Goal: Communication & Community: Share content

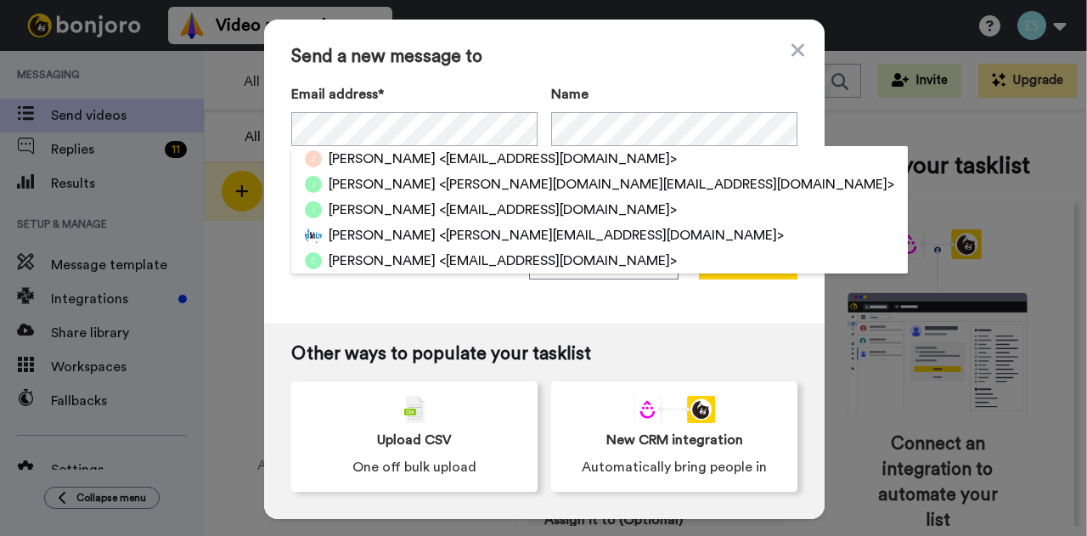
click at [540, 300] on div "Send a new message to Email address* Zoe <zoemc@aol.com> Jason <Jayson.design@y…" at bounding box center [544, 172] width 561 height 304
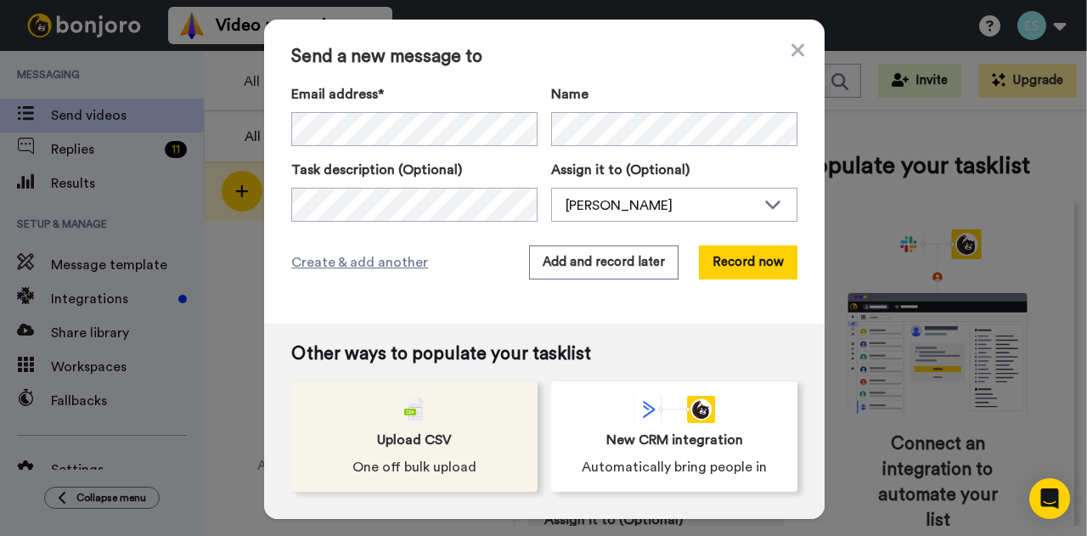
click at [448, 433] on div "Upload CSV One off bulk upload" at bounding box center [414, 436] width 246 height 110
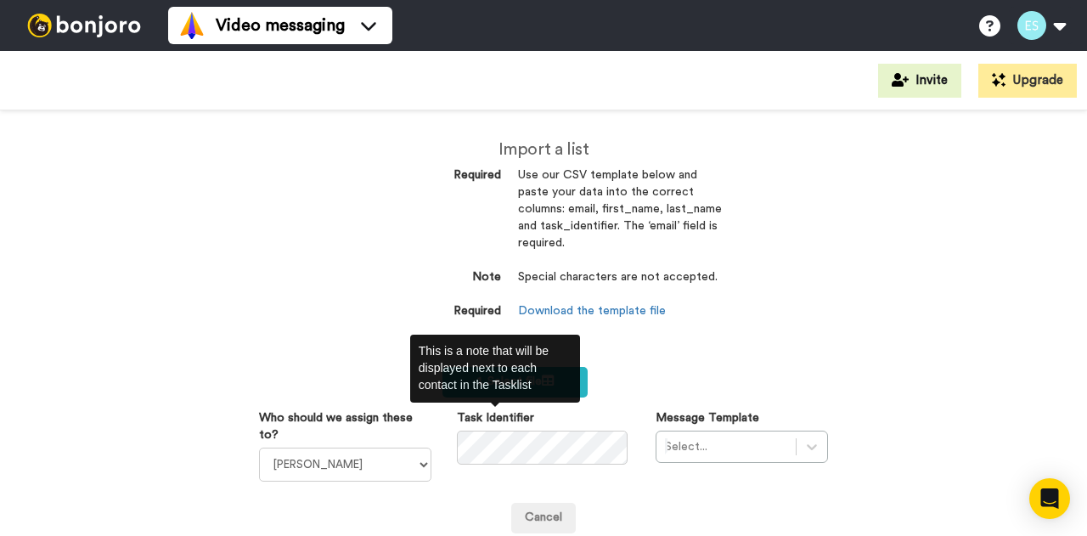
scroll to position [117, 0]
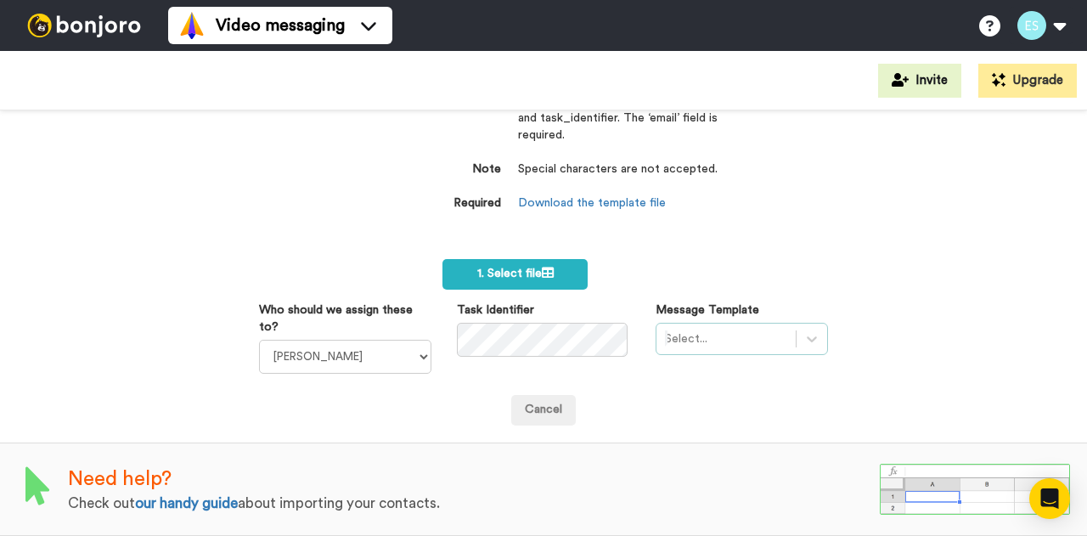
click at [685, 332] on div at bounding box center [726, 339] width 122 height 20
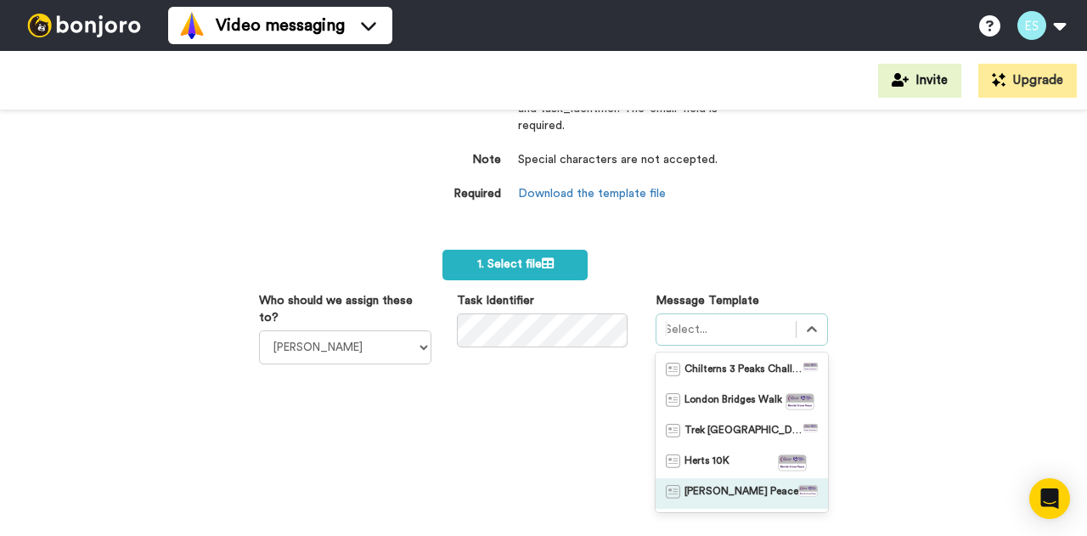
click at [715, 497] on span "Rennie Grove Peace" at bounding box center [742, 493] width 114 height 17
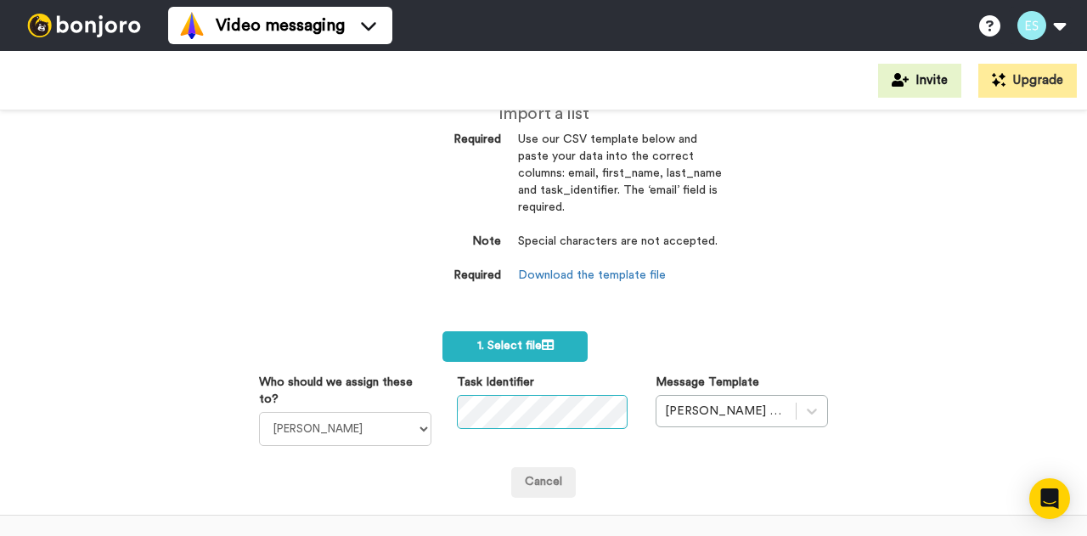
scroll to position [0, 0]
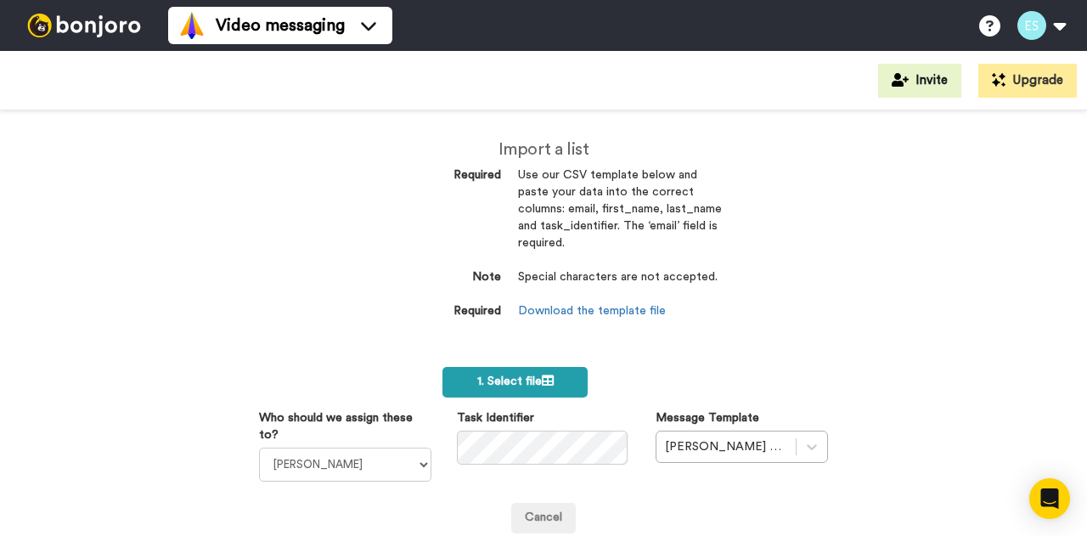
click at [542, 383] on icon at bounding box center [548, 381] width 12 height 12
click at [622, 307] on link "Download the template file" at bounding box center [592, 311] width 148 height 12
click at [652, 393] on form "1. Select file Who should we assign these to? Bobbi Davies Gemma Ralph Task Ide…" at bounding box center [543, 450] width 569 height 166
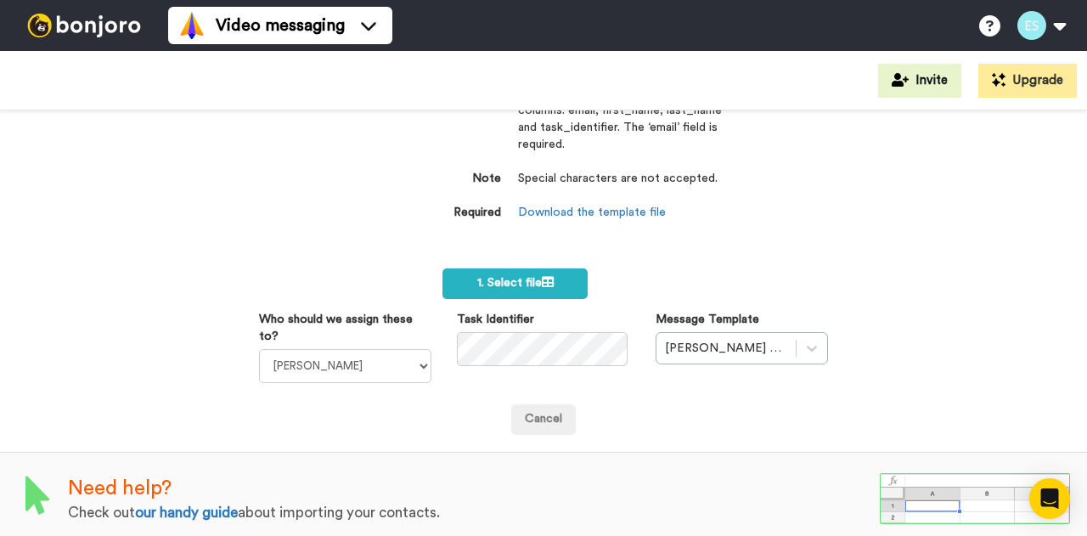
scroll to position [117, 0]
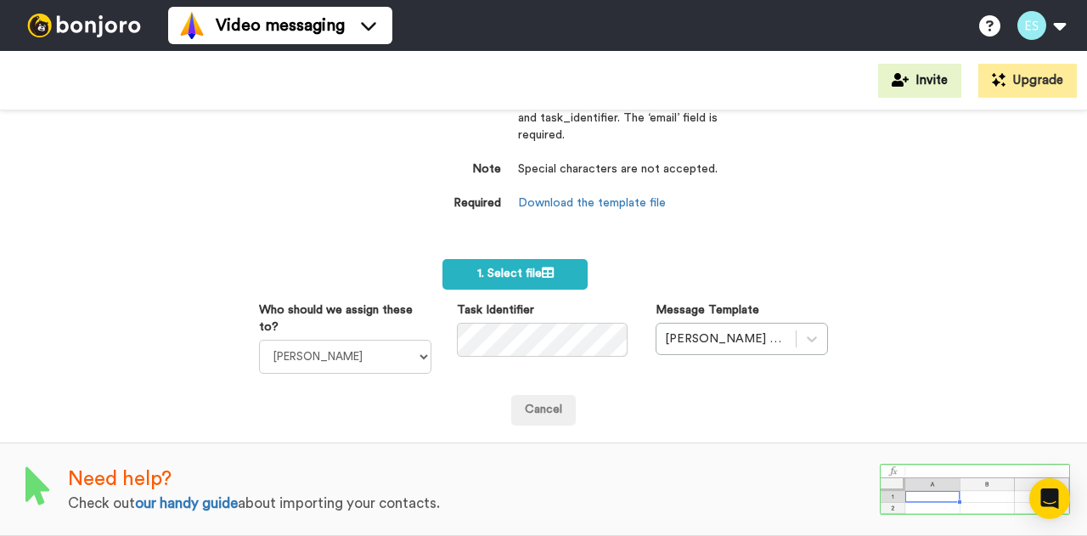
click at [510, 247] on div "Import a list Required Use our CSV template below and paste your data into the …" at bounding box center [543, 131] width 382 height 257
click at [449, 266] on label "1. Select file" at bounding box center [515, 274] width 145 height 31
click at [467, 263] on label "1. Select file" at bounding box center [515, 274] width 145 height 31
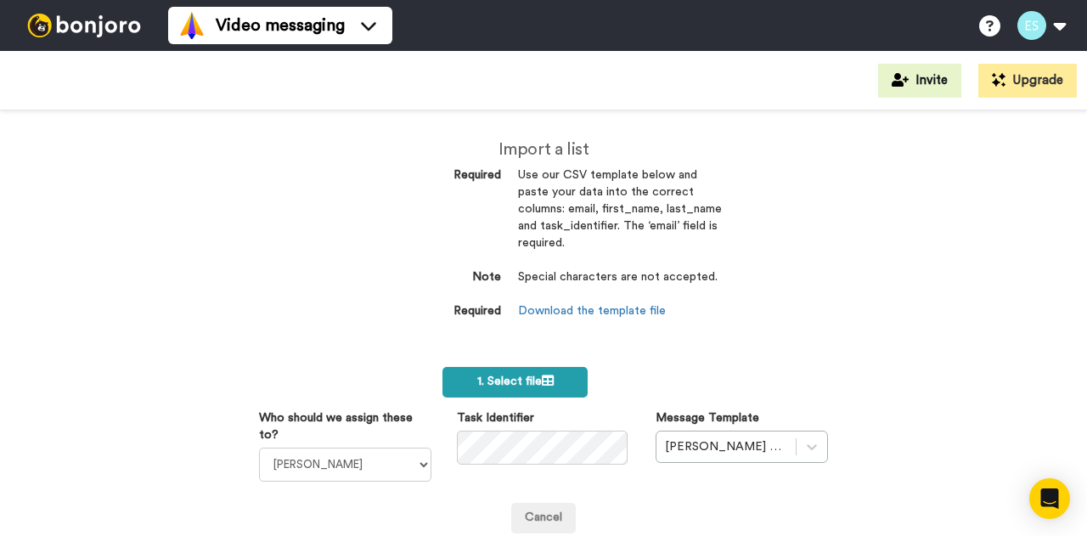
click at [523, 371] on label "1. Select file" at bounding box center [515, 382] width 145 height 31
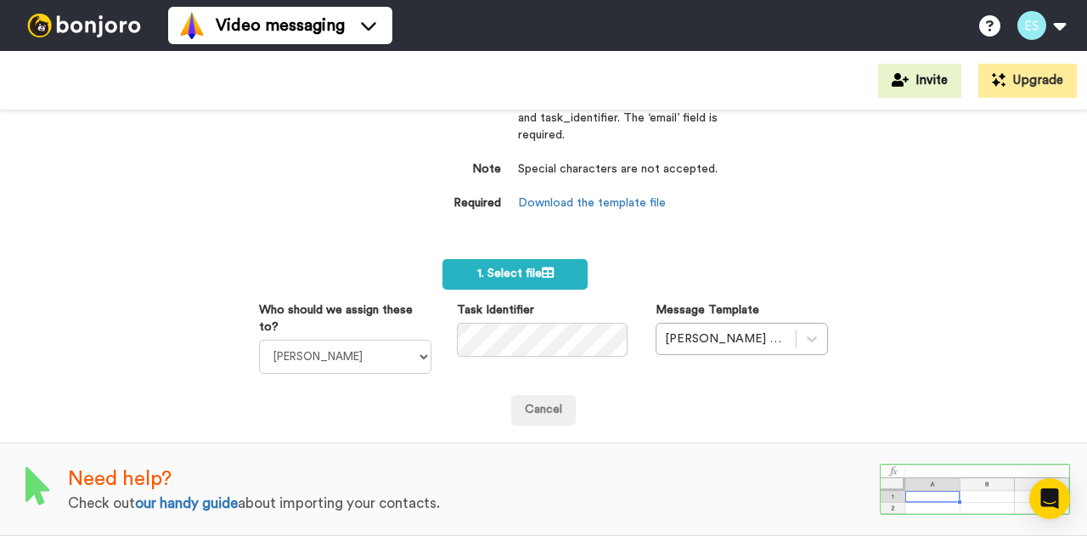
scroll to position [117, 0]
click at [477, 269] on span "1. Select file" at bounding box center [515, 274] width 76 height 12
click at [491, 268] on span "1. Select file" at bounding box center [515, 274] width 76 height 12
click at [517, 259] on label "1. Select file" at bounding box center [515, 274] width 145 height 31
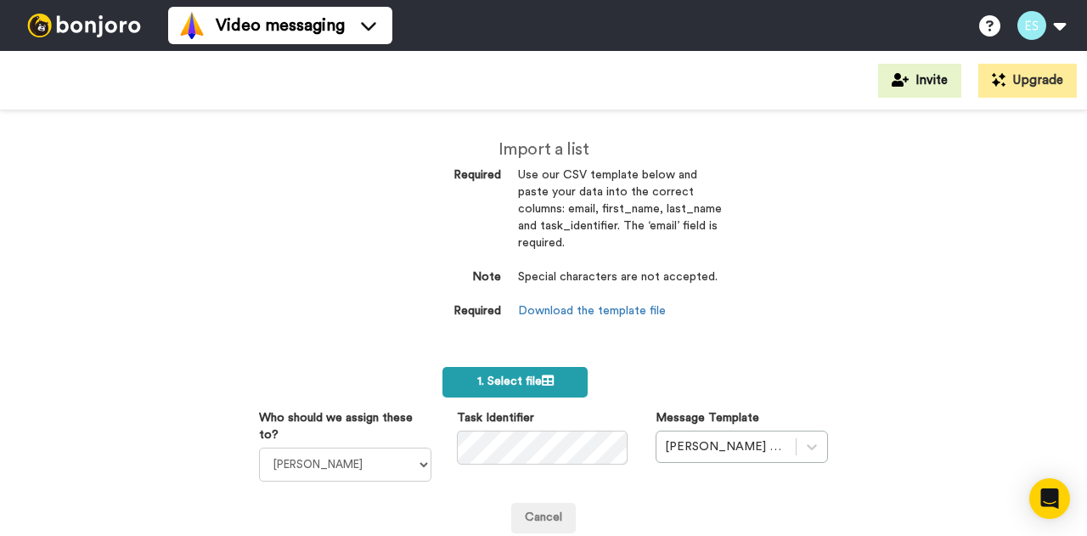
click at [515, 369] on label "1. Select file" at bounding box center [515, 382] width 145 height 31
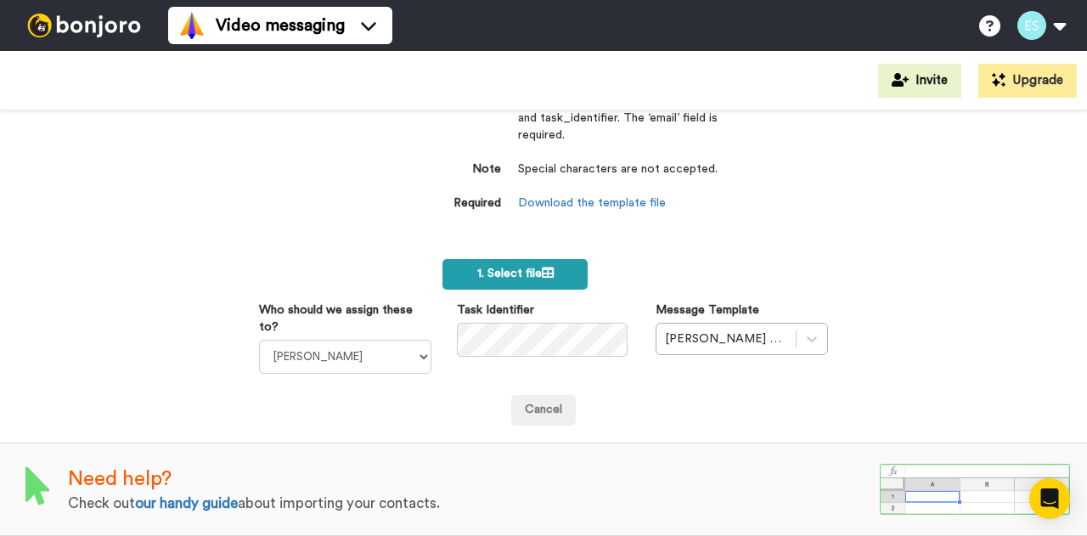
click at [495, 259] on label "1. Select file" at bounding box center [515, 274] width 145 height 31
click at [493, 268] on span "1. Select file" at bounding box center [515, 274] width 76 height 12
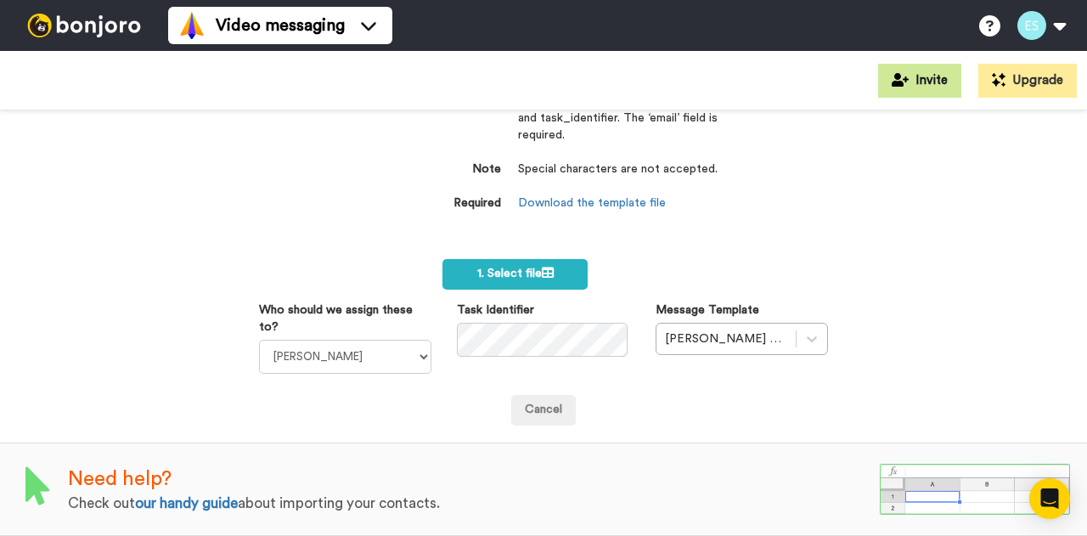
click at [912, 70] on button "Invite" at bounding box center [919, 81] width 83 height 34
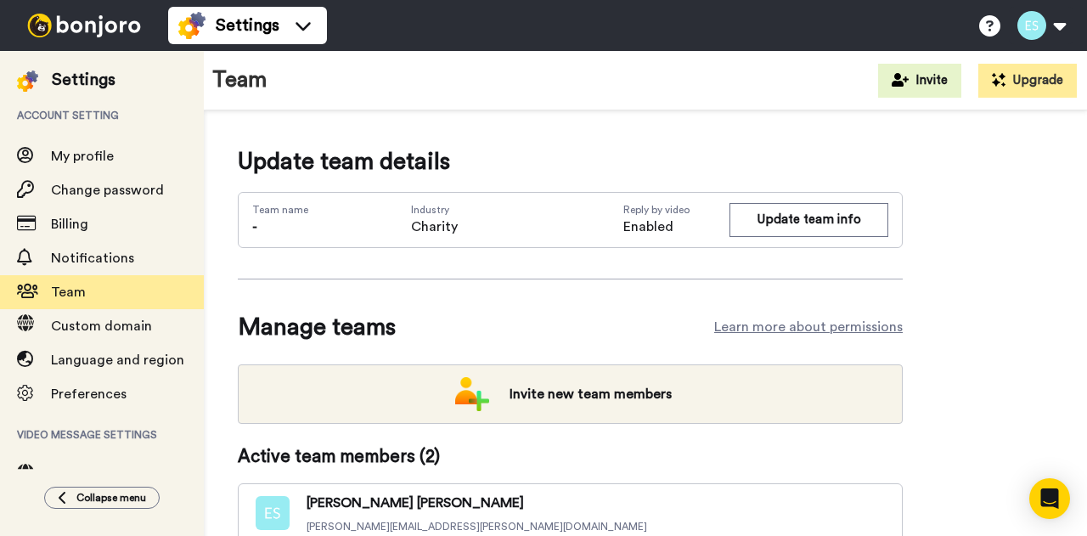
scroll to position [155, 0]
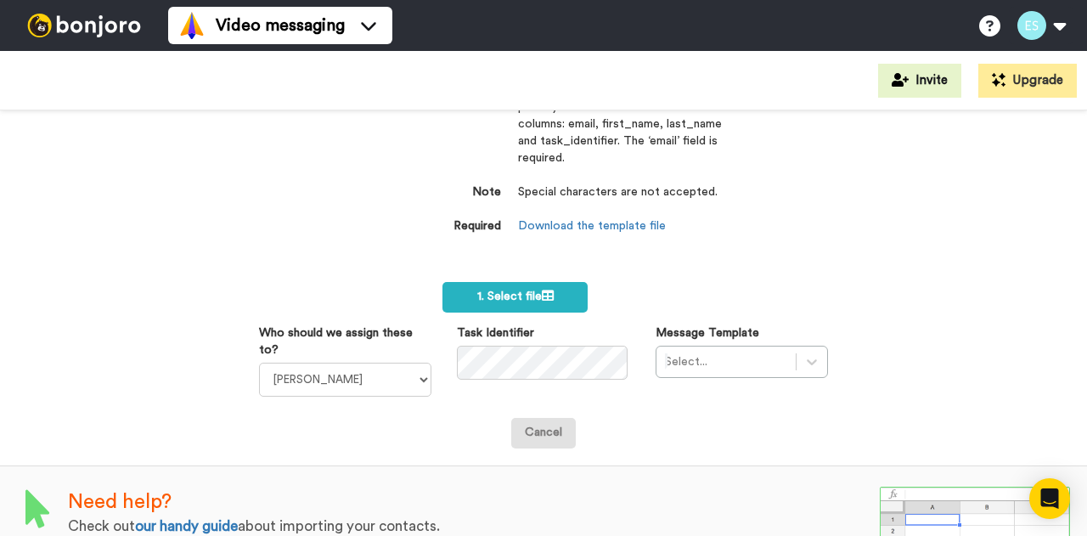
scroll to position [117, 0]
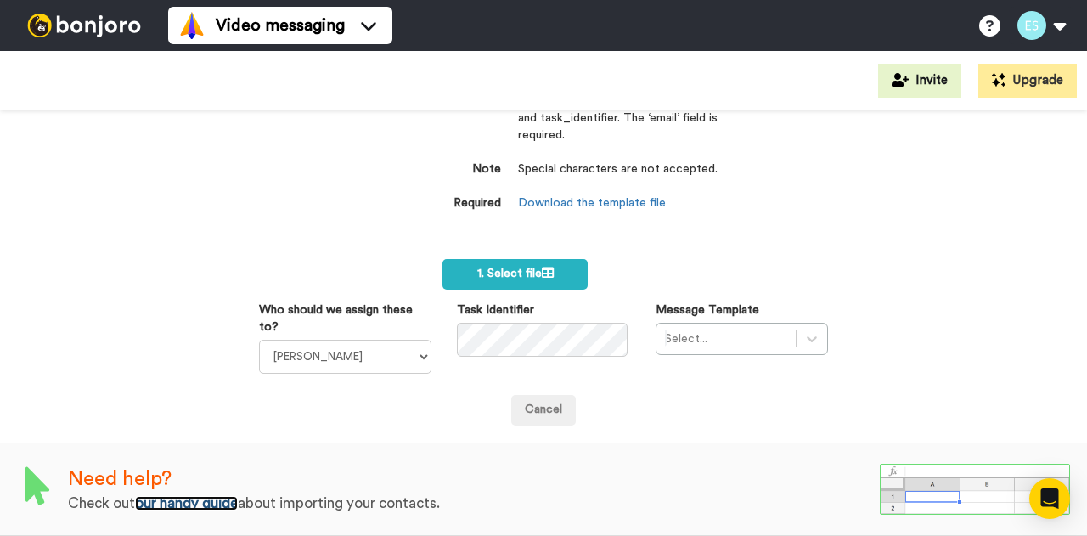
click at [209, 496] on link "our handy guide" at bounding box center [186, 503] width 103 height 14
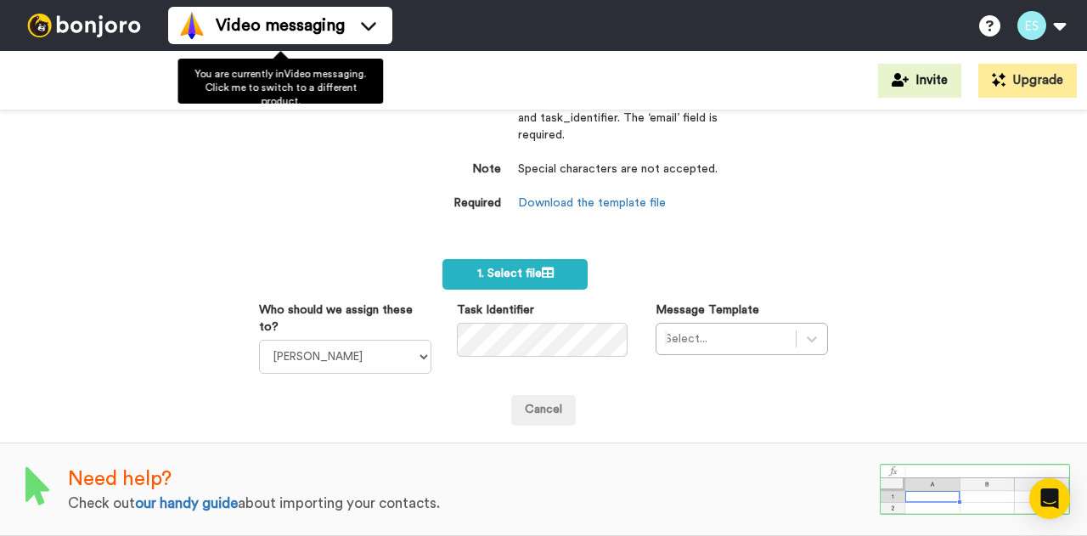
click at [93, 8] on div at bounding box center [84, 25] width 168 height 51
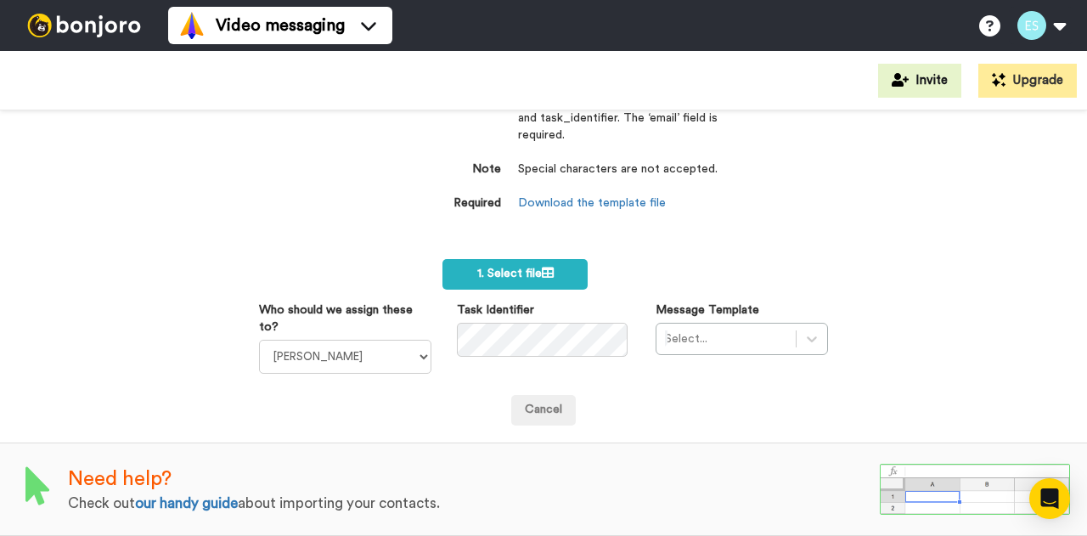
click at [75, 20] on img at bounding box center [83, 26] width 127 height 24
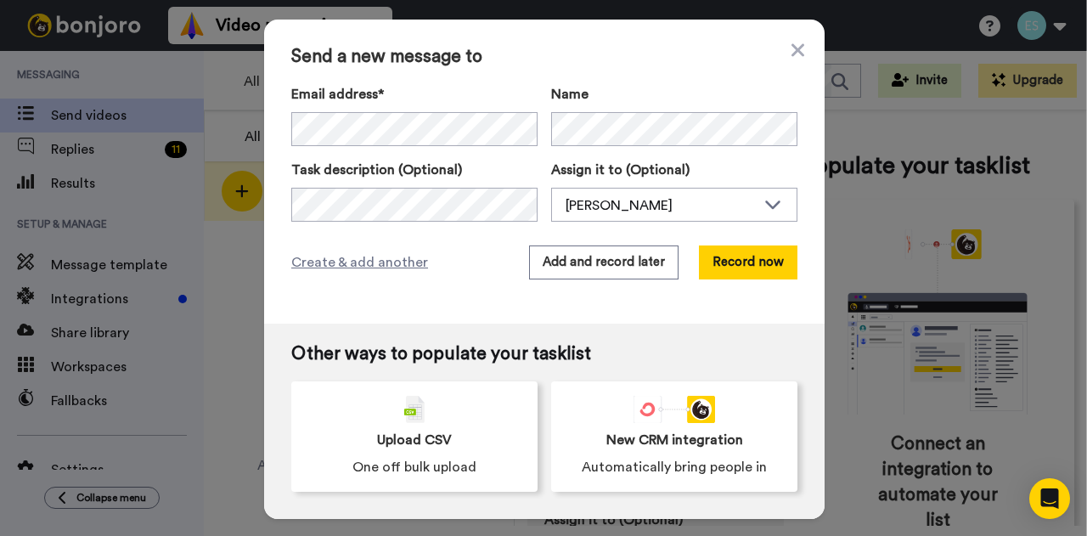
click at [403, 374] on div "Other ways to populate your tasklist Upload CSV One off bulk upload New CRM int…" at bounding box center [544, 421] width 561 height 195
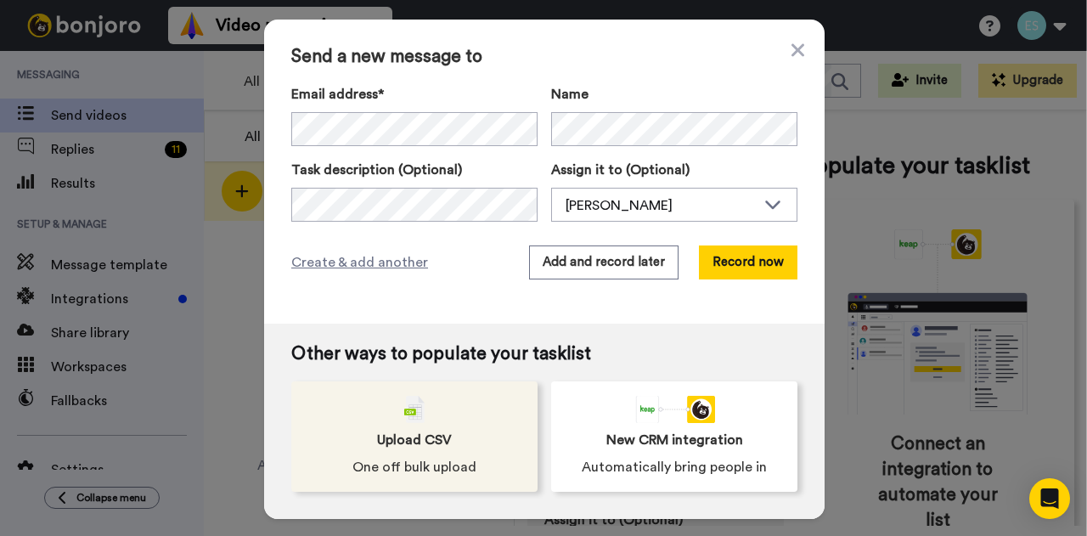
click at [404, 414] on img at bounding box center [414, 409] width 20 height 27
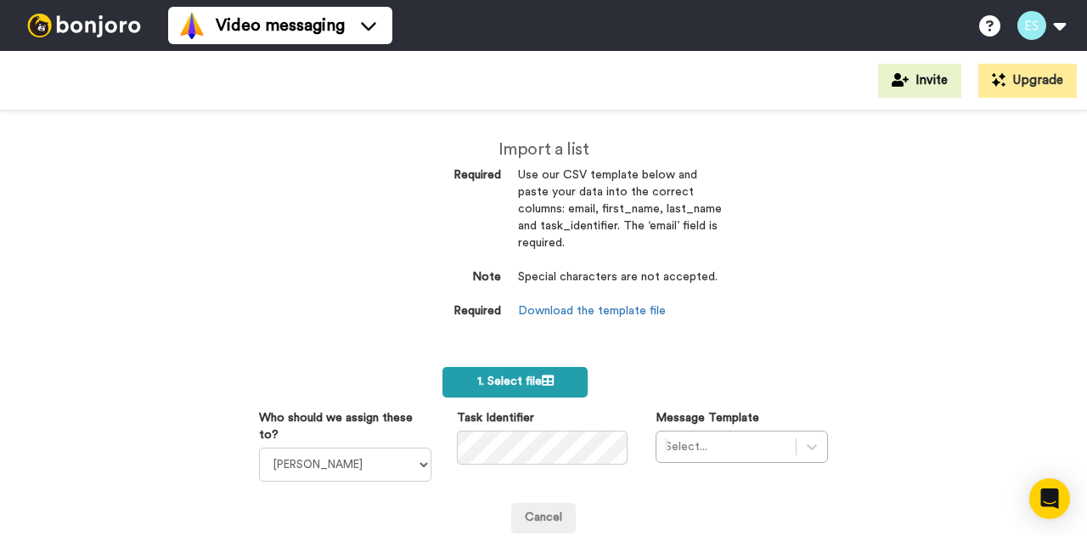
click at [516, 383] on span "1. Select file" at bounding box center [515, 381] width 76 height 12
click at [457, 390] on label "1. Select file" at bounding box center [515, 382] width 145 height 31
click at [523, 379] on span "1. Select file" at bounding box center [515, 381] width 76 height 12
click at [539, 392] on label "1. Select file" at bounding box center [515, 382] width 145 height 31
click at [52, 23] on img at bounding box center [83, 26] width 127 height 24
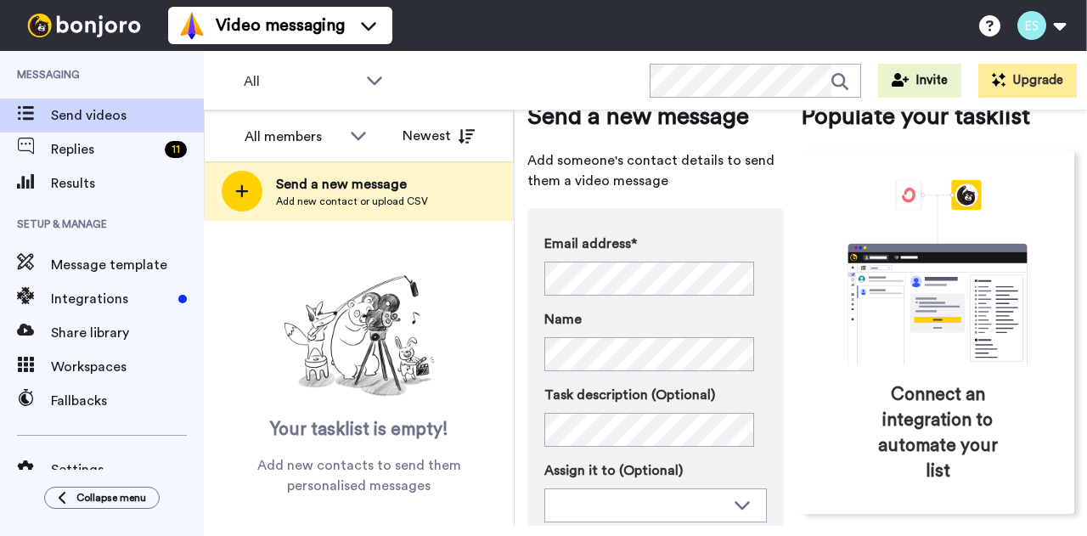
scroll to position [48, 0]
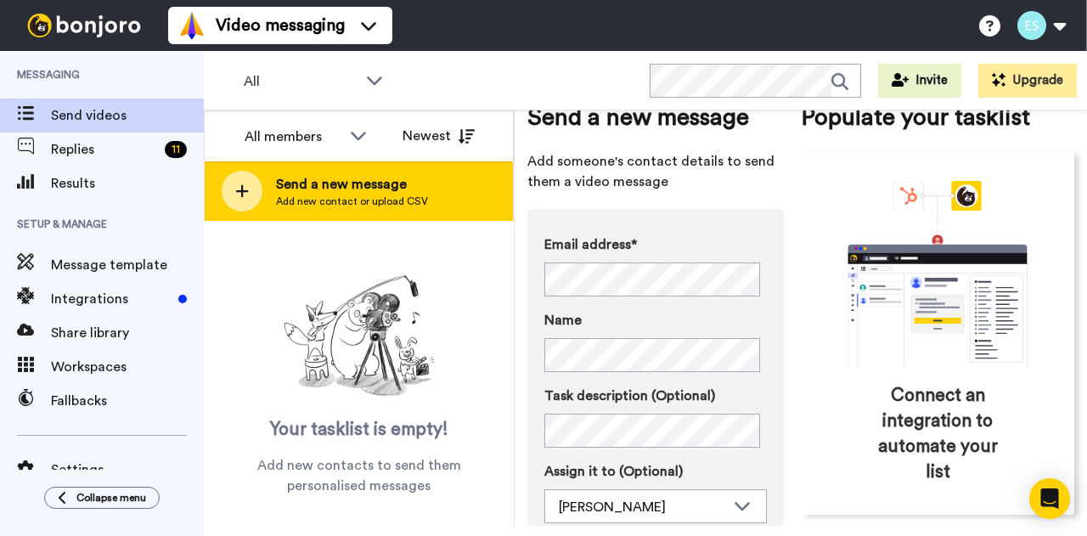
click at [355, 188] on span "Send a new message" at bounding box center [352, 184] width 152 height 20
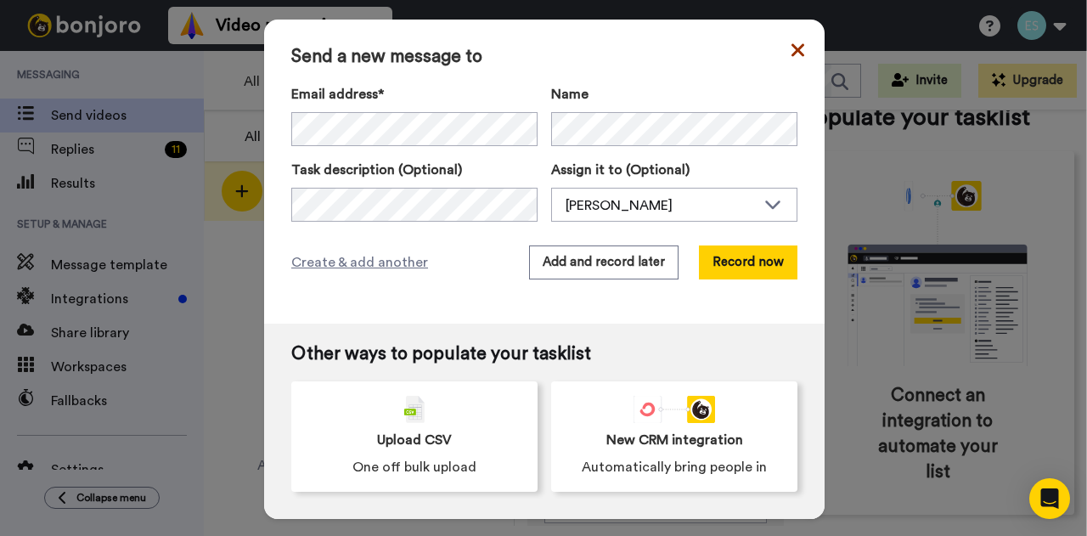
click at [796, 42] on icon at bounding box center [798, 50] width 13 height 20
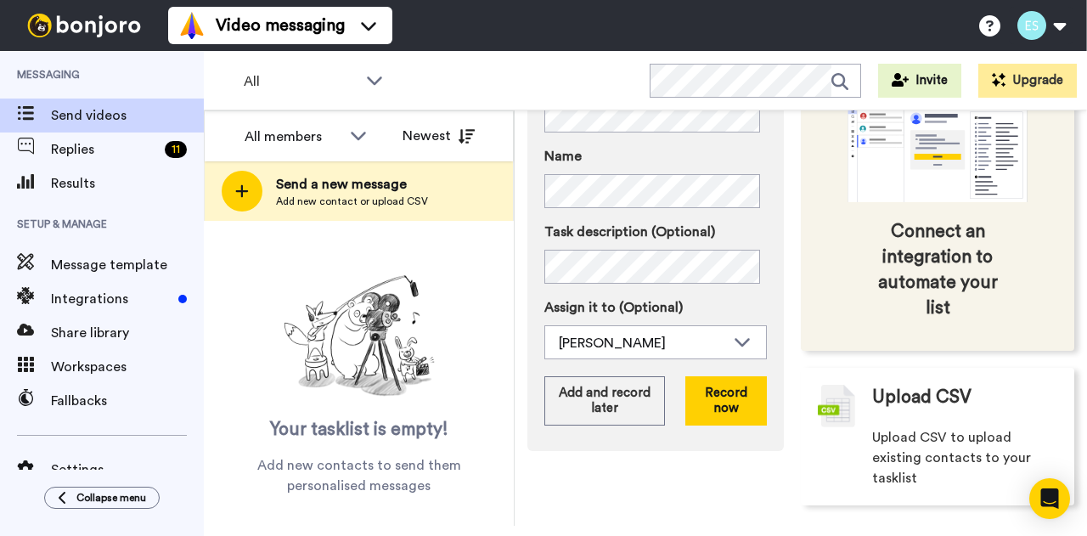
scroll to position [223, 0]
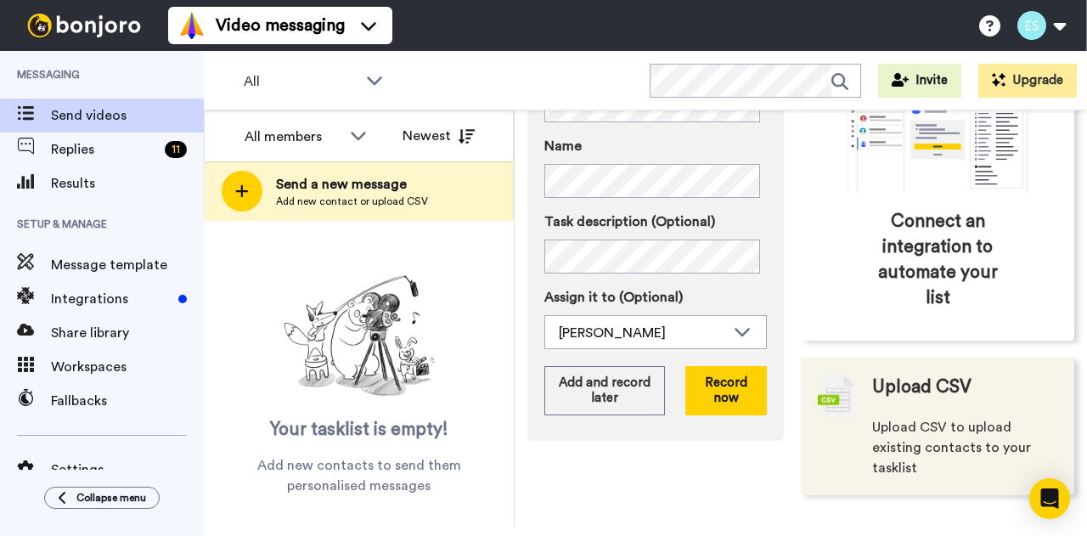
click at [924, 422] on span "Upload CSV to upload existing contacts to your tasklist" at bounding box center [964, 447] width 185 height 61
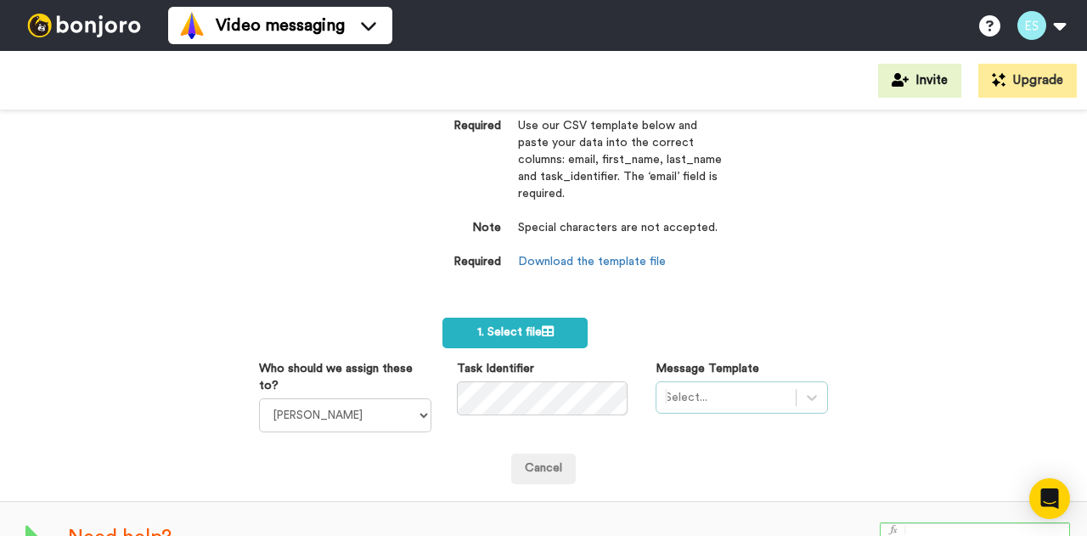
click at [696, 392] on div "Select..." at bounding box center [742, 397] width 172 height 32
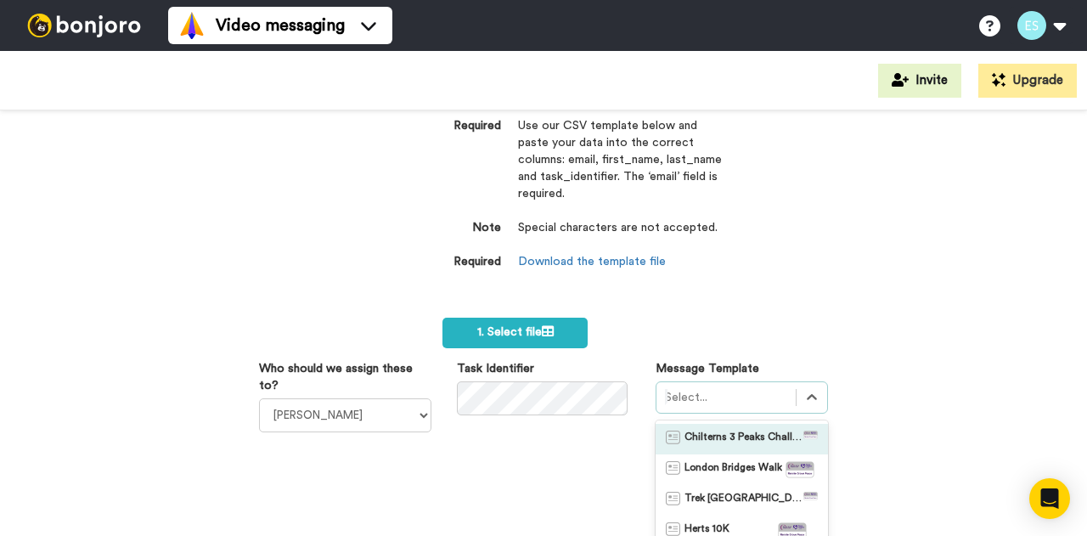
scroll to position [99, 0]
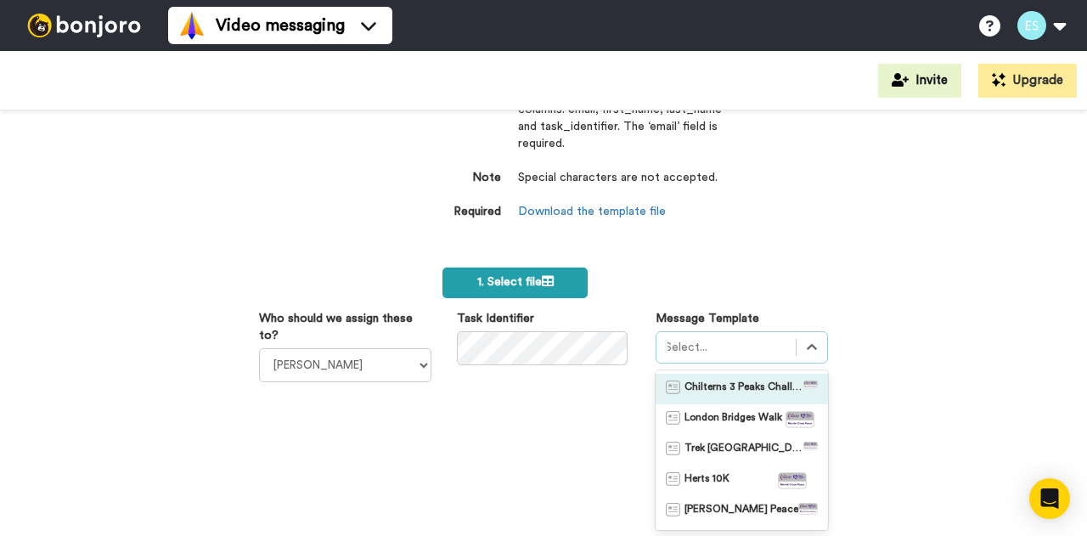
click at [505, 283] on span "1. Select file" at bounding box center [515, 282] width 76 height 12
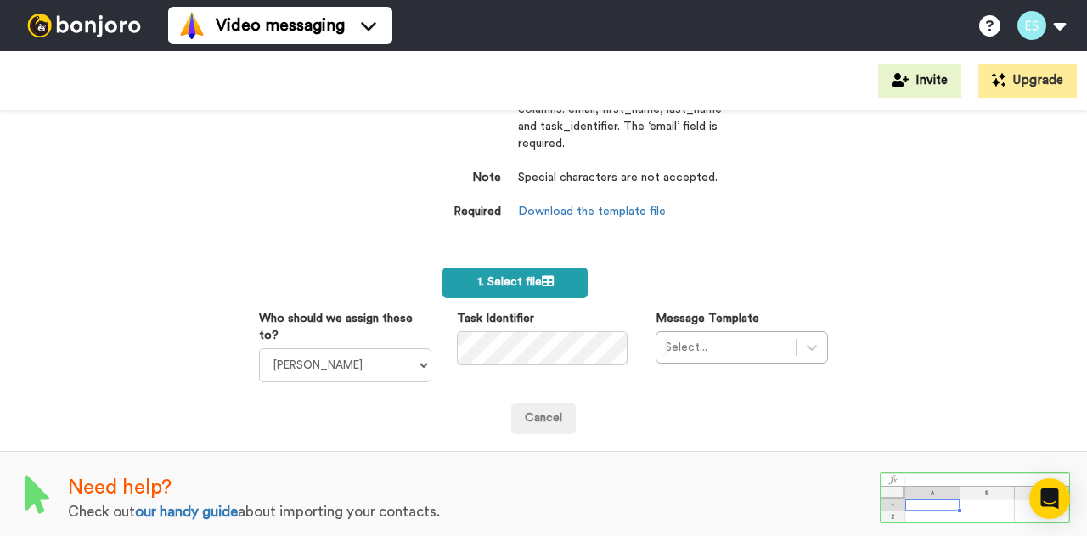
click at [512, 281] on span "1. Select file" at bounding box center [515, 282] width 76 height 12
click at [488, 283] on span "1. Select file" at bounding box center [515, 282] width 76 height 12
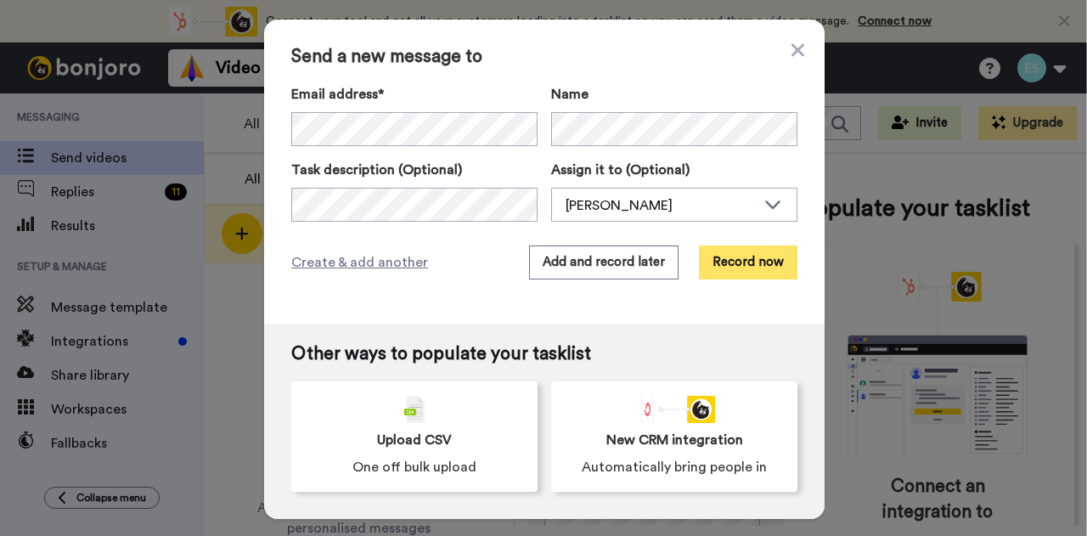
click at [725, 269] on button "Record now" at bounding box center [748, 262] width 99 height 34
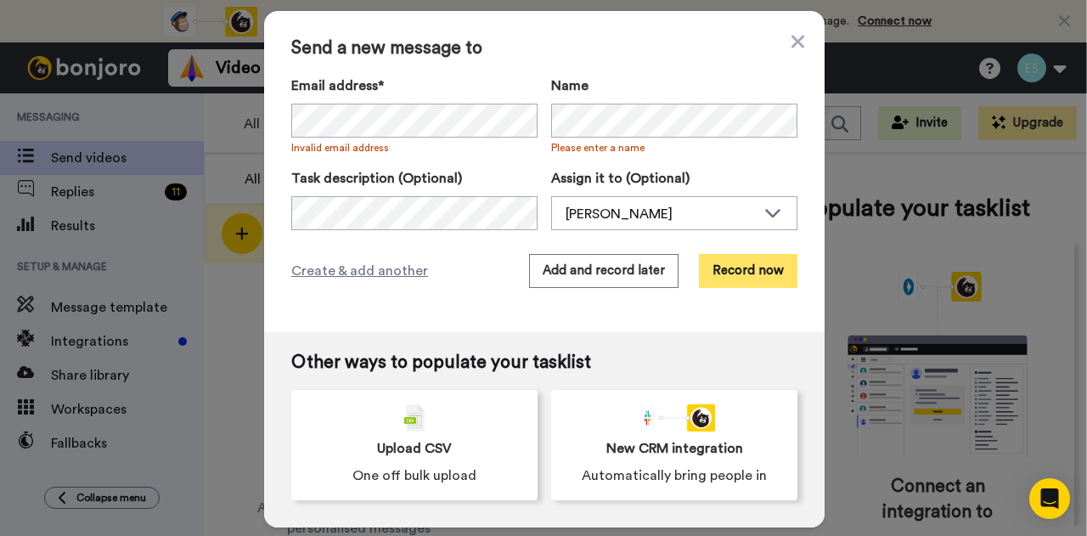
click at [729, 268] on button "Record now" at bounding box center [748, 271] width 99 height 34
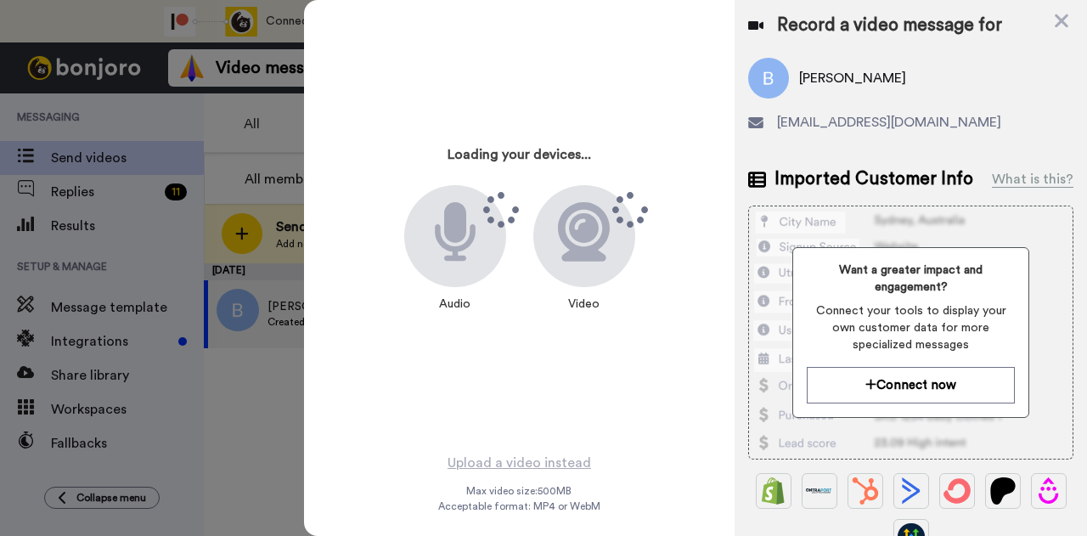
scroll to position [20, 0]
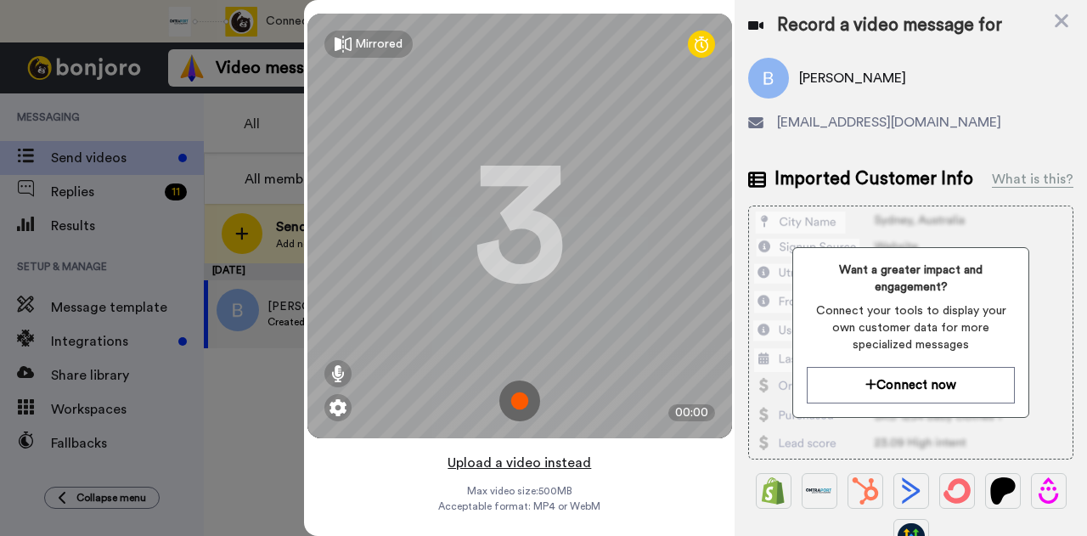
click at [520, 452] on button "Upload a video instead" at bounding box center [520, 463] width 154 height 22
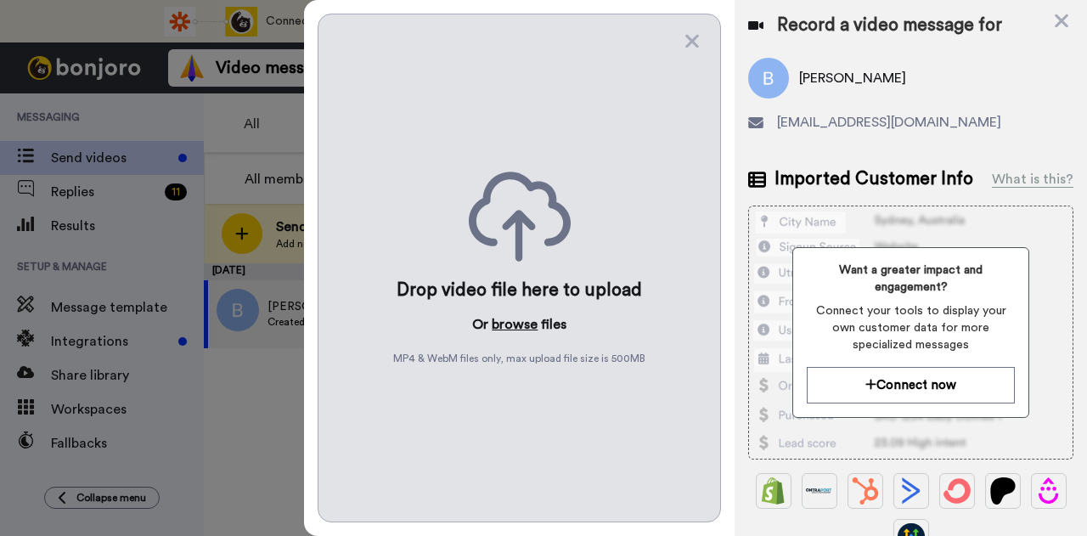
click at [516, 316] on button "browse" at bounding box center [515, 324] width 46 height 20
click at [691, 40] on icon at bounding box center [692, 42] width 14 height 14
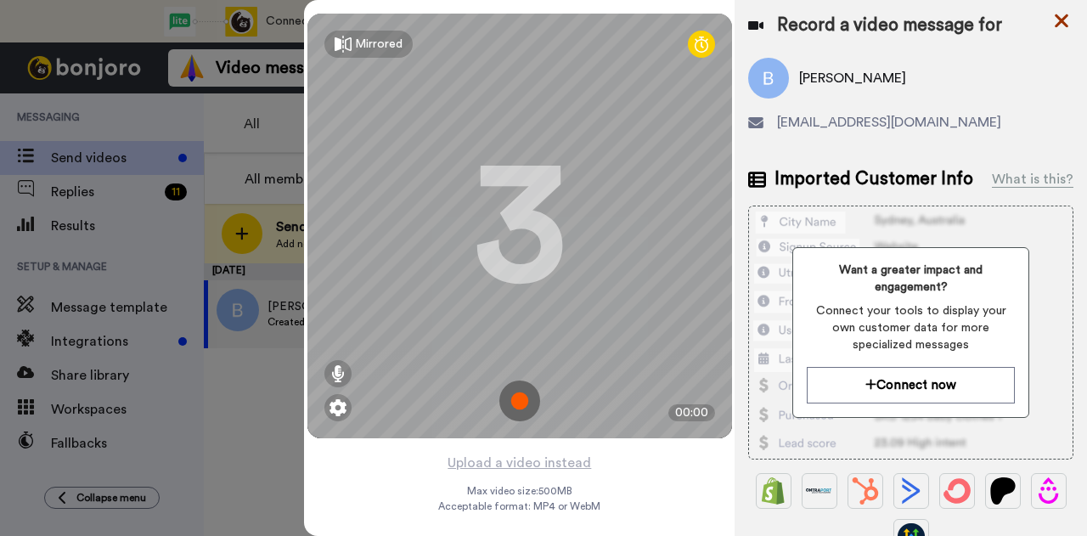
click at [1053, 25] on icon at bounding box center [1061, 20] width 17 height 21
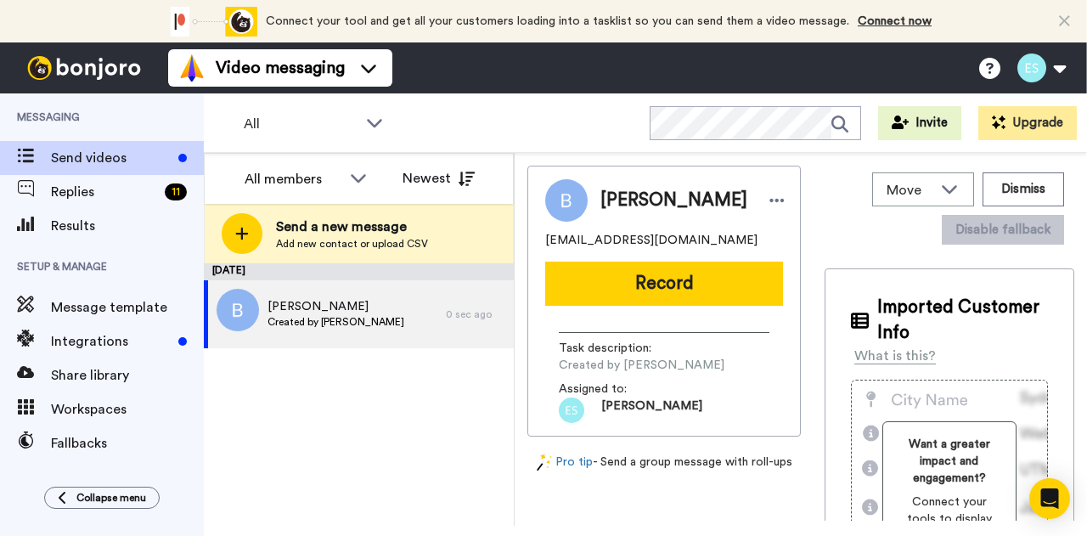
click at [113, 78] on img at bounding box center [83, 68] width 127 height 24
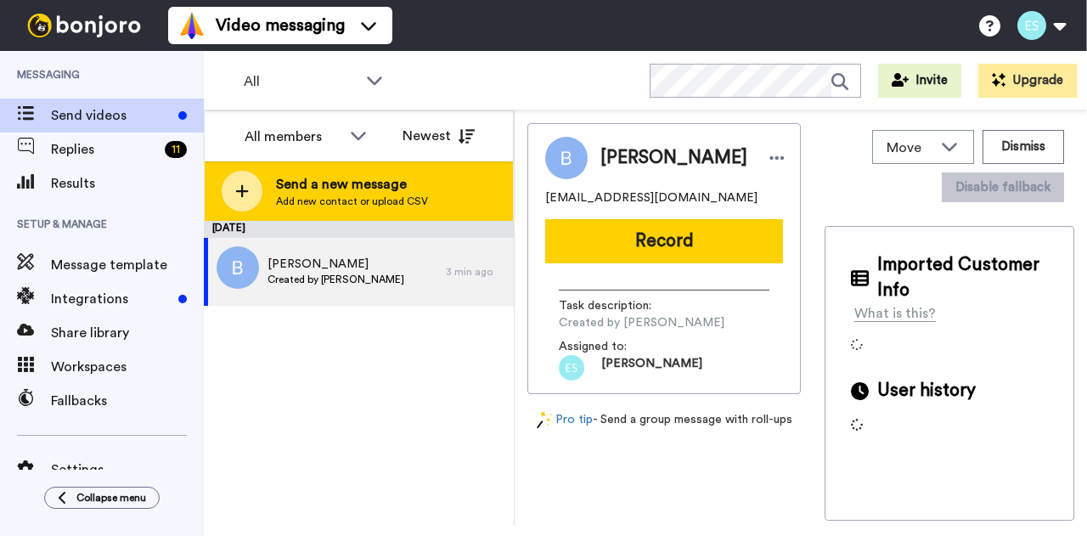
click at [359, 208] on div "Send a new message Add new contact or upload CSV" at bounding box center [359, 190] width 308 height 59
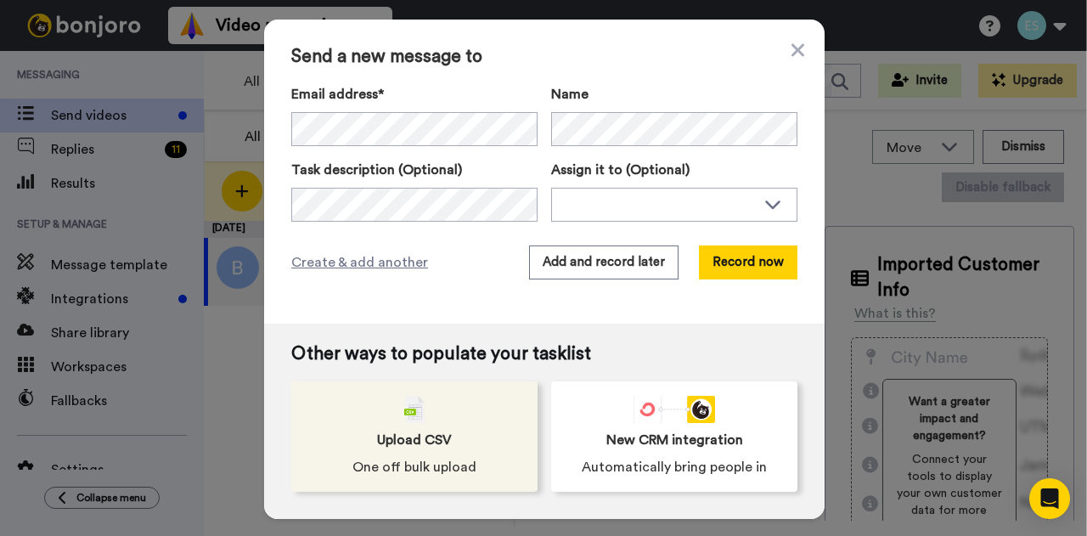
click at [433, 443] on span "Upload CSV" at bounding box center [414, 440] width 75 height 20
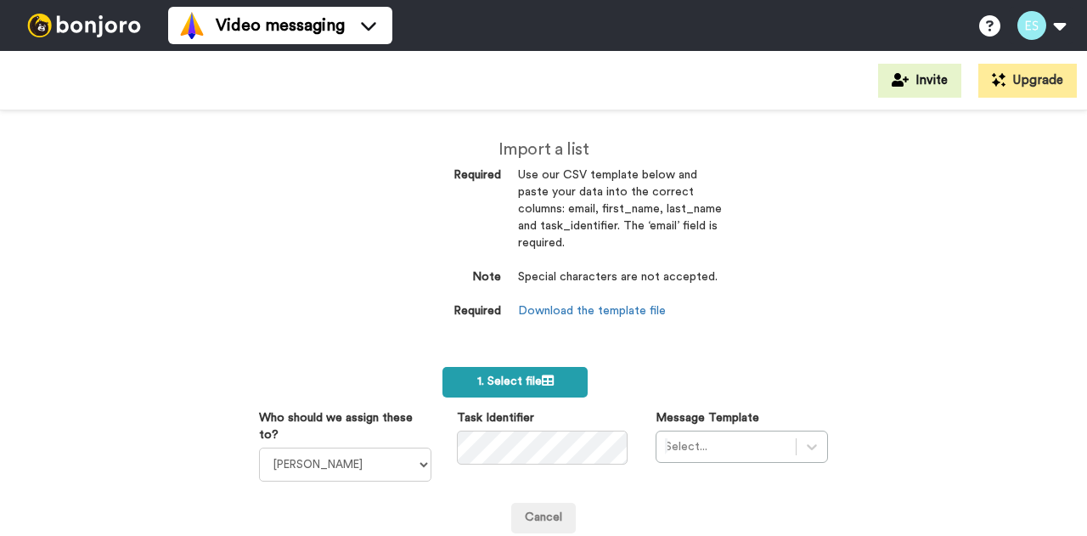
click at [500, 381] on span "1. Select file" at bounding box center [515, 381] width 76 height 12
click at [848, 256] on div "Import a list Required Use our CSV template below and paste your data into the …" at bounding box center [543, 323] width 1087 height 426
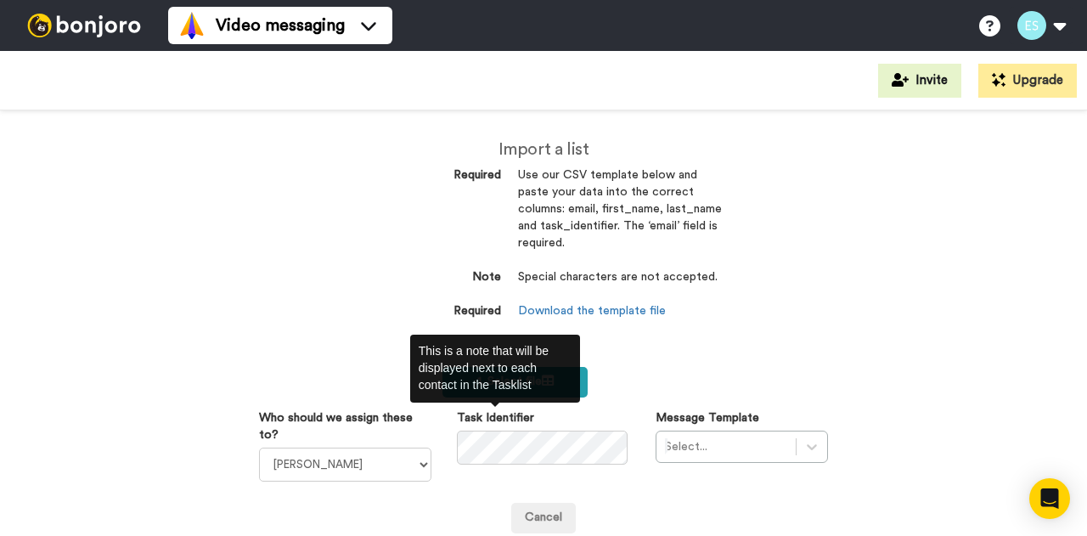
click at [502, 385] on span "1. Select file" at bounding box center [515, 381] width 76 height 12
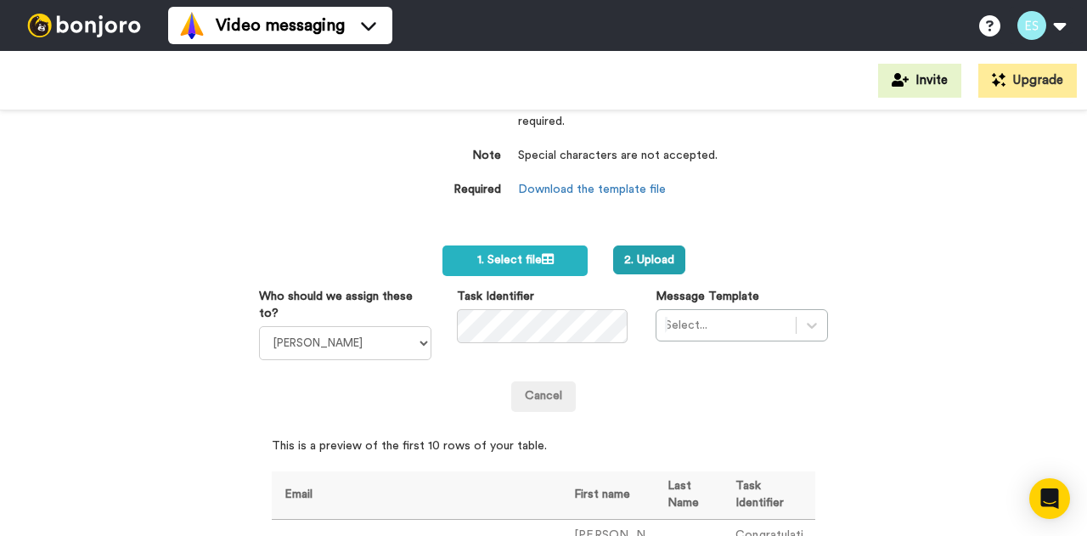
scroll to position [122, 0]
click at [640, 257] on button "2. Upload" at bounding box center [649, 259] width 72 height 29
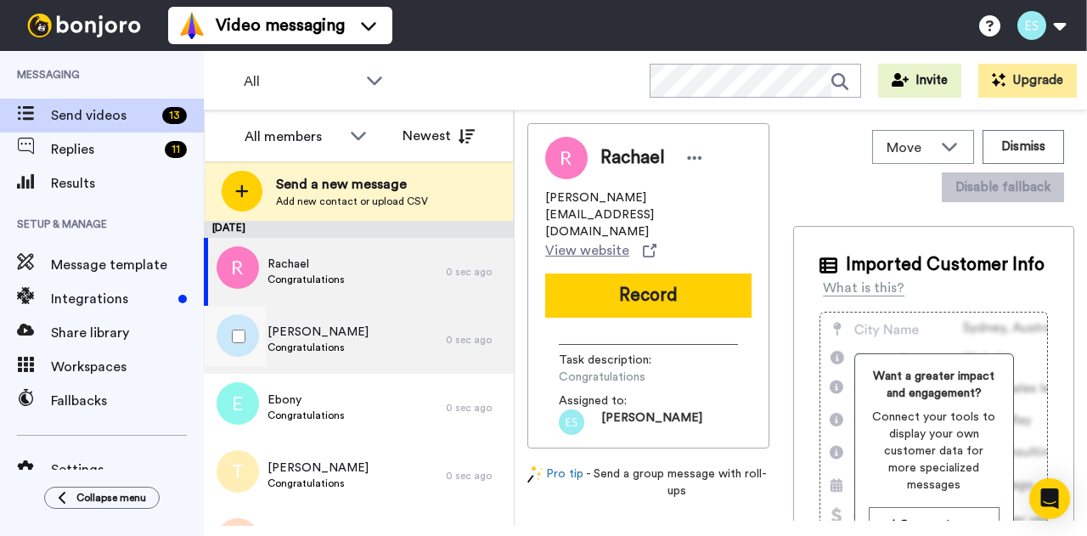
click at [349, 344] on div "Anna Congratulations" at bounding box center [325, 340] width 242 height 68
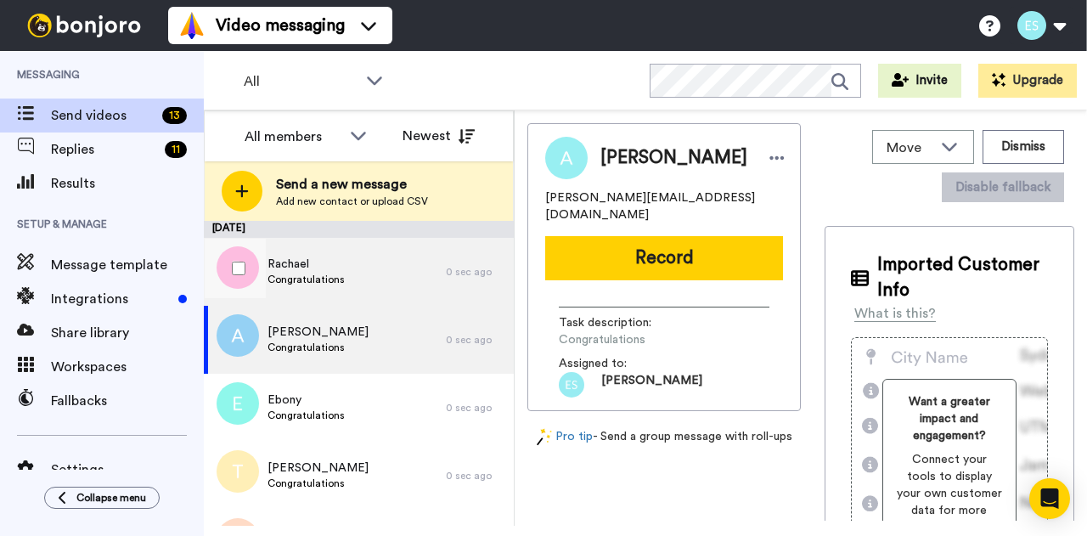
click at [331, 247] on div "Rachael Congratulations" at bounding box center [325, 272] width 242 height 68
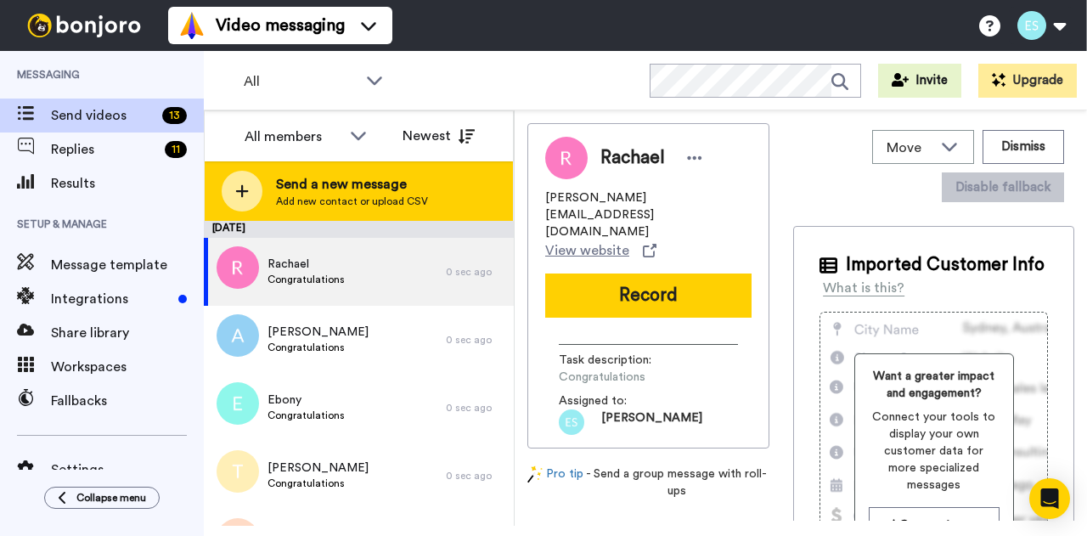
click at [323, 183] on span "Send a new message" at bounding box center [352, 184] width 152 height 20
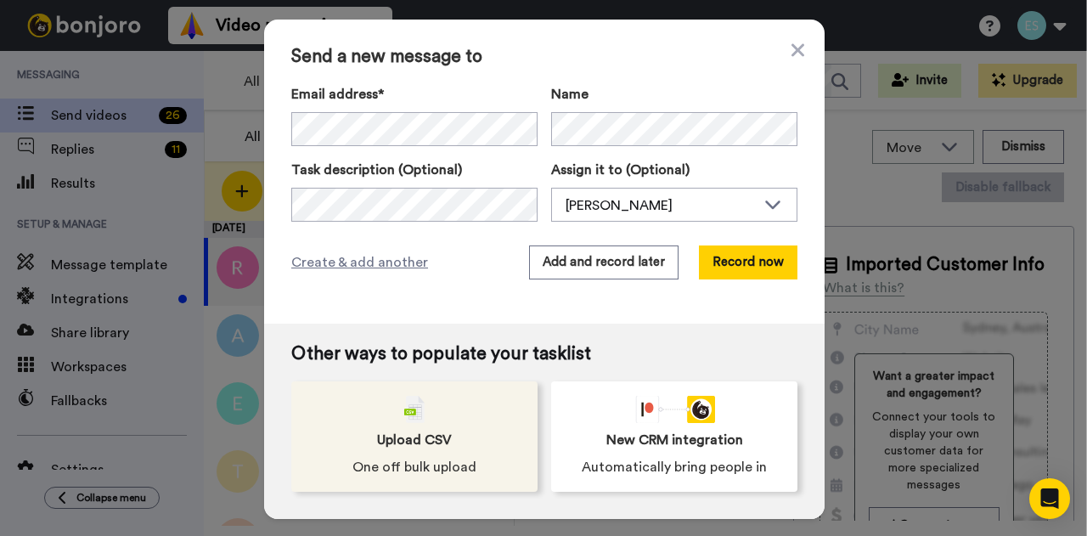
click at [483, 408] on div "Upload CSV One off bulk upload" at bounding box center [414, 436] width 246 height 110
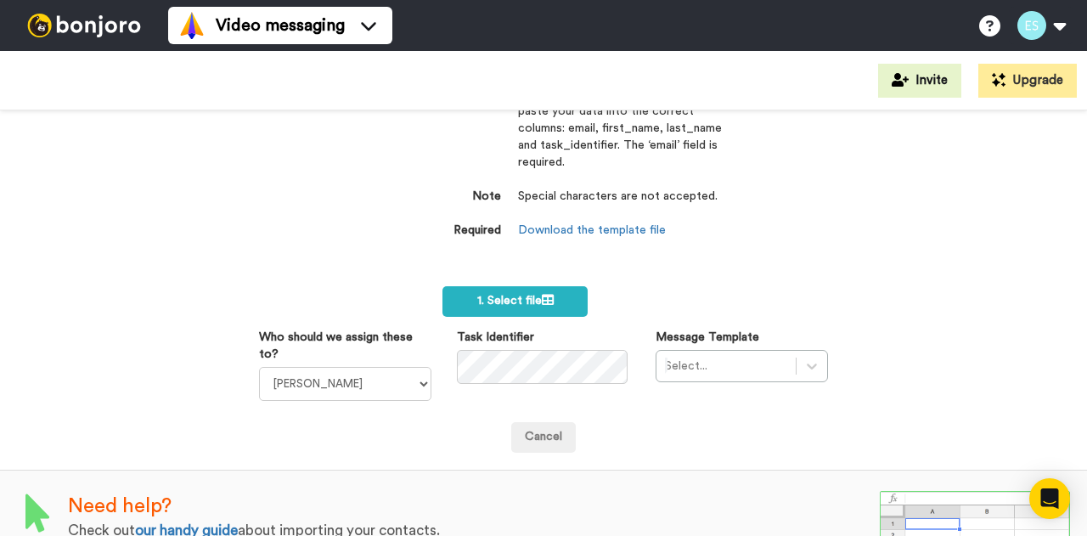
scroll to position [92, 0]
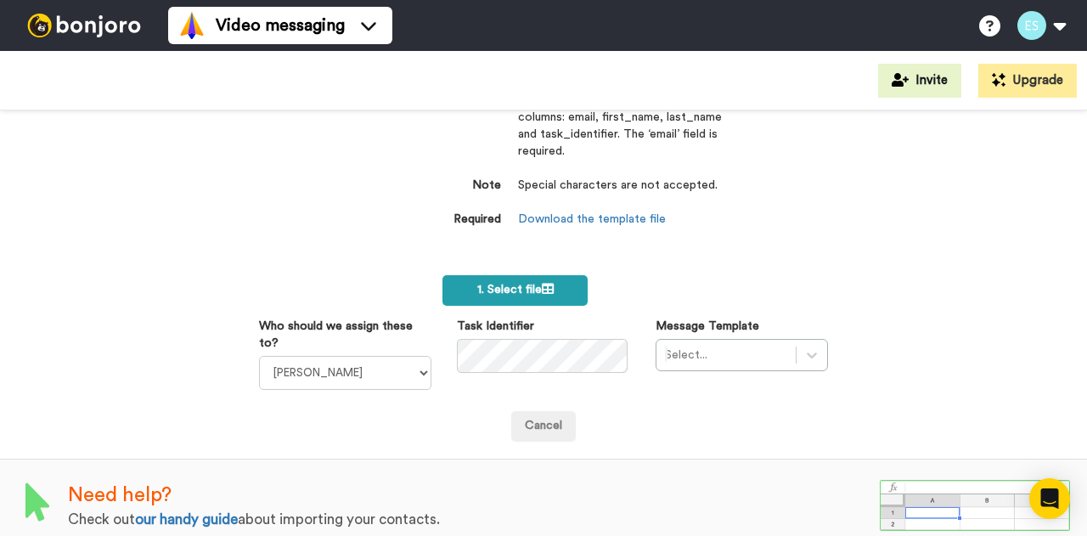
click at [520, 285] on span "1. Select file" at bounding box center [515, 290] width 76 height 12
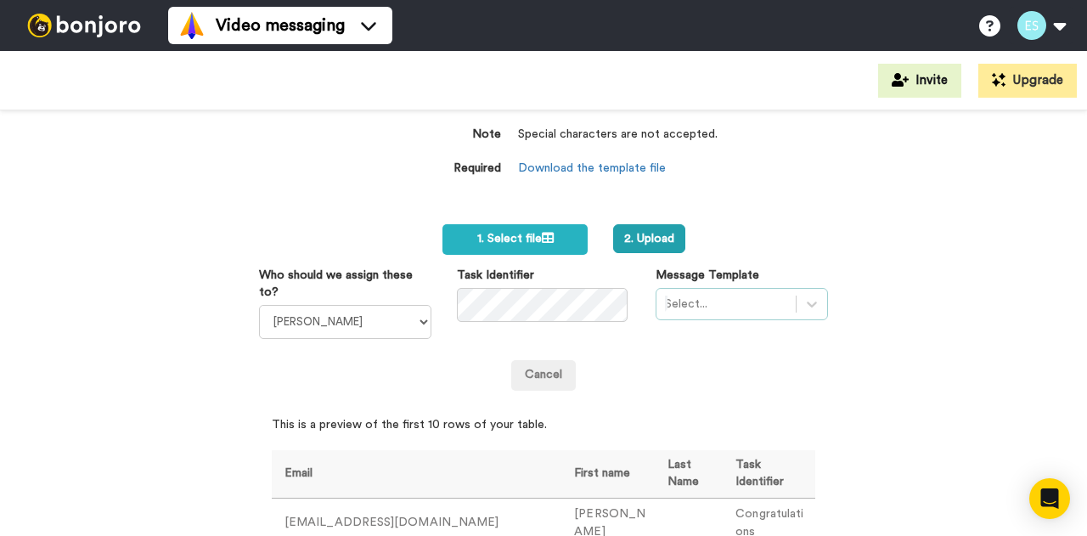
scroll to position [122, 0]
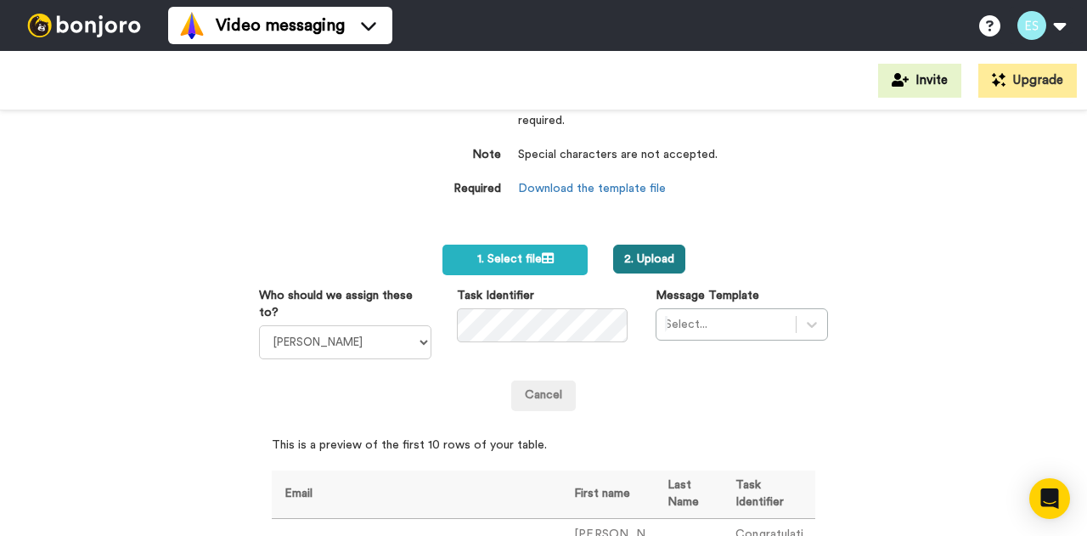
click at [649, 261] on button "2. Upload" at bounding box center [649, 259] width 72 height 29
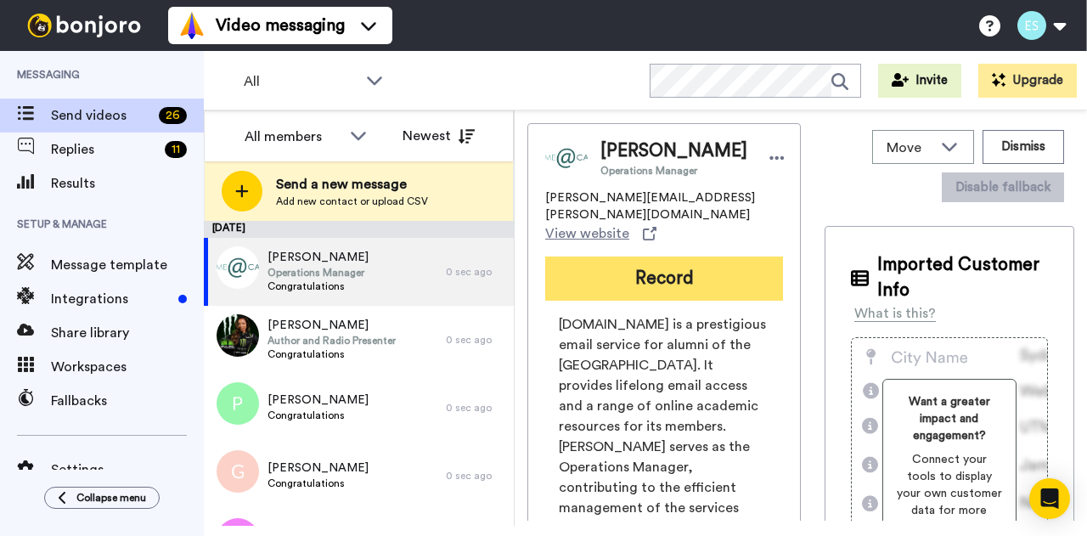
click at [604, 263] on button "Record" at bounding box center [664, 279] width 238 height 44
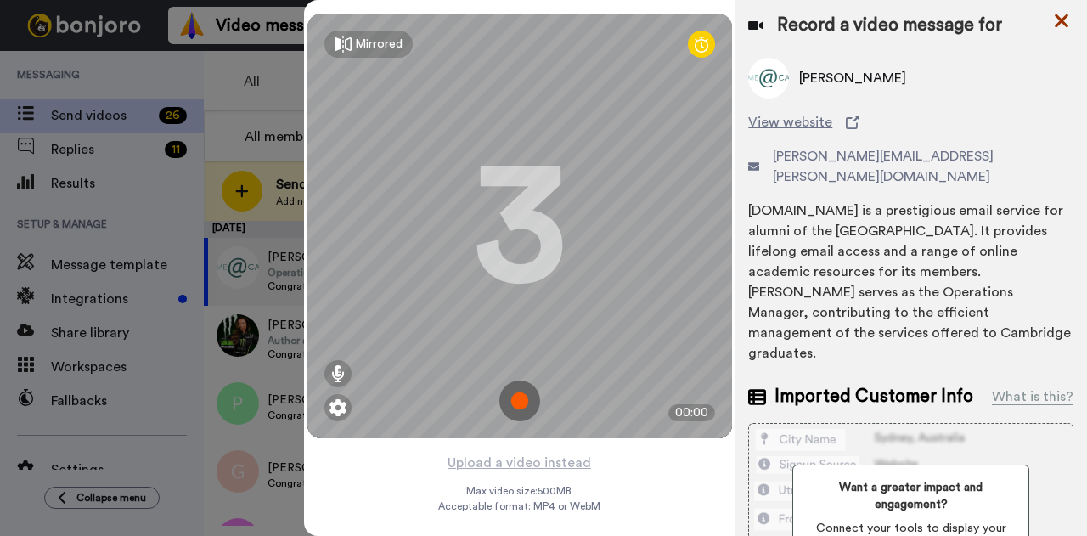
click at [1057, 23] on icon at bounding box center [1061, 20] width 17 height 21
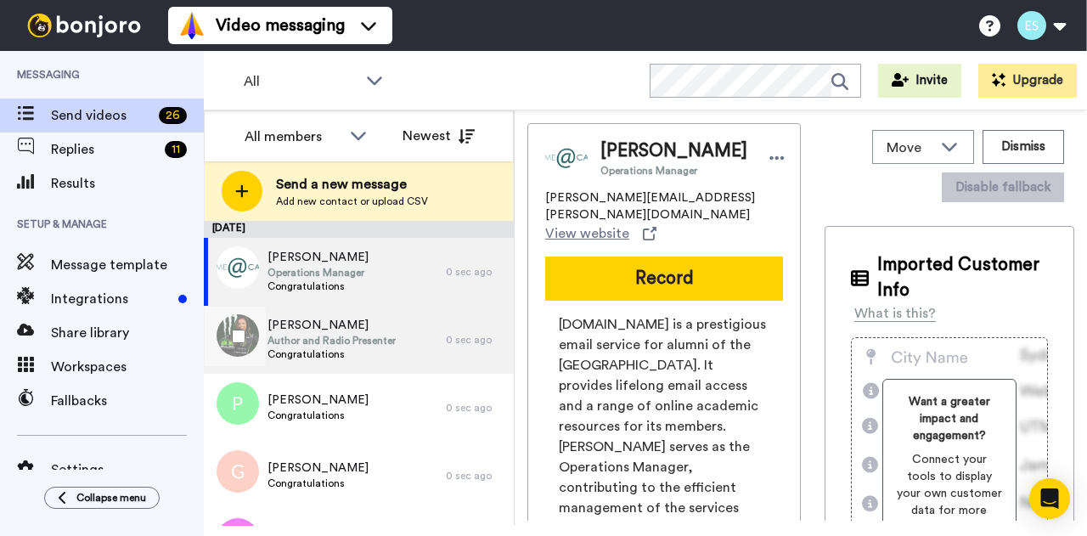
click at [337, 331] on span "[PERSON_NAME]" at bounding box center [332, 325] width 128 height 17
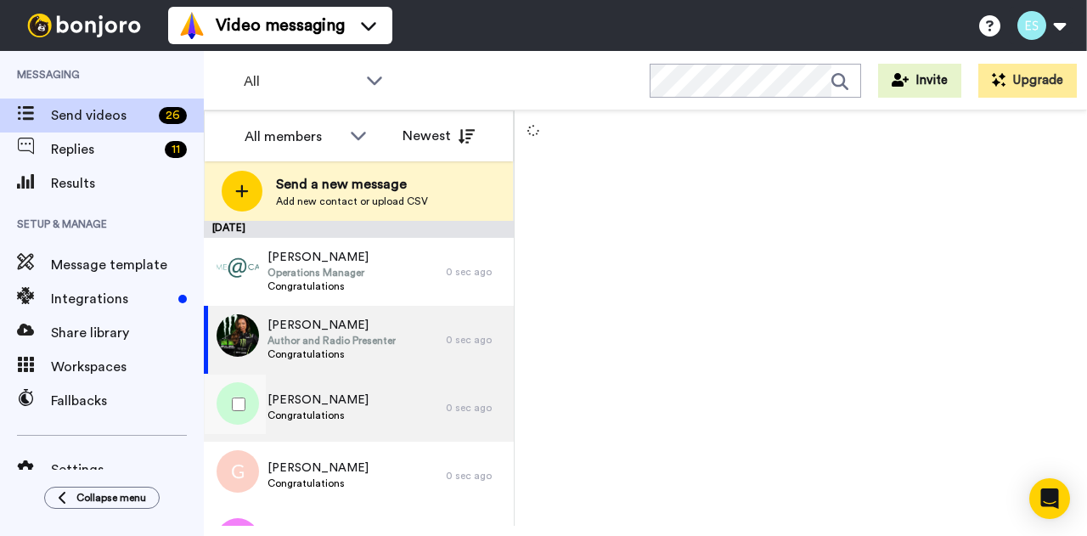
click at [344, 392] on div "[PERSON_NAME] Congratulations" at bounding box center [325, 408] width 242 height 68
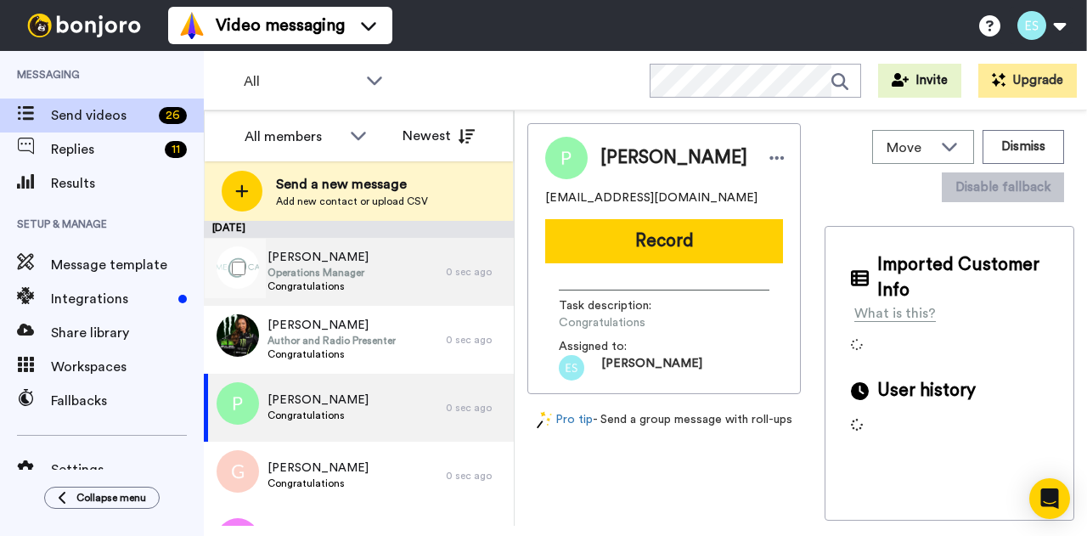
click at [344, 271] on span "Operations Manager" at bounding box center [318, 273] width 101 height 14
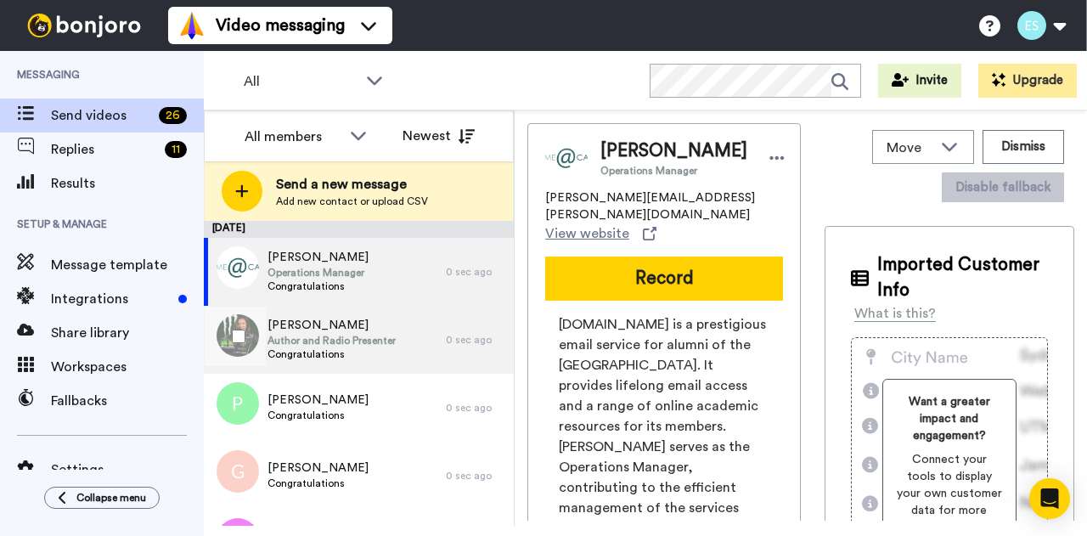
click at [356, 324] on span "[PERSON_NAME]" at bounding box center [332, 325] width 128 height 17
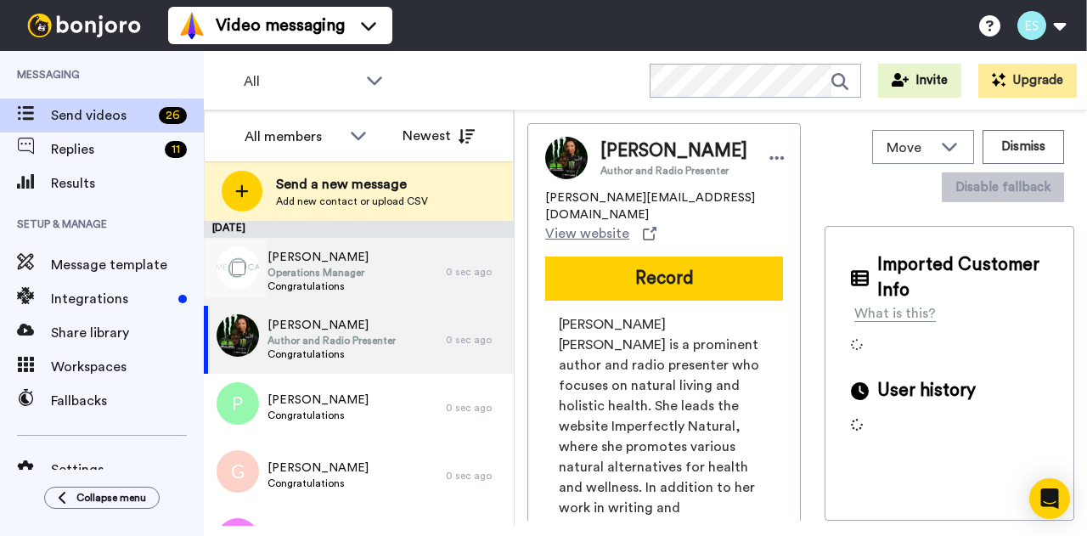
click at [372, 251] on div "[PERSON_NAME] Operations Manager Congratulations" at bounding box center [325, 272] width 242 height 68
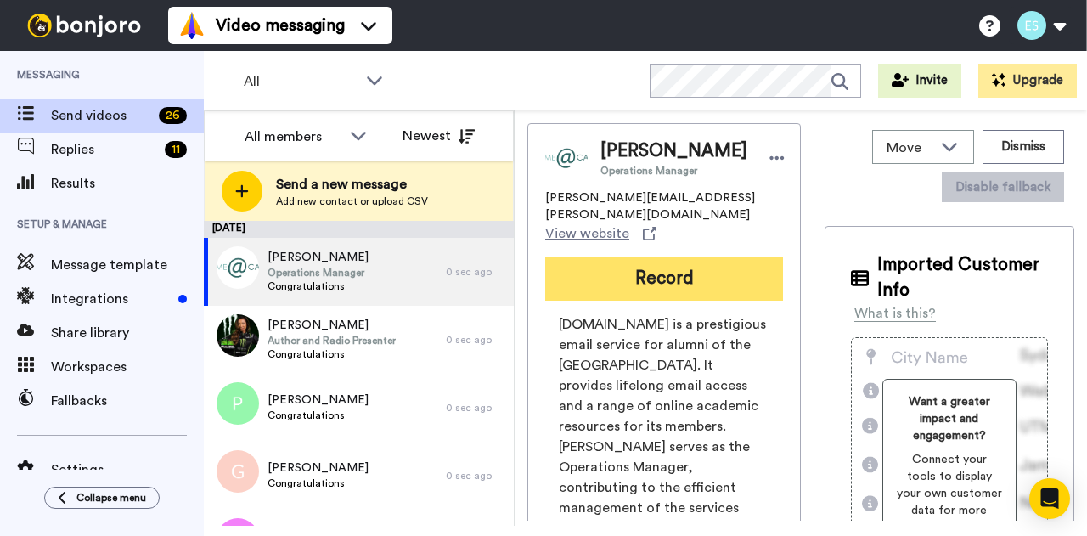
click at [583, 257] on button "Record" at bounding box center [664, 279] width 238 height 44
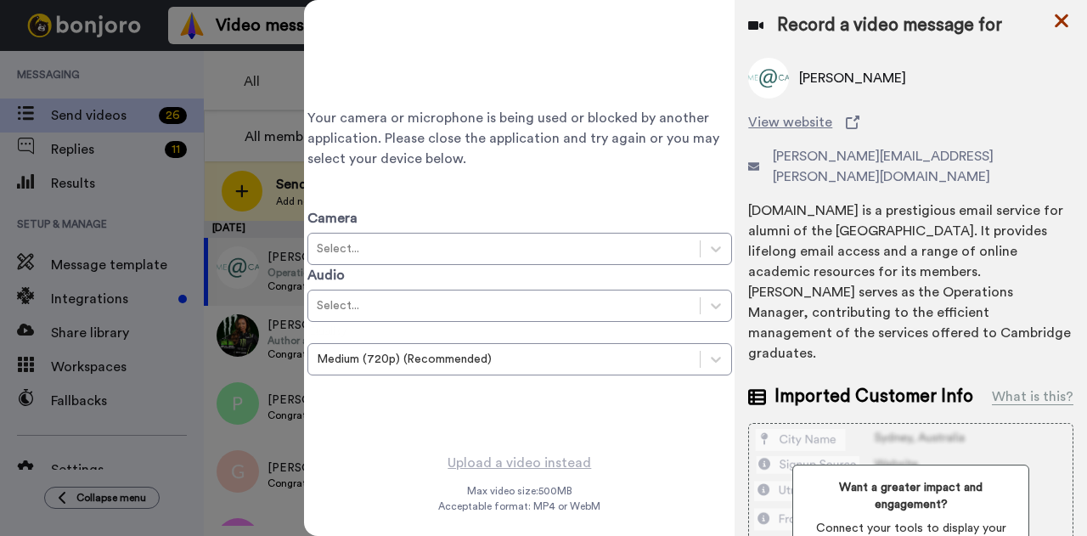
click at [1053, 19] on icon at bounding box center [1061, 20] width 17 height 21
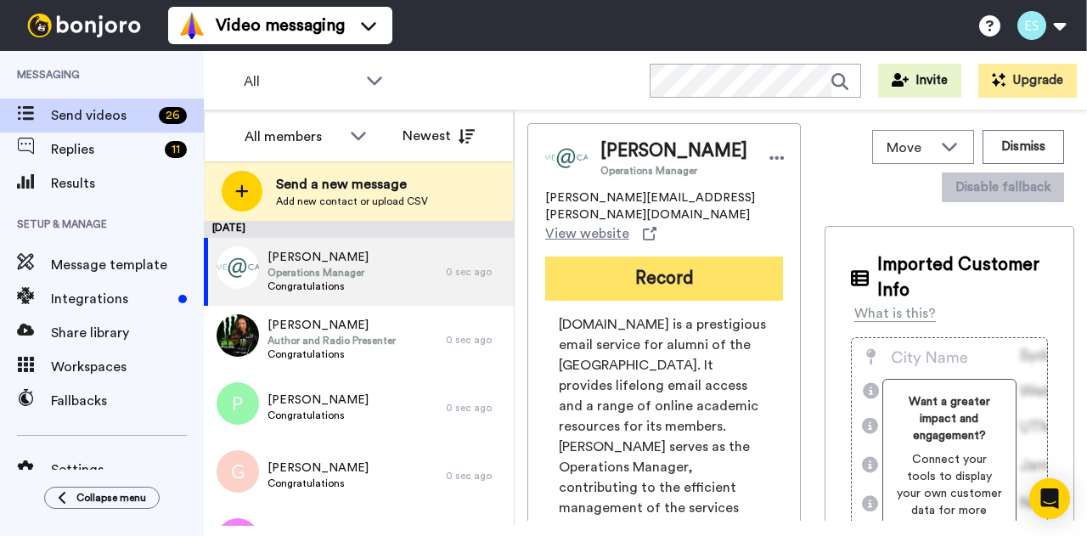
click at [623, 262] on button "Record" at bounding box center [664, 279] width 238 height 44
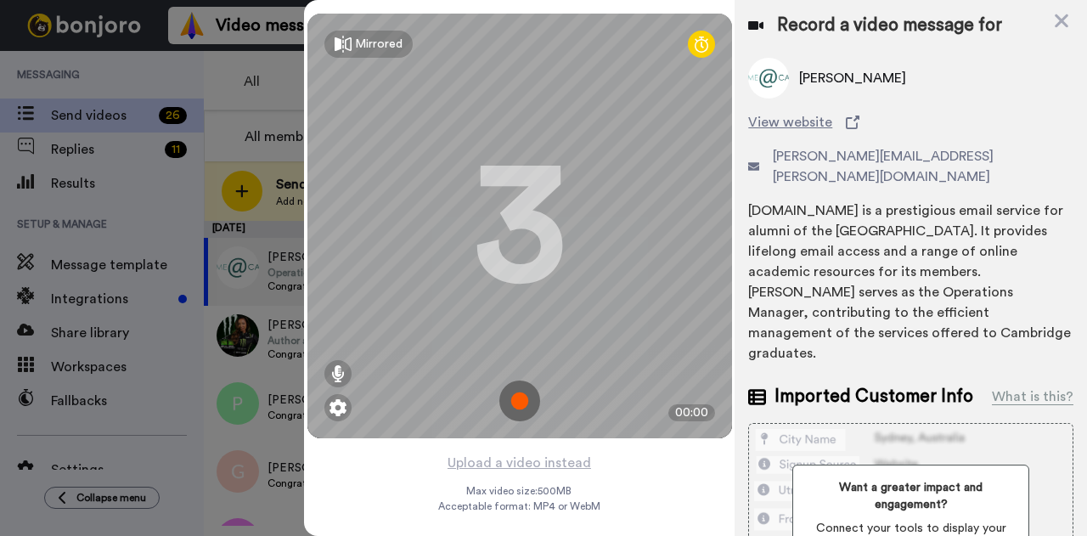
click at [517, 405] on img at bounding box center [519, 401] width 41 height 41
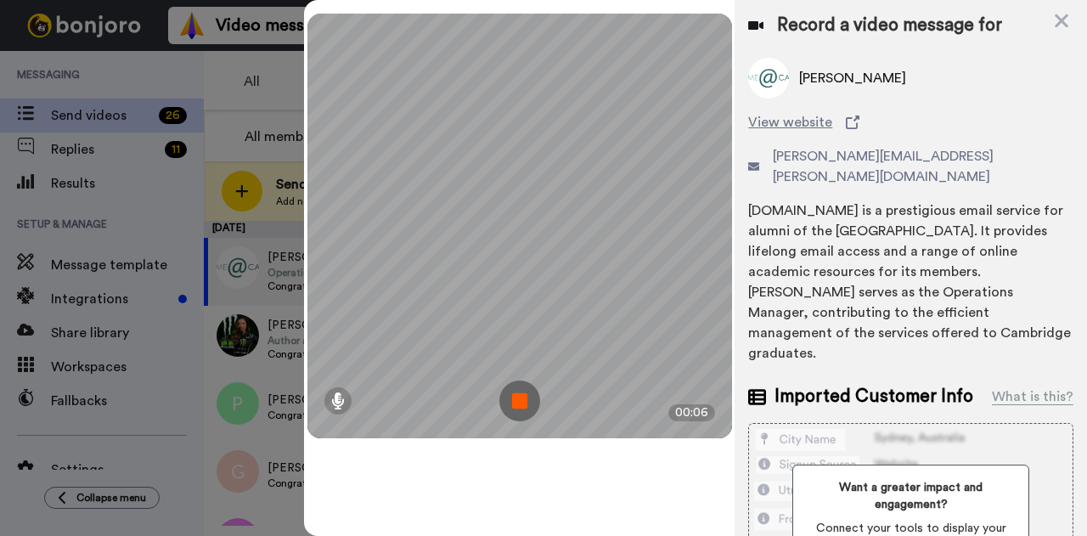
click at [517, 405] on img at bounding box center [519, 401] width 41 height 41
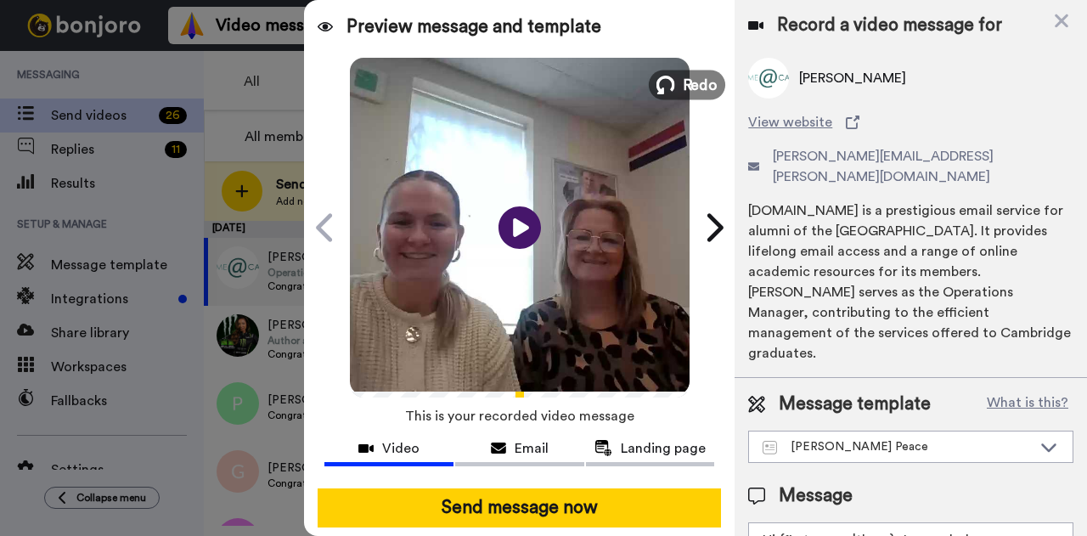
click at [685, 82] on span "Redo" at bounding box center [700, 84] width 36 height 22
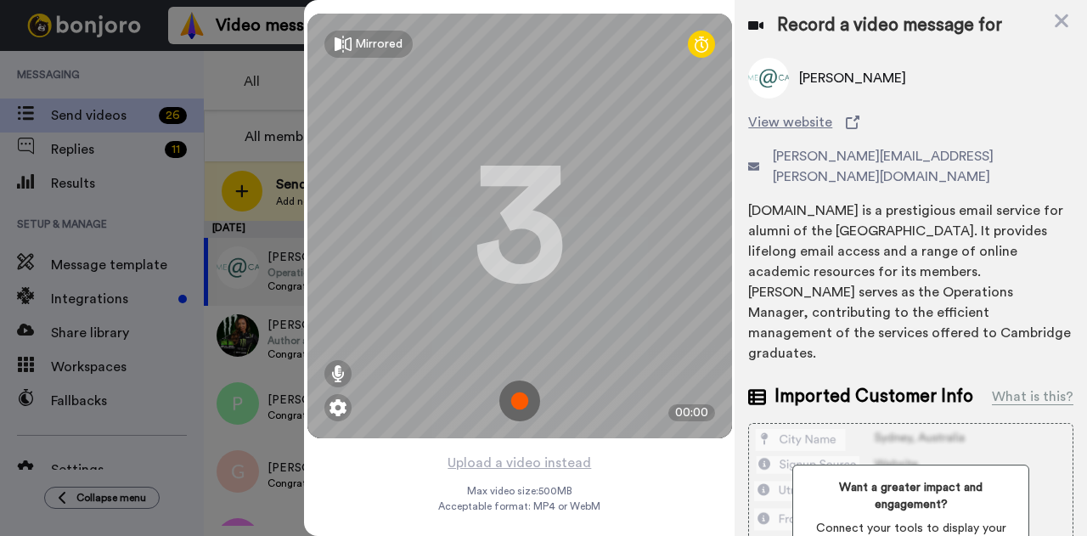
click at [503, 398] on img at bounding box center [519, 401] width 41 height 41
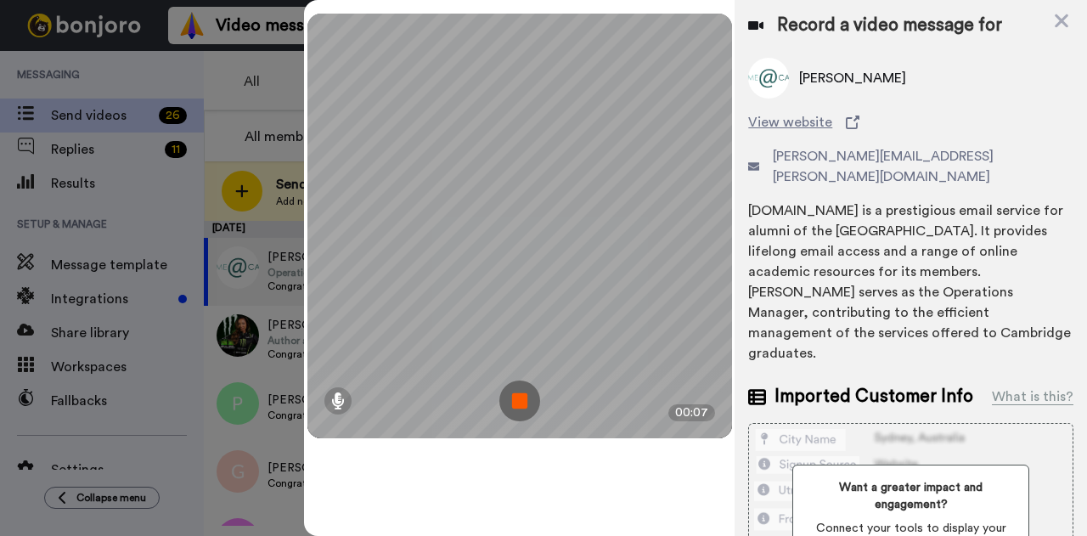
click at [527, 405] on img at bounding box center [519, 401] width 41 height 41
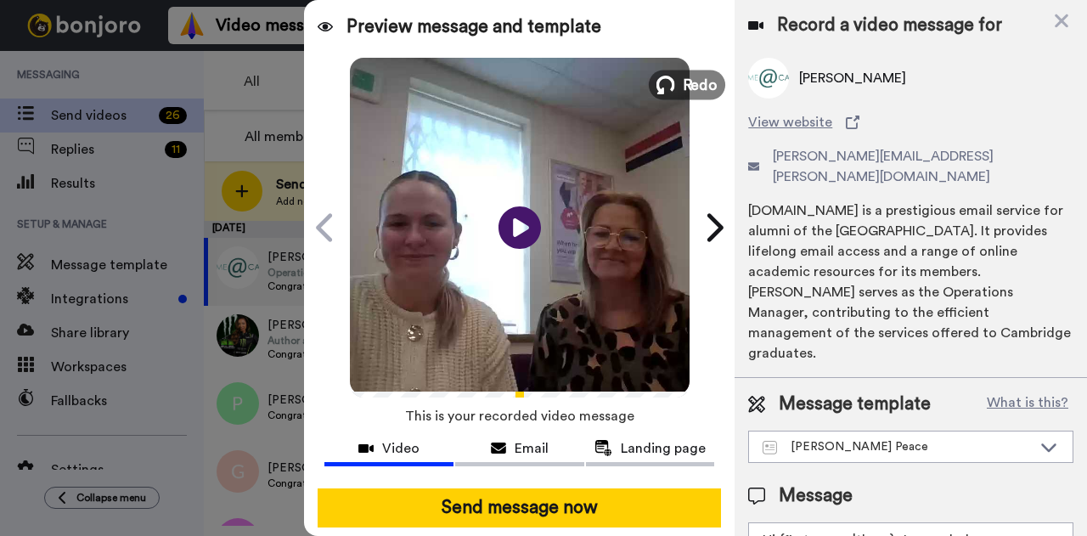
click at [682, 86] on span "Redo" at bounding box center [700, 84] width 36 height 22
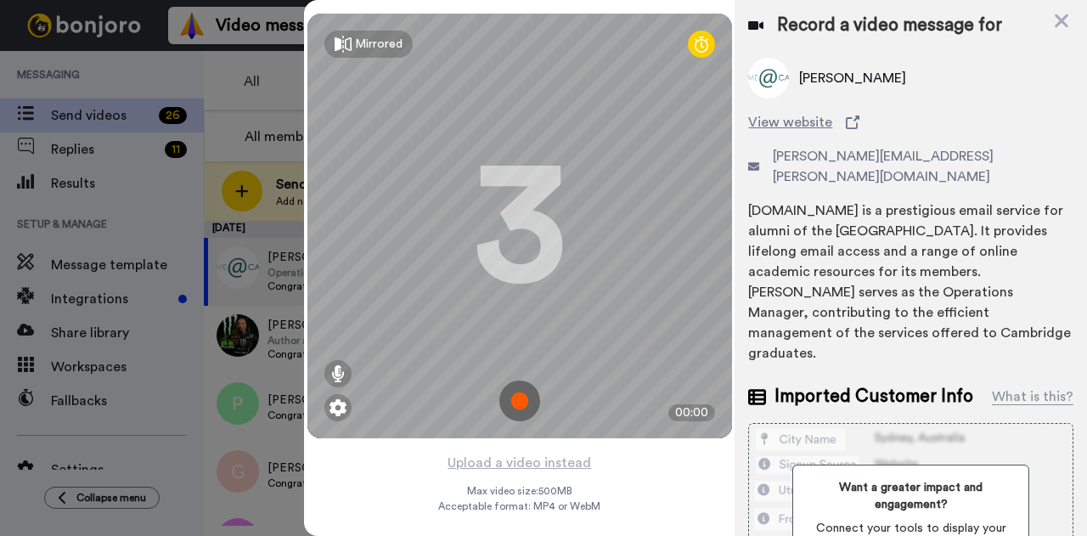
click at [505, 399] on img at bounding box center [519, 401] width 41 height 41
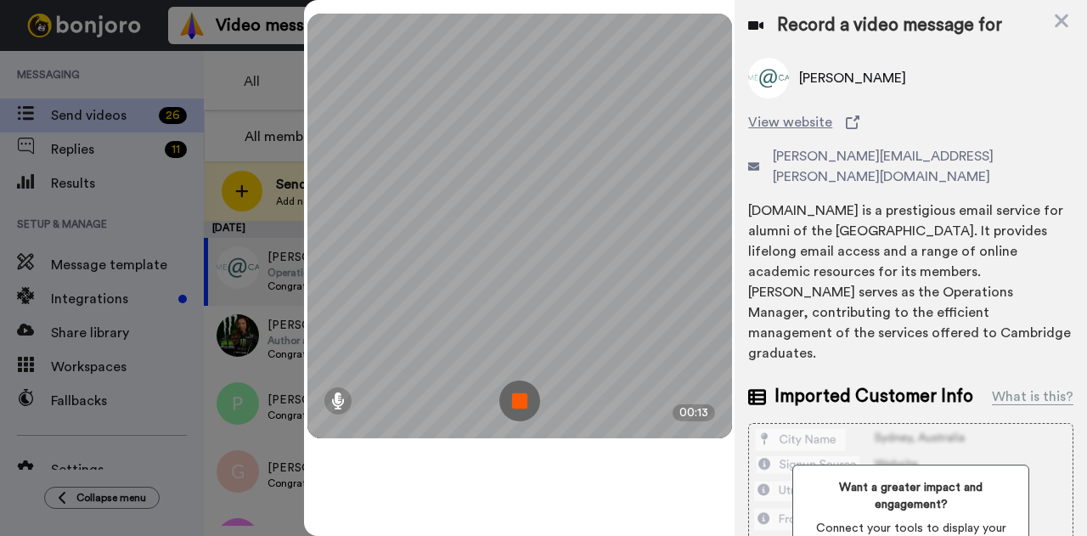
click at [519, 402] on img at bounding box center [519, 401] width 41 height 41
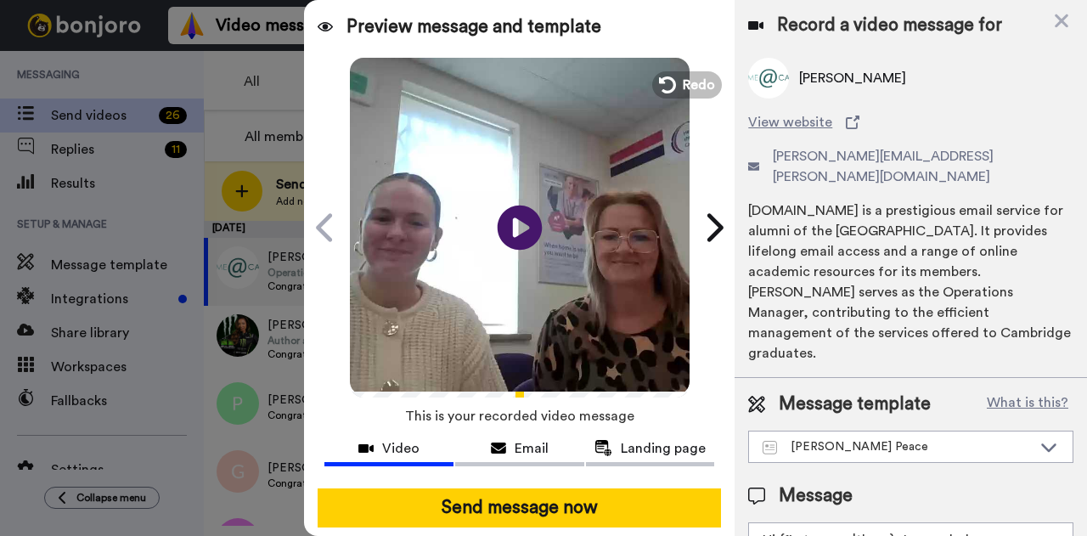
click at [511, 218] on icon at bounding box center [520, 227] width 45 height 45
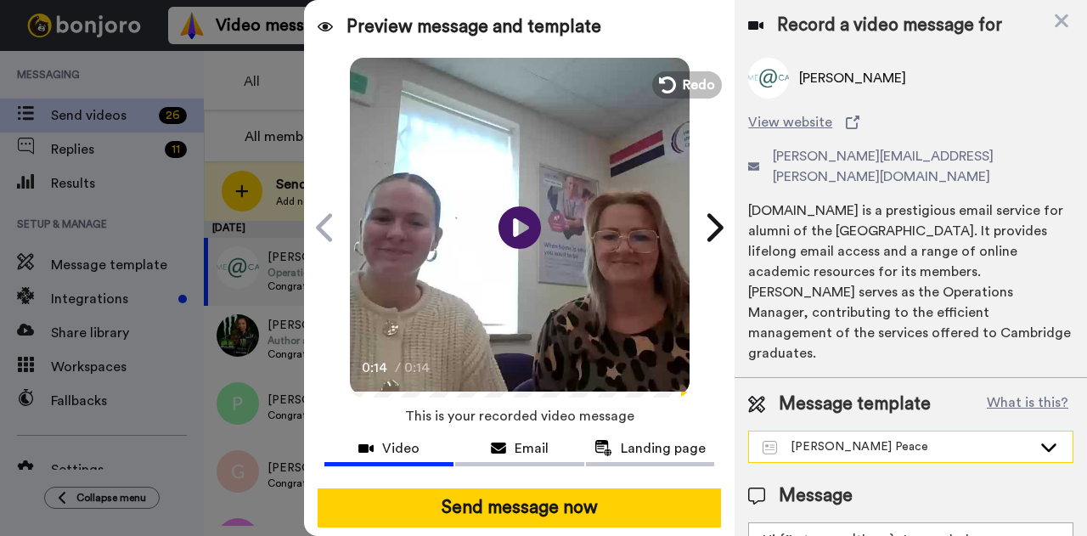
scroll to position [121, 0]
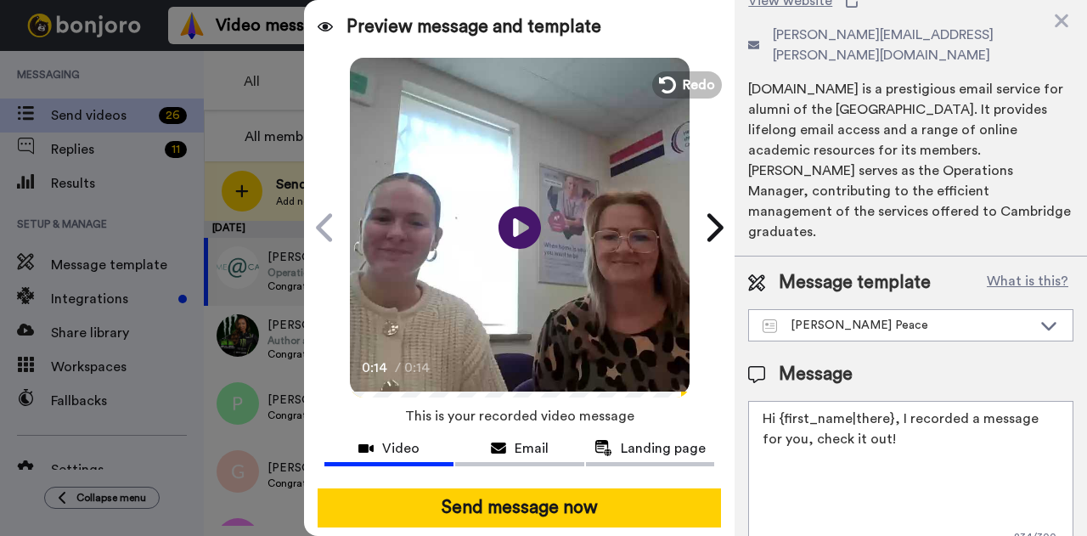
drag, startPoint x: 904, startPoint y: 409, endPoint x: 781, endPoint y: 376, distance: 126.5
click at [781, 401] on textarea "Hi {first_name|there}, I recorded a message for you, check it out!" at bounding box center [910, 477] width 325 height 153
type textarea "Hi Sarah, Its Bobbi and Emma from the Rennie Grove Peace"
click at [1056, 21] on icon at bounding box center [1061, 20] width 17 height 21
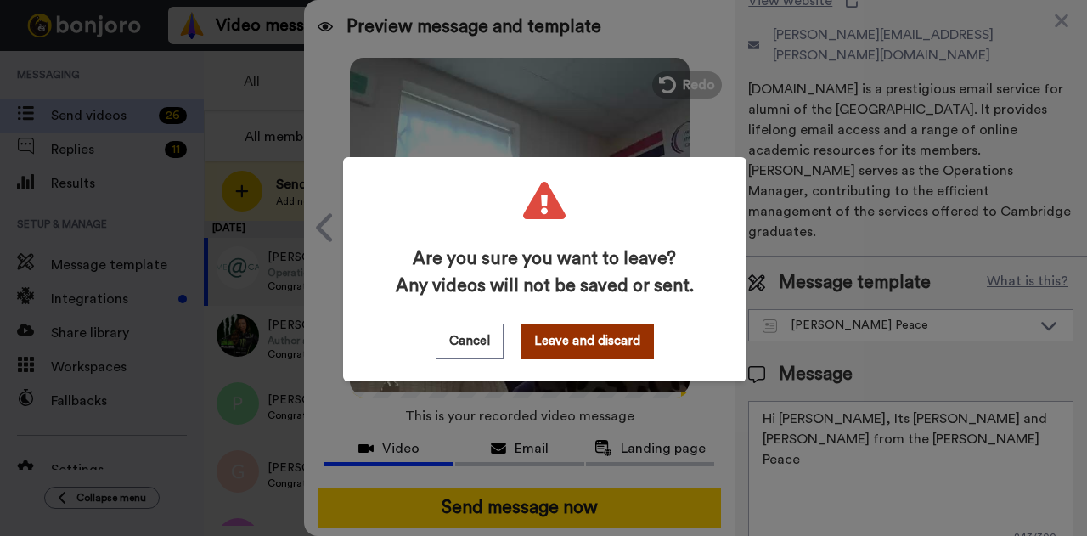
click at [572, 354] on button "Leave and discard" at bounding box center [587, 342] width 133 height 36
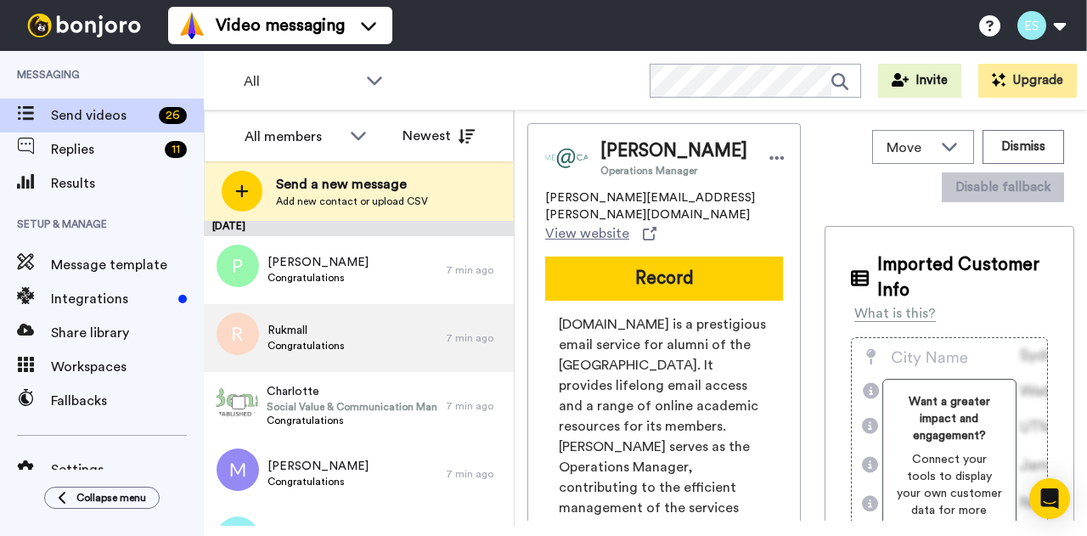
scroll to position [0, 0]
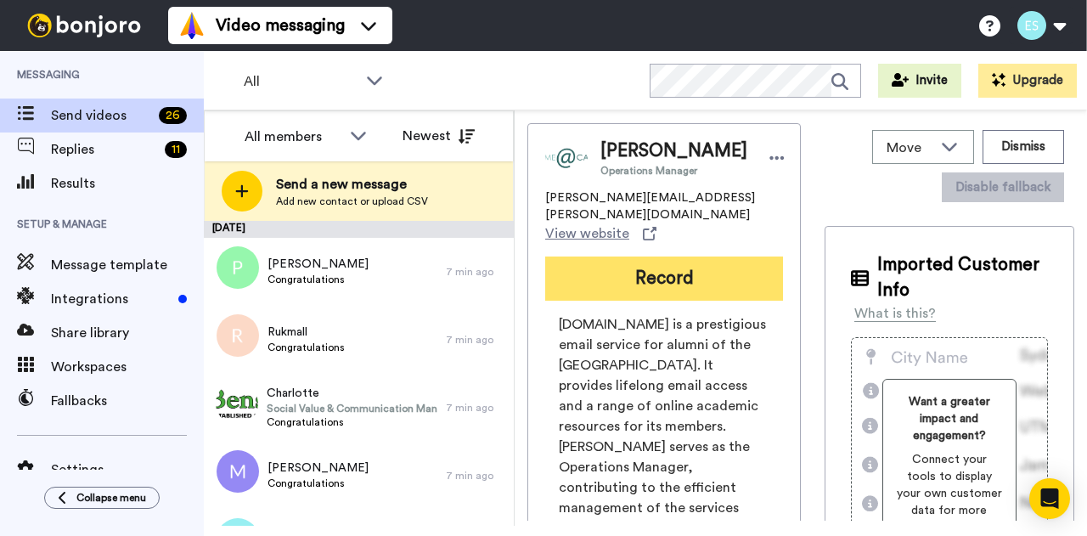
click at [678, 267] on button "Record" at bounding box center [664, 279] width 238 height 44
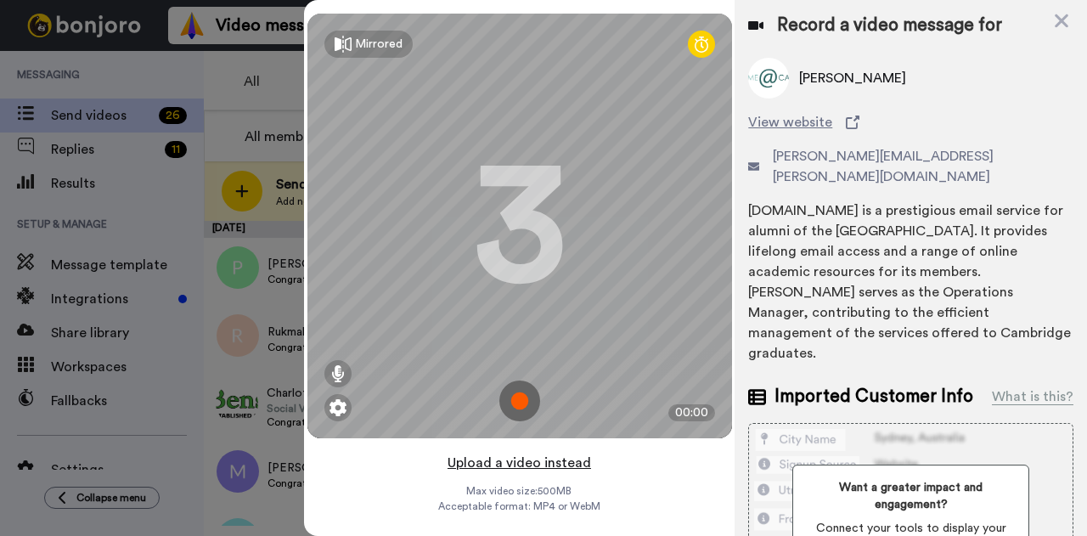
click at [529, 461] on button "Upload a video instead" at bounding box center [520, 463] width 154 height 22
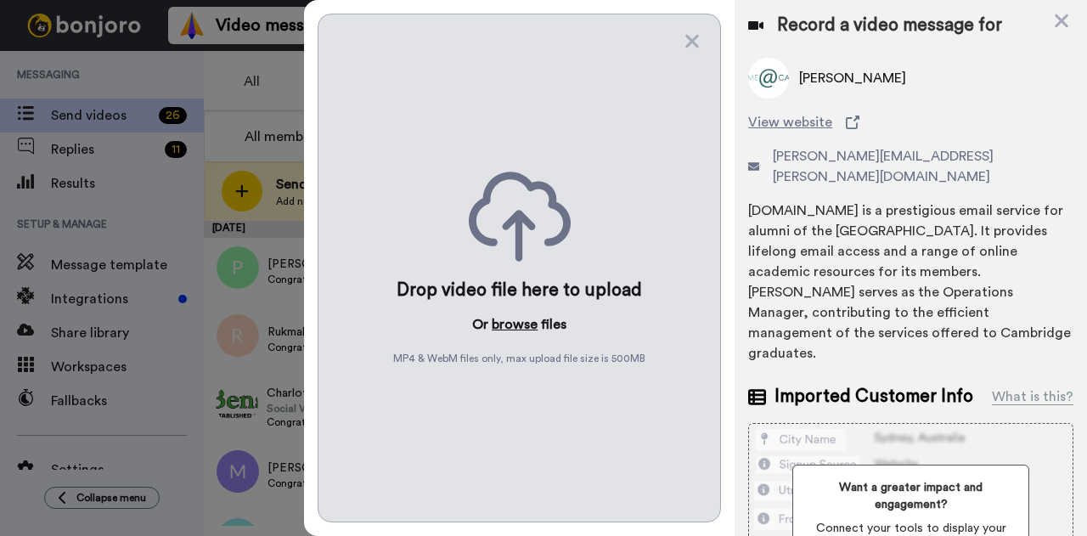
click at [510, 317] on button "browse" at bounding box center [515, 324] width 46 height 20
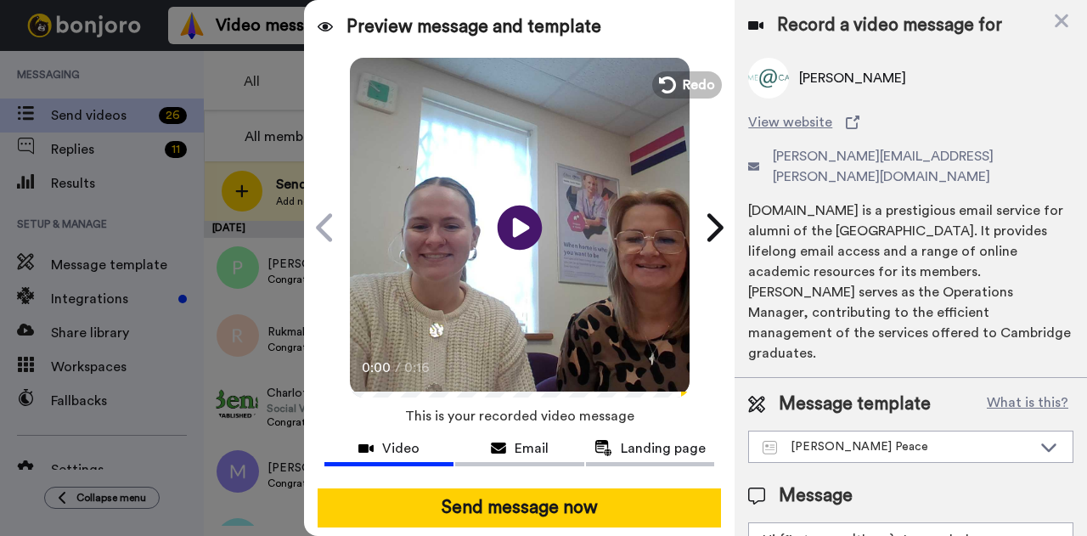
click at [508, 228] on icon "Play/Pause" at bounding box center [520, 227] width 45 height 81
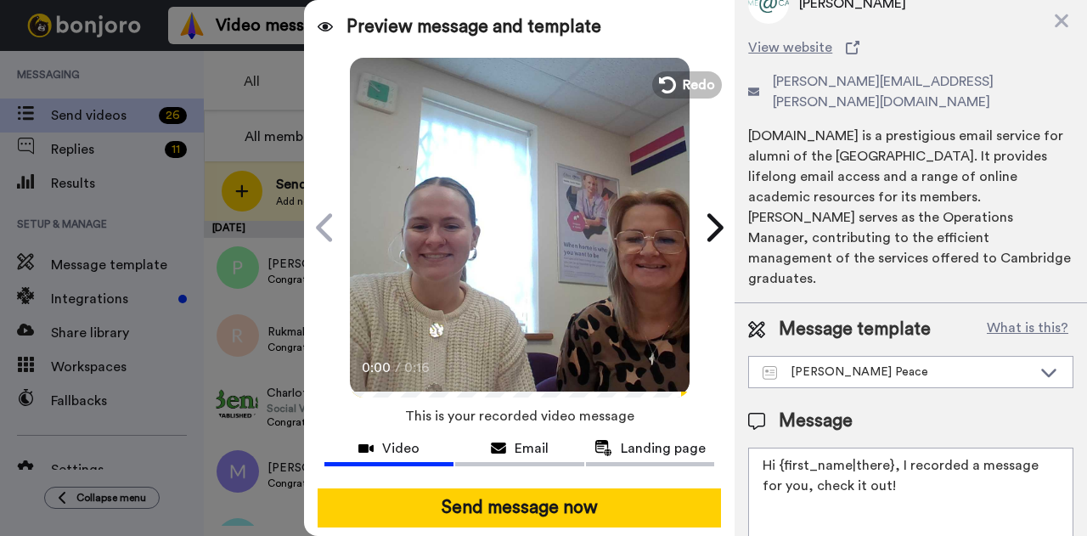
scroll to position [80, 0]
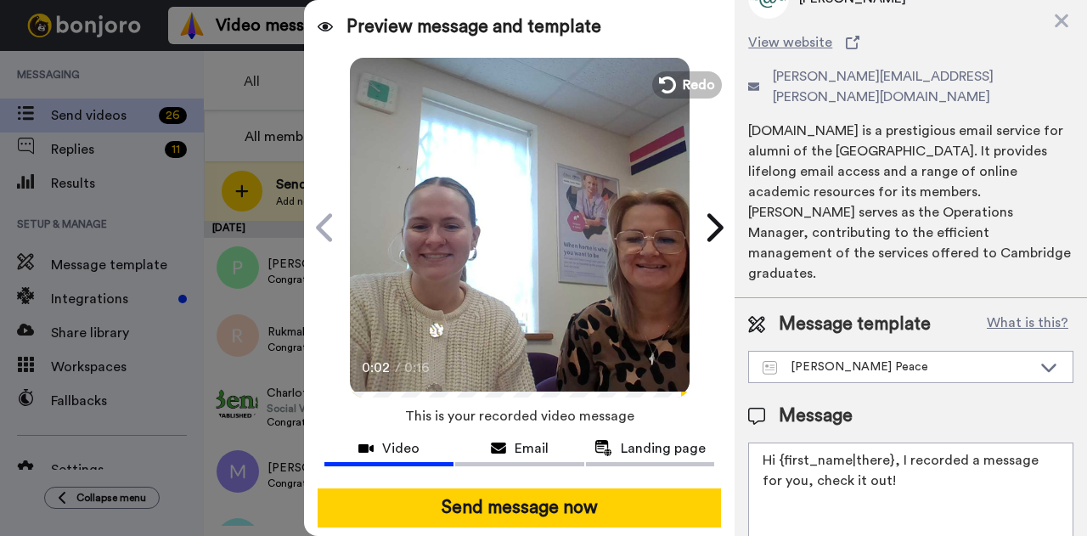
drag, startPoint x: 900, startPoint y: 453, endPoint x: 782, endPoint y: 420, distance: 122.6
click at [782, 443] on textarea "Hi {first_name|there}, I recorded a message for you, check it out!" at bounding box center [910, 519] width 325 height 153
type textarea "H"
type textarea "W"
click at [435, 305] on video at bounding box center [520, 225] width 340 height 340
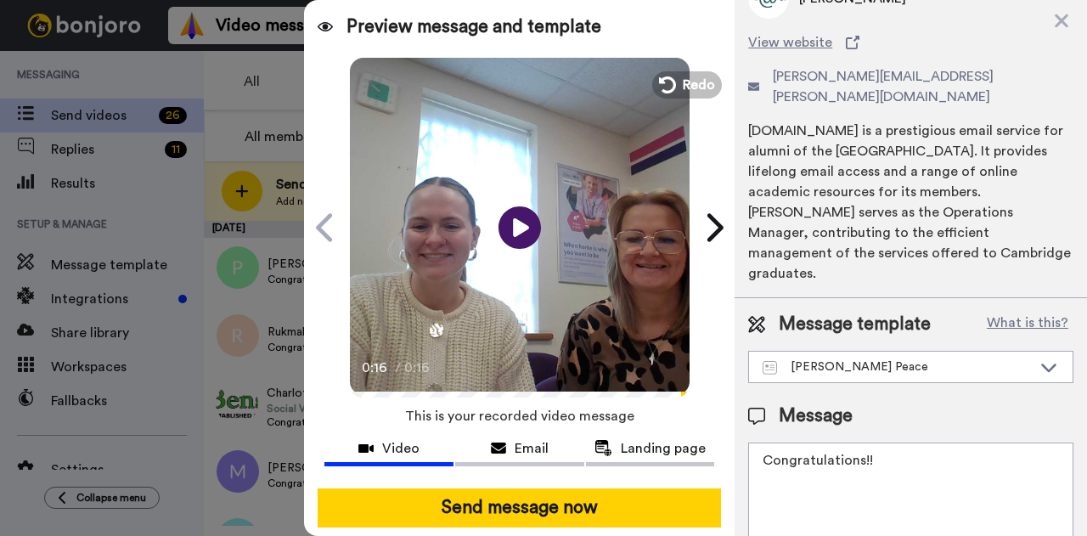
click at [913, 443] on textarea "Congratulations!!" at bounding box center [910, 519] width 325 height 153
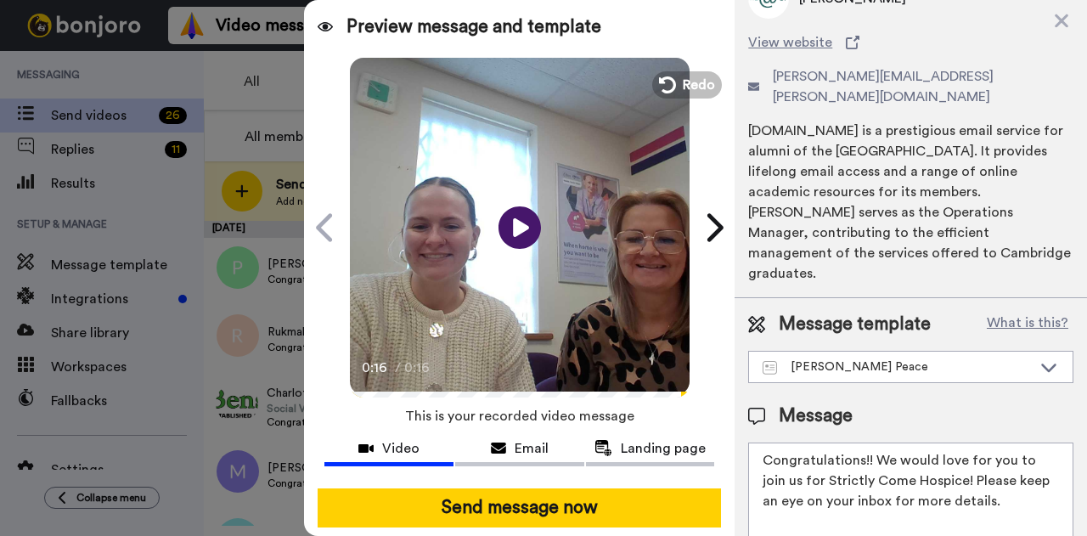
scroll to position [93, 0]
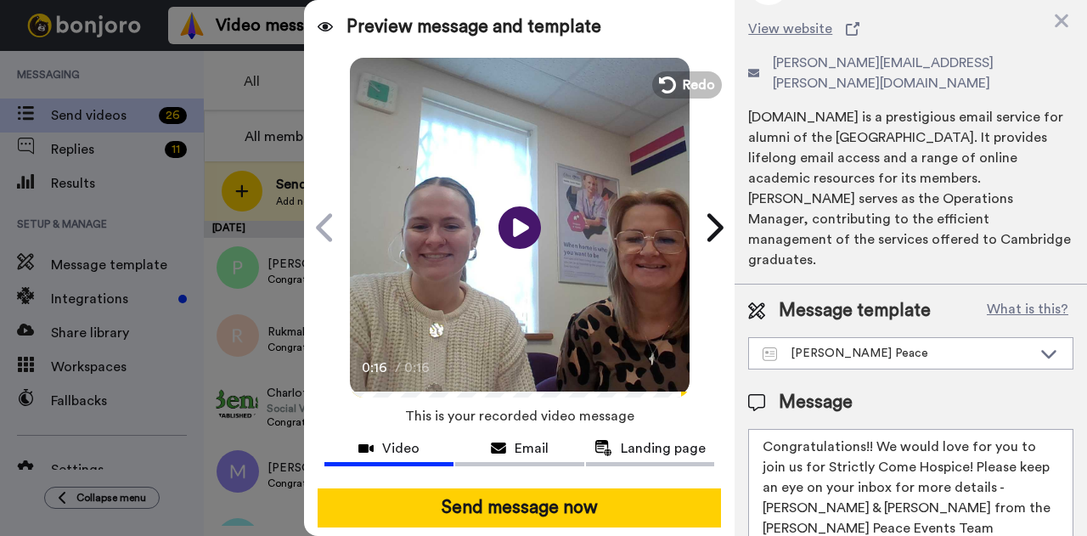
click at [765, 429] on textarea "Congratulations!! We would love for you to join us for Strictly Come Hospice! P…" at bounding box center [910, 505] width 325 height 153
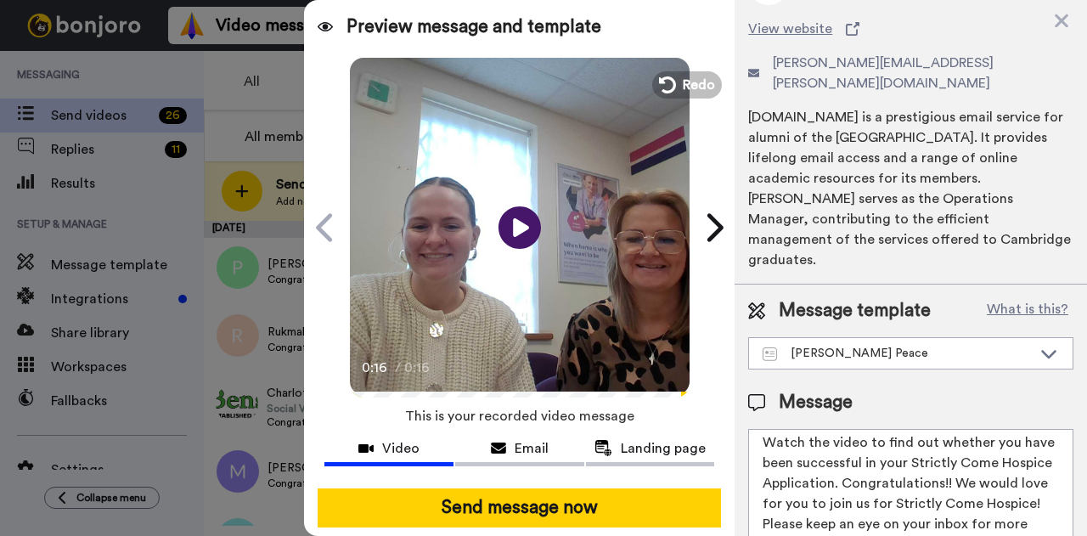
drag, startPoint x: 893, startPoint y: 440, endPoint x: 853, endPoint y: 482, distance: 58.3
click at [853, 482] on textarea "Watch the video to find out whether you have been successful in your Strictly C…" at bounding box center [910, 505] width 325 height 153
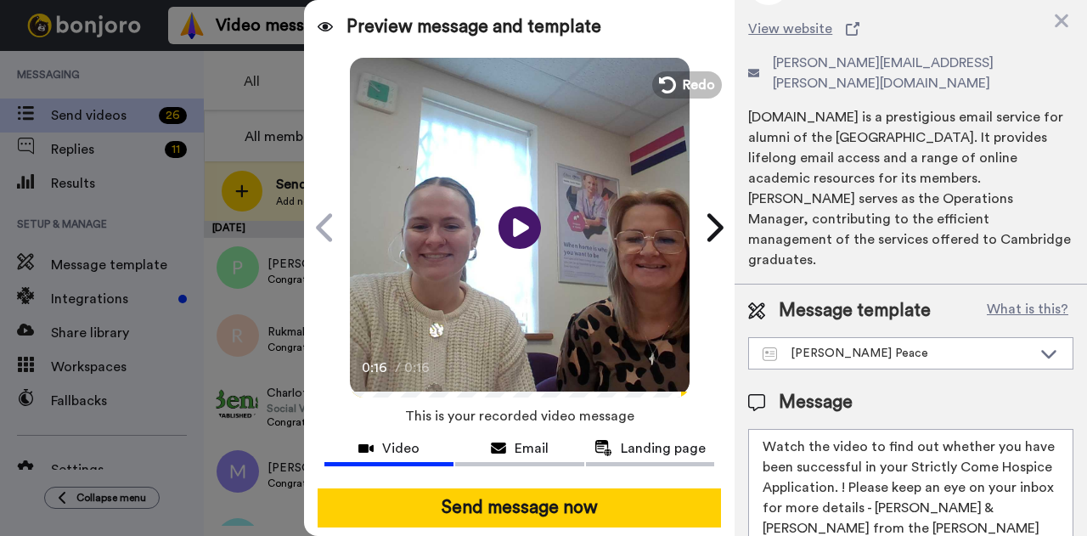
scroll to position [0, 0]
click at [975, 493] on textarea "Watch the video to find out whether you have been successful in your Strictly C…" at bounding box center [910, 505] width 325 height 153
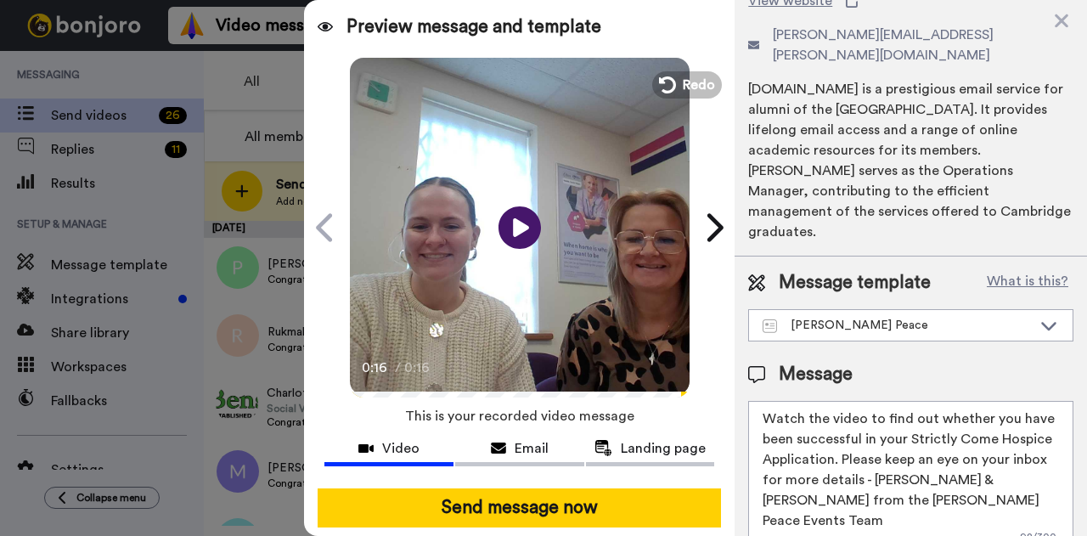
drag, startPoint x: 994, startPoint y: 468, endPoint x: 717, endPoint y: 353, distance: 299.7
click at [717, 353] on div "Preview message and template Play/Pause 0:16 / 0:16 Here's a personal video I r…" at bounding box center [695, 268] width 783 height 536
click at [911, 408] on textarea "Watch the video to find out whether you have been successful in your Strictly C…" at bounding box center [910, 477] width 325 height 153
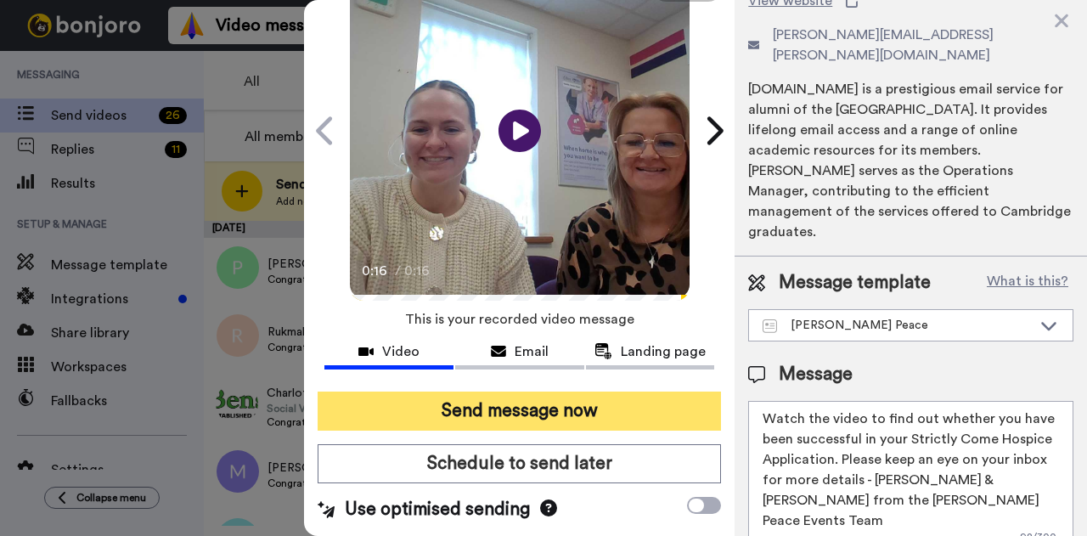
type textarea "Watch the video to find out whether you have been successful in your Strictly C…"
click at [478, 392] on button "Send message now" at bounding box center [519, 411] width 403 height 39
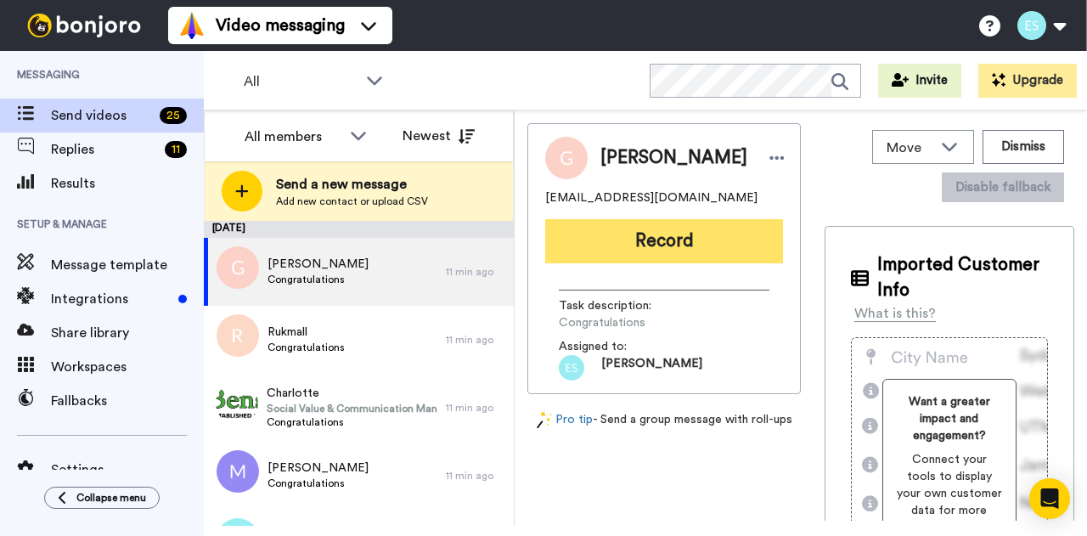
click at [653, 240] on button "Record" at bounding box center [664, 241] width 238 height 44
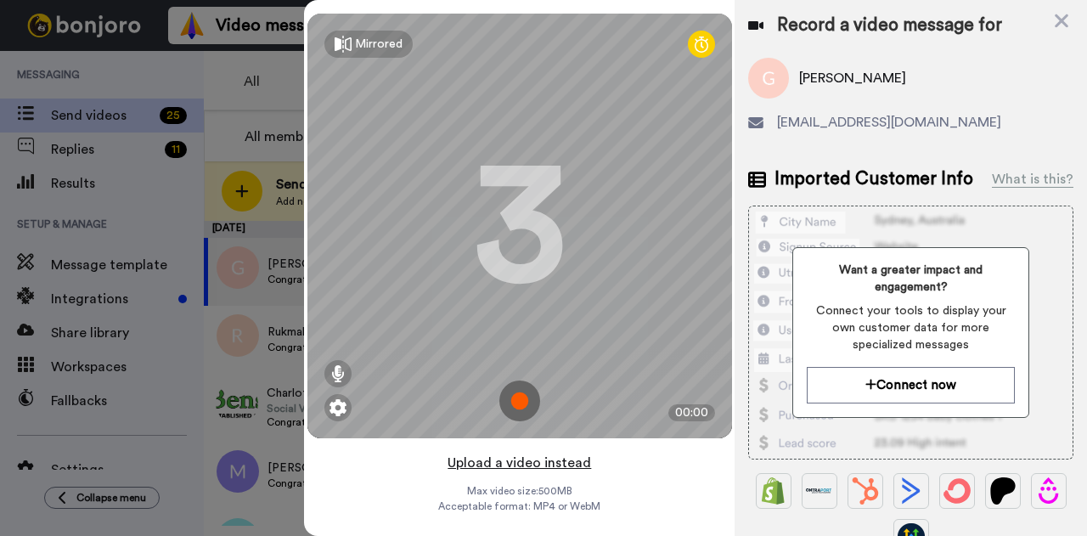
click at [496, 460] on button "Upload a video instead" at bounding box center [520, 463] width 154 height 22
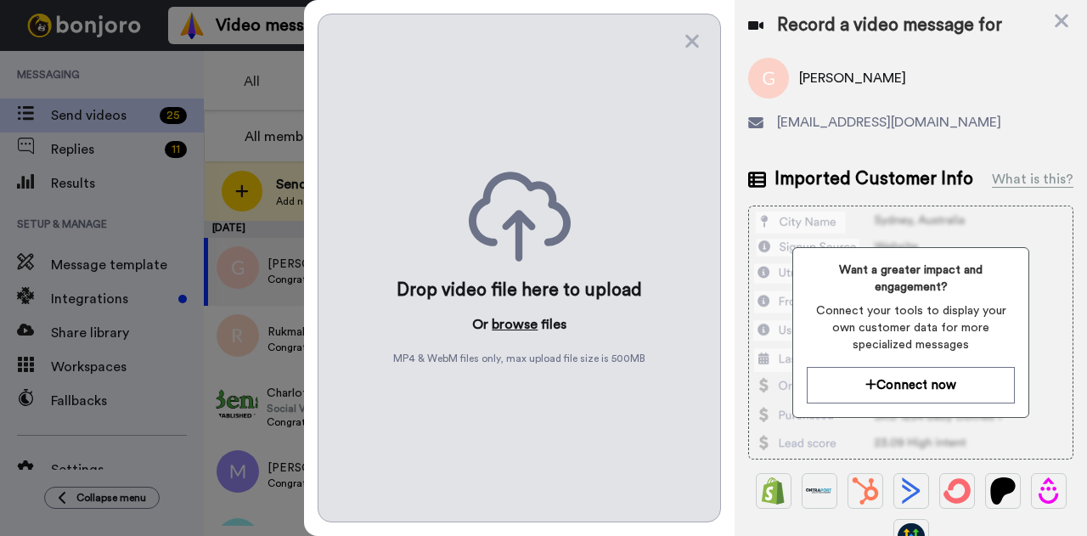
click at [514, 324] on button "browse" at bounding box center [515, 324] width 46 height 20
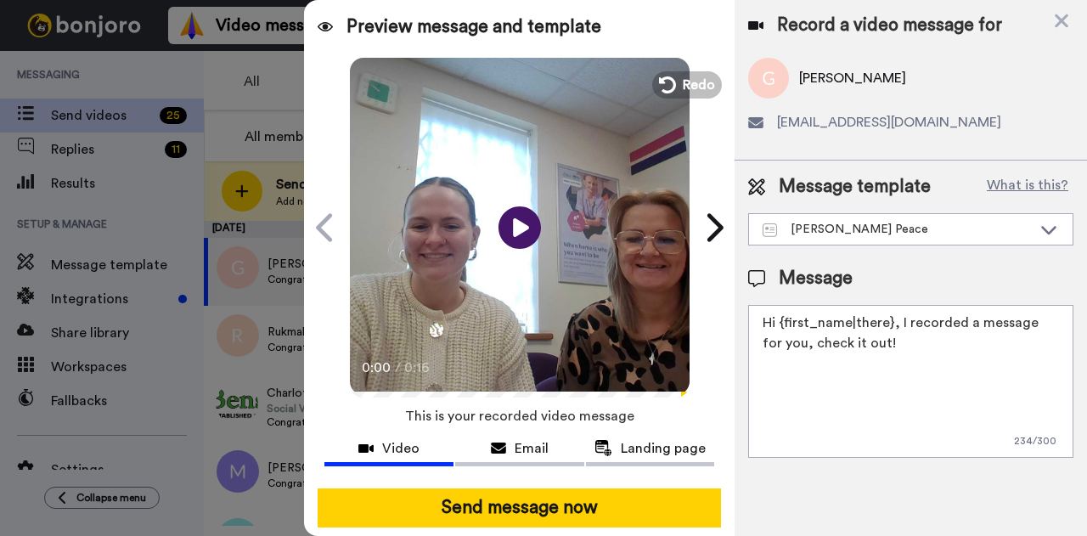
drag, startPoint x: 883, startPoint y: 376, endPoint x: 724, endPoint y: 262, distance: 196.6
click at [724, 262] on div "Preview message and template Play/Pause 0:00 / 0:16 Here's a personal video I r…" at bounding box center [695, 268] width 783 height 536
paste textarea "Watch the video to find out whether you have been successful in your Strictly C…"
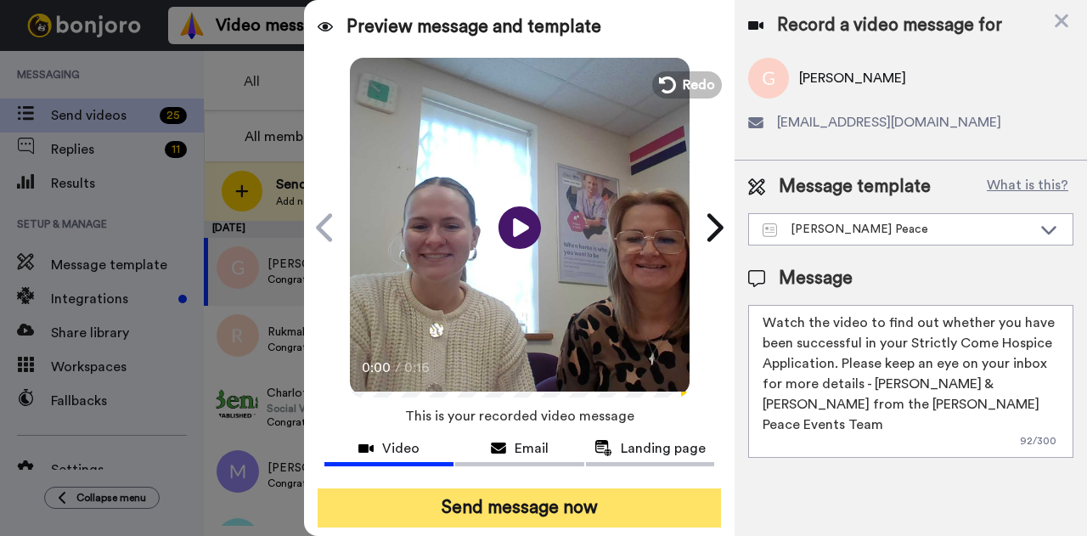
type textarea "Watch the video to find out whether you have been successful in your Strictly C…"
click at [554, 497] on button "Send message now" at bounding box center [519, 507] width 403 height 39
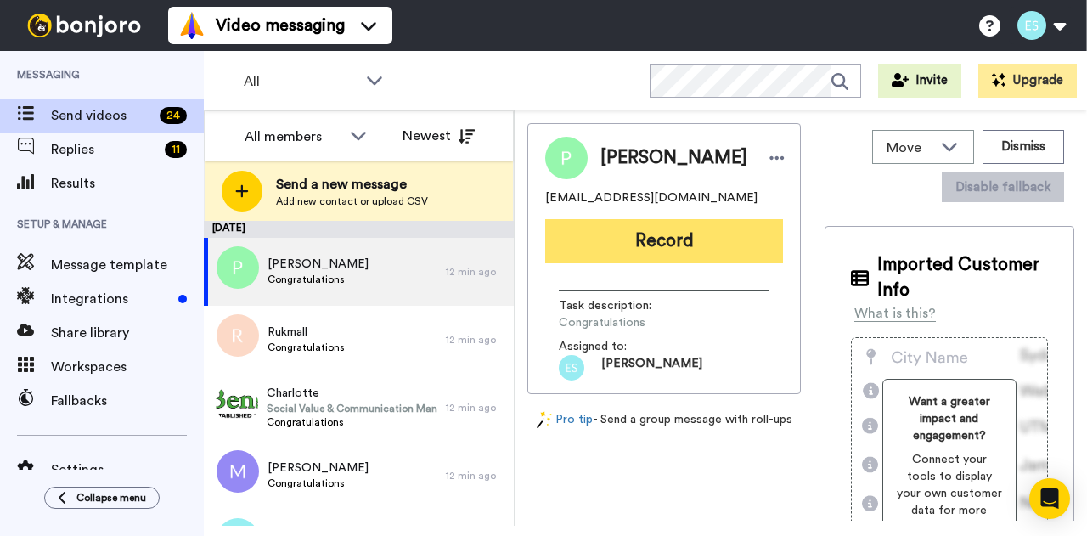
click at [639, 237] on button "Record" at bounding box center [664, 241] width 238 height 44
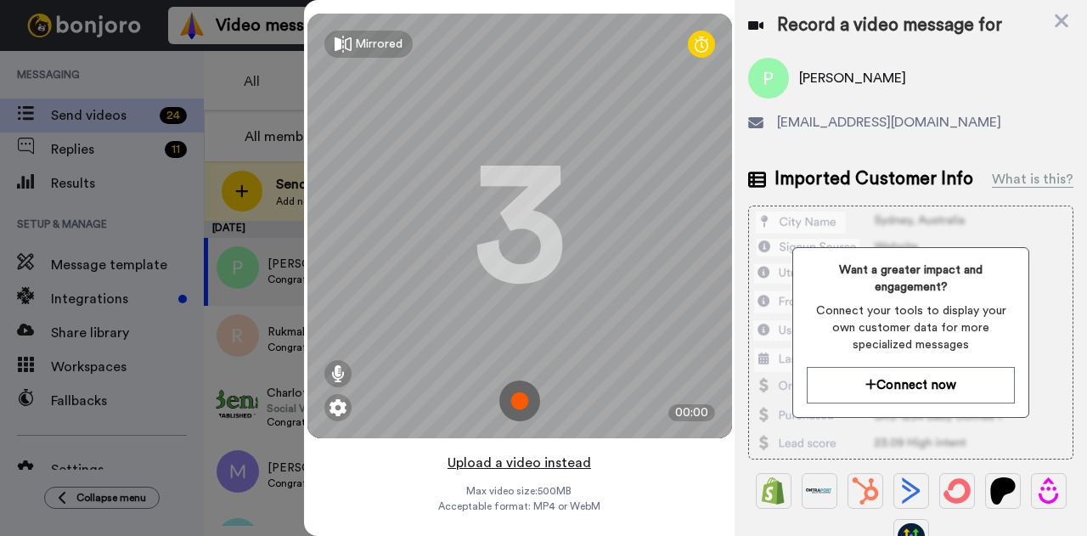
click at [477, 465] on button "Upload a video instead" at bounding box center [520, 463] width 154 height 22
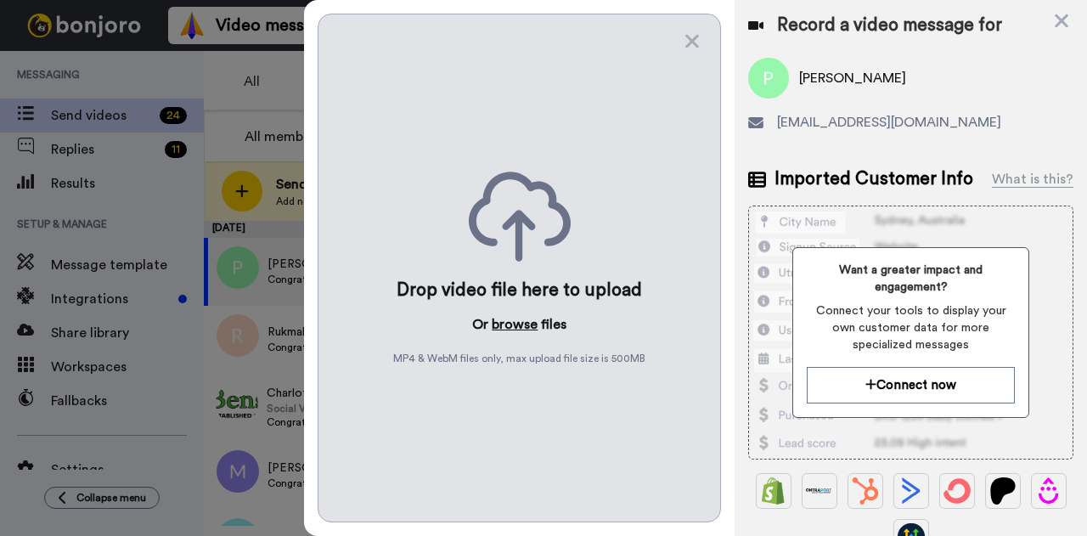
click at [522, 322] on button "browse" at bounding box center [515, 324] width 46 height 20
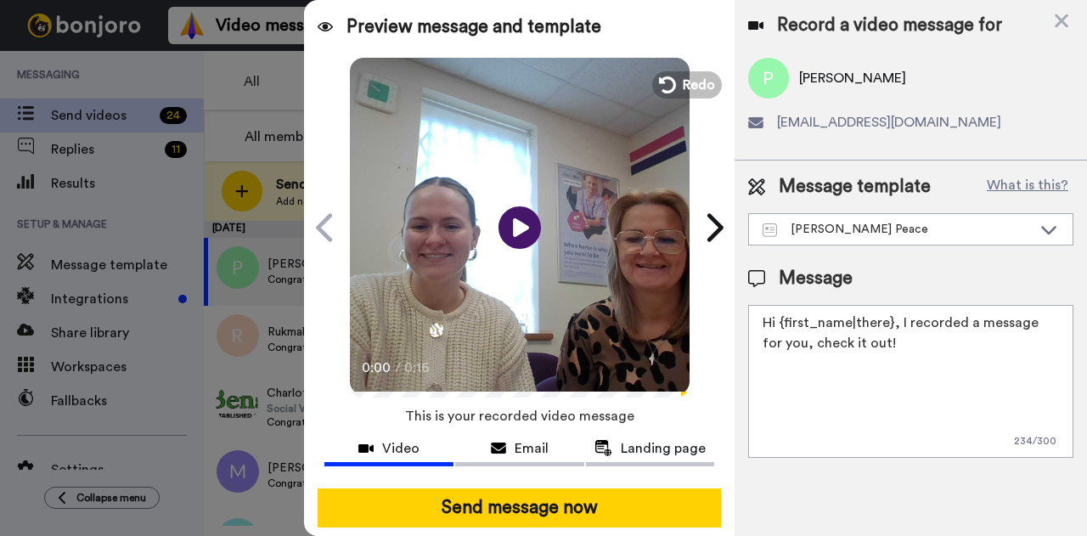
drag, startPoint x: 878, startPoint y: 357, endPoint x: 712, endPoint y: 264, distance: 190.5
click at [712, 264] on div "Preview message and template Play/Pause 0:00 / 0:16 Here's a personal video I r…" at bounding box center [695, 268] width 783 height 536
paste textarea "Watch the video to find out whether you have been successful in your Strictly C…"
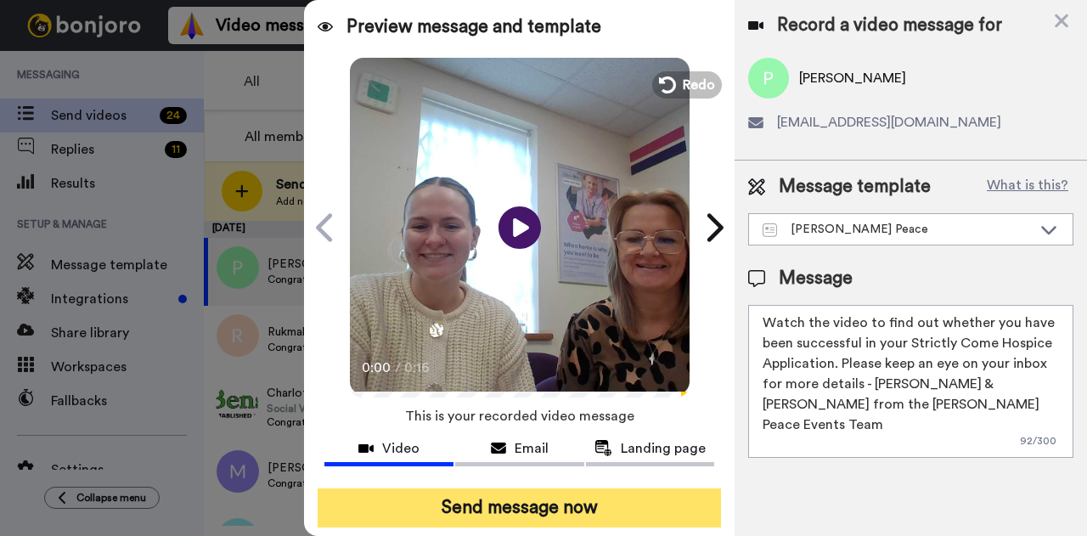
type textarea "Watch the video to find out whether you have been successful in your Strictly C…"
click at [618, 497] on button "Send message now" at bounding box center [519, 507] width 403 height 39
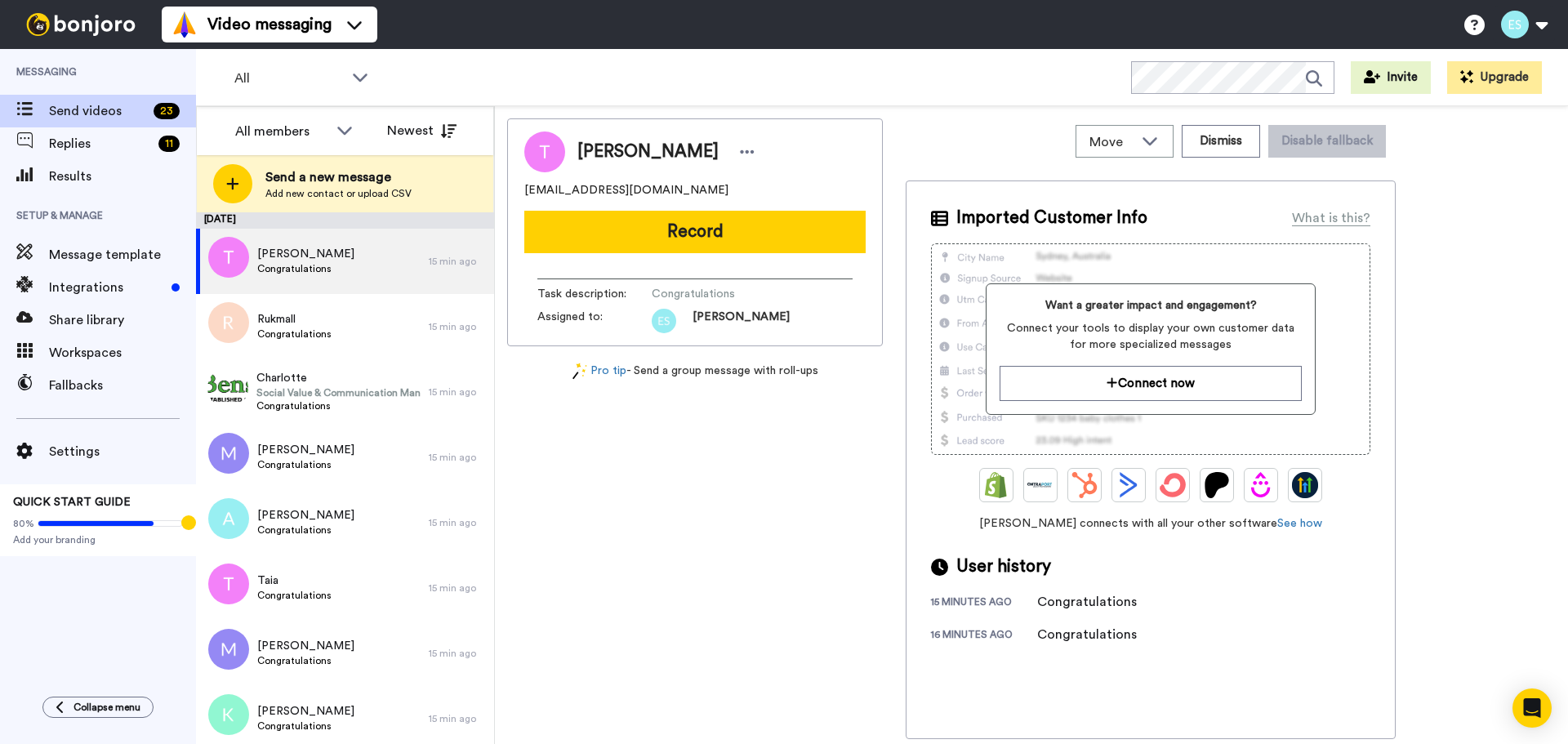
click at [743, 228] on button "Record" at bounding box center [694, 232] width 341 height 42
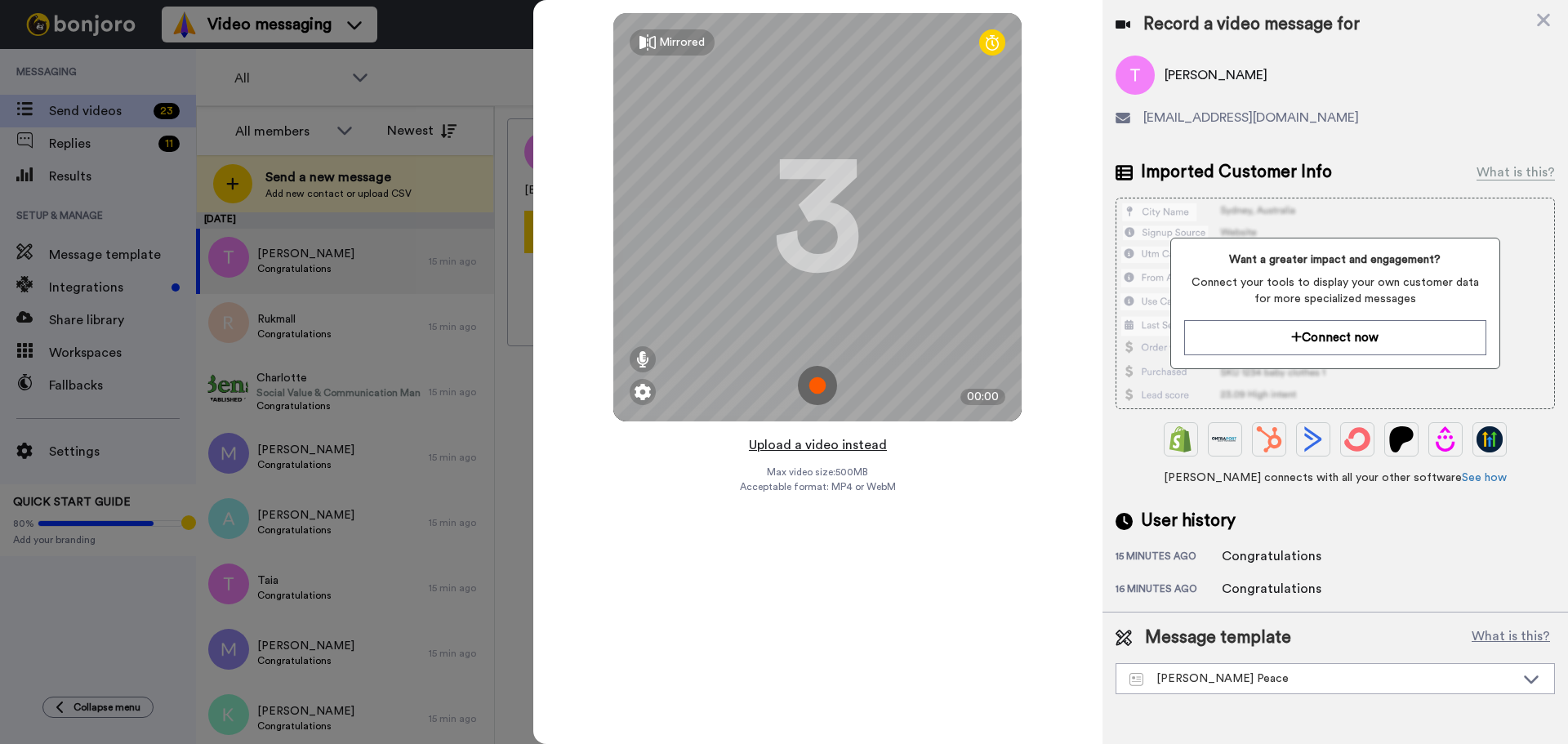
click at [808, 452] on button "Upload a video instead" at bounding box center [818, 445] width 148 height 21
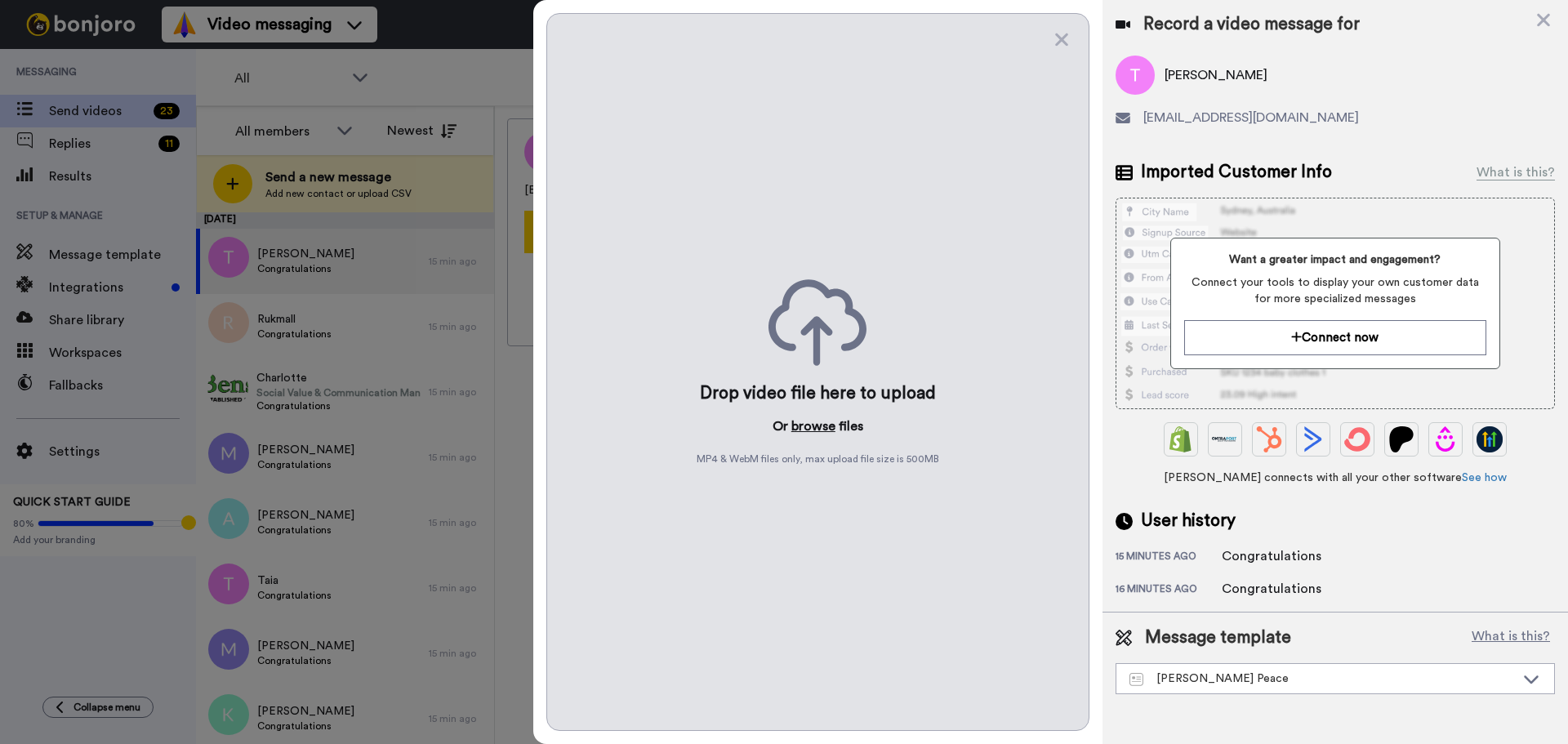
click at [814, 421] on button "browse" at bounding box center [813, 426] width 44 height 19
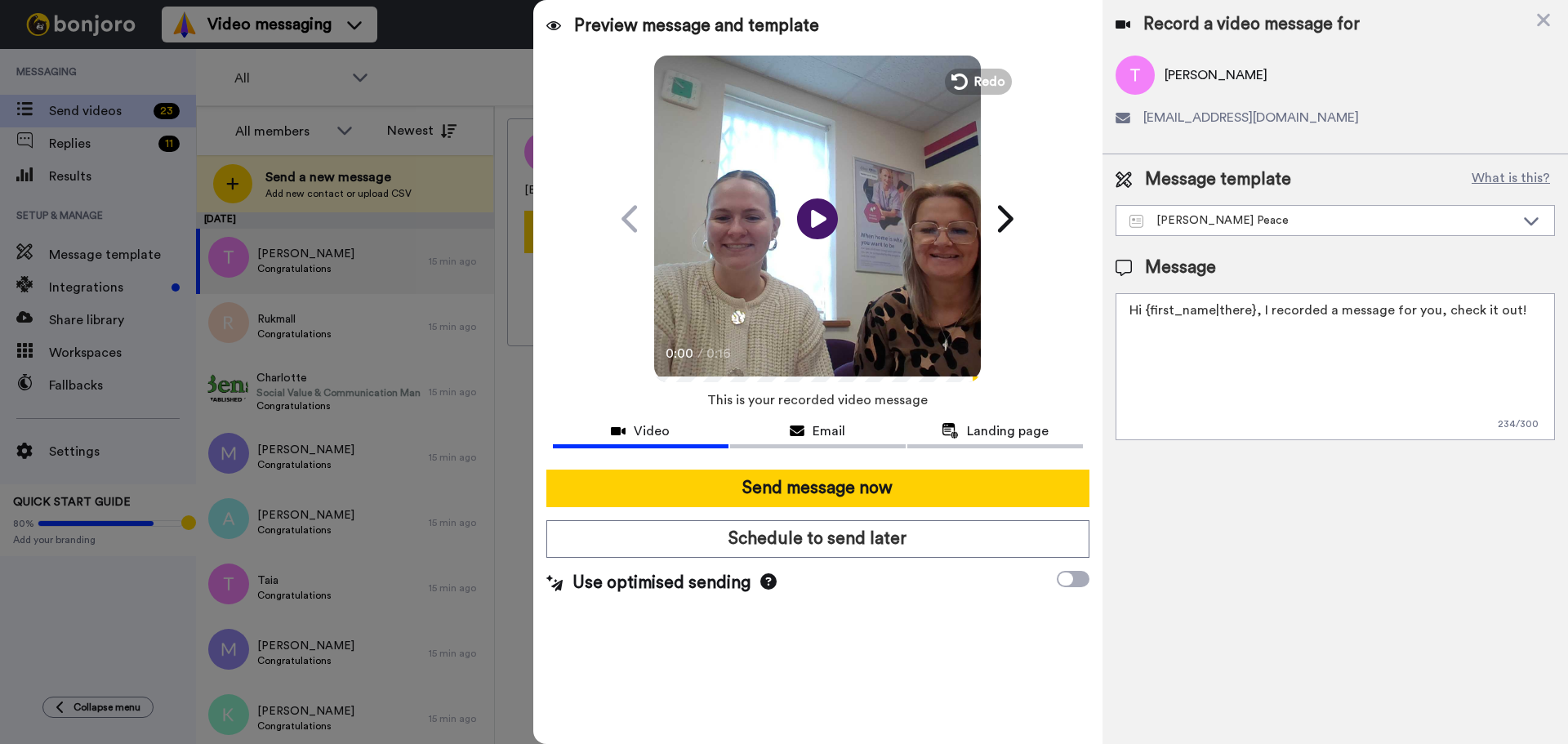
click at [1320, 383] on textarea "Hi {first_name|there}, I recorded a message for you, check it out!" at bounding box center [1334, 366] width 439 height 147
drag, startPoint x: 1519, startPoint y: 310, endPoint x: 746, endPoint y: 310, distance: 773.0
click at [746, 310] on div "Preview message and template Play/Pause 0:00 / 0:16 Here's a personal video I r…" at bounding box center [1051, 372] width 1034 height 744
paste textarea "Watch the video to find out whether you have been successful in your Strictly C…"
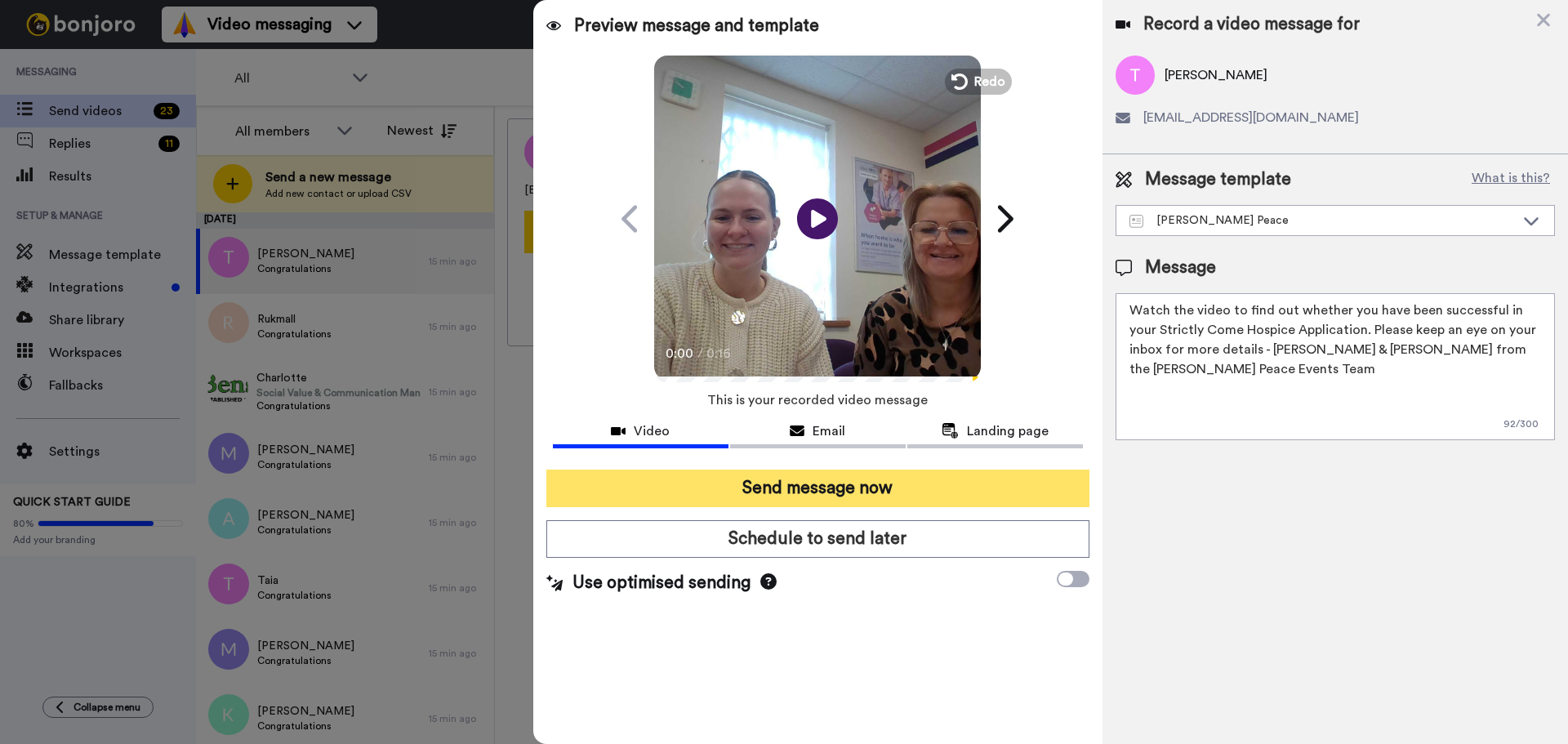
type textarea "Watch the video to find out whether you have been successful in your Strictly C…"
click at [717, 474] on button "Send message now" at bounding box center [817, 487] width 543 height 37
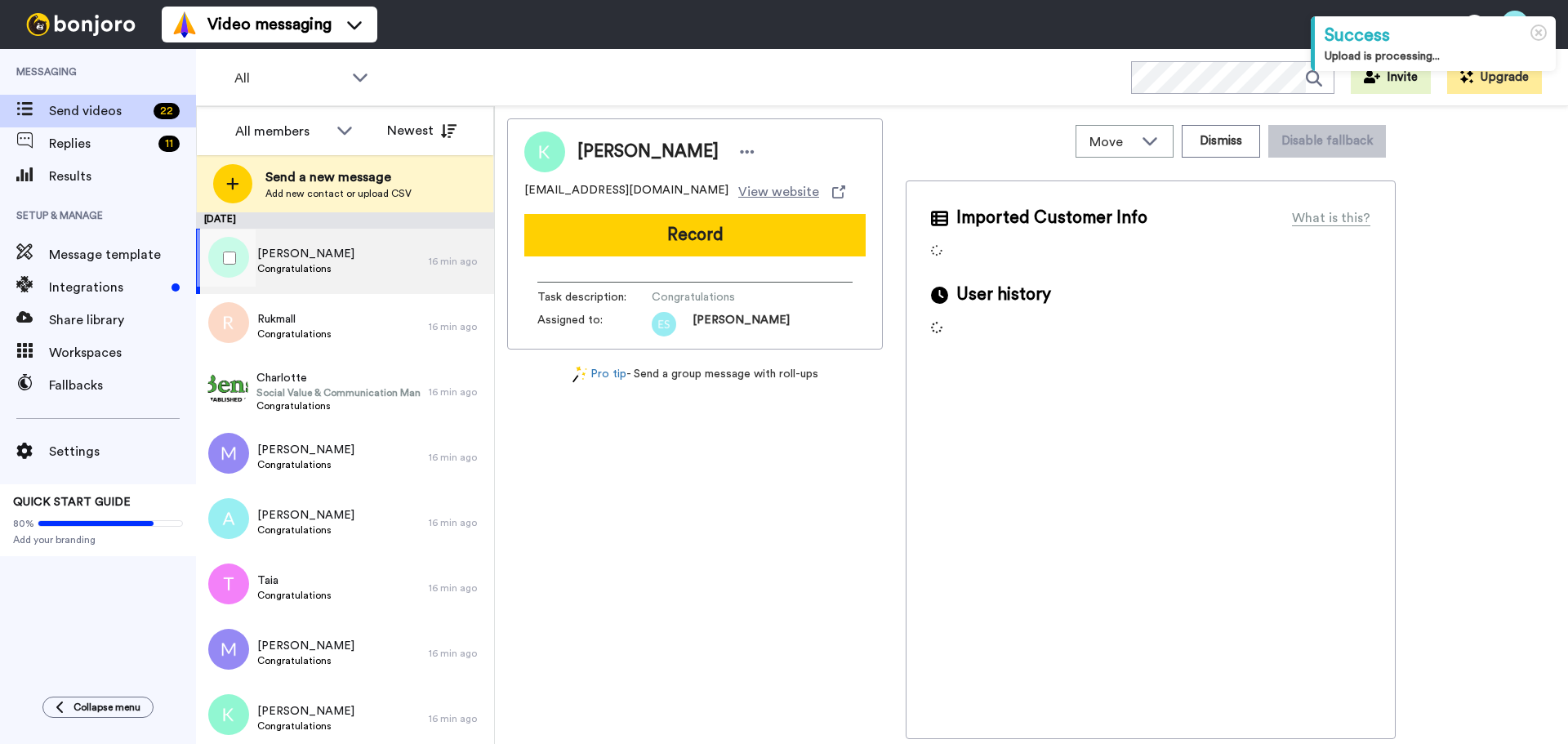
click at [341, 266] on div "[PERSON_NAME] Congratulations" at bounding box center [312, 261] width 233 height 65
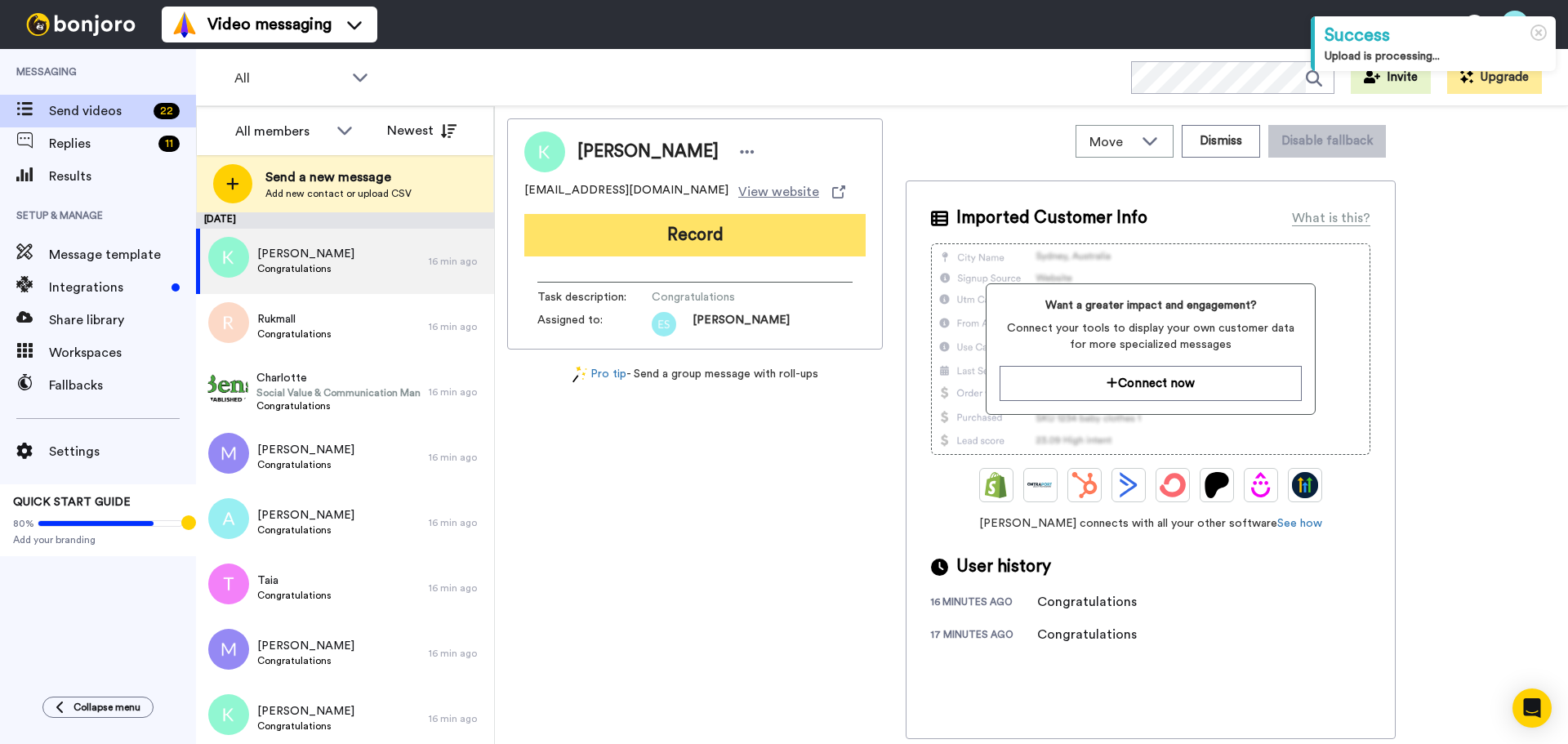
click at [654, 234] on button "Record" at bounding box center [694, 236] width 341 height 42
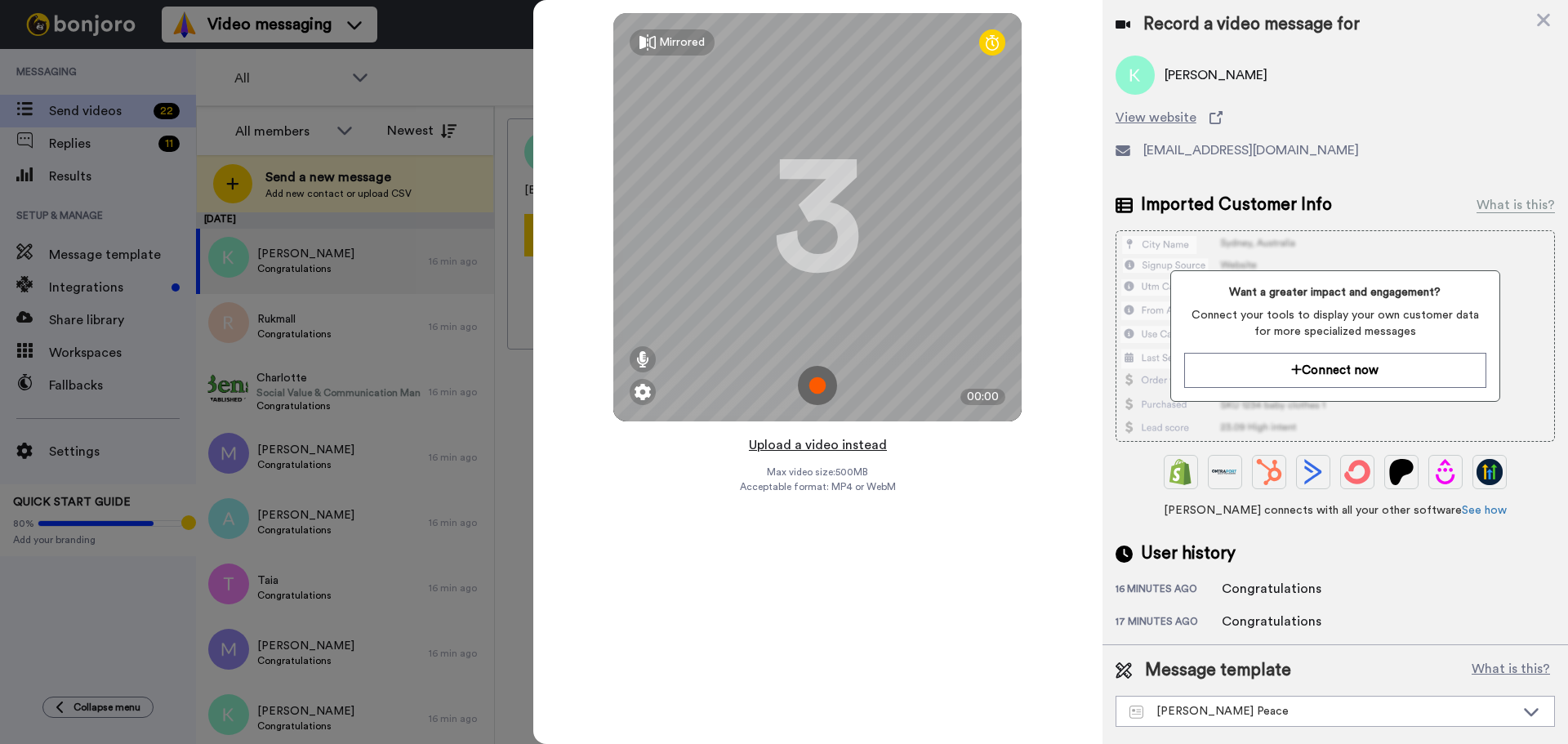
click at [811, 451] on button "Upload a video instead" at bounding box center [818, 445] width 148 height 21
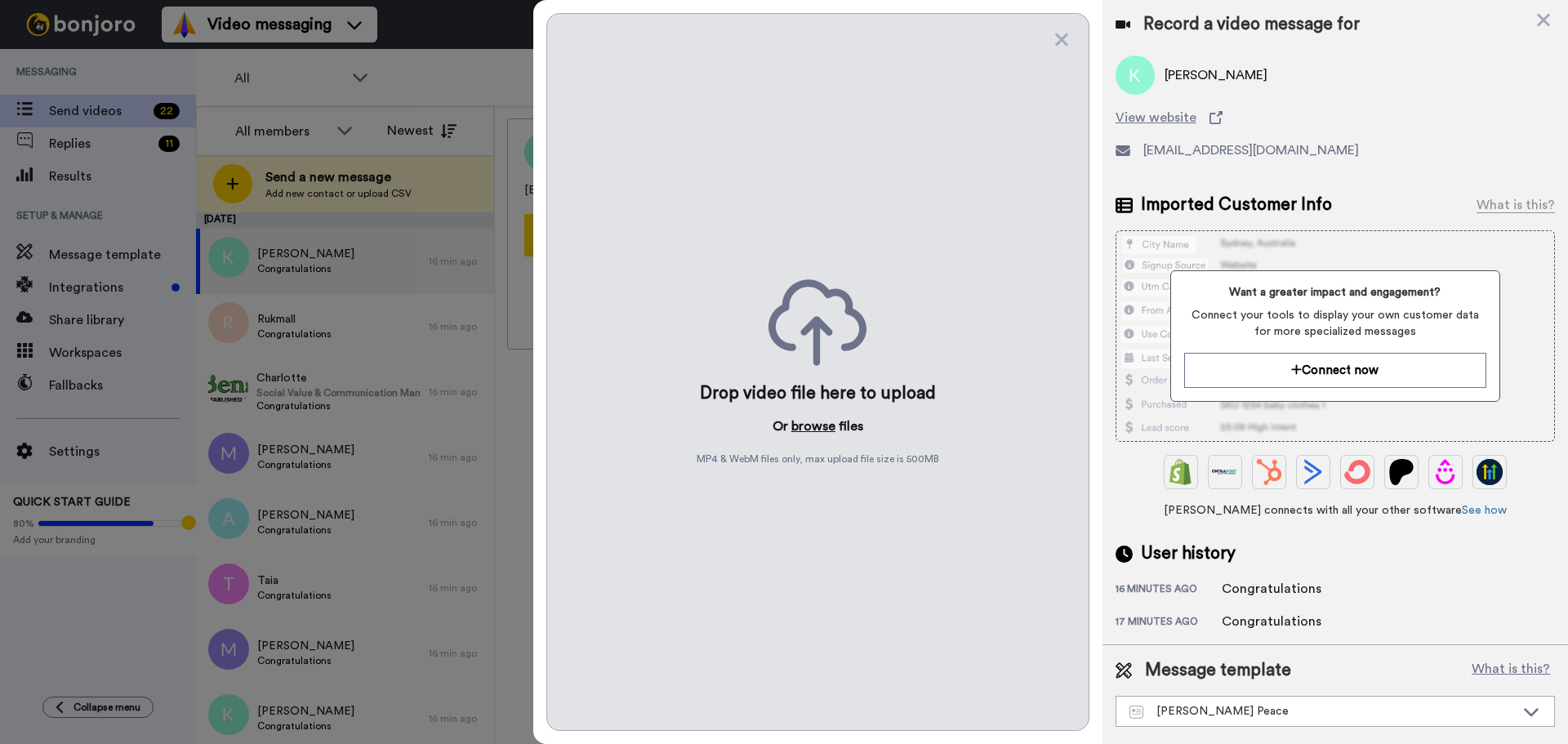
click at [810, 431] on button "browse" at bounding box center [813, 426] width 44 height 19
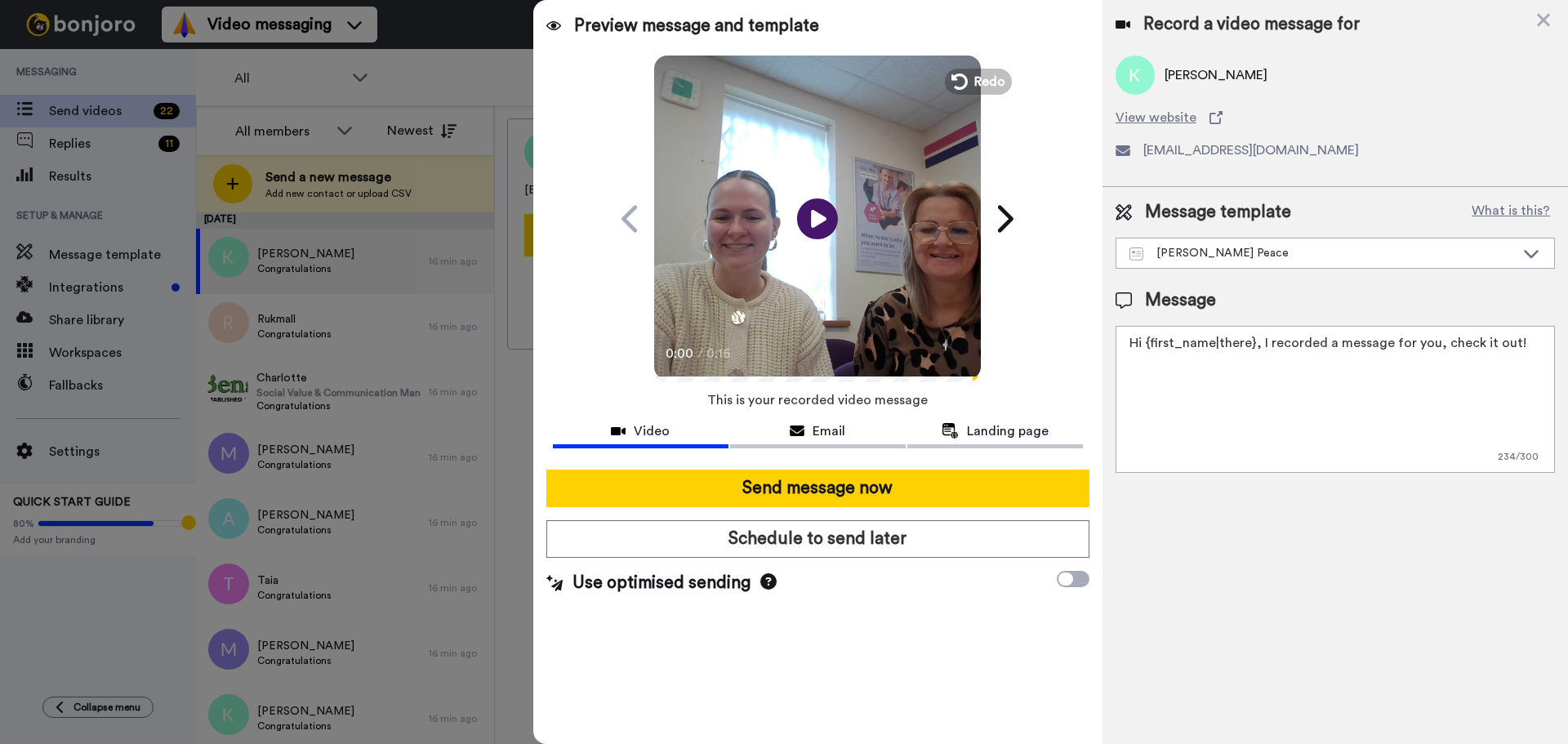
drag, startPoint x: 1503, startPoint y: 344, endPoint x: 820, endPoint y: 361, distance: 683.2
click at [821, 362] on div "Preview message and template Play/Pause 0:00 / 0:16 Here's a personal video I r…" at bounding box center [1051, 372] width 1034 height 744
paste textarea "Watch the video to find out whether you have been successful in your Strictly C…"
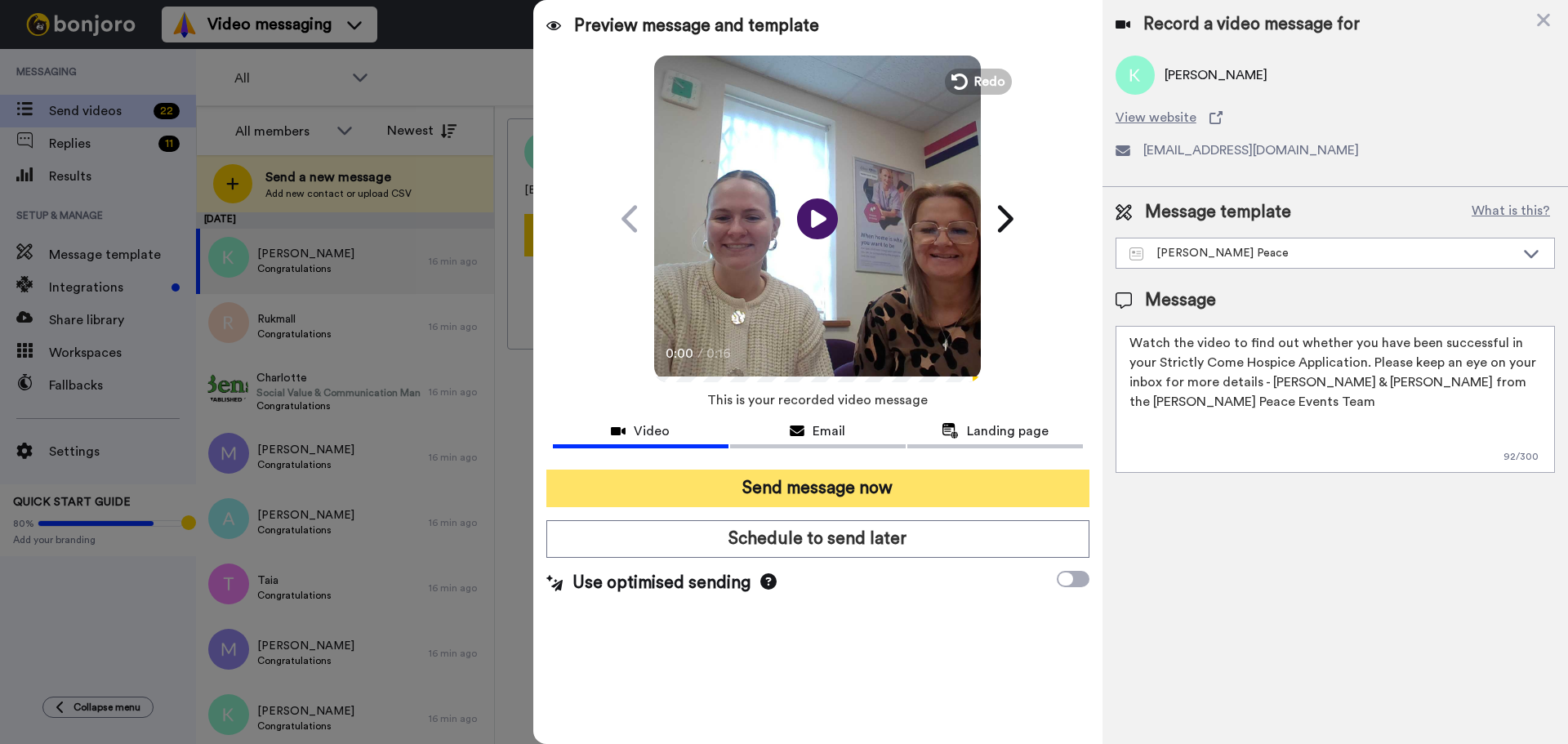
type textarea "Watch the video to find out whether you have been successful in your Strictly C…"
click at [848, 481] on button "Send message now" at bounding box center [817, 487] width 543 height 37
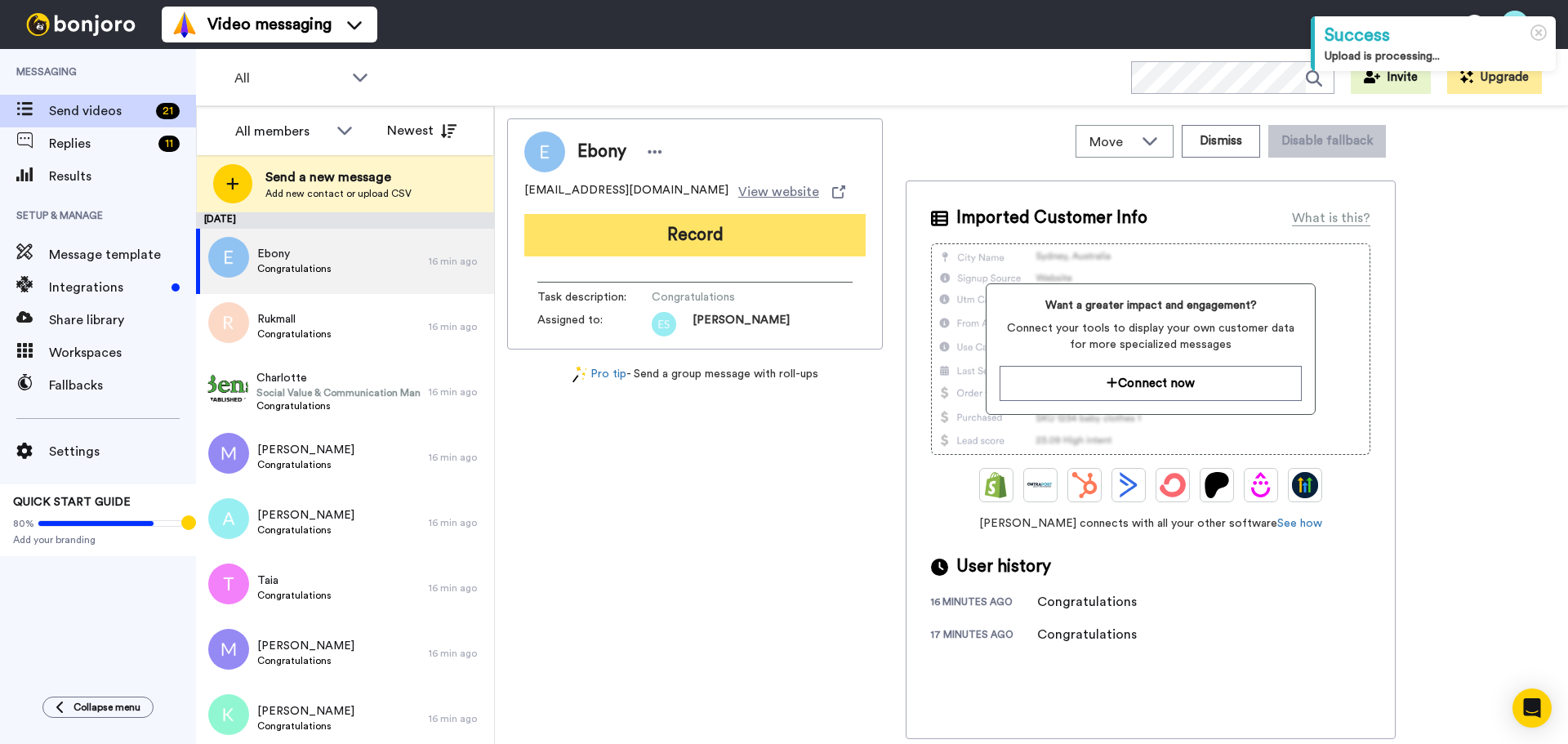
click at [708, 219] on button "Record" at bounding box center [694, 236] width 341 height 42
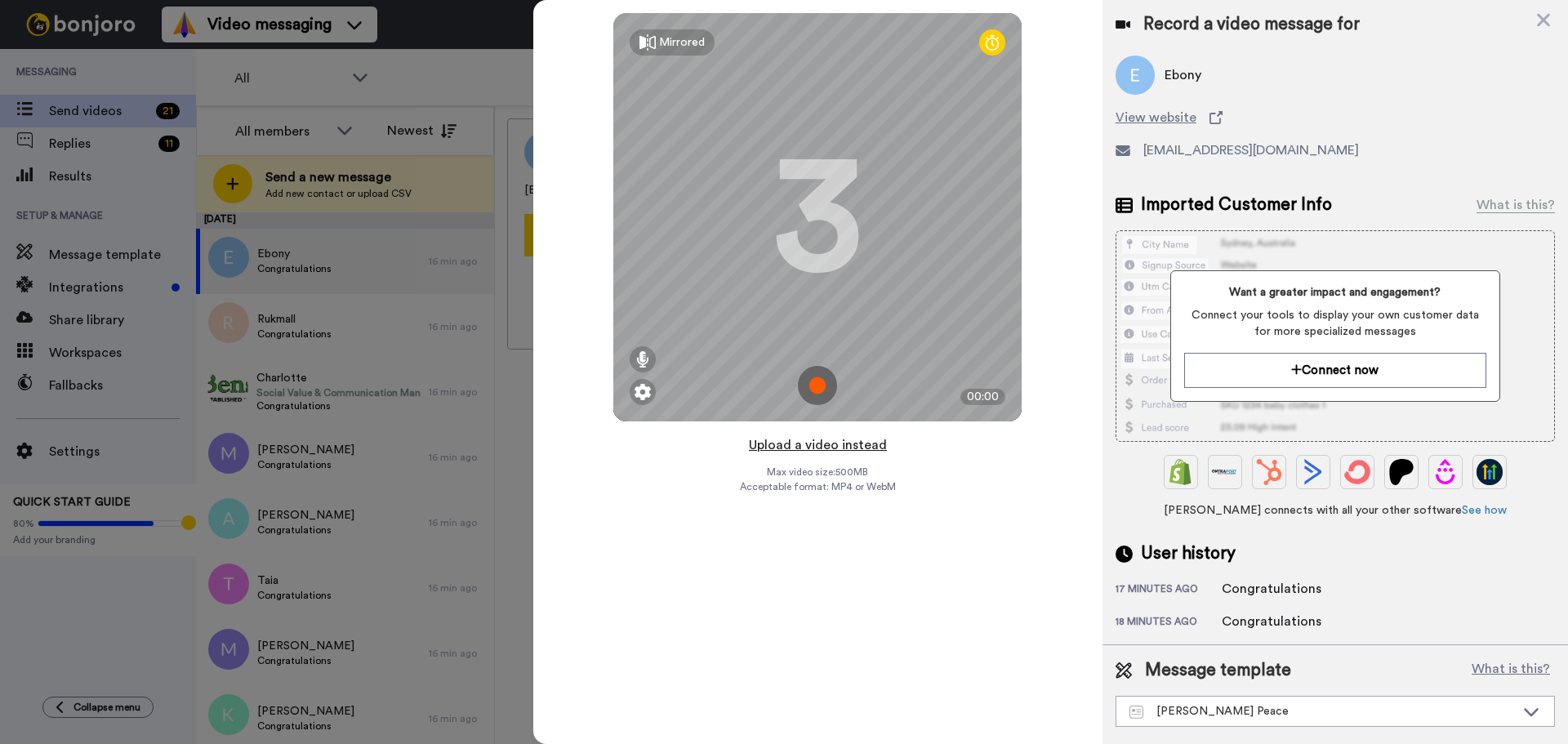
click at [817, 447] on button "Upload a video instead" at bounding box center [818, 445] width 148 height 21
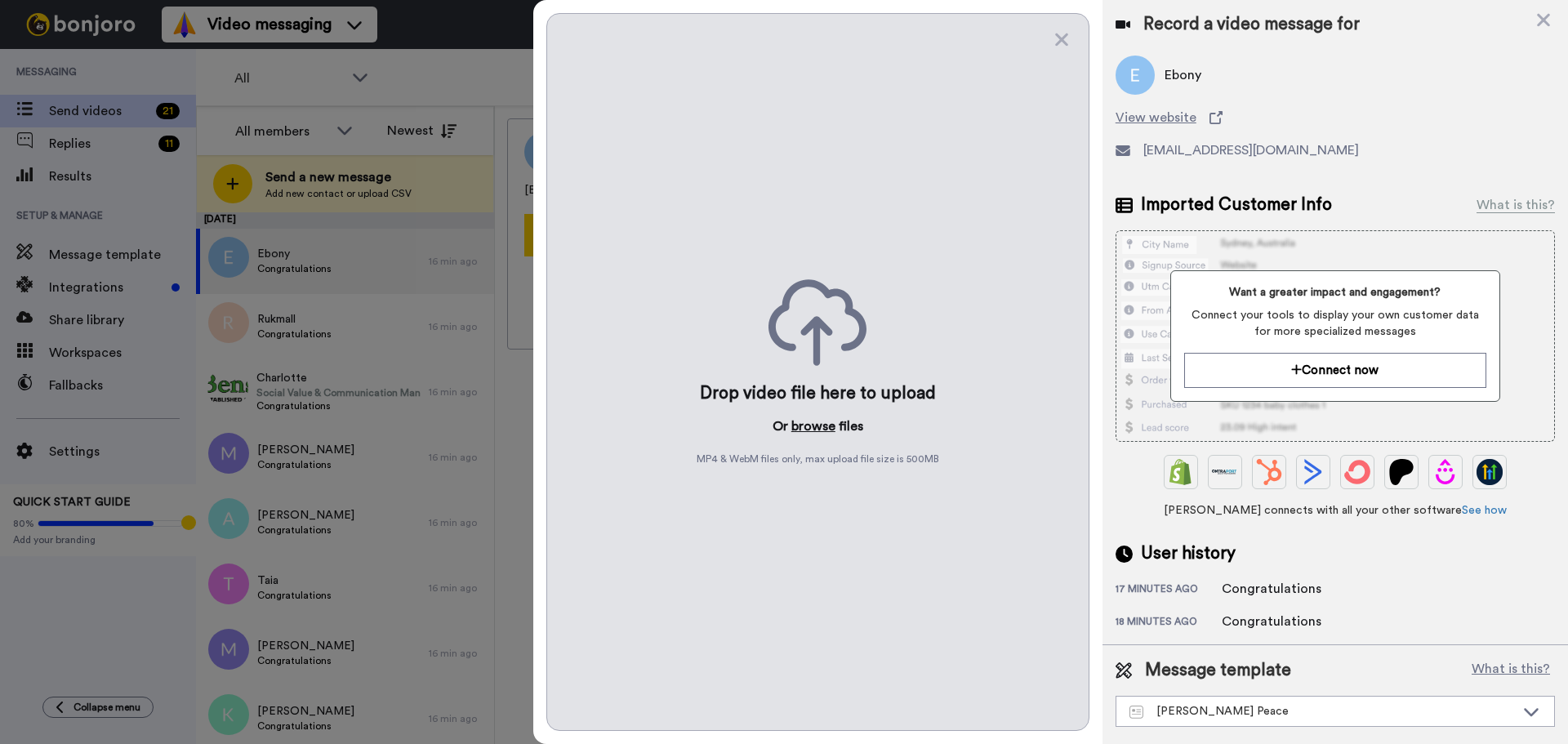
click at [808, 431] on button "browse" at bounding box center [813, 426] width 44 height 19
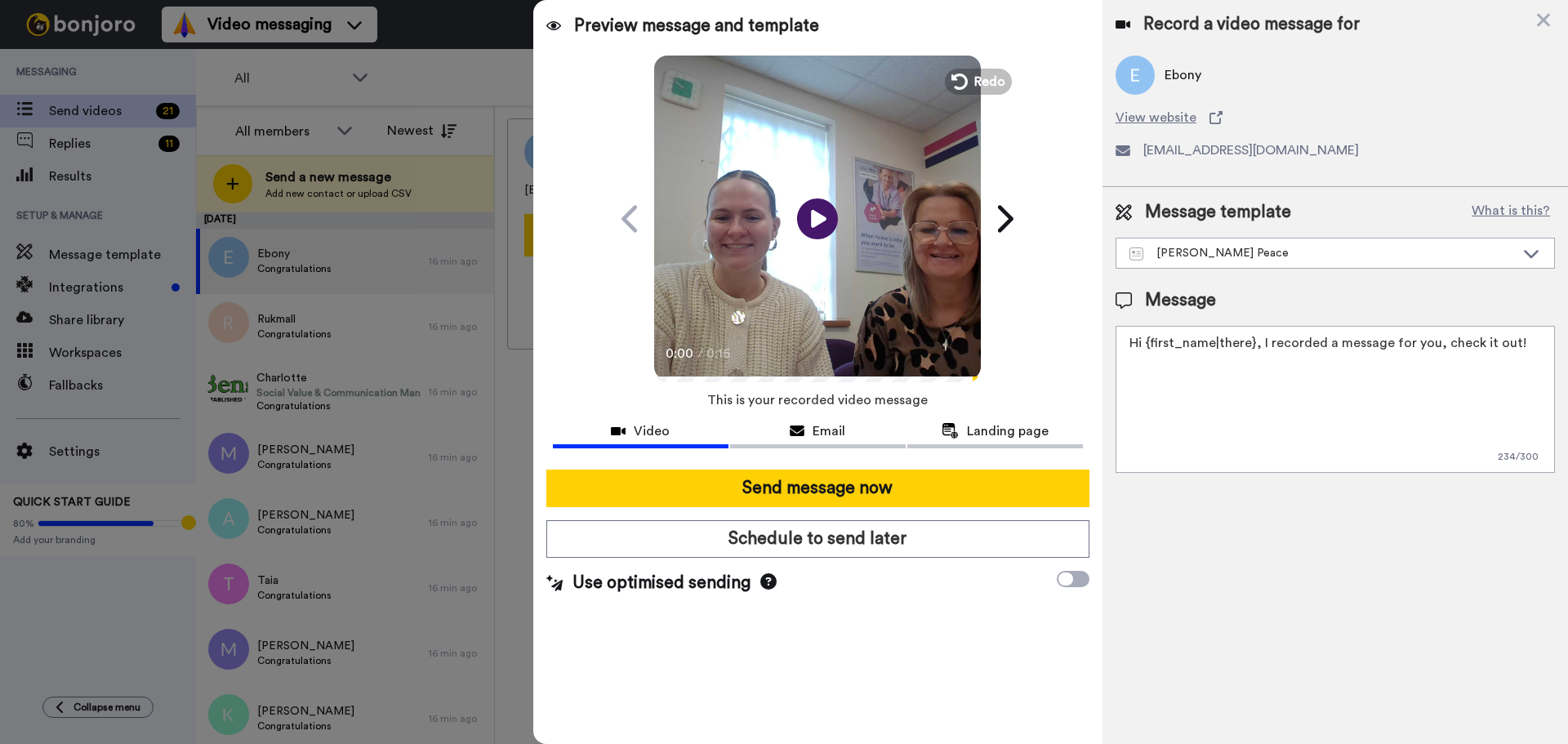
drag, startPoint x: 1510, startPoint y: 347, endPoint x: 649, endPoint y: 381, distance: 861.7
click at [649, 381] on div "Preview message and template Play/Pause 0:00 / 0:16 Here's a personal video I r…" at bounding box center [1051, 372] width 1034 height 744
paste textarea "Watch the video to find out whether you have been successful in your Strictly C…"
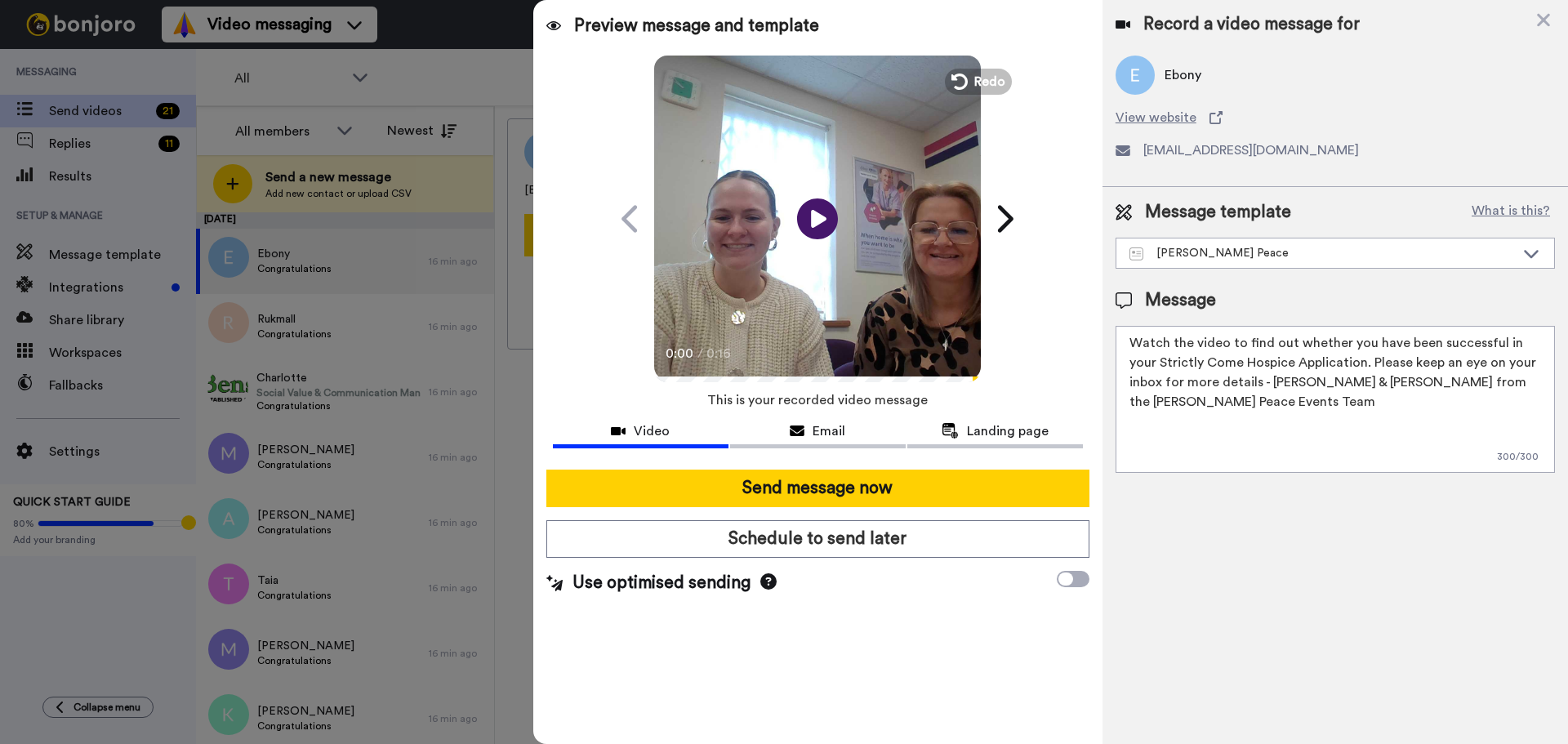
paste textarea "Watch the video to find out whether you have been successful in your Strictly C…"
type textarea "Watch the video to find out whether you have been successful in your Strictly C…"
click at [1147, 384] on textarea "Watch the video to find out whether you have been successful in your Strictly C…" at bounding box center [1334, 399] width 439 height 147
drag, startPoint x: 1334, startPoint y: 420, endPoint x: 1101, endPoint y: 236, distance: 296.9
click at [1098, 241] on div "Preview message and template Play/Pause 0:00 / 0:16 Here's a personal video I r…" at bounding box center [1051, 372] width 1034 height 744
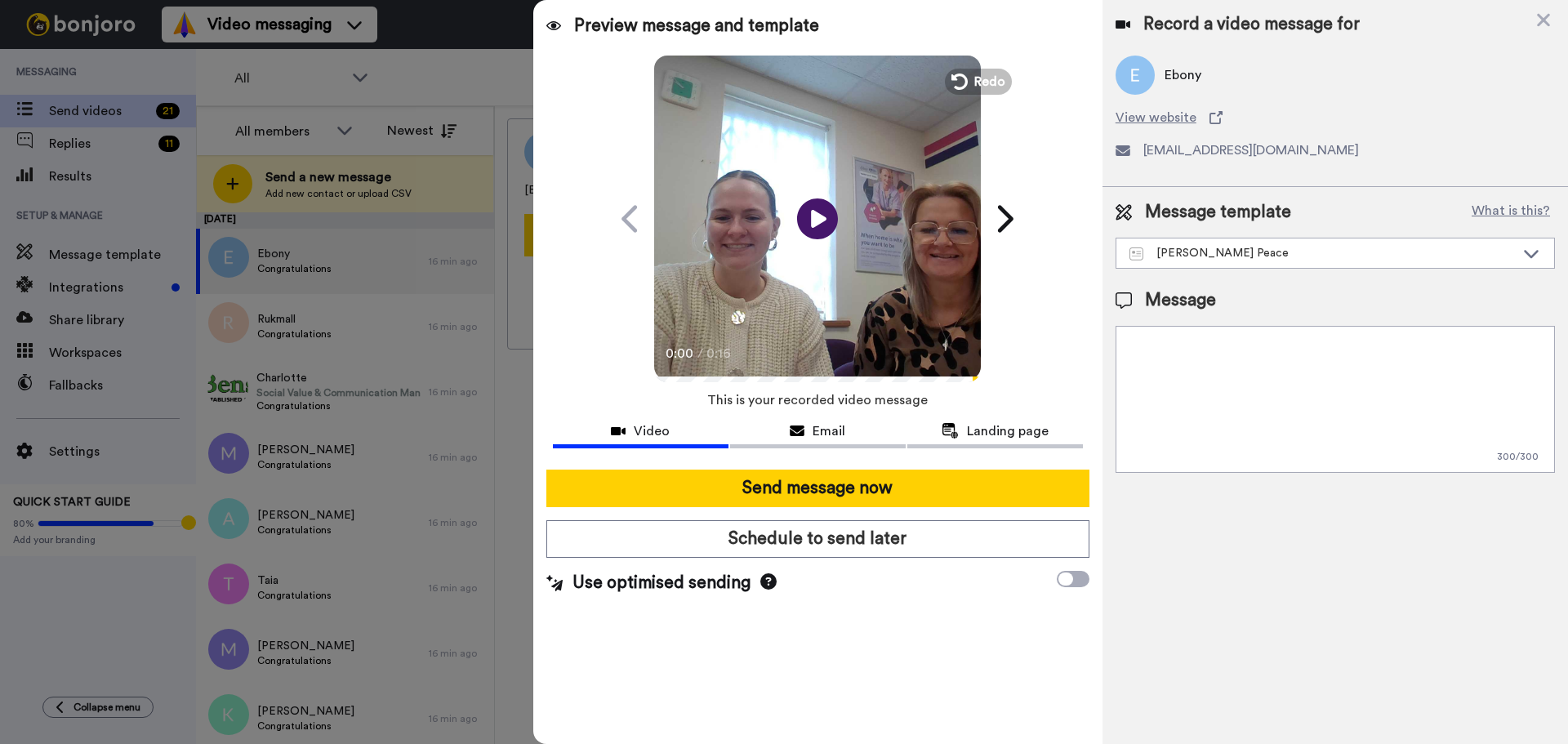
paste textarea "Watch the video to find out whether you have been successful in your Strictly C…"
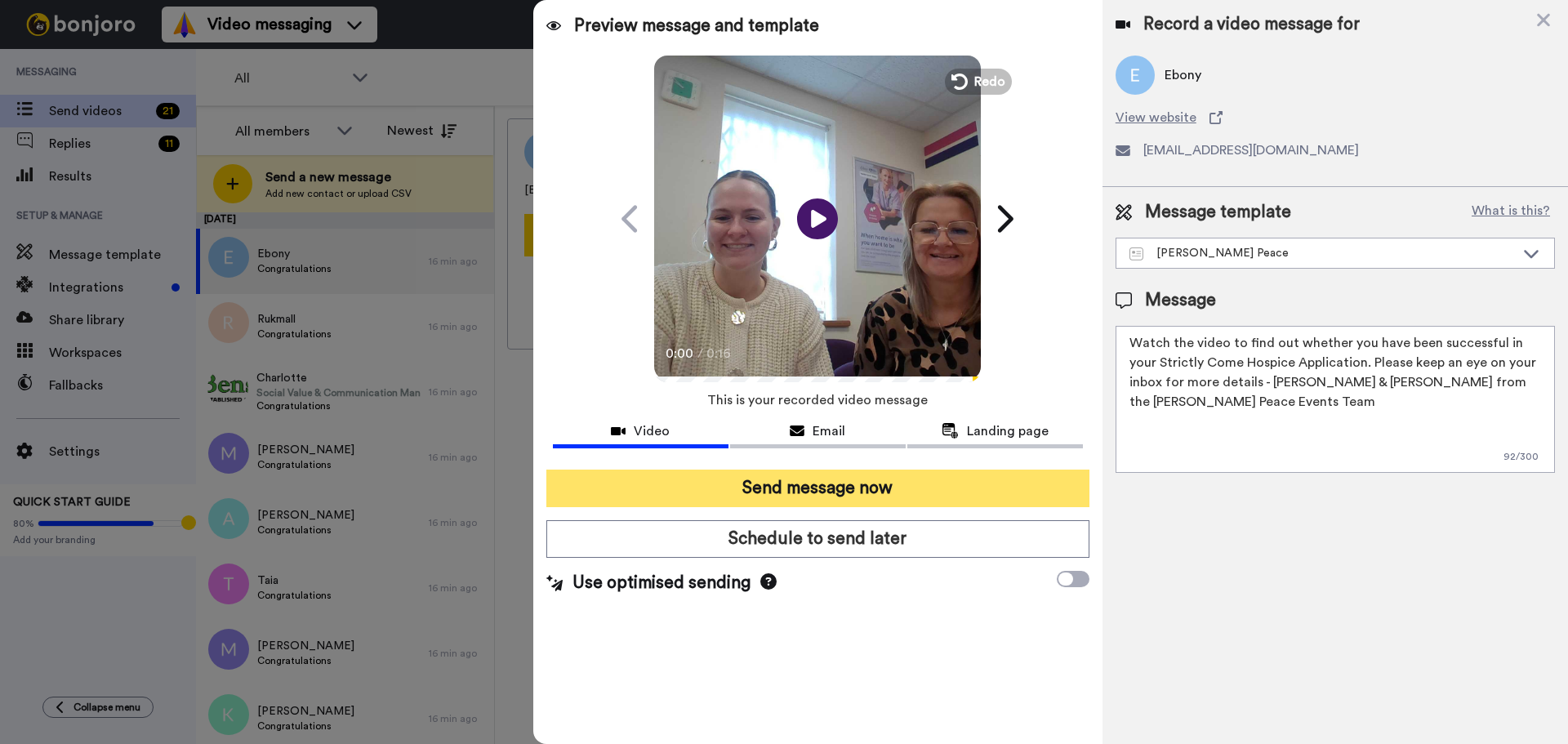
type textarea "Watch the video to find out whether you have been successful in your Strictly C…"
click at [781, 485] on button "Send message now" at bounding box center [817, 487] width 543 height 37
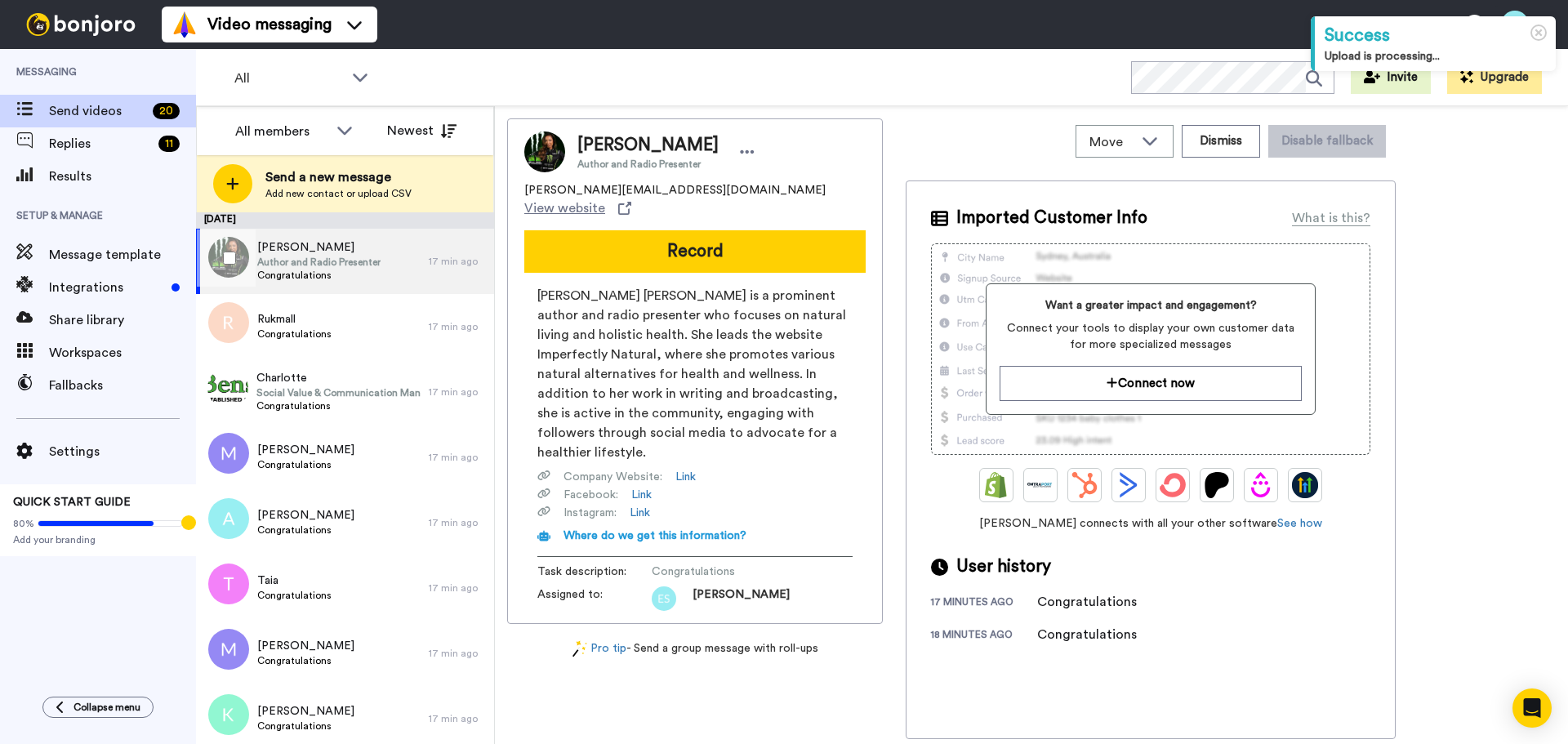
click at [349, 269] on span "Congratulations" at bounding box center [319, 275] width 123 height 13
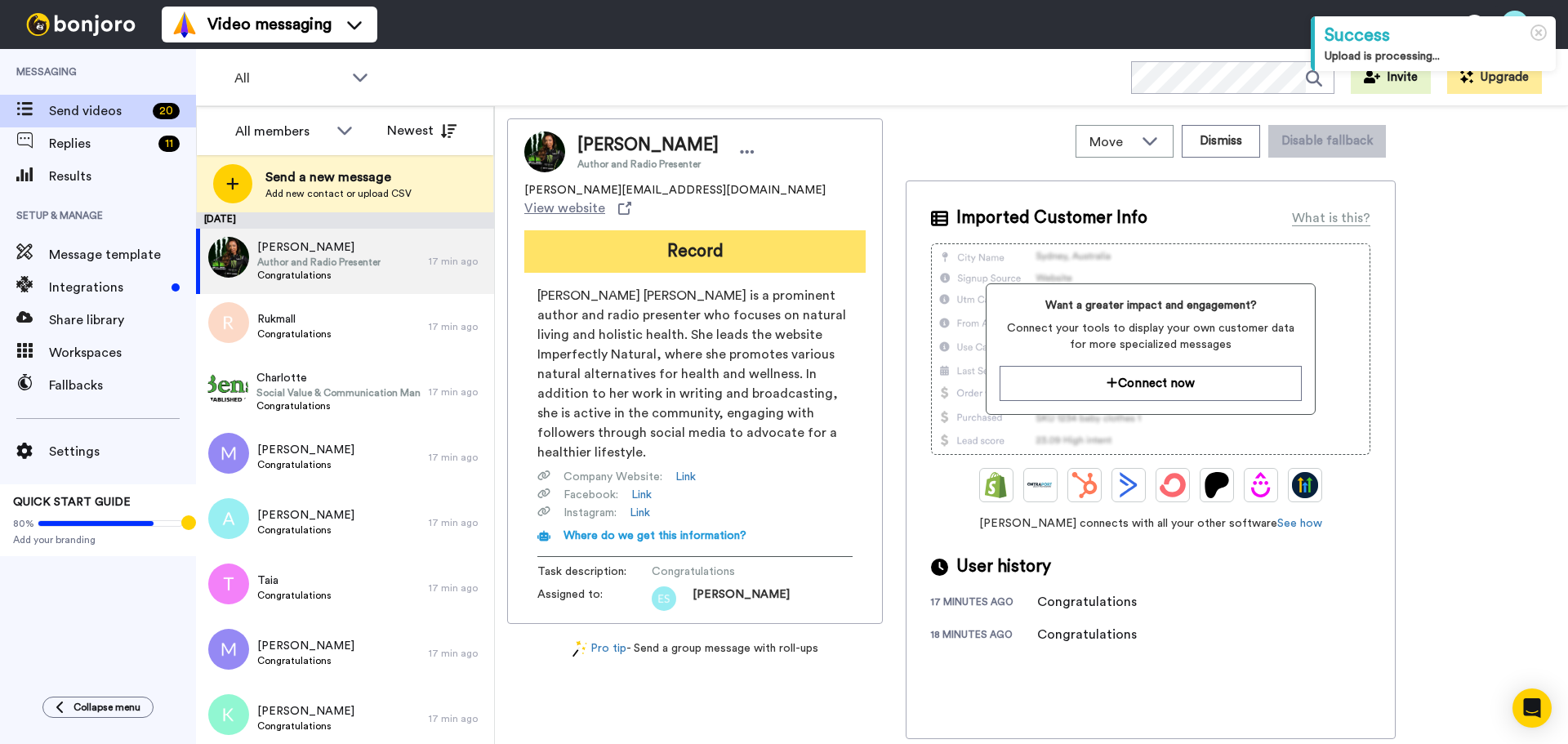
click at [620, 231] on button "Record" at bounding box center [694, 252] width 341 height 42
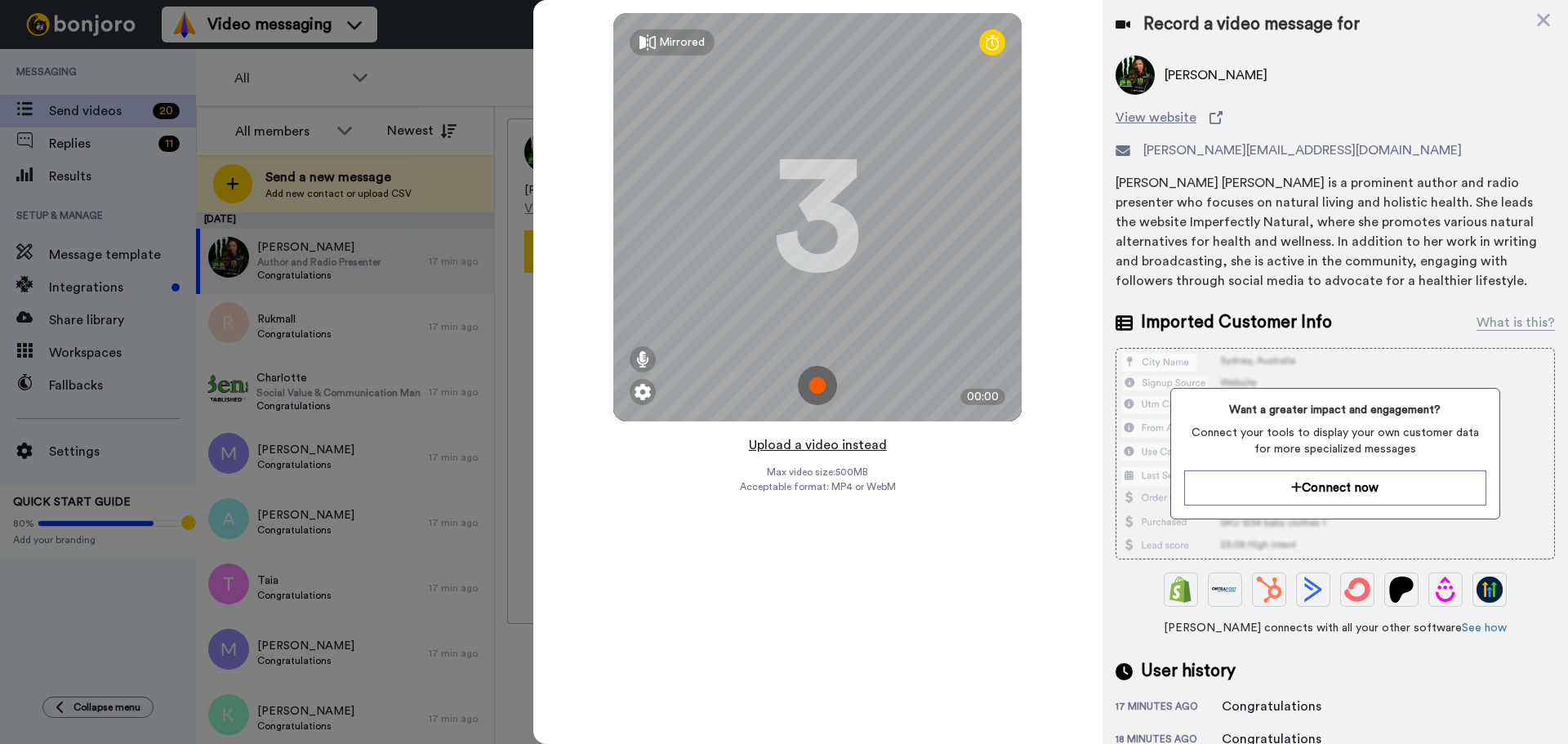
click at [847, 447] on button "Upload a video instead" at bounding box center [818, 445] width 148 height 21
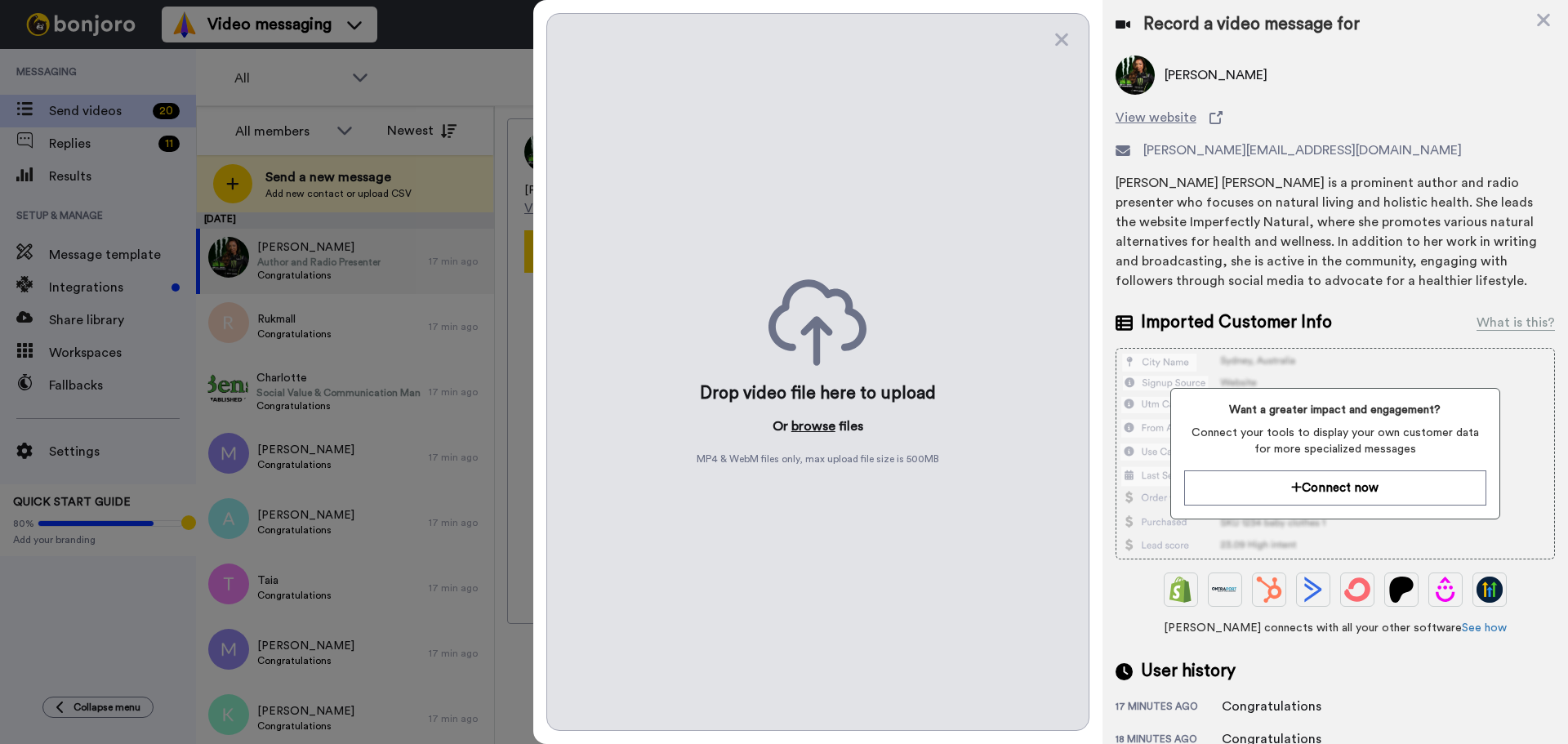
click at [815, 433] on button "browse" at bounding box center [813, 426] width 44 height 19
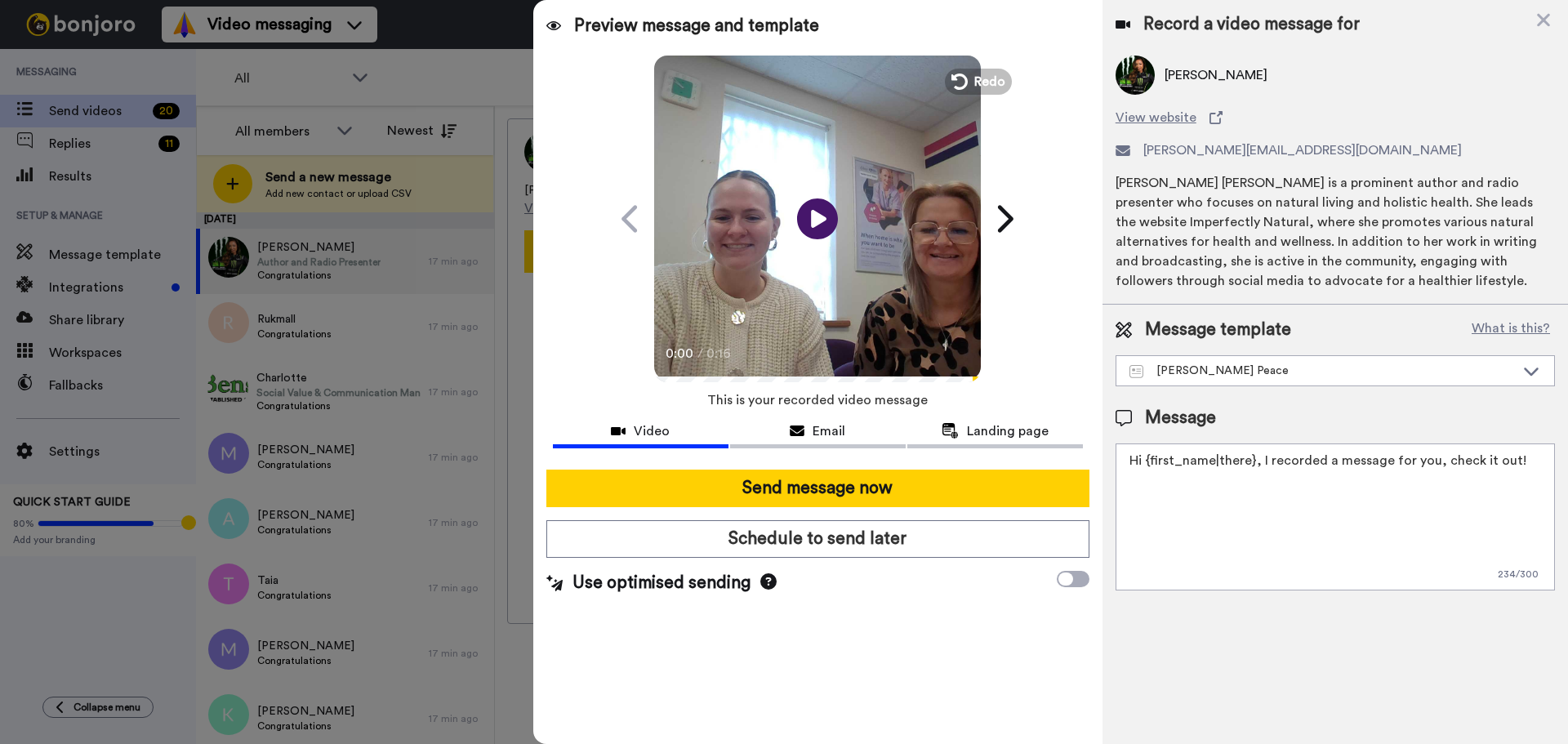
drag, startPoint x: 1478, startPoint y: 461, endPoint x: 496, endPoint y: 448, distance: 982.1
click at [496, 448] on div "All members All members [PERSON_NAME] [PERSON_NAME] Send a new message Add new …" at bounding box center [882, 453] width 1372 height 695
paste textarea "Watch the video to find out whether you have been successful in your Strictly C…"
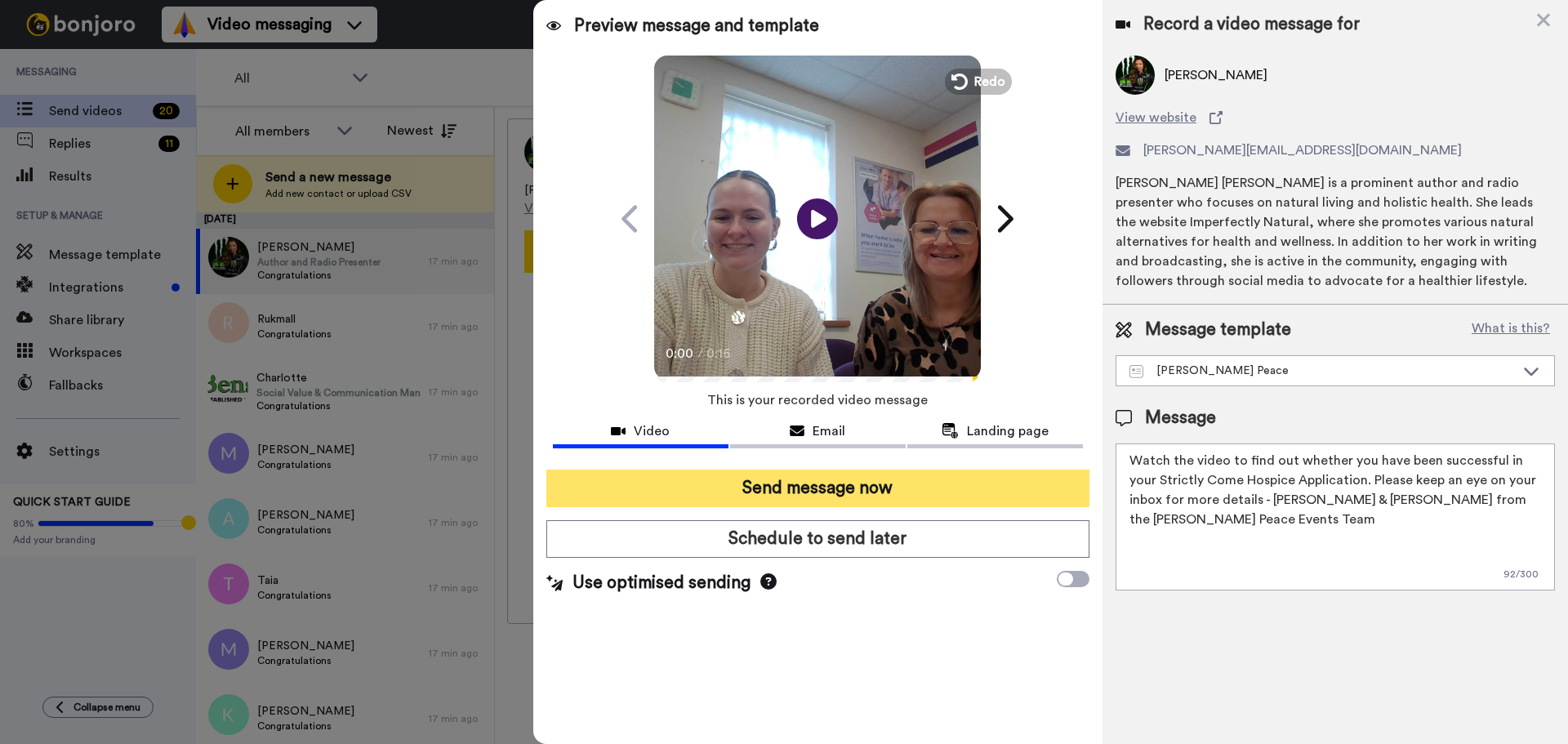
type textarea "Watch the video to find out whether you have been successful in your Strictly C…"
click at [720, 486] on button "Send message now" at bounding box center [817, 487] width 543 height 37
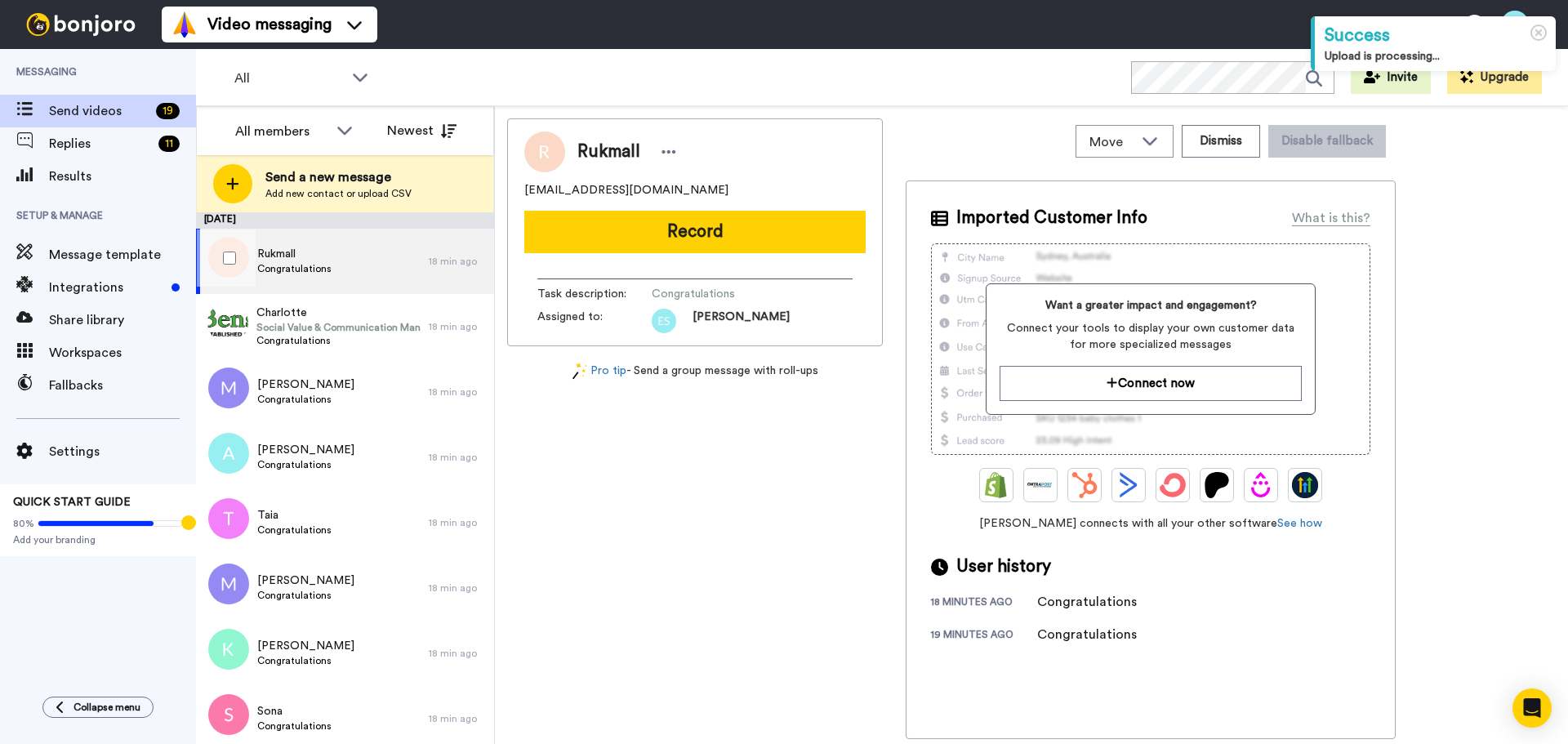
click at [362, 263] on div "Rukmall Congratulations" at bounding box center [312, 261] width 233 height 65
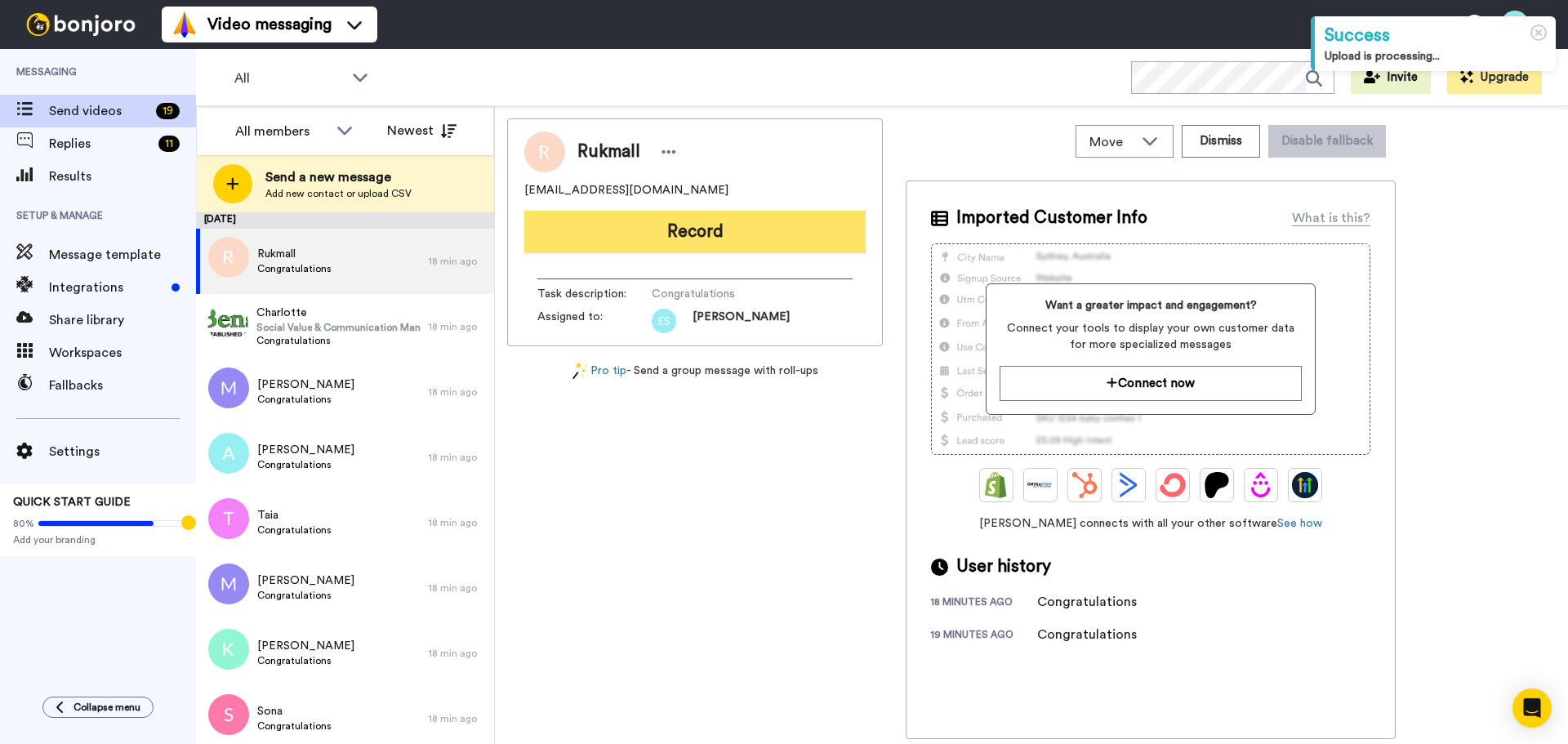
click at [657, 246] on button "Record" at bounding box center [694, 232] width 341 height 42
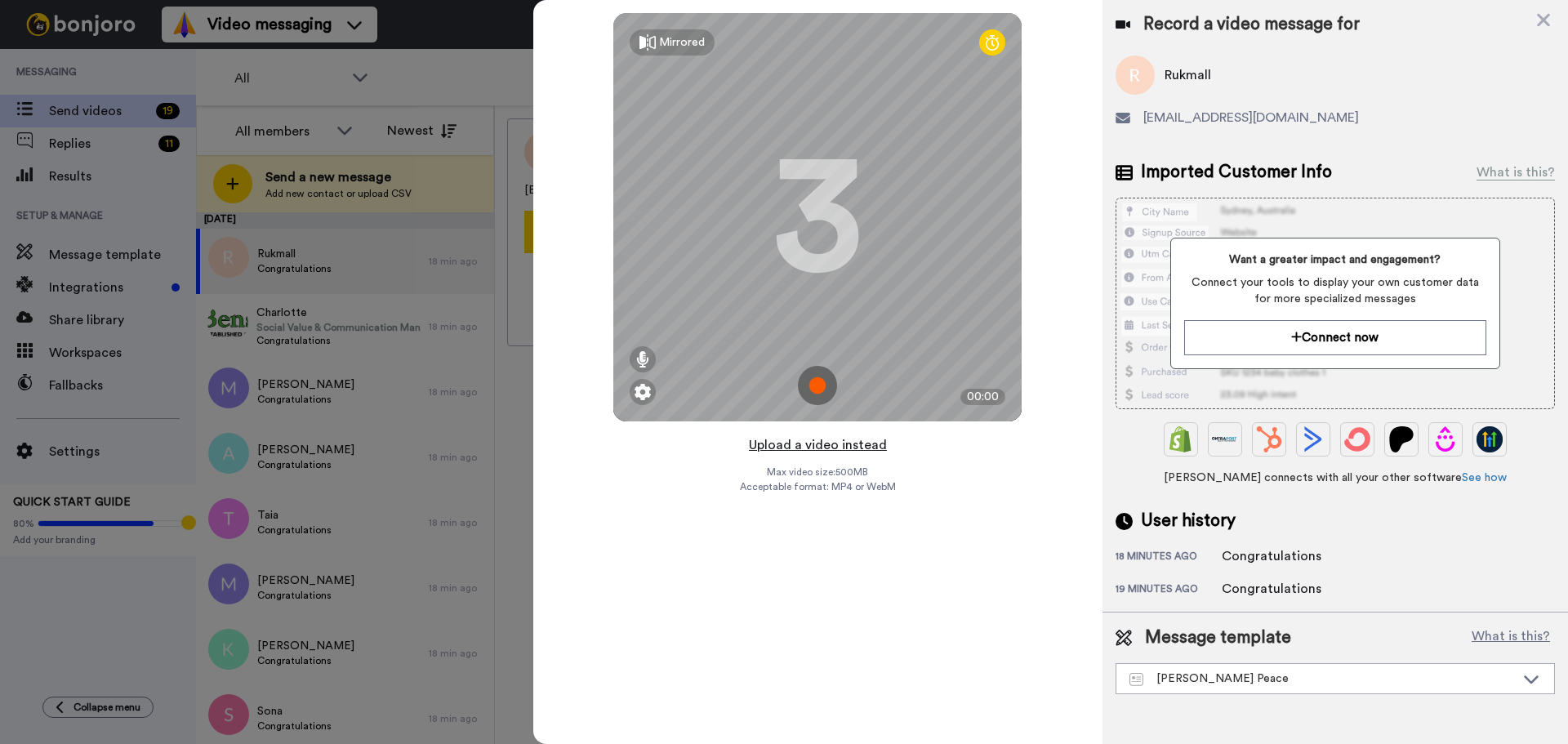
click at [843, 445] on button "Upload a video instead" at bounding box center [818, 445] width 148 height 21
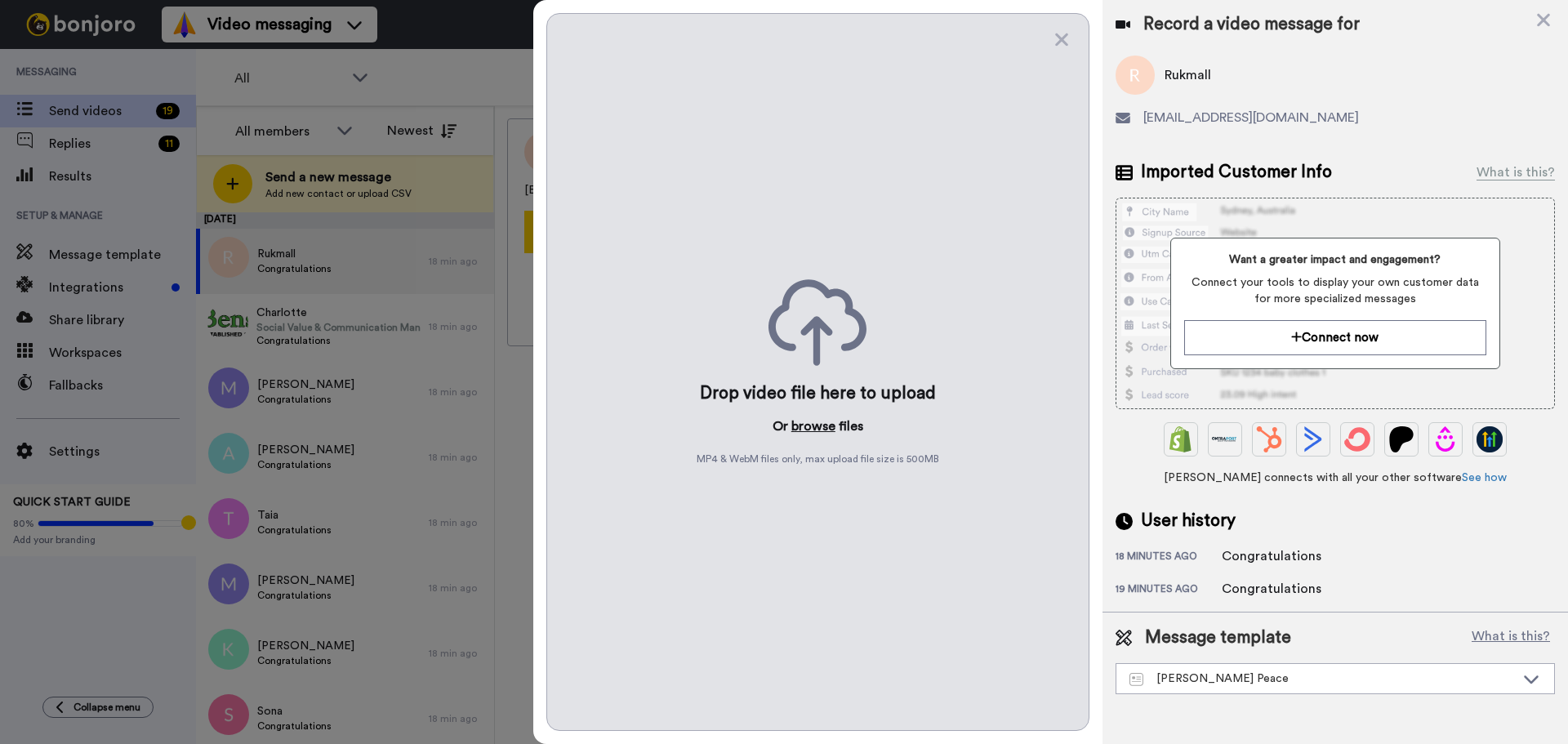
click at [805, 430] on button "browse" at bounding box center [813, 426] width 44 height 19
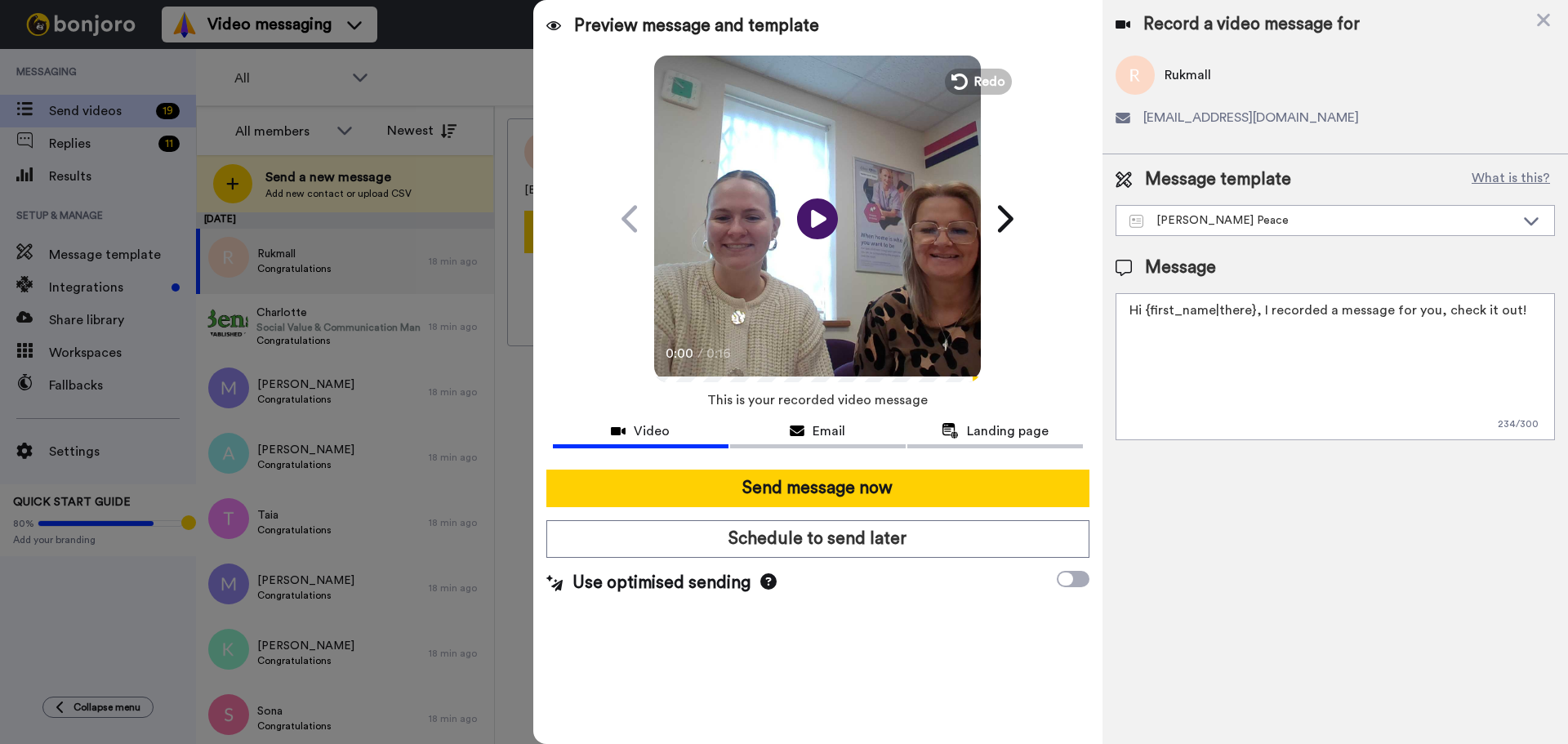
drag, startPoint x: 1527, startPoint y: 308, endPoint x: 864, endPoint y: 349, distance: 664.3
click at [864, 349] on div "Preview message and template Play/Pause 0:00 / 0:16 Here's a personal video I r…" at bounding box center [1051, 372] width 1034 height 744
paste textarea "Watch the video to find out whether you have been successful in your Strictly C…"
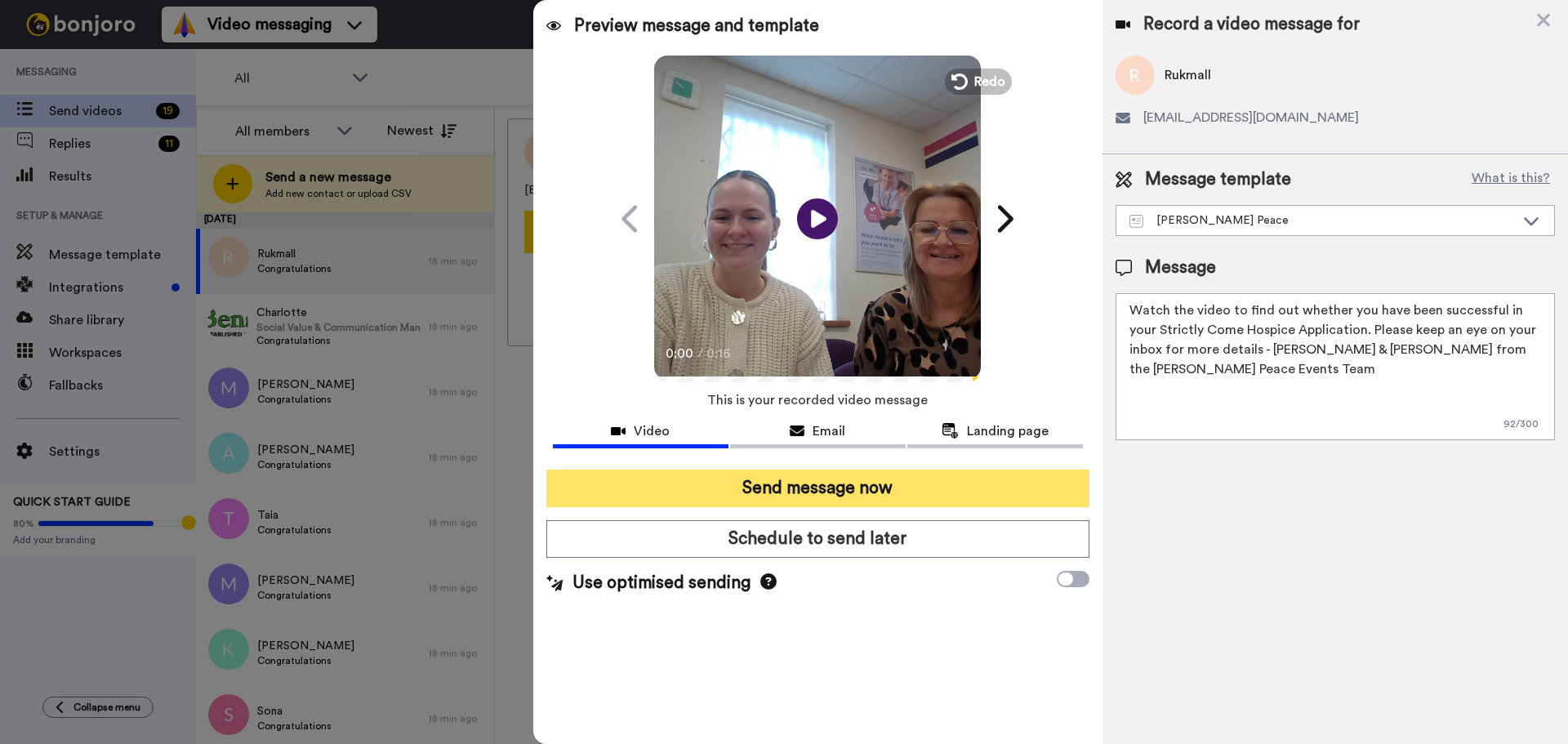
type textarea "Watch the video to find out whether you have been successful in your Strictly C…"
click at [821, 483] on button "Send message now" at bounding box center [817, 487] width 543 height 37
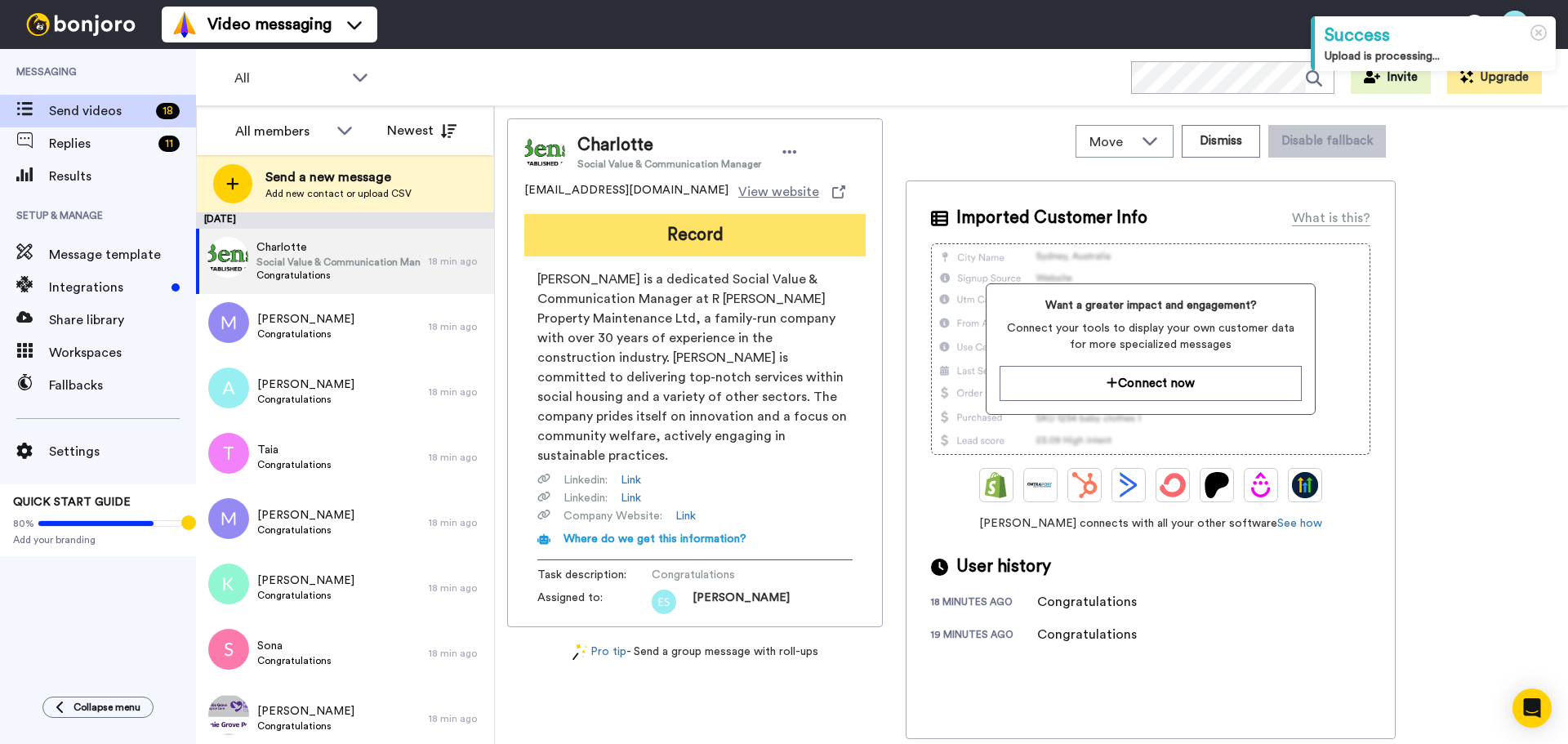
click at [646, 232] on button "Record" at bounding box center [694, 236] width 341 height 42
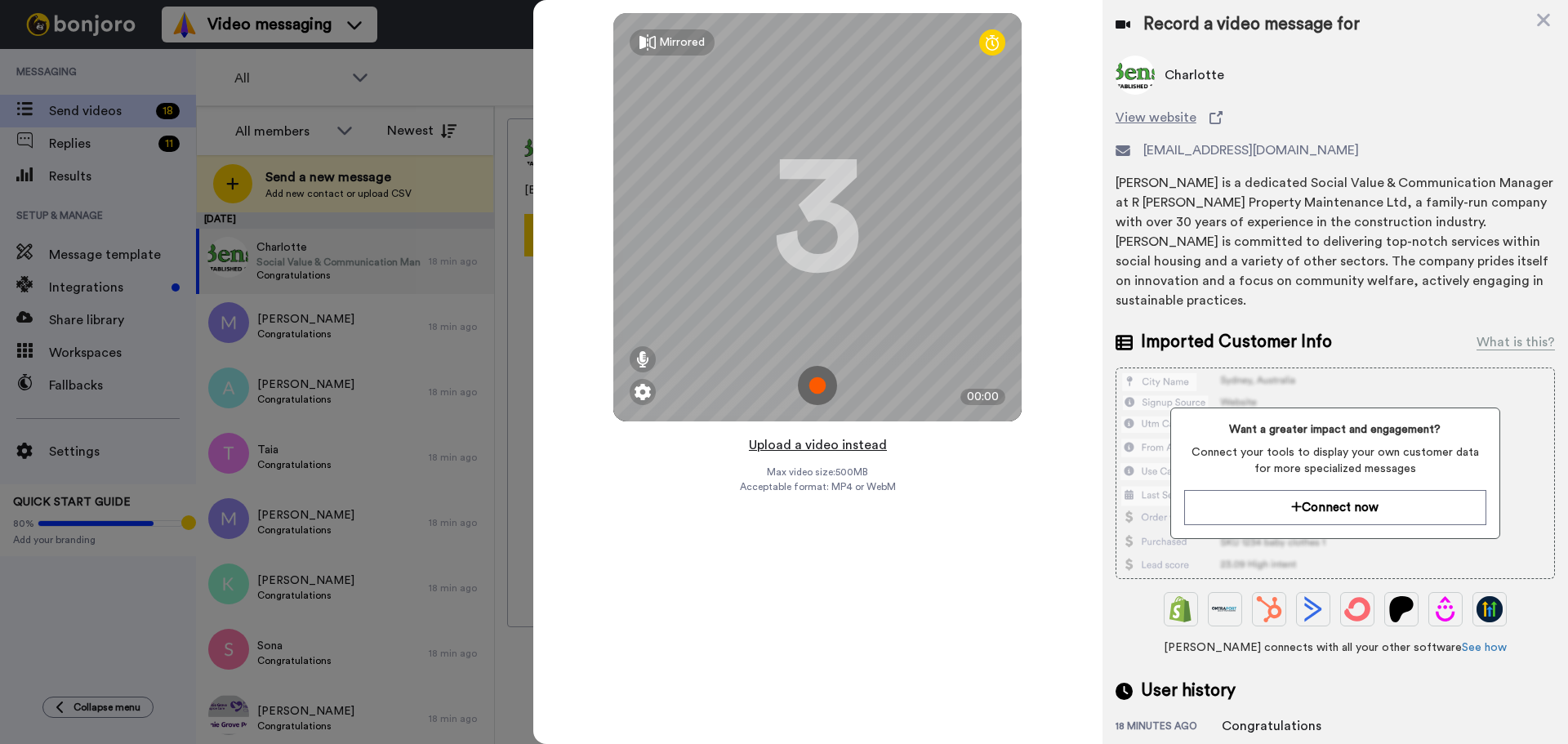
click at [829, 440] on button "Upload a video instead" at bounding box center [818, 445] width 148 height 21
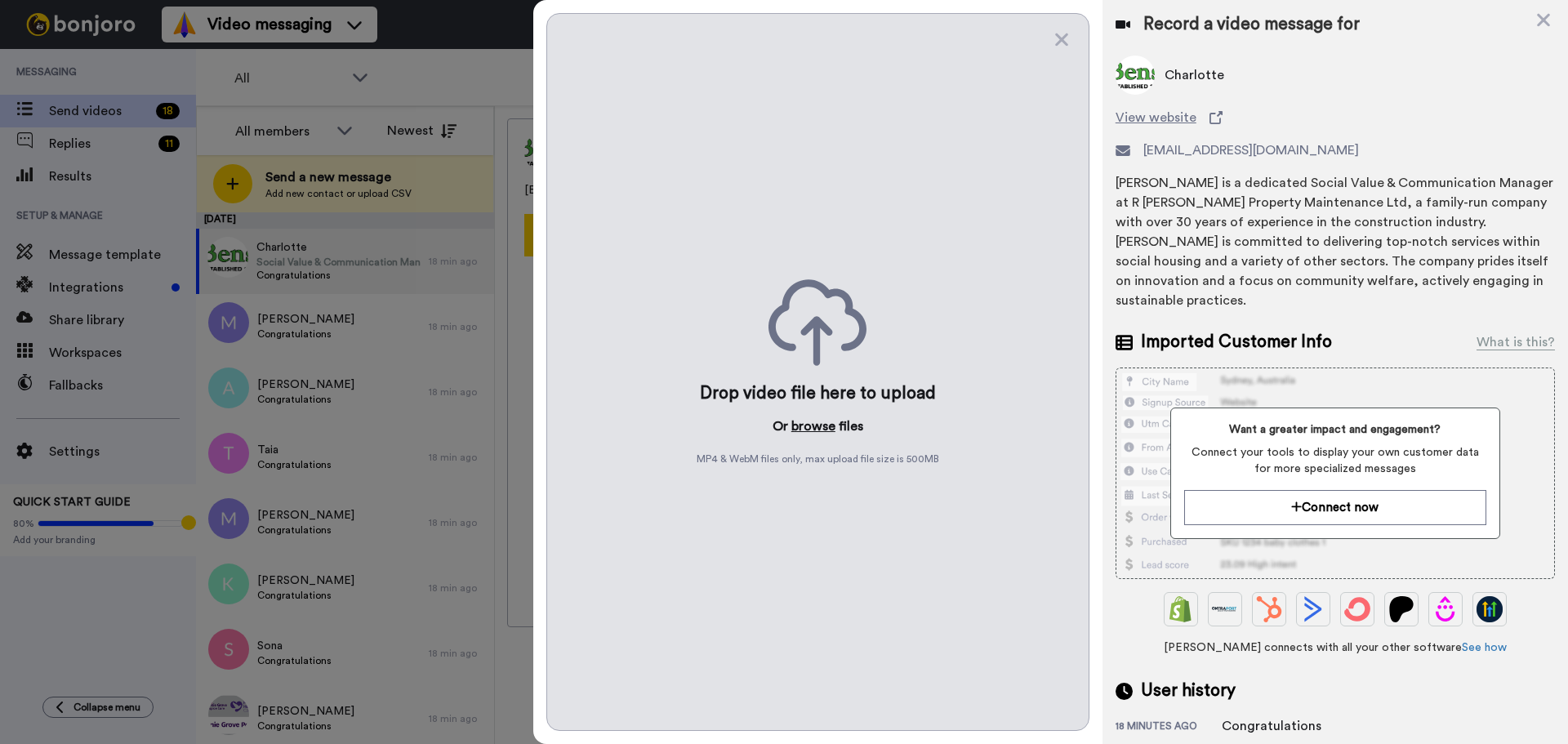
click at [822, 429] on button "browse" at bounding box center [813, 426] width 44 height 19
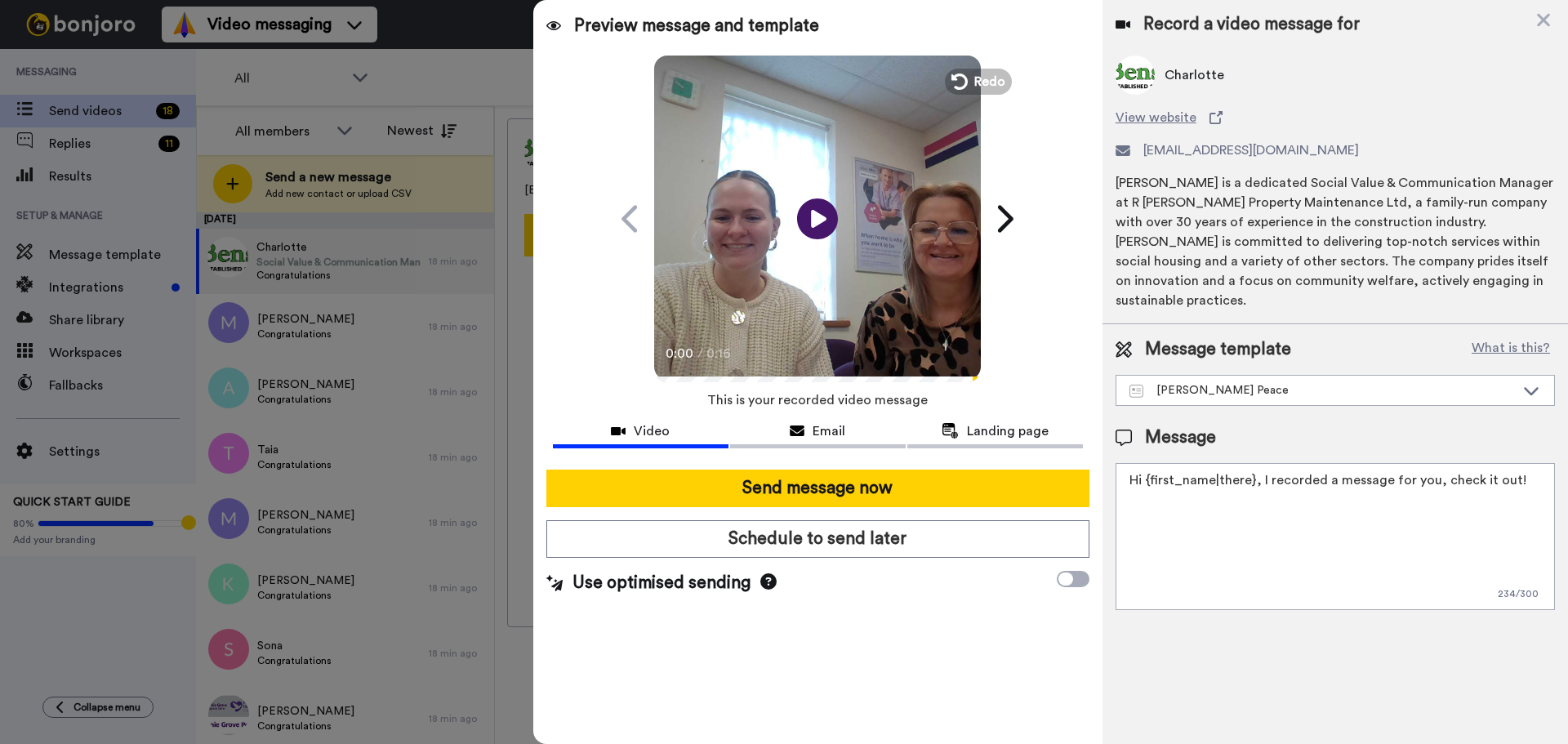
drag, startPoint x: 1537, startPoint y: 474, endPoint x: 371, endPoint y: 556, distance: 1168.9
click at [373, 556] on div "All members All members Bobbi Davies Gemma Ralph Newest Send a new message Add …" at bounding box center [882, 453] width 1372 height 695
paste textarea "Watch the video to find out whether you have been successful in your Strictly C…"
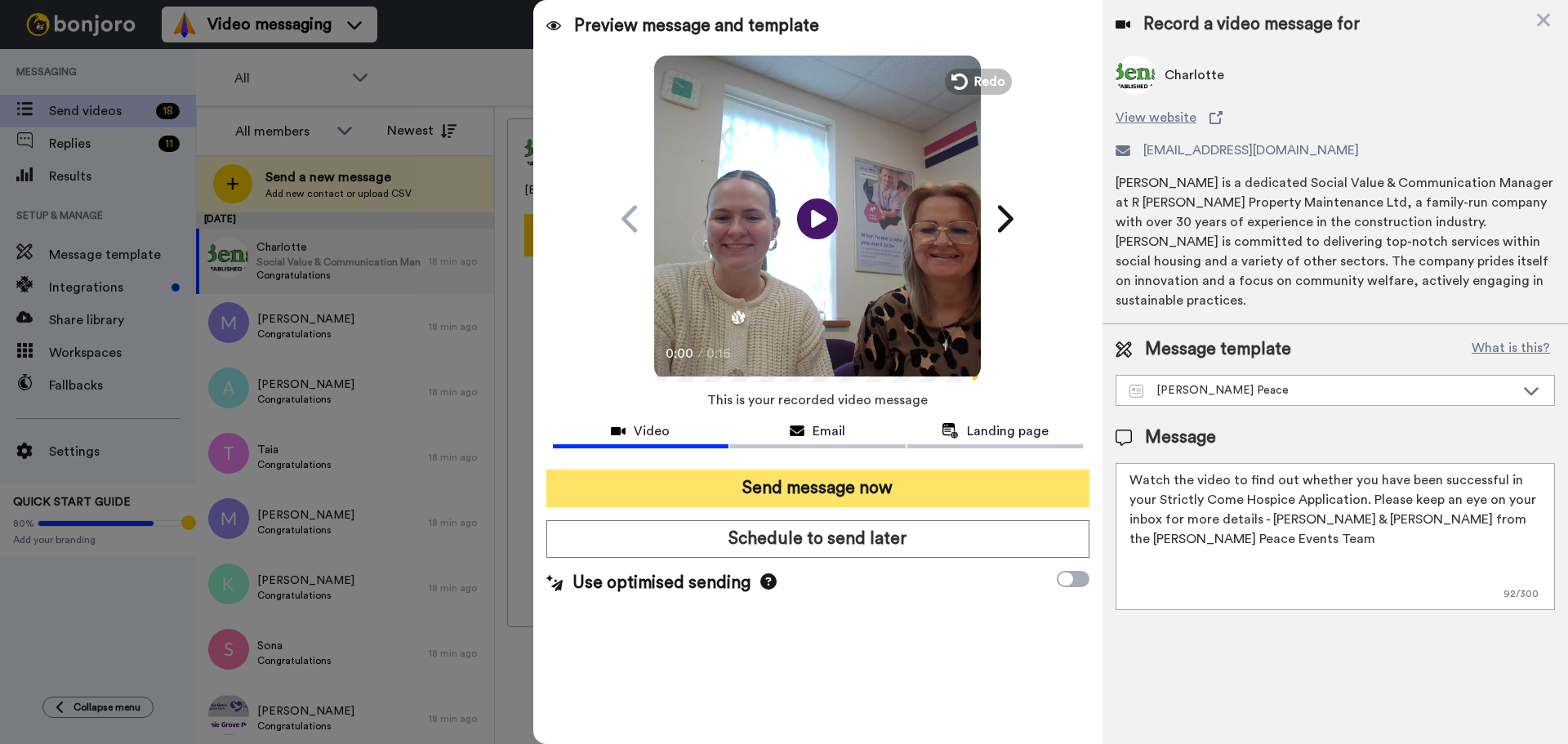
type textarea "Watch the video to find out whether you have been successful in your Strictly C…"
click at [767, 471] on button "Send message now" at bounding box center [817, 487] width 543 height 37
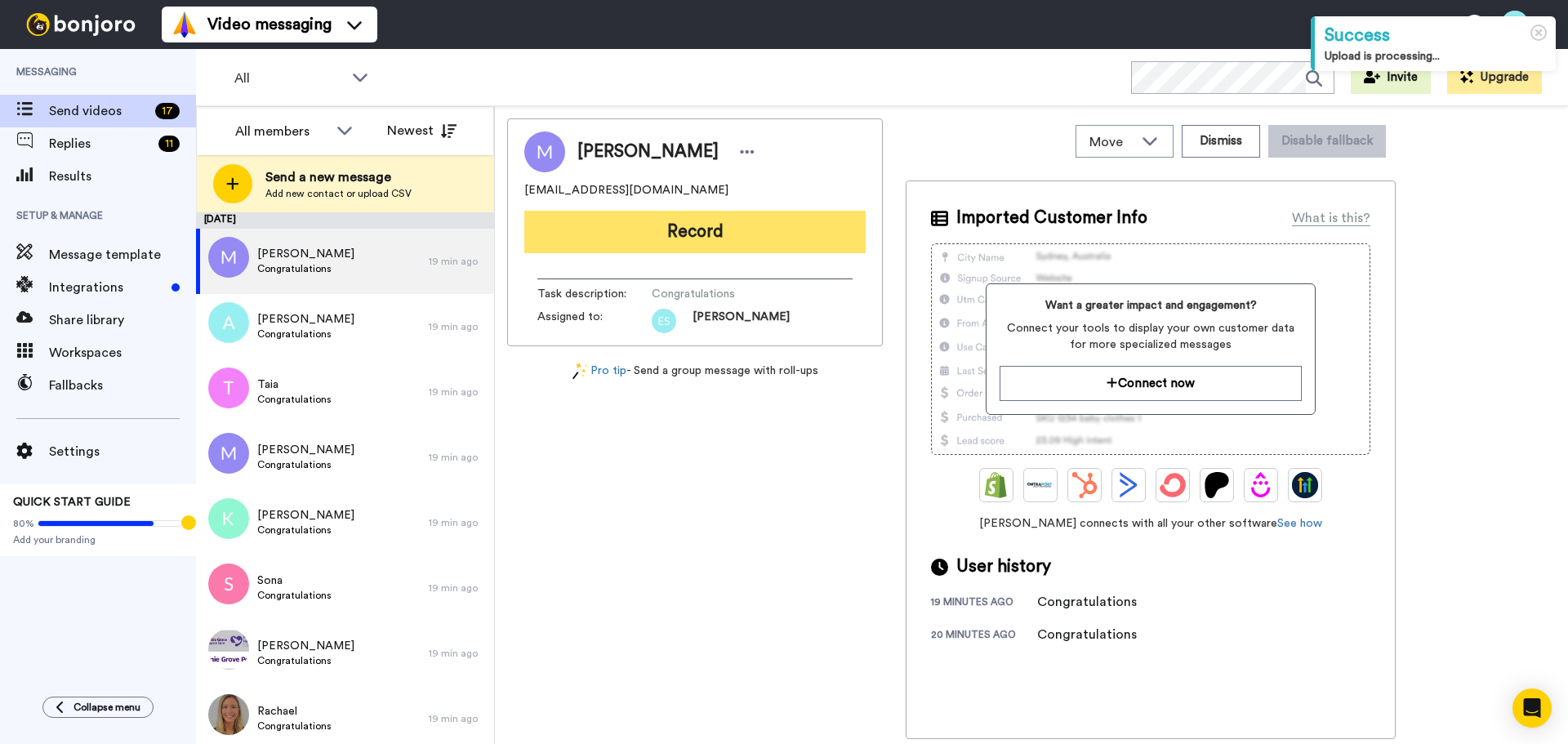
click at [677, 247] on button "Record" at bounding box center [694, 232] width 341 height 42
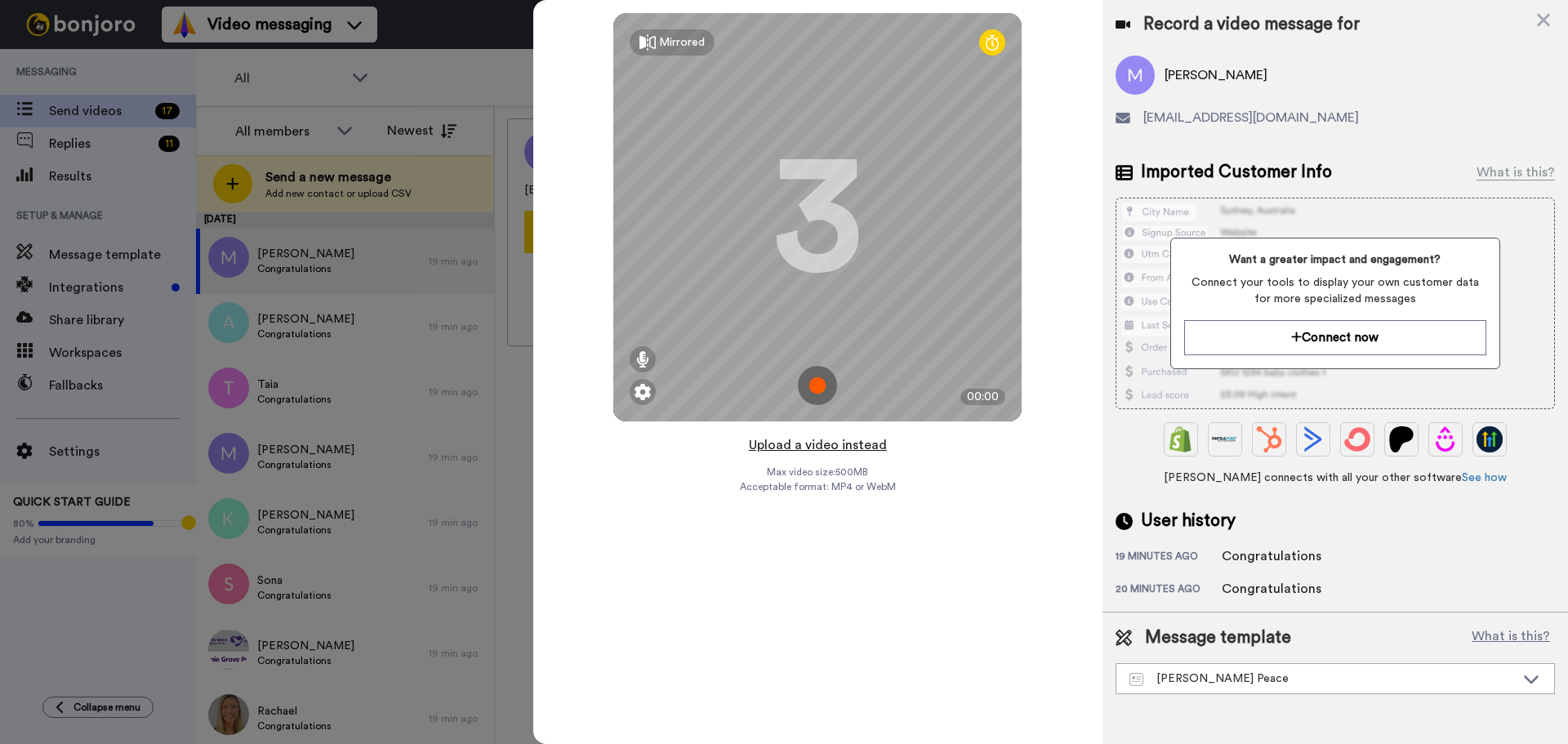
click at [852, 444] on button "Upload a video instead" at bounding box center [818, 445] width 148 height 21
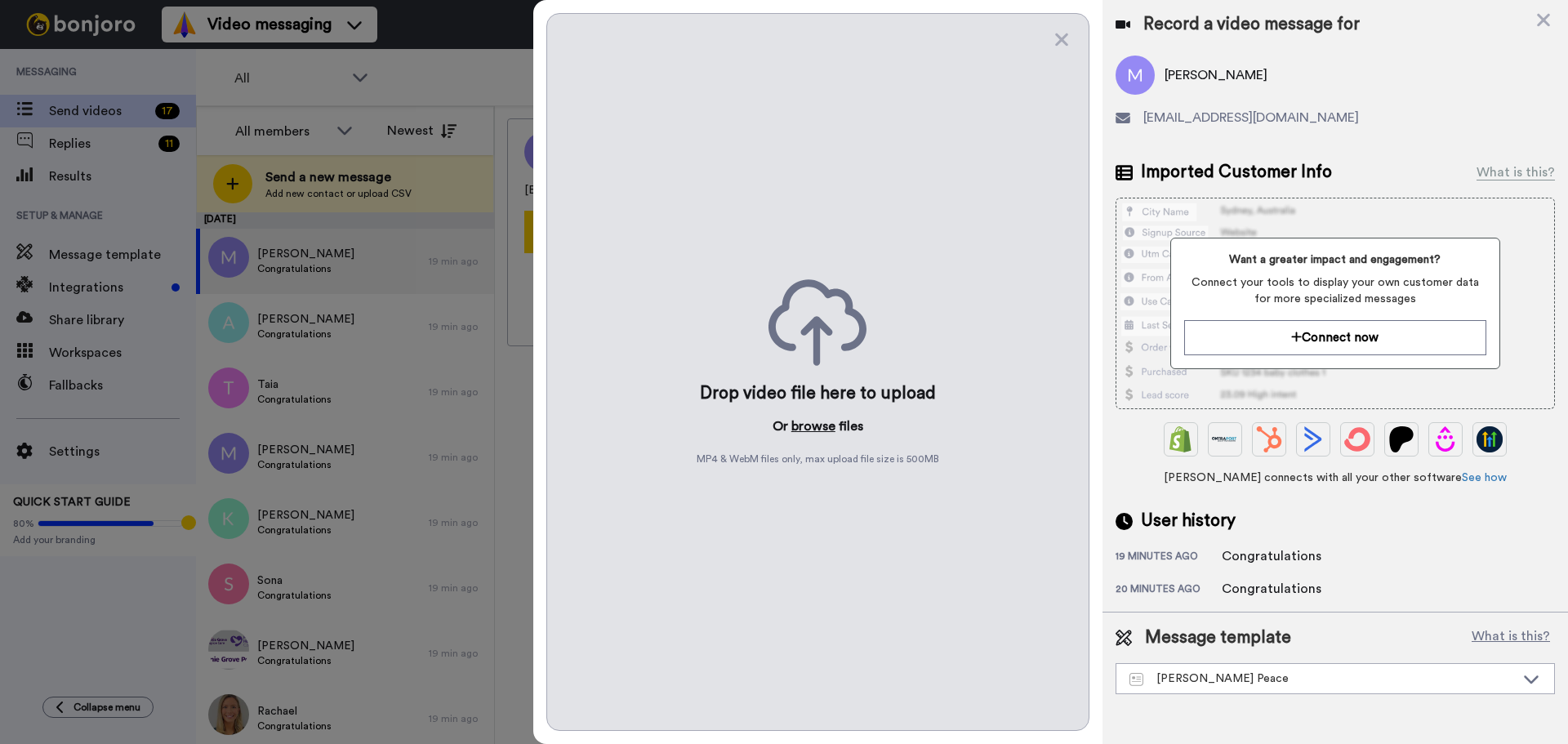
click at [817, 431] on button "browse" at bounding box center [813, 426] width 44 height 19
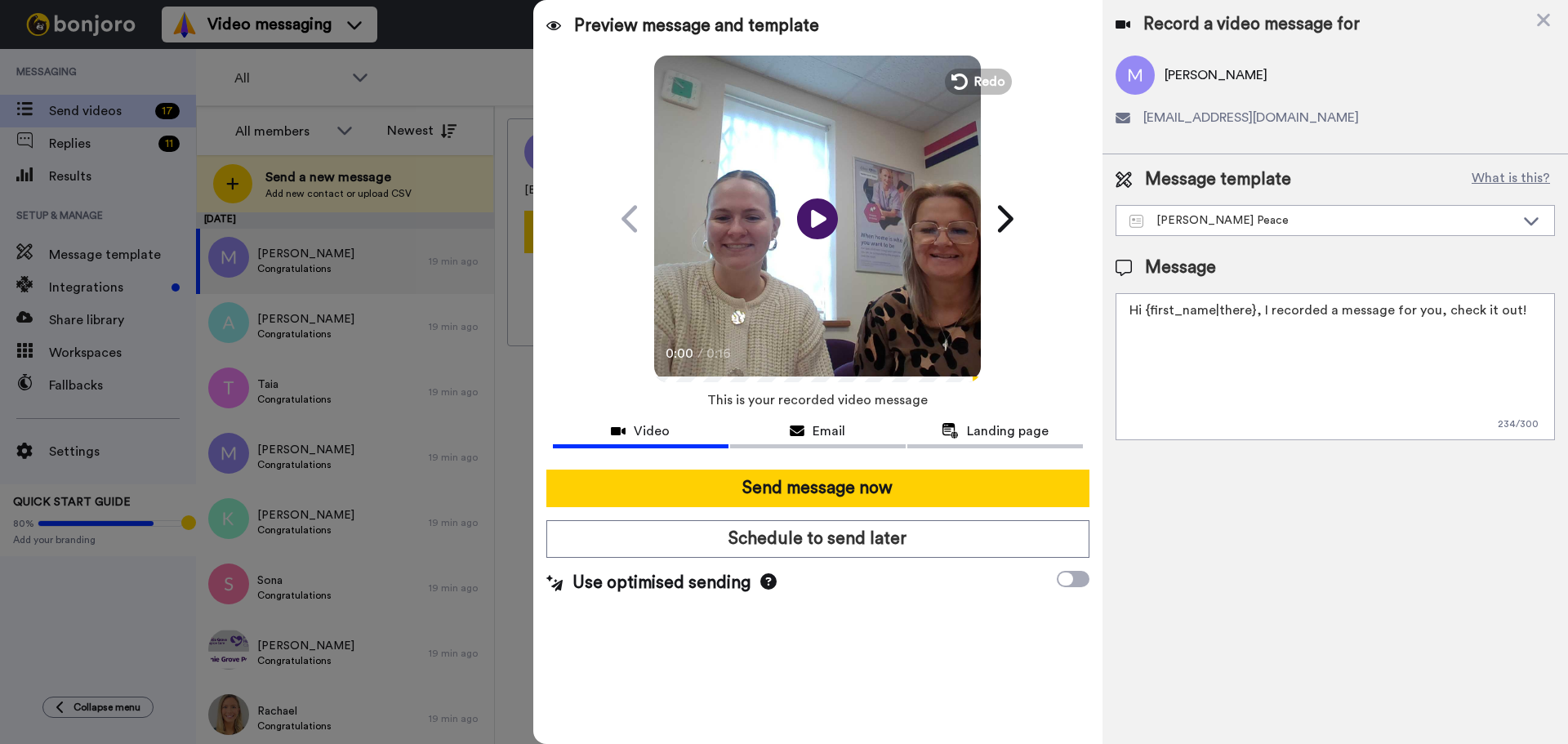
drag, startPoint x: 1527, startPoint y: 316, endPoint x: 773, endPoint y: 366, distance: 755.7
click at [773, 366] on div "Preview message and template Play/Pause 0:00 / 0:16 Here's a personal video I r…" at bounding box center [1051, 372] width 1034 height 744
paste textarea "Watch the video to find out whether you have been successful in your Strictly C…"
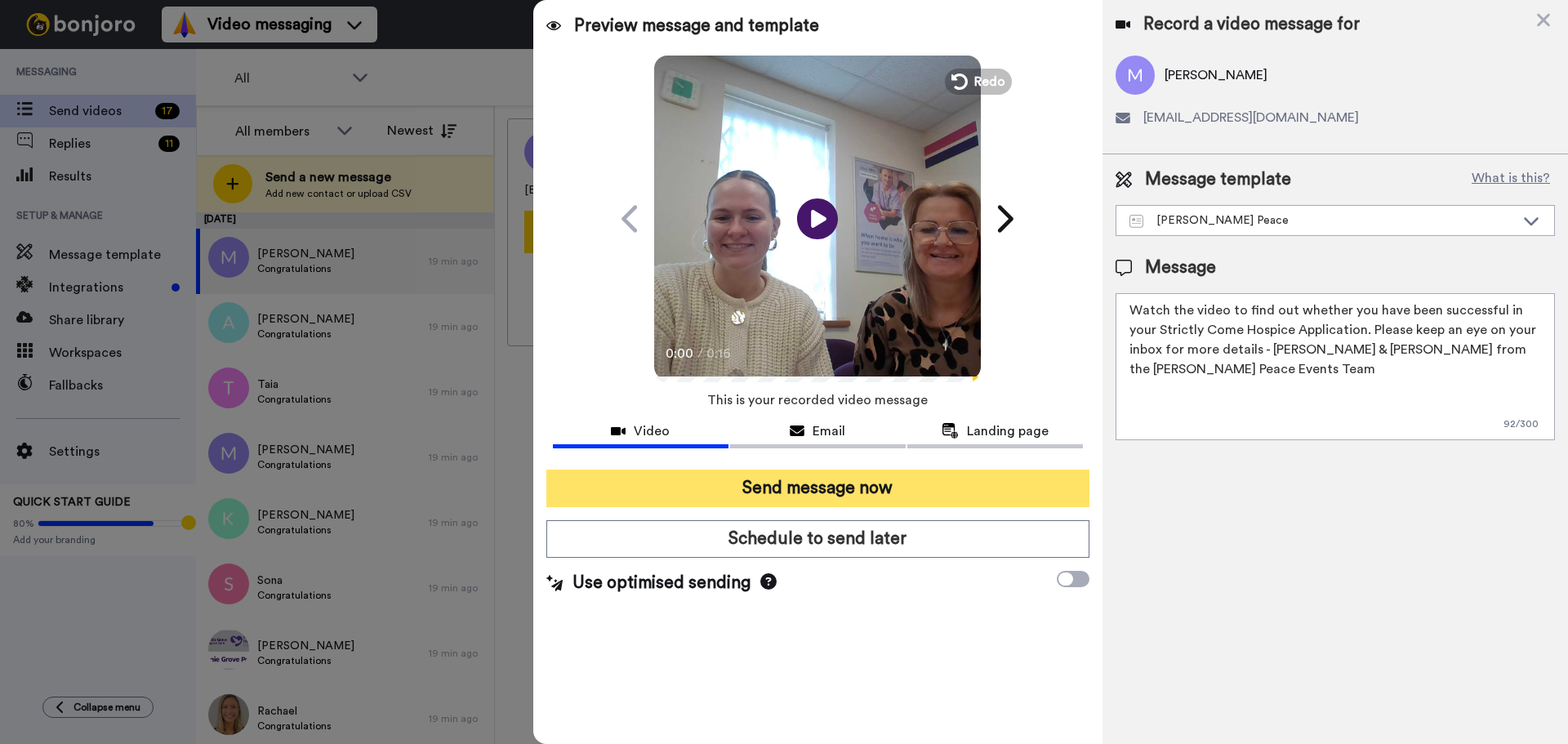
type textarea "Watch the video to find out whether you have been successful in your Strictly C…"
click at [740, 480] on button "Send message now" at bounding box center [817, 487] width 543 height 37
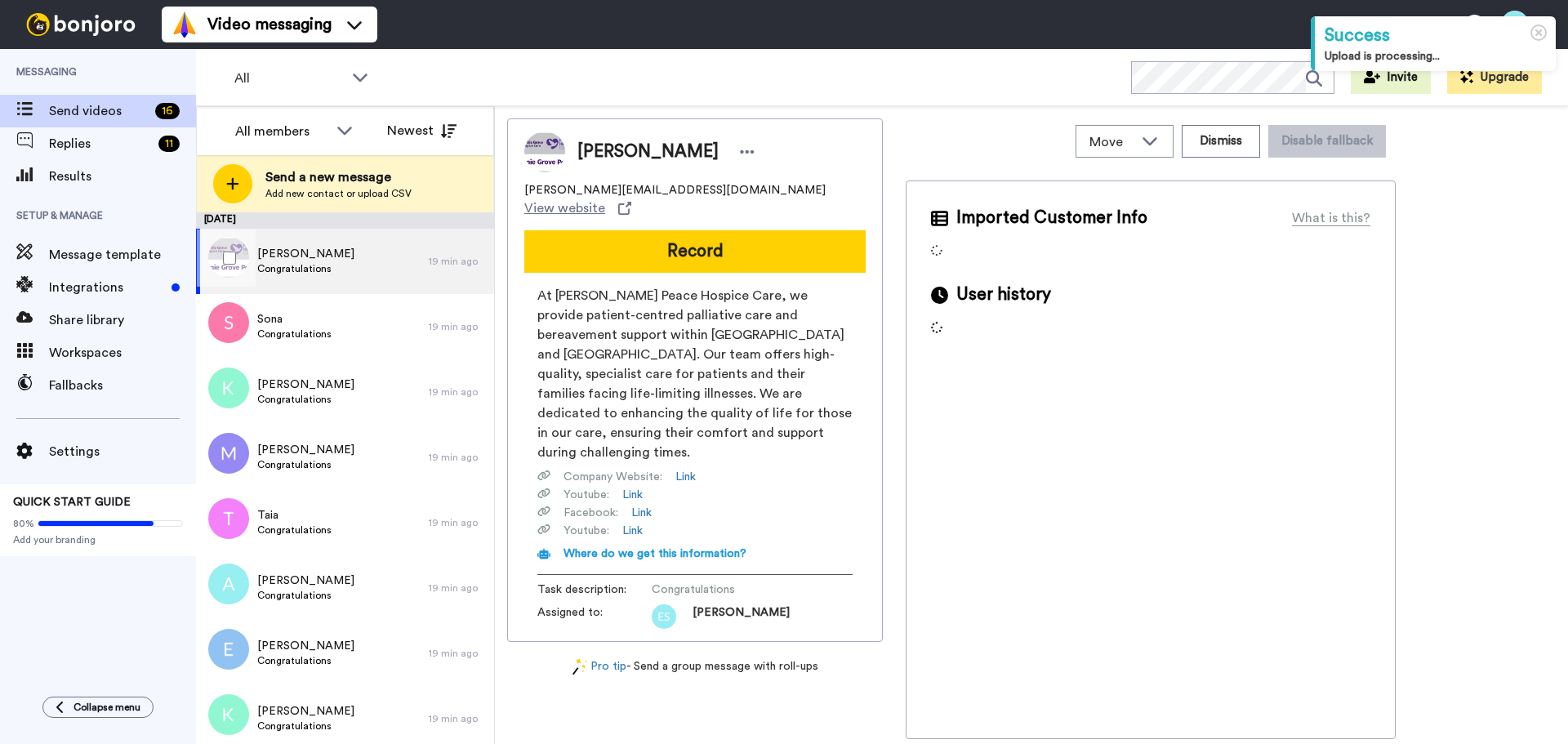
click at [321, 267] on span "Congratulations" at bounding box center [306, 269] width 97 height 13
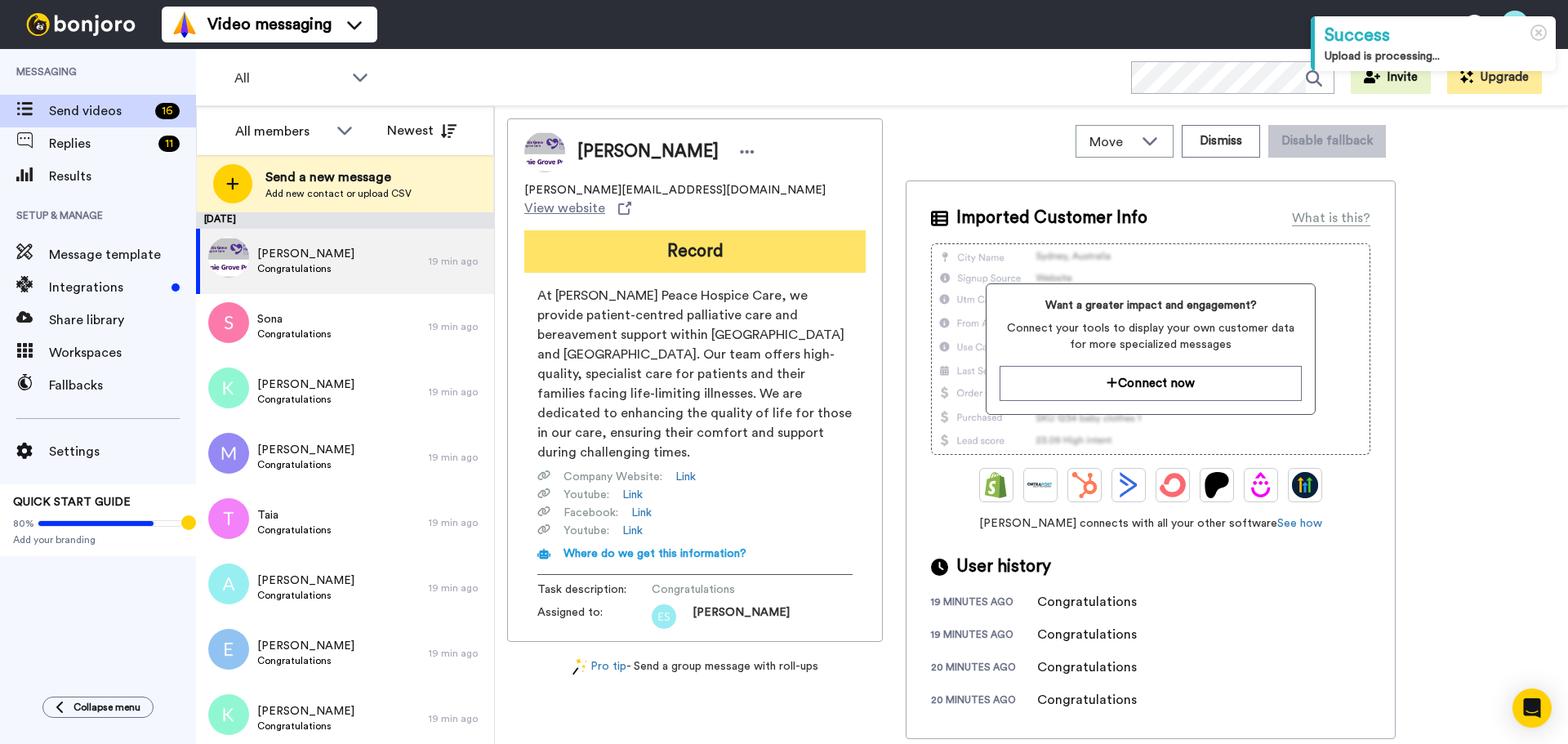
click at [663, 231] on button "Record" at bounding box center [694, 252] width 341 height 42
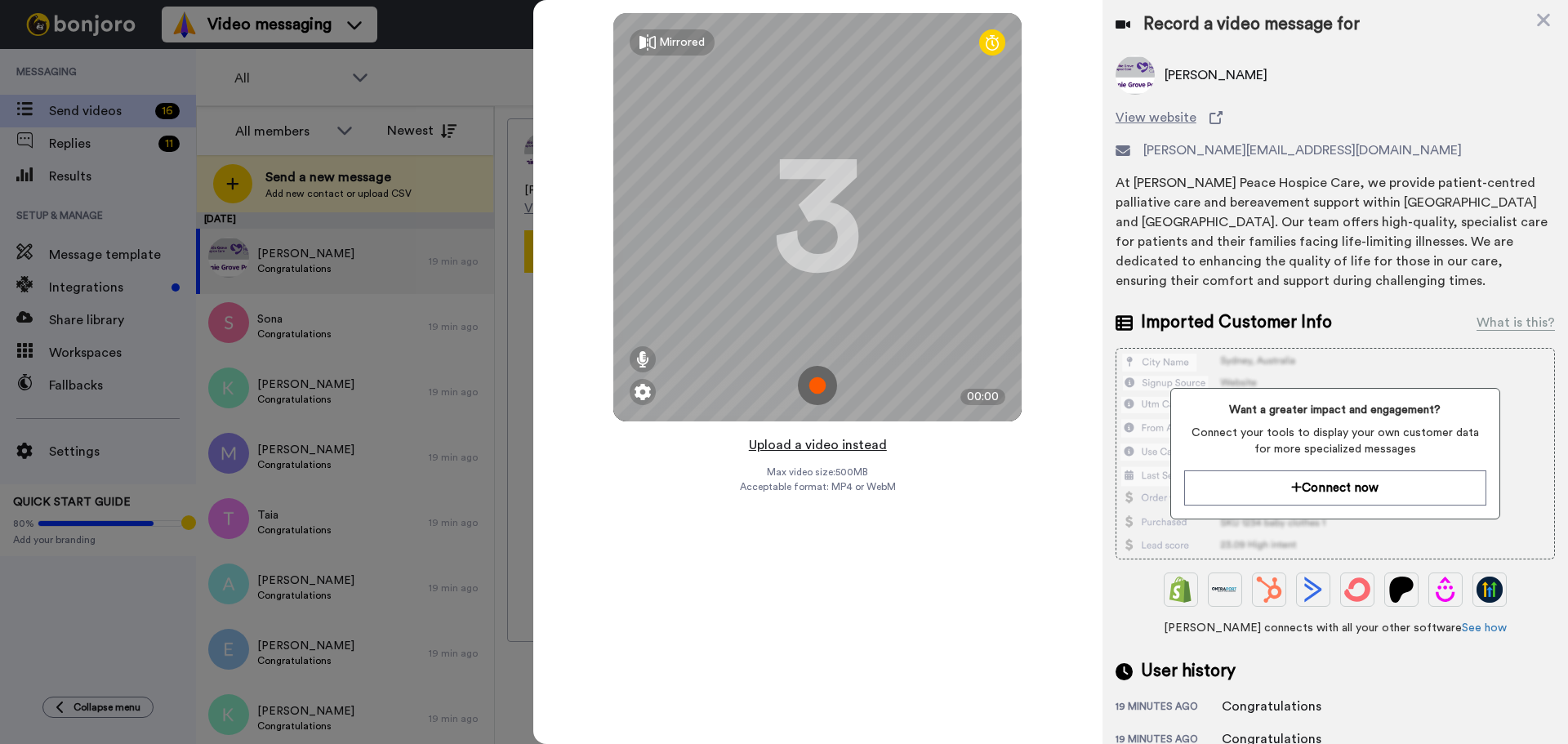
click at [827, 445] on button "Upload a video instead" at bounding box center [818, 445] width 148 height 21
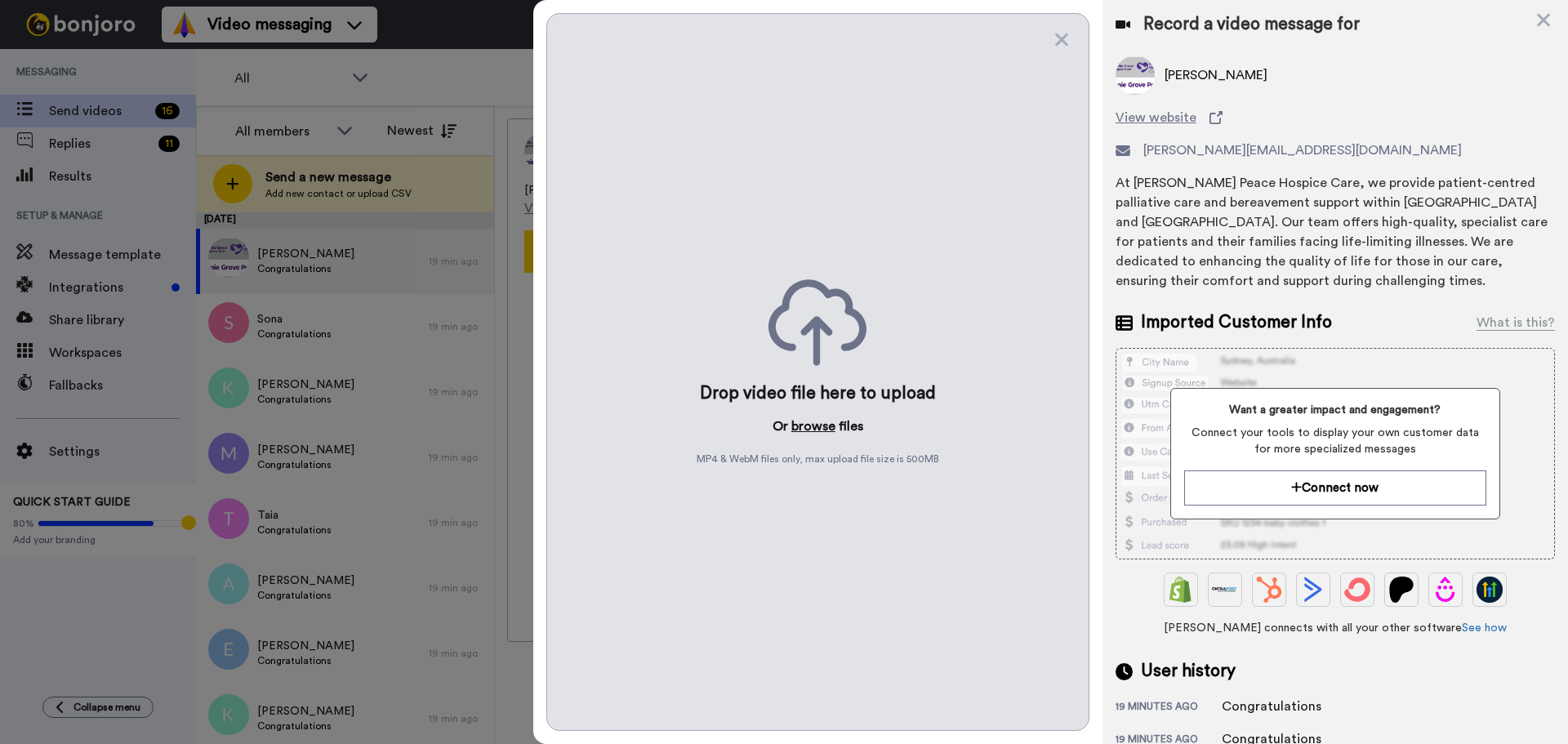
click at [810, 426] on button "browse" at bounding box center [813, 426] width 44 height 19
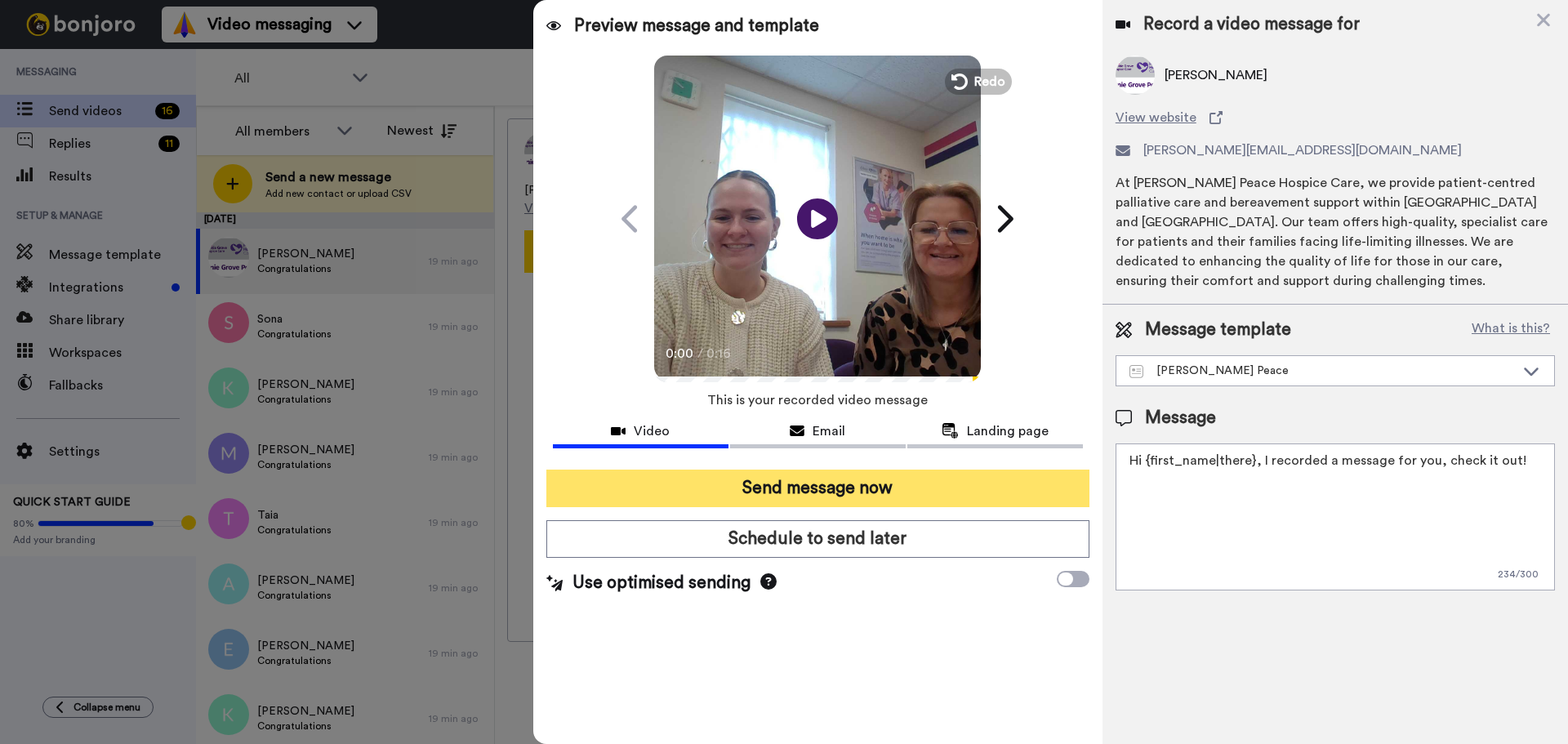
drag, startPoint x: 1515, startPoint y: 465, endPoint x: 727, endPoint y: 505, distance: 789.0
click at [728, 505] on div "Preview message and template Play/Pause 0:00 / 0:16 Here's a personal video I r…" at bounding box center [1051, 372] width 1034 height 744
paste textarea "Watch the video to find out whether you have been successful in your Strictly C…"
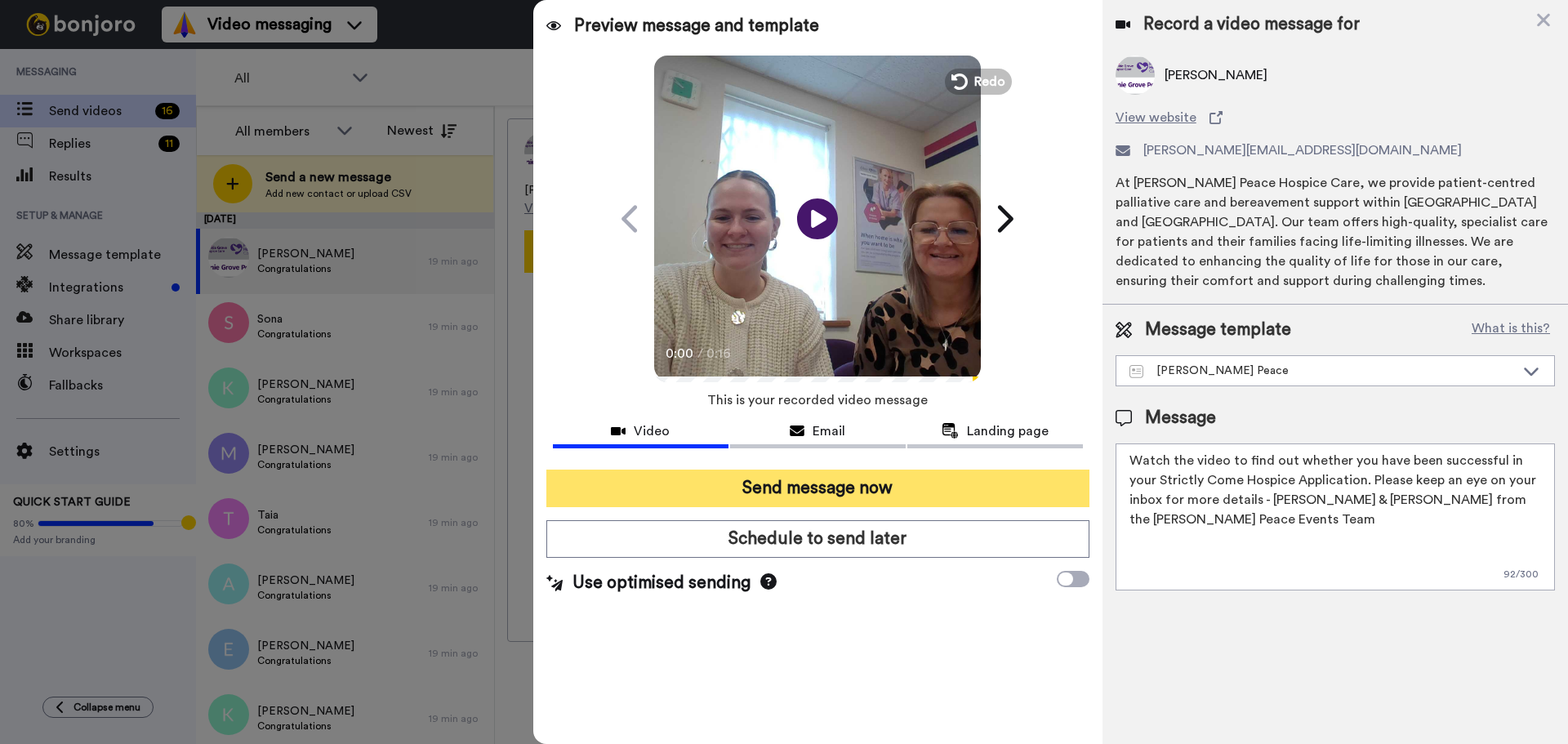
type textarea "Watch the video to find out whether you have been successful in your Strictly C…"
click at [881, 494] on button "Send message now" at bounding box center [817, 487] width 543 height 37
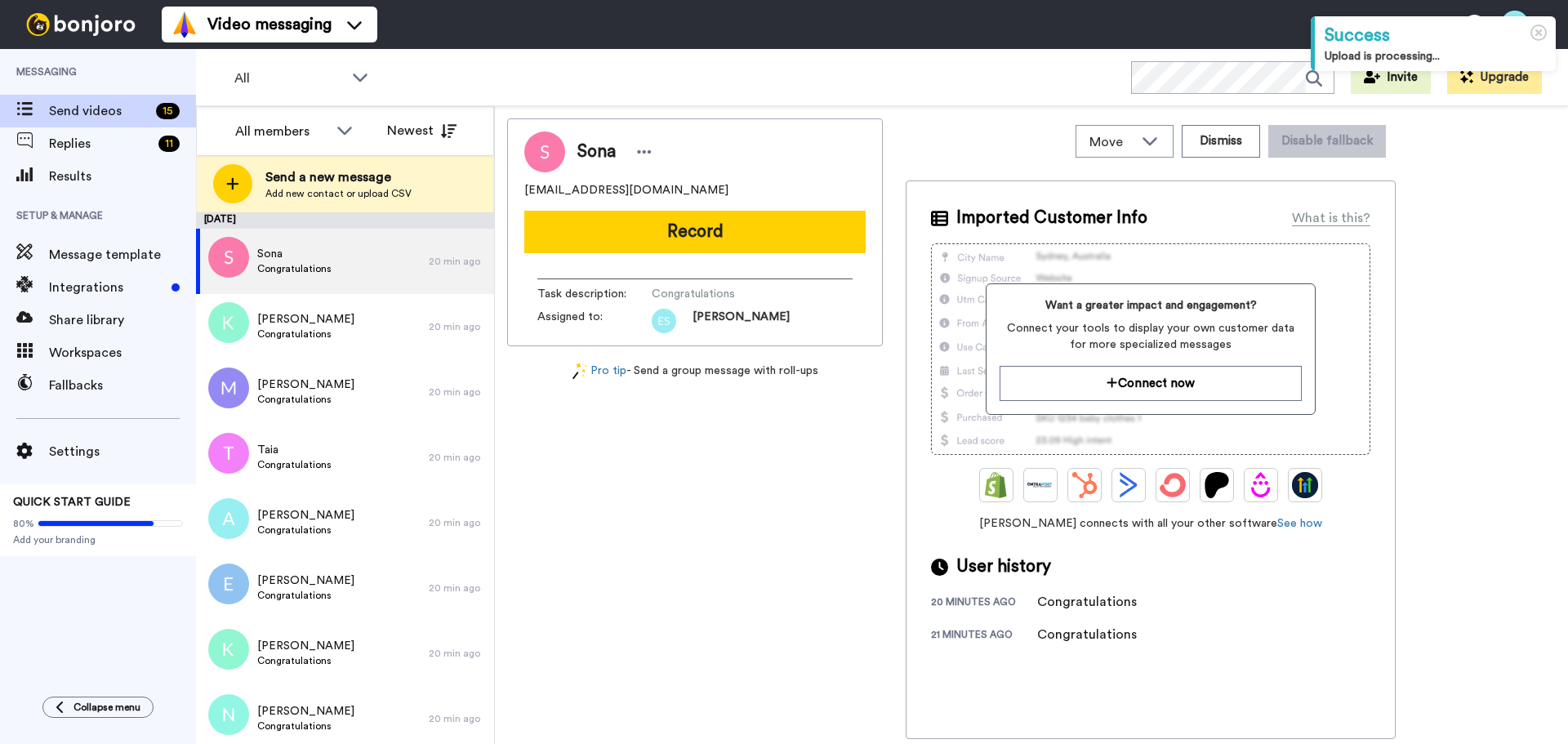
click at [604, 231] on button "Record" at bounding box center [694, 232] width 341 height 42
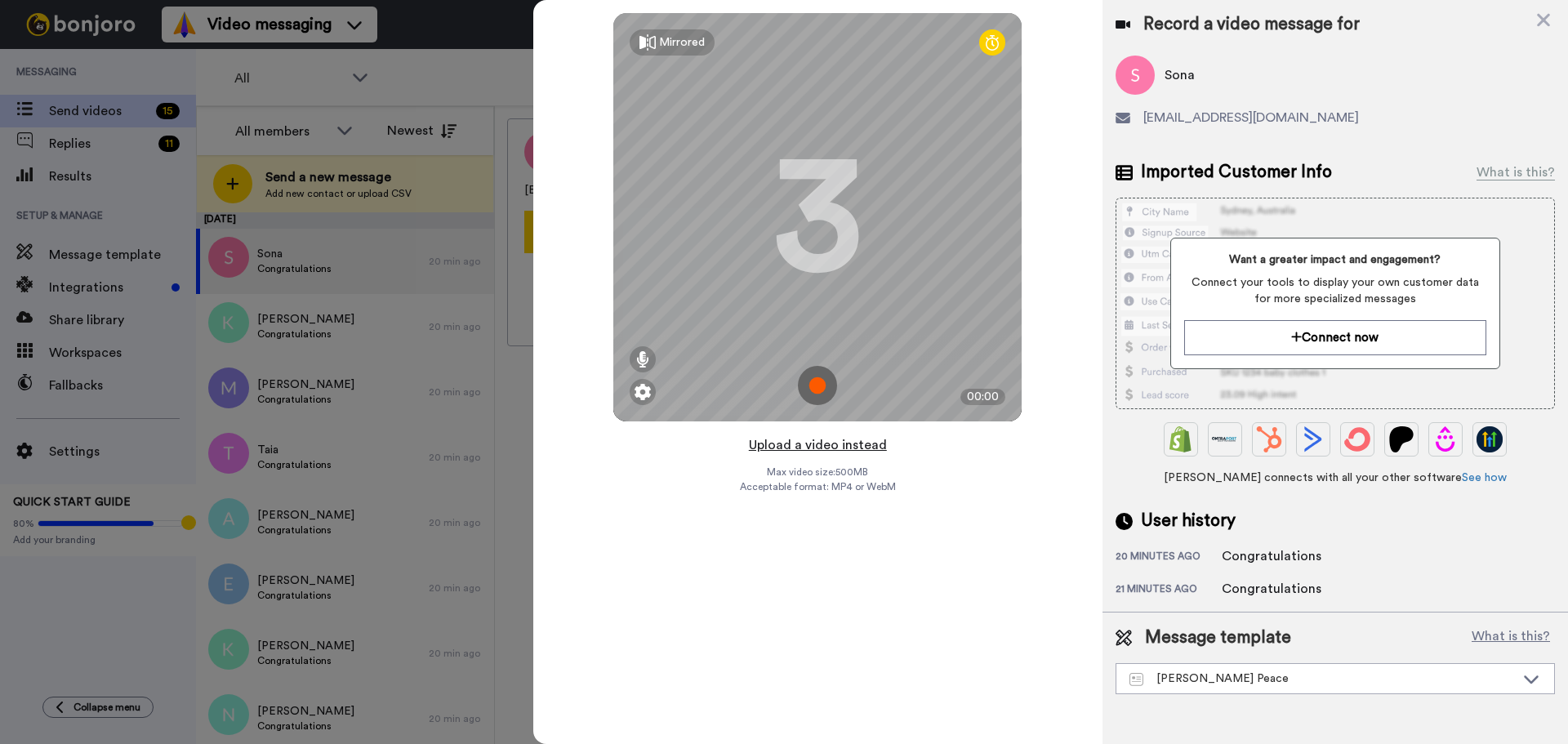
click at [829, 445] on button "Upload a video instead" at bounding box center [818, 445] width 148 height 21
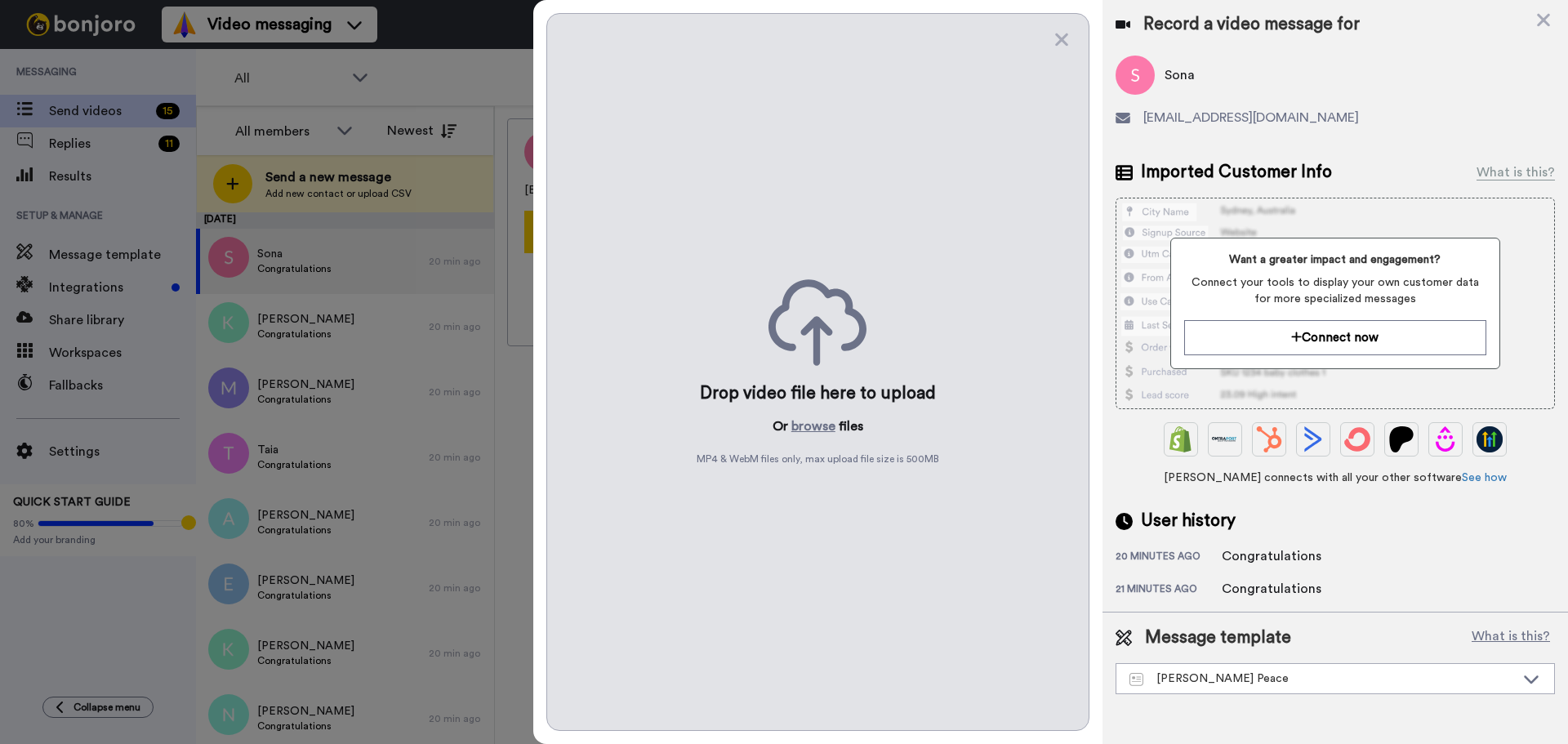
click at [811, 410] on div "Drop video file here to upload Or browse files MP4 & WebM files only, max uploa…" at bounding box center [817, 372] width 543 height 718
click at [813, 426] on button "browse" at bounding box center [813, 426] width 44 height 19
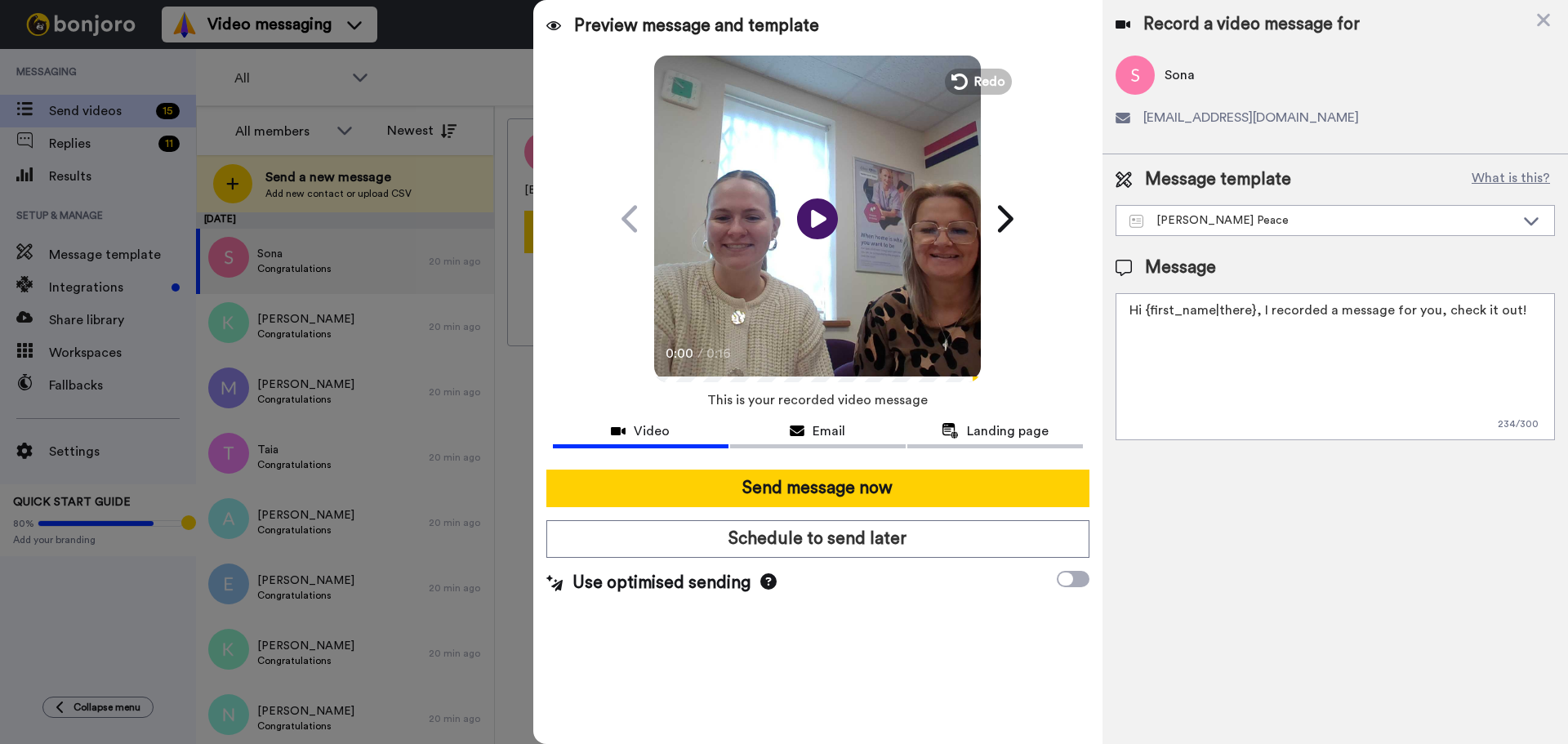
drag, startPoint x: 1377, startPoint y: 320, endPoint x: 681, endPoint y: 383, distance: 698.8
click at [681, 383] on div "Preview message and template Play/Pause 0:00 / 0:16 Here's a personal video I r…" at bounding box center [1051, 372] width 1034 height 744
paste textarea "Watch the video to find out whether you have been successful in your Strictly C…"
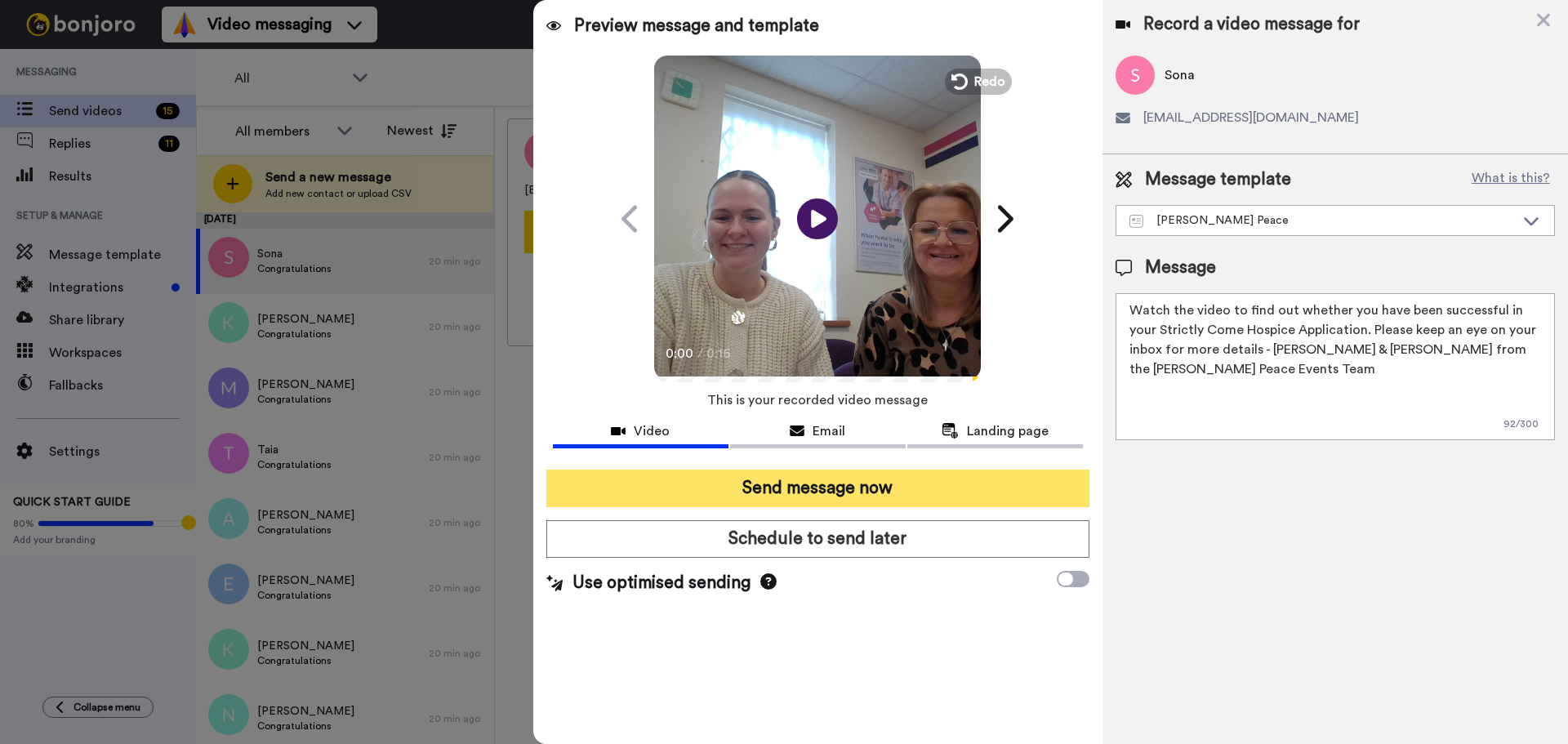
type textarea "Watch the video to find out whether you have been successful in your Strictly C…"
click at [724, 484] on button "Send message now" at bounding box center [817, 487] width 543 height 37
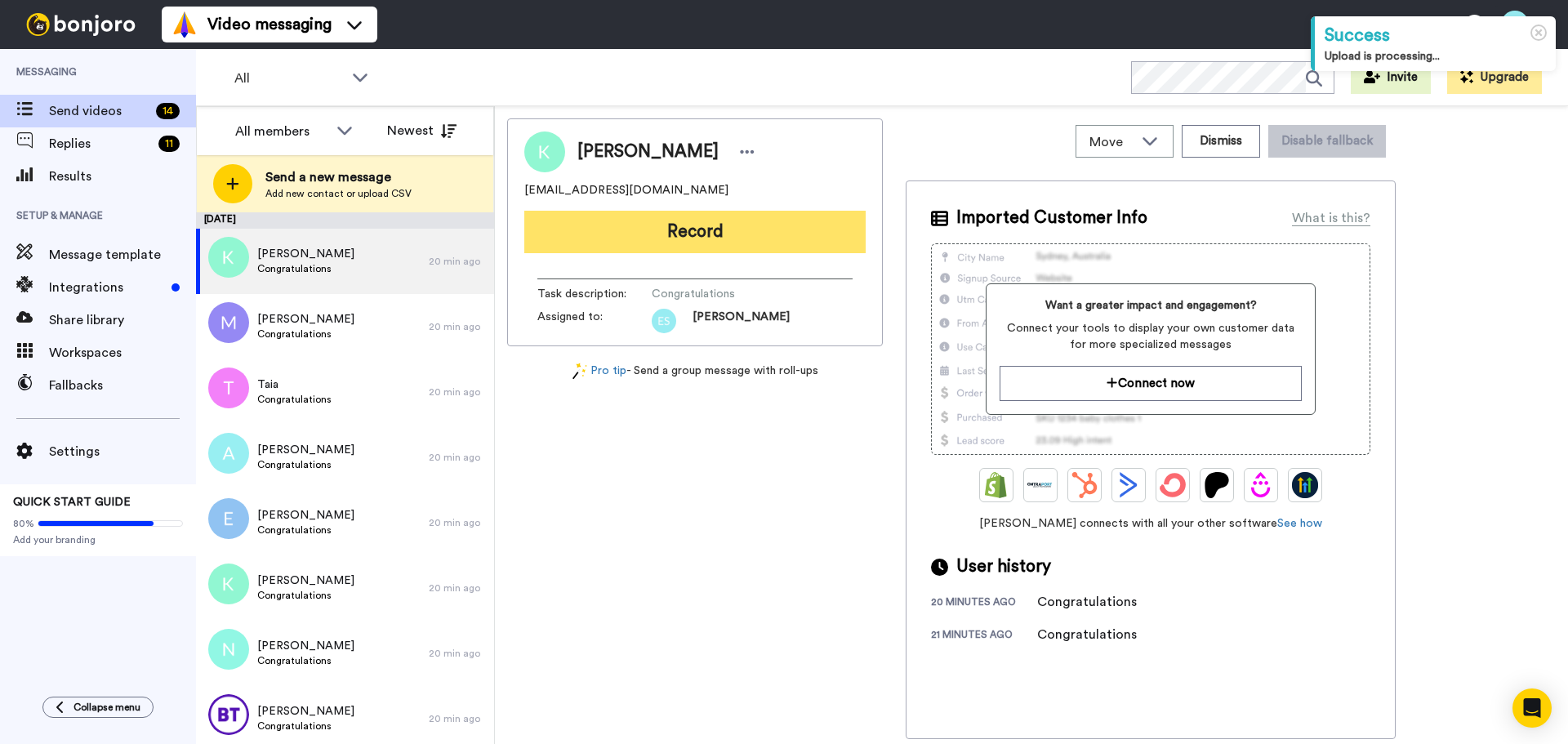
click at [625, 231] on button "Record" at bounding box center [694, 232] width 341 height 42
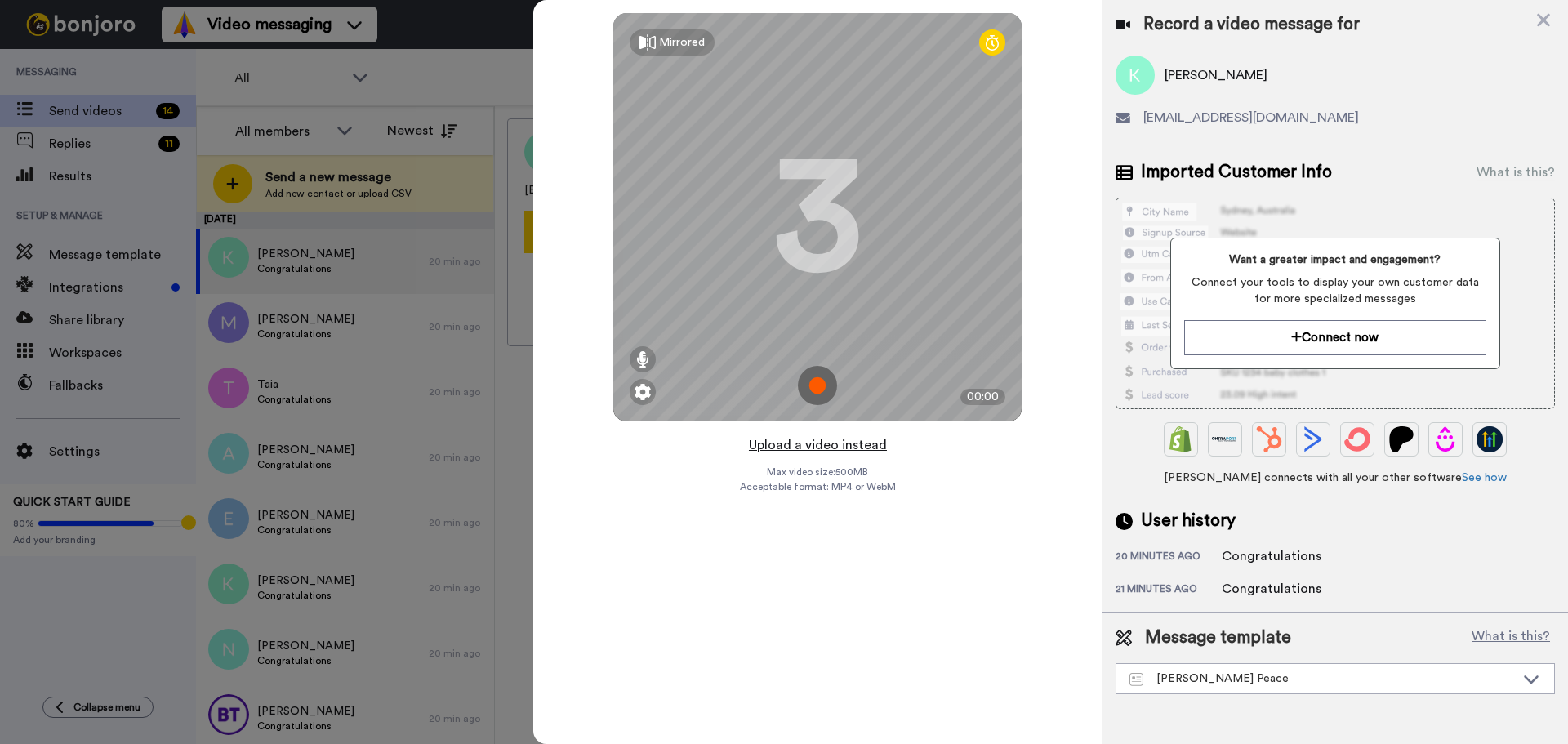
click at [800, 444] on button "Upload a video instead" at bounding box center [818, 445] width 148 height 21
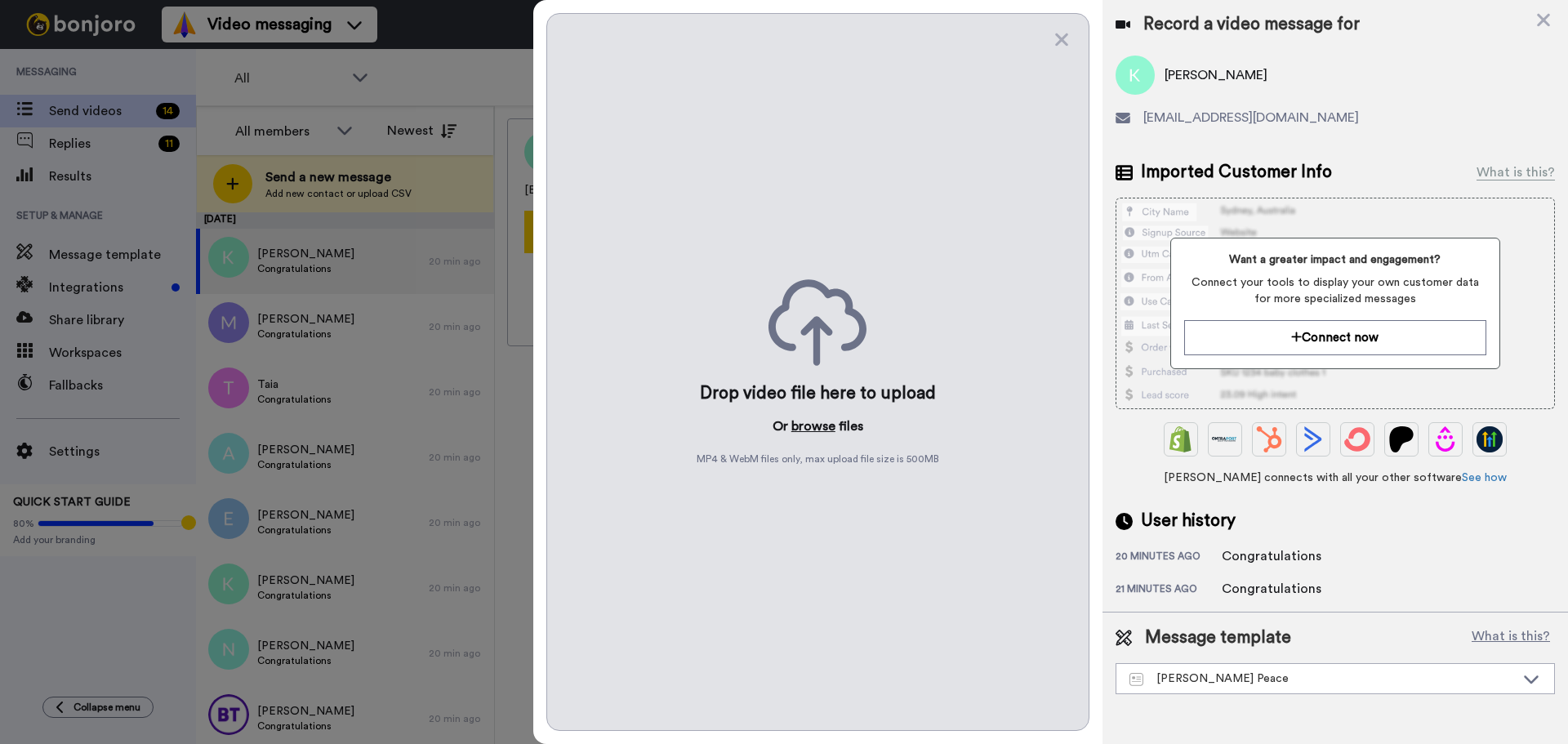
click at [819, 423] on button "browse" at bounding box center [813, 426] width 44 height 19
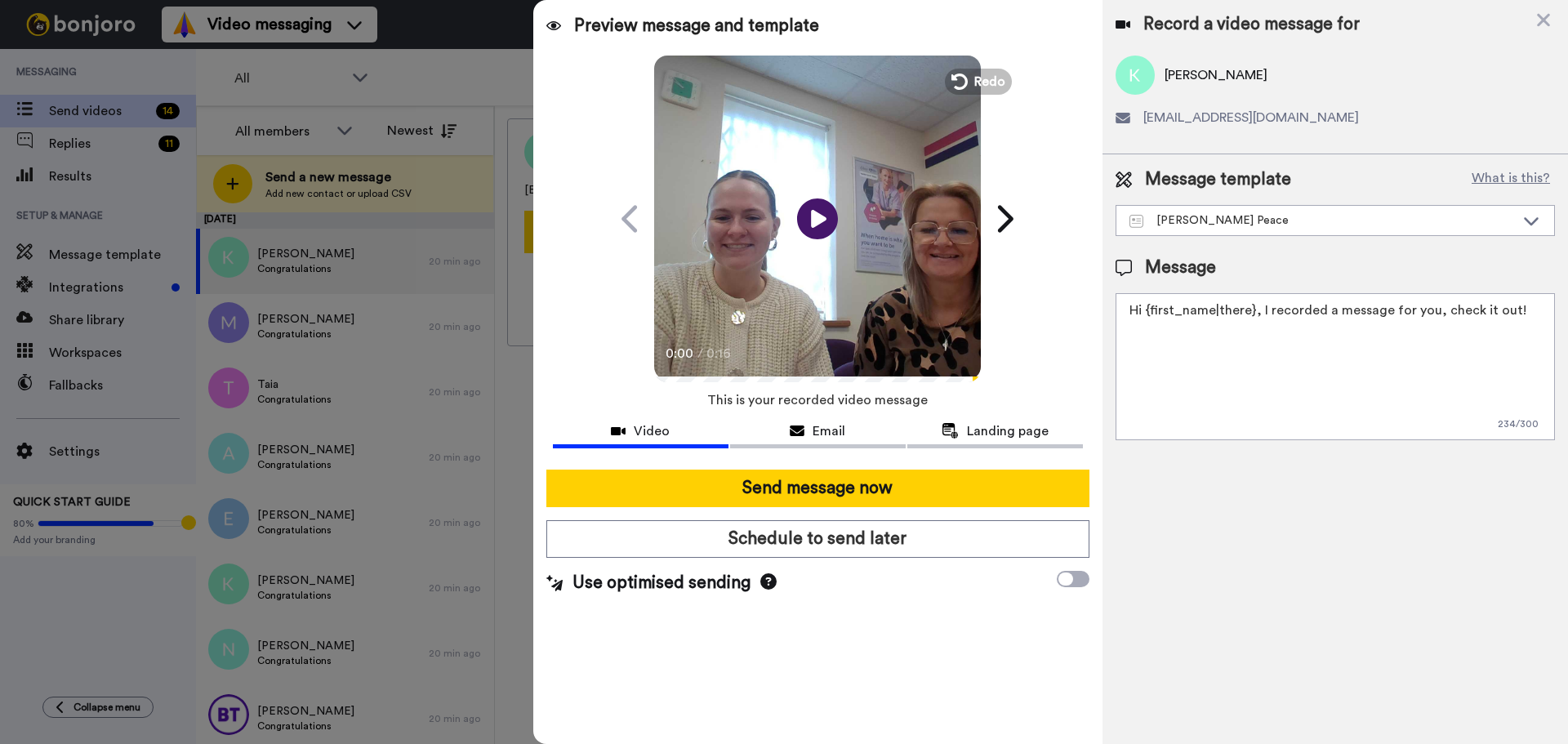
drag, startPoint x: 1526, startPoint y: 302, endPoint x: 541, endPoint y: 353, distance: 986.3
click at [541, 353] on div "Preview message and template Play/Pause 0:00 / 0:16 Here's a personal video I r…" at bounding box center [1051, 372] width 1034 height 744
paste textarea "Watch the video to find out whether you have been successful in your Strictly C…"
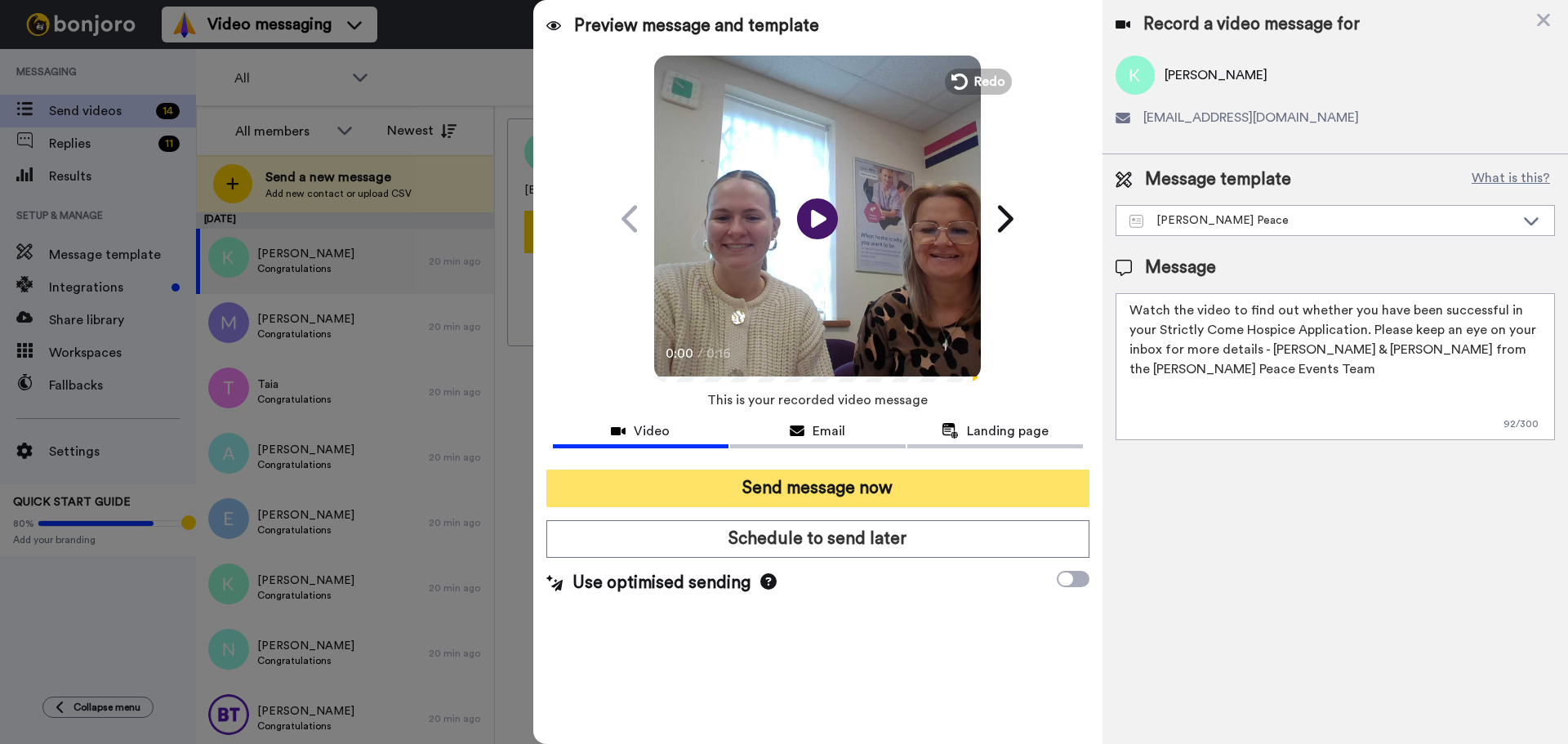
type textarea "Watch the video to find out whether you have been successful in your Strictly C…"
click at [623, 477] on button "Send message now" at bounding box center [817, 487] width 543 height 37
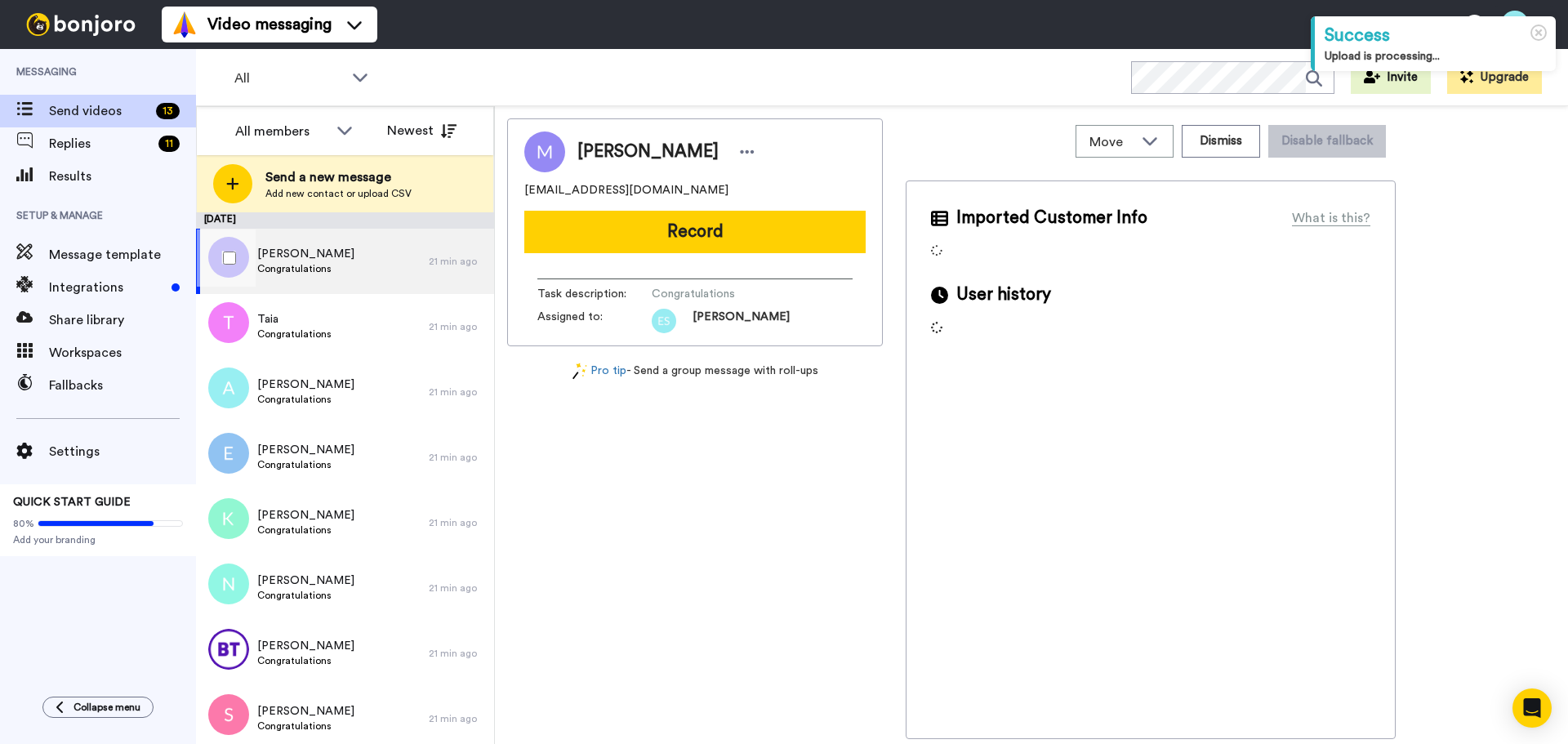
drag, startPoint x: 344, startPoint y: 255, endPoint x: 386, endPoint y: 255, distance: 42.0
click at [344, 255] on div "[PERSON_NAME] Congratulations" at bounding box center [312, 261] width 233 height 65
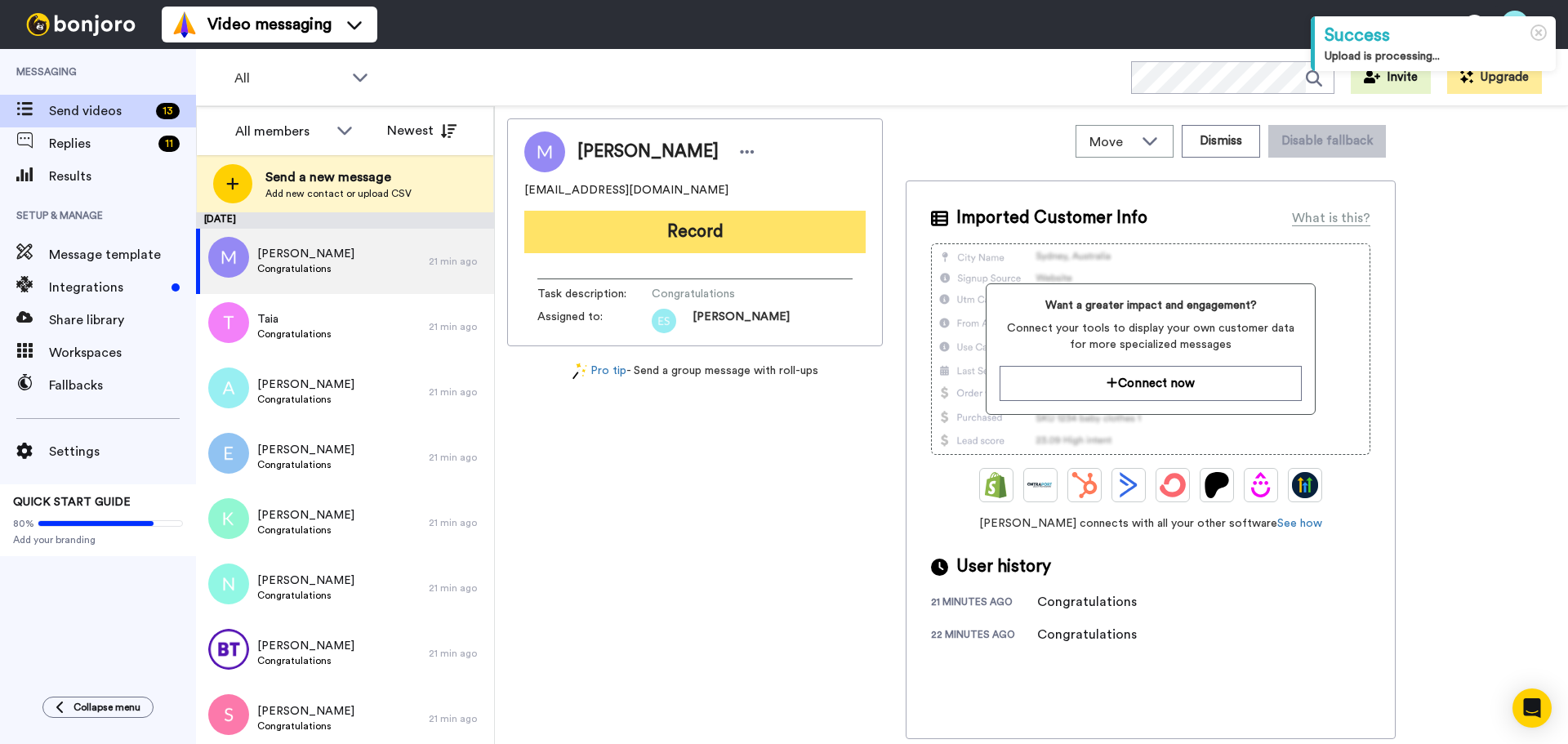
click at [610, 244] on button "Record" at bounding box center [694, 232] width 341 height 42
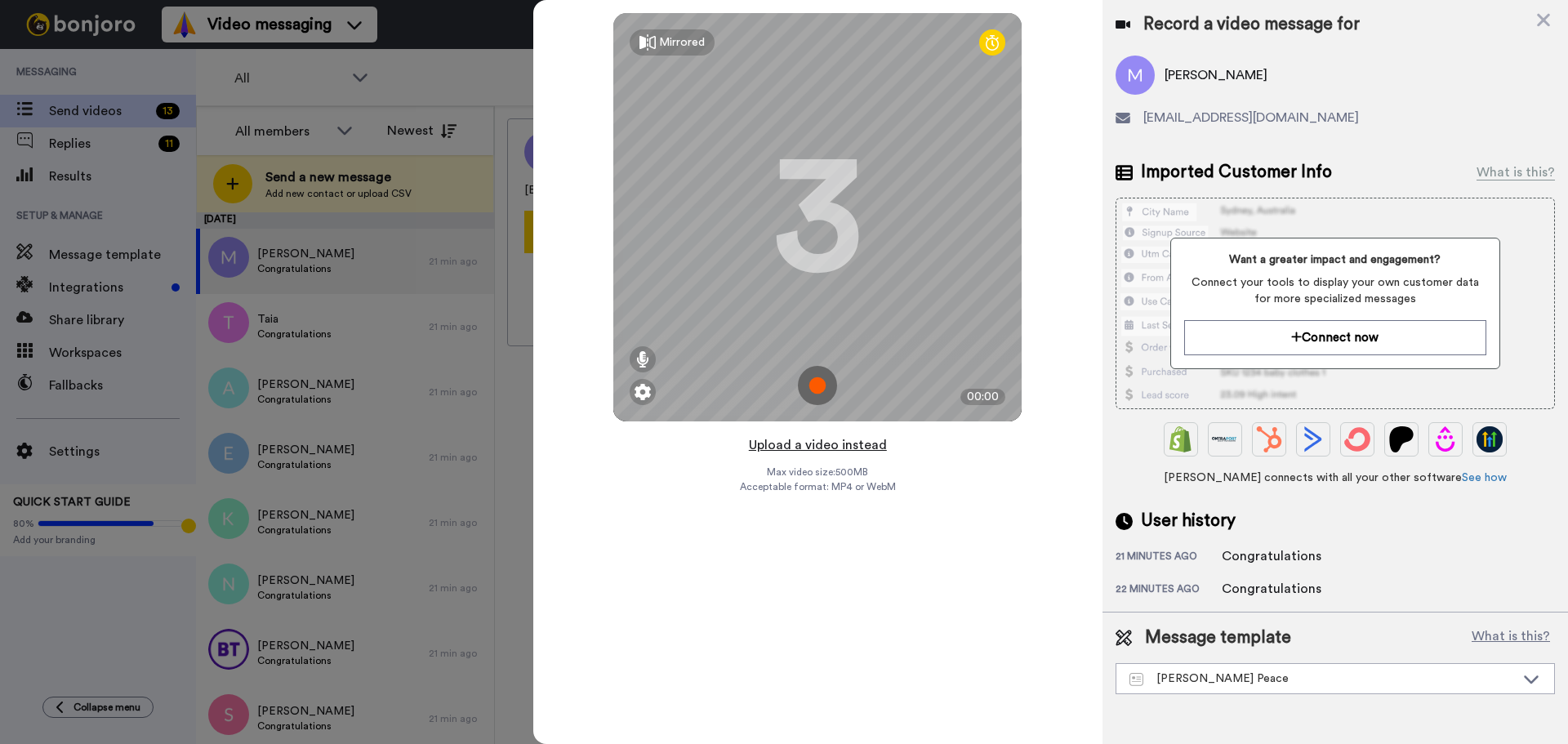
click at [844, 434] on button "Upload a video instead" at bounding box center [818, 445] width 148 height 21
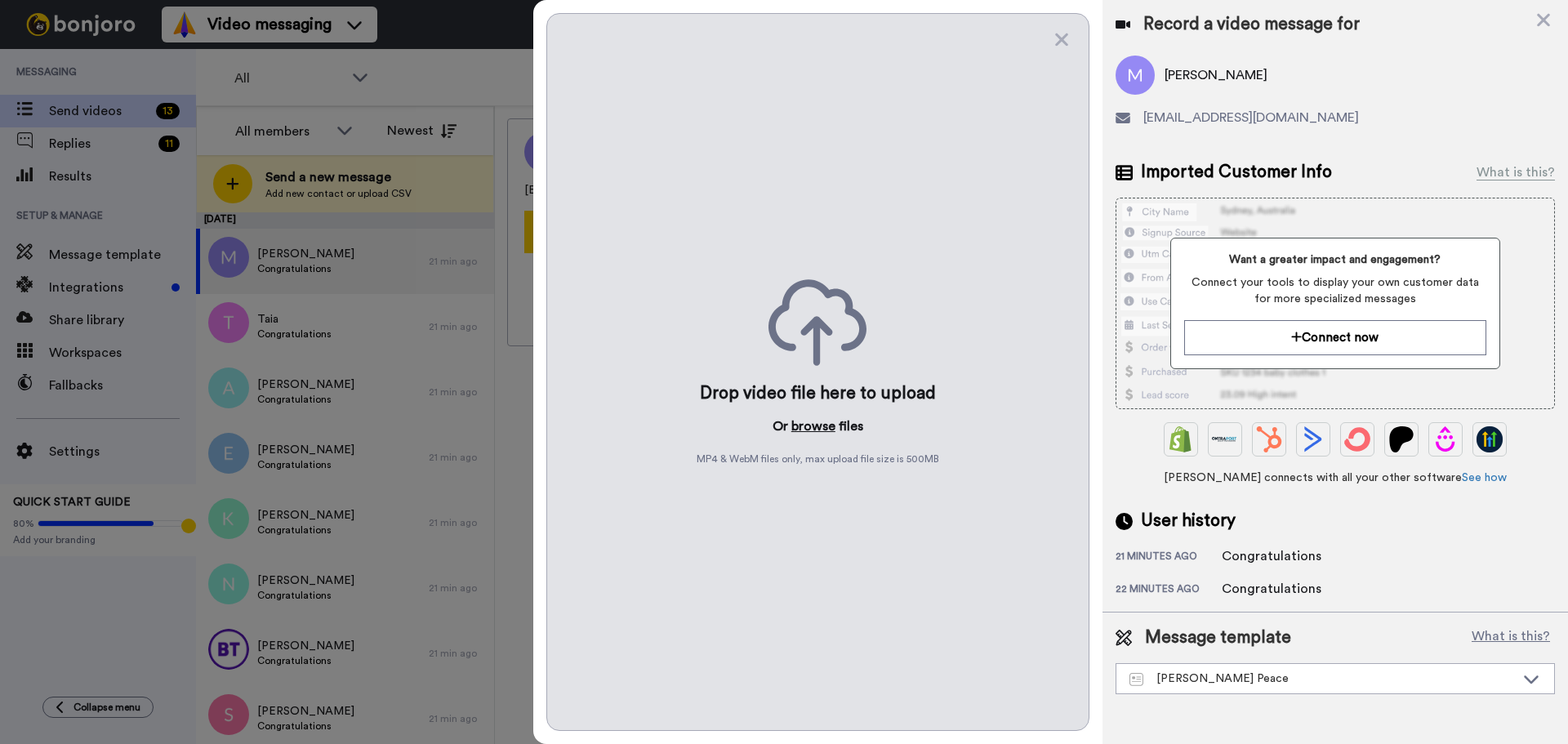
click at [824, 424] on button "browse" at bounding box center [813, 426] width 44 height 19
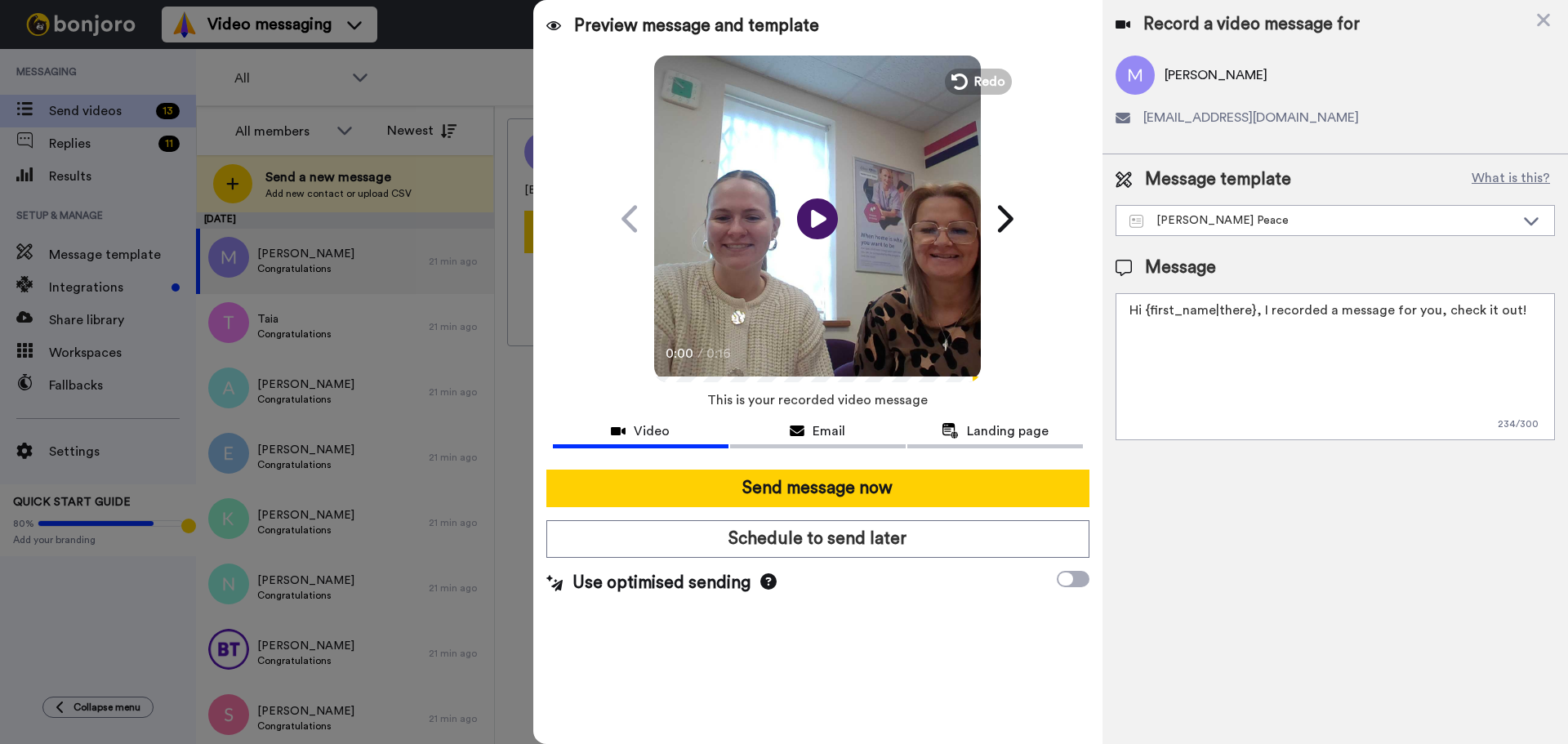
drag, startPoint x: 1510, startPoint y: 314, endPoint x: 267, endPoint y: 427, distance: 1248.1
click at [286, 427] on div "All members All members [PERSON_NAME] [PERSON_NAME] Newest Send a new message A…" at bounding box center [882, 453] width 1372 height 695
paste textarea "Watch the video to find out whether you have been successful in your Strictly C…"
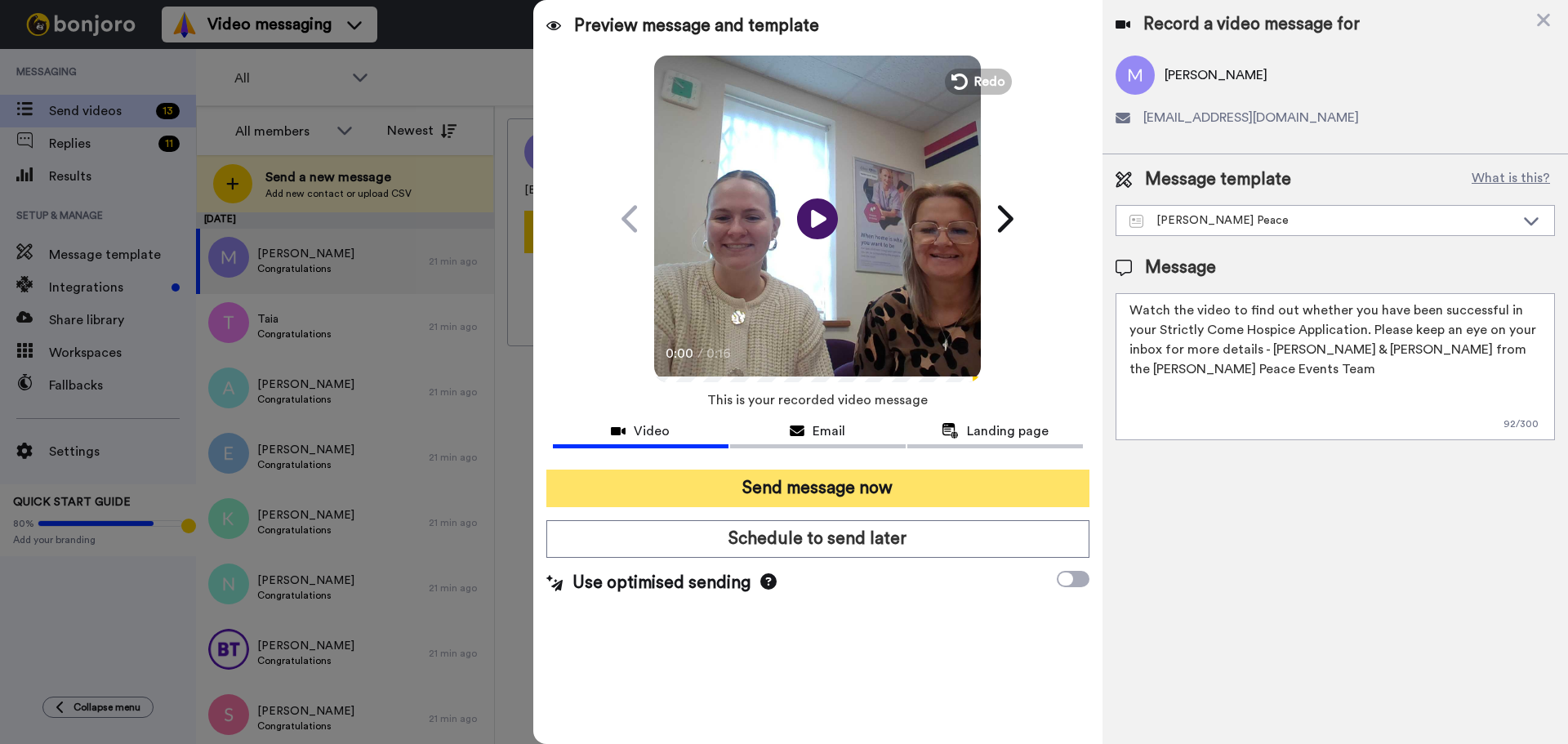
type textarea "Watch the video to find out whether you have been successful in your Strictly C…"
click at [668, 480] on button "Send message now" at bounding box center [817, 487] width 543 height 37
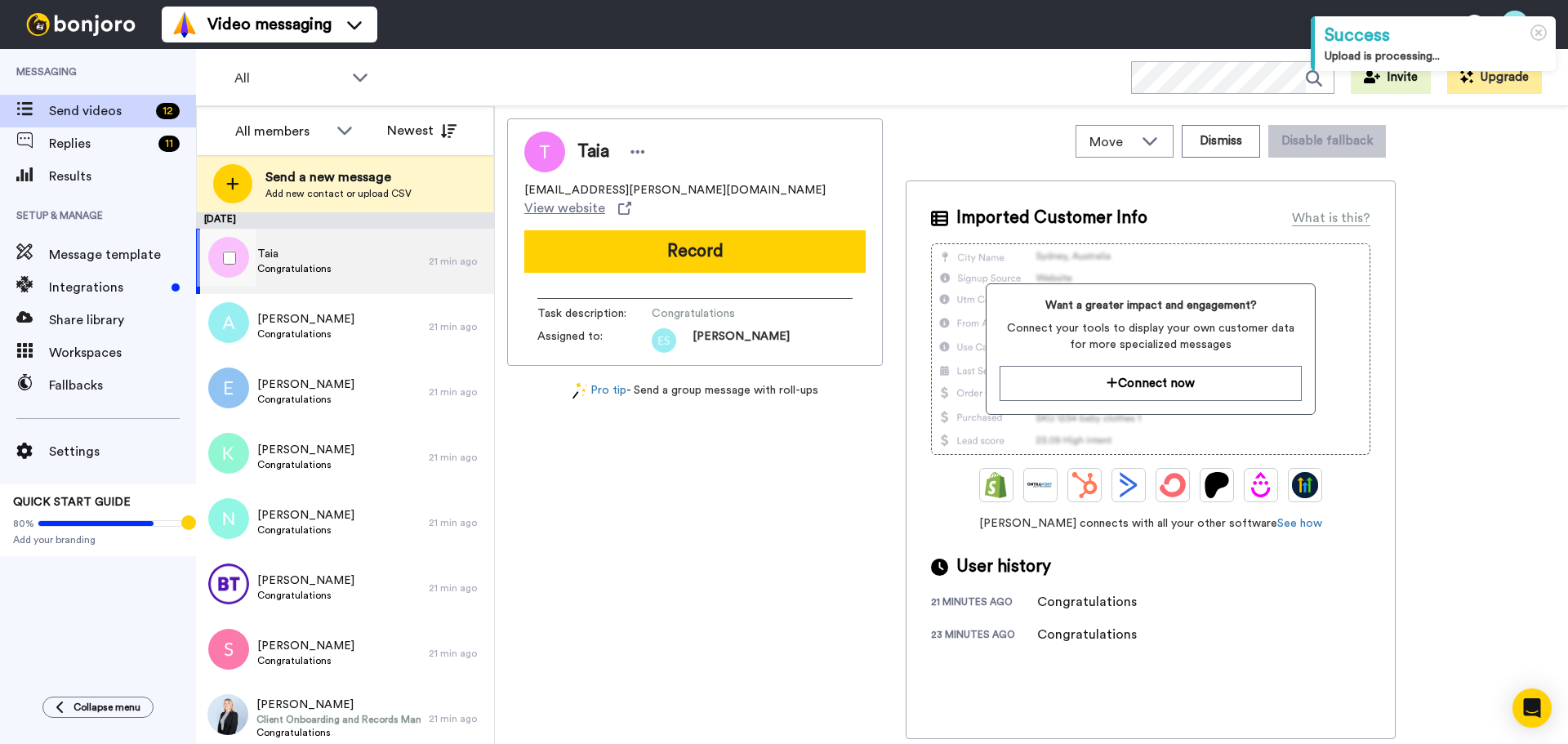
click at [387, 259] on div "Taia Congratulations" at bounding box center [312, 261] width 233 height 65
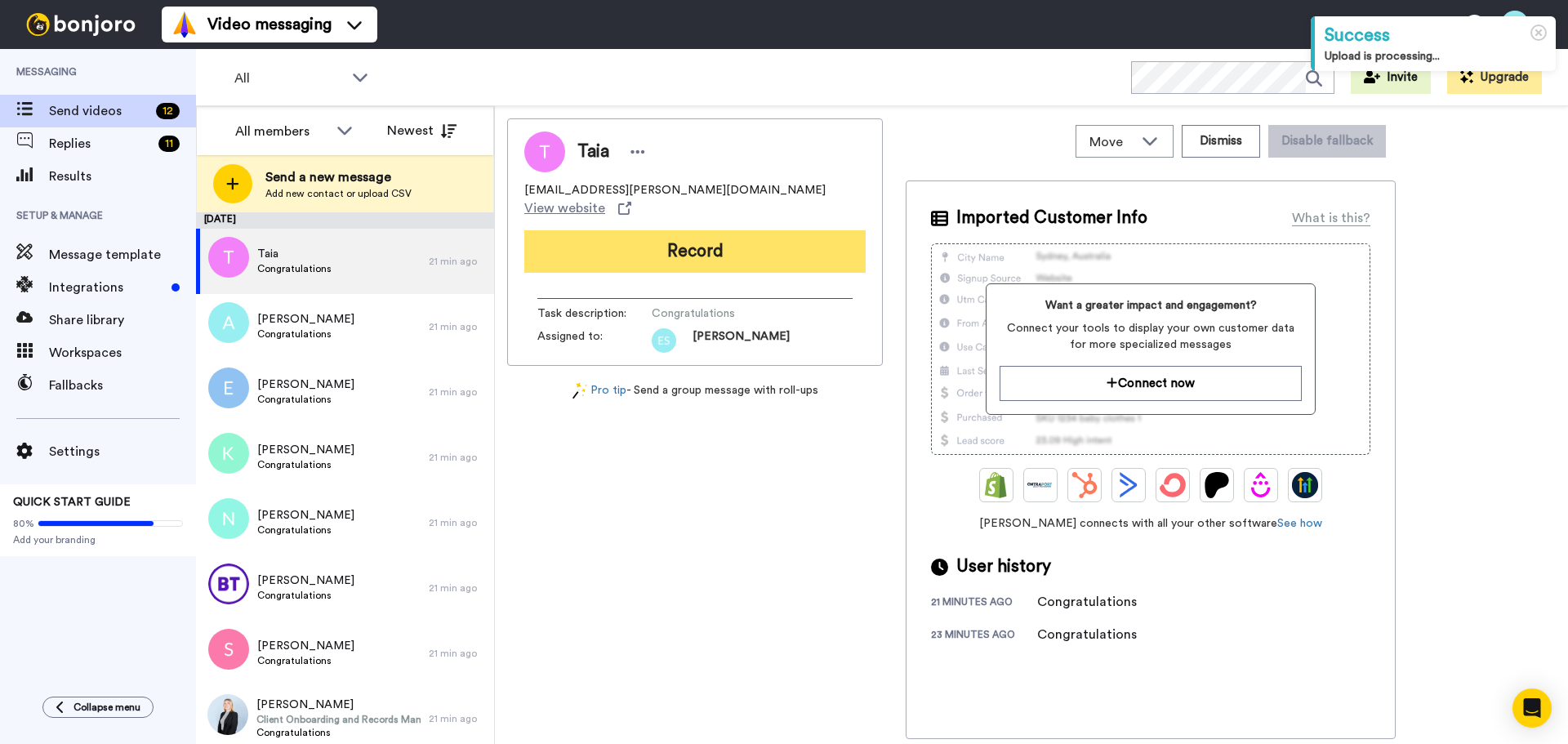
click at [664, 245] on button "Record" at bounding box center [694, 252] width 341 height 42
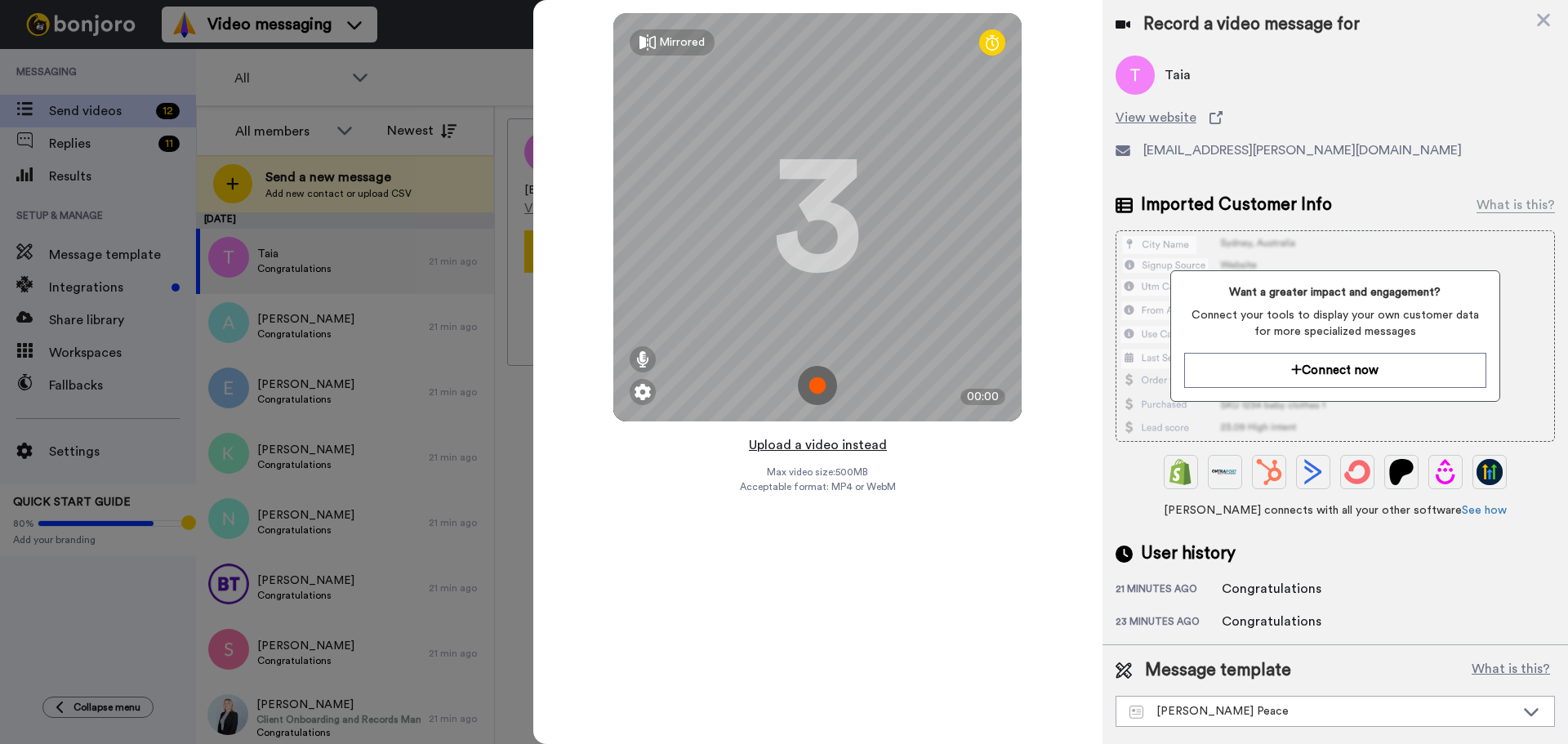
click at [837, 444] on button "Upload a video instead" at bounding box center [818, 445] width 148 height 21
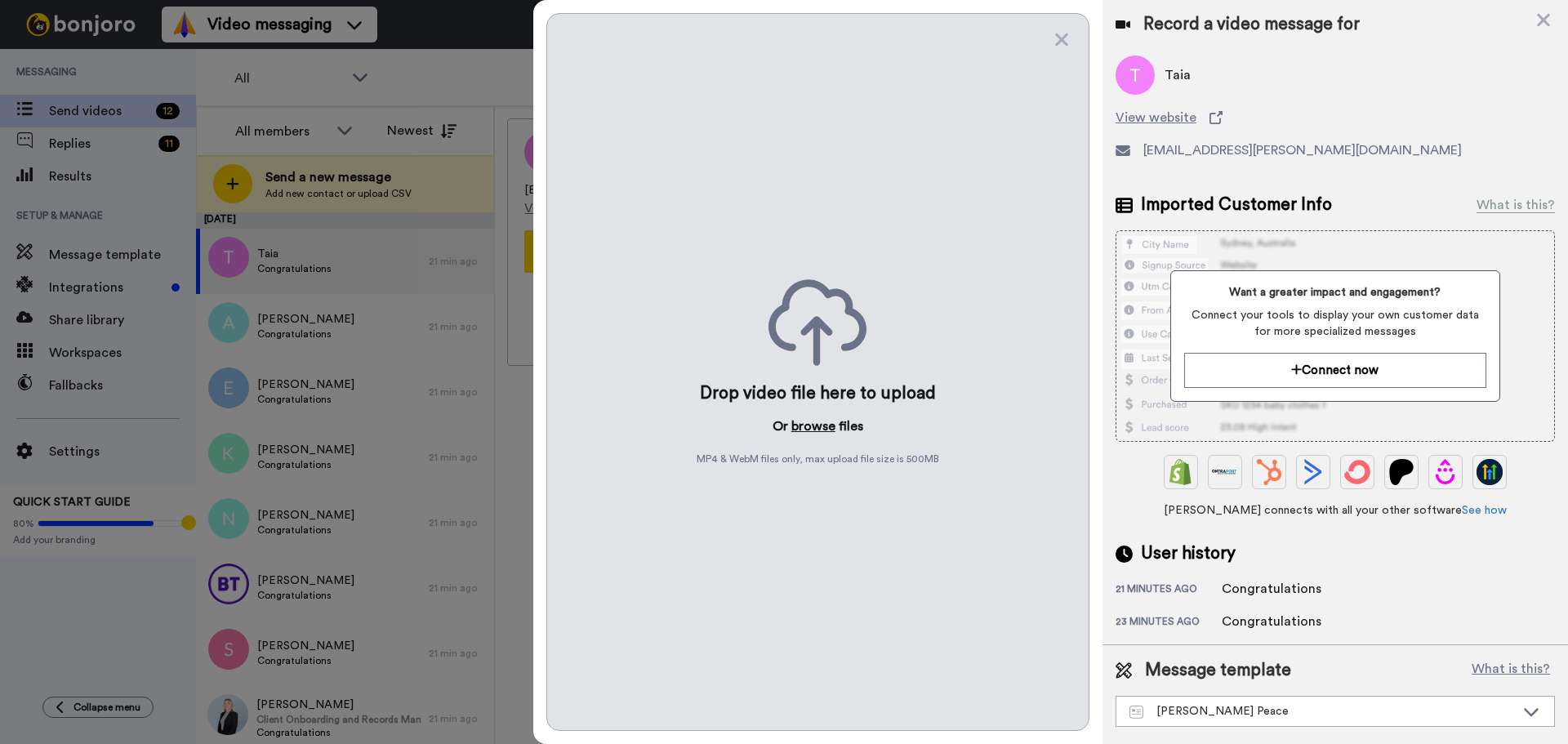
click at [825, 426] on button "browse" at bounding box center [813, 426] width 44 height 19
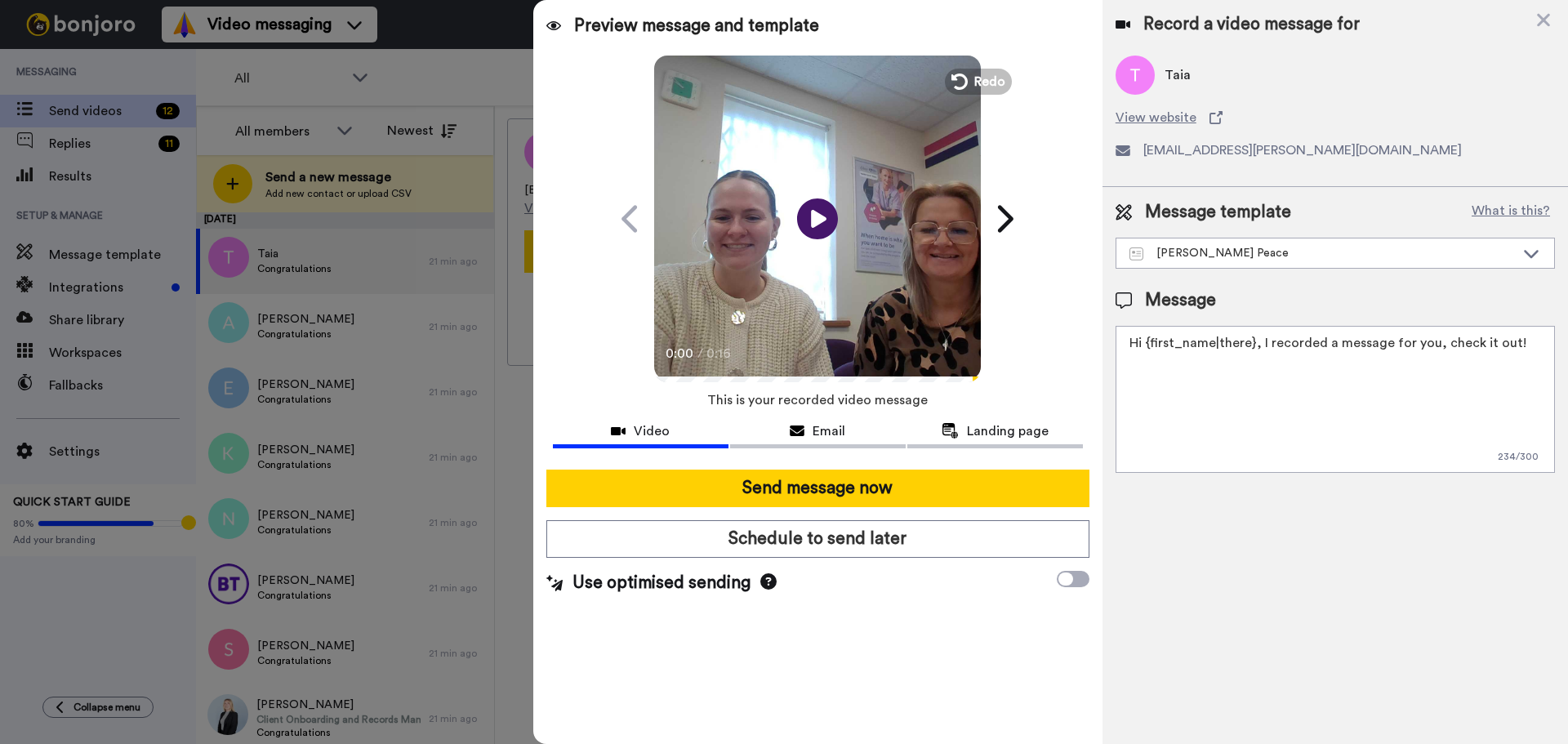
drag, startPoint x: 1472, startPoint y: 365, endPoint x: 539, endPoint y: 402, distance: 933.7
click at [539, 402] on div "Preview message and template Play/Pause 0:00 / 0:16 Here's a personal video I r…" at bounding box center [1051, 372] width 1034 height 744
paste textarea "Watch the video to find out whether you have been successful in your Strictly C…"
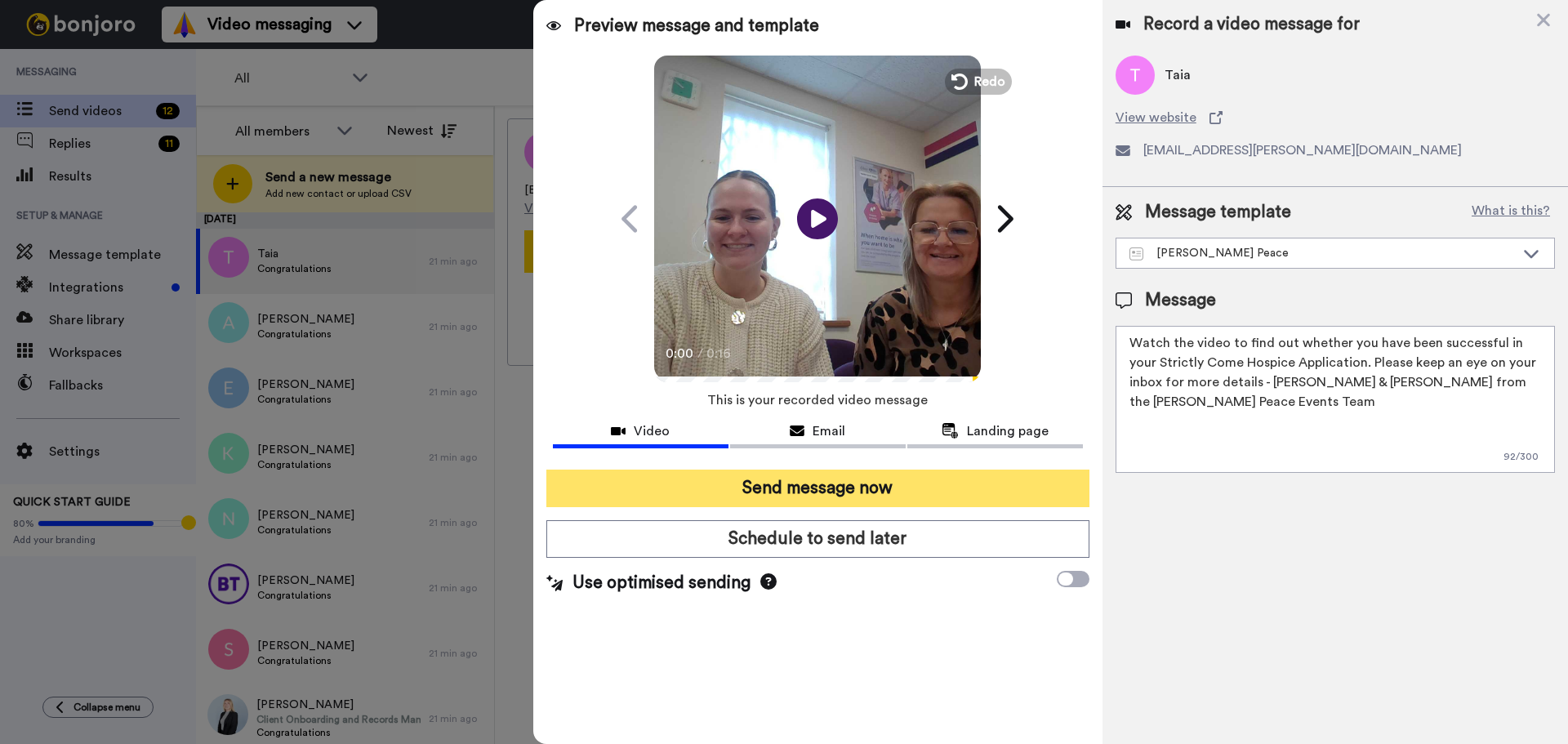
type textarea "Watch the video to find out whether you have been successful in your Strictly C…"
click at [740, 485] on button "Send message now" at bounding box center [817, 487] width 543 height 37
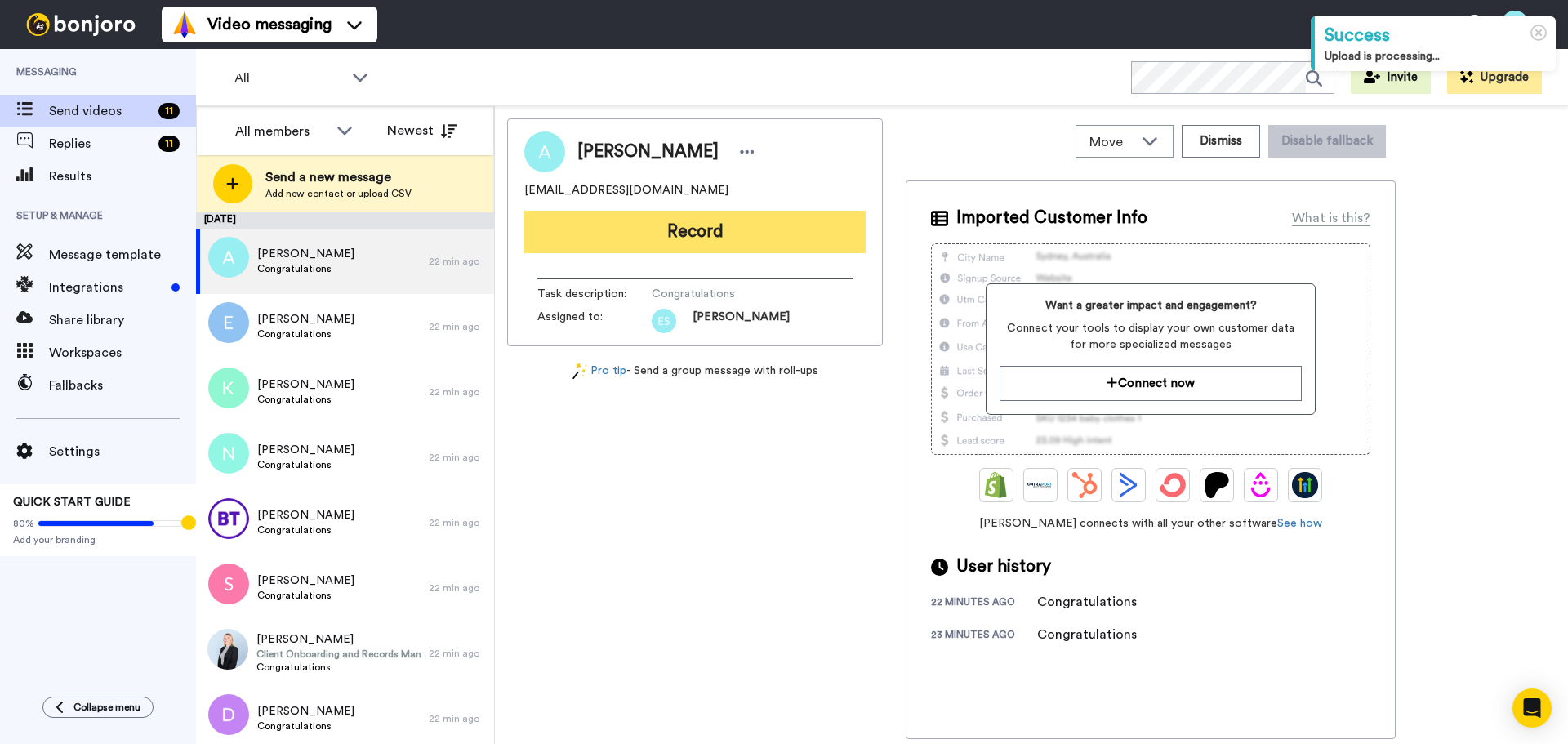
click at [652, 236] on button "Record" at bounding box center [694, 232] width 341 height 42
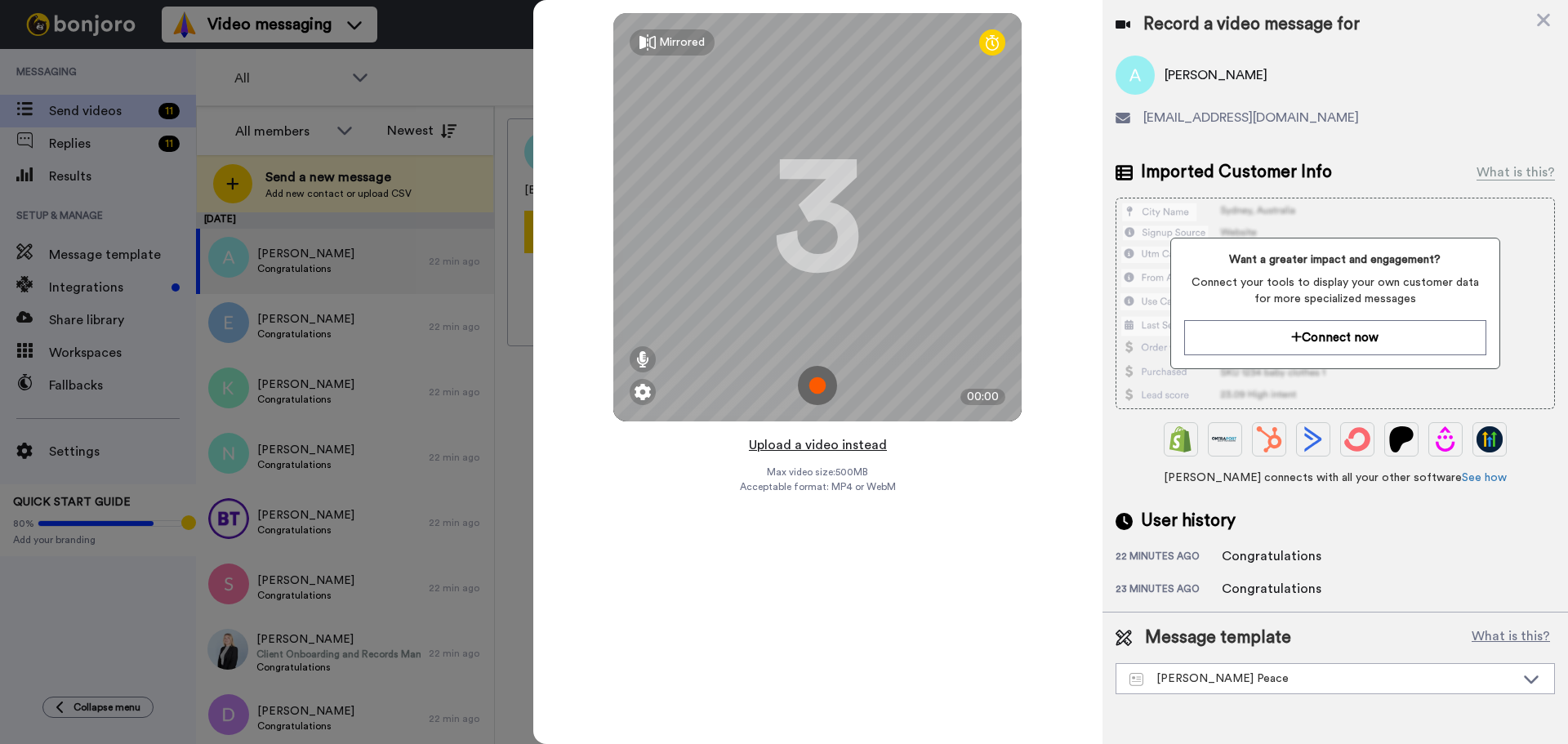
click at [849, 447] on button "Upload a video instead" at bounding box center [818, 445] width 148 height 21
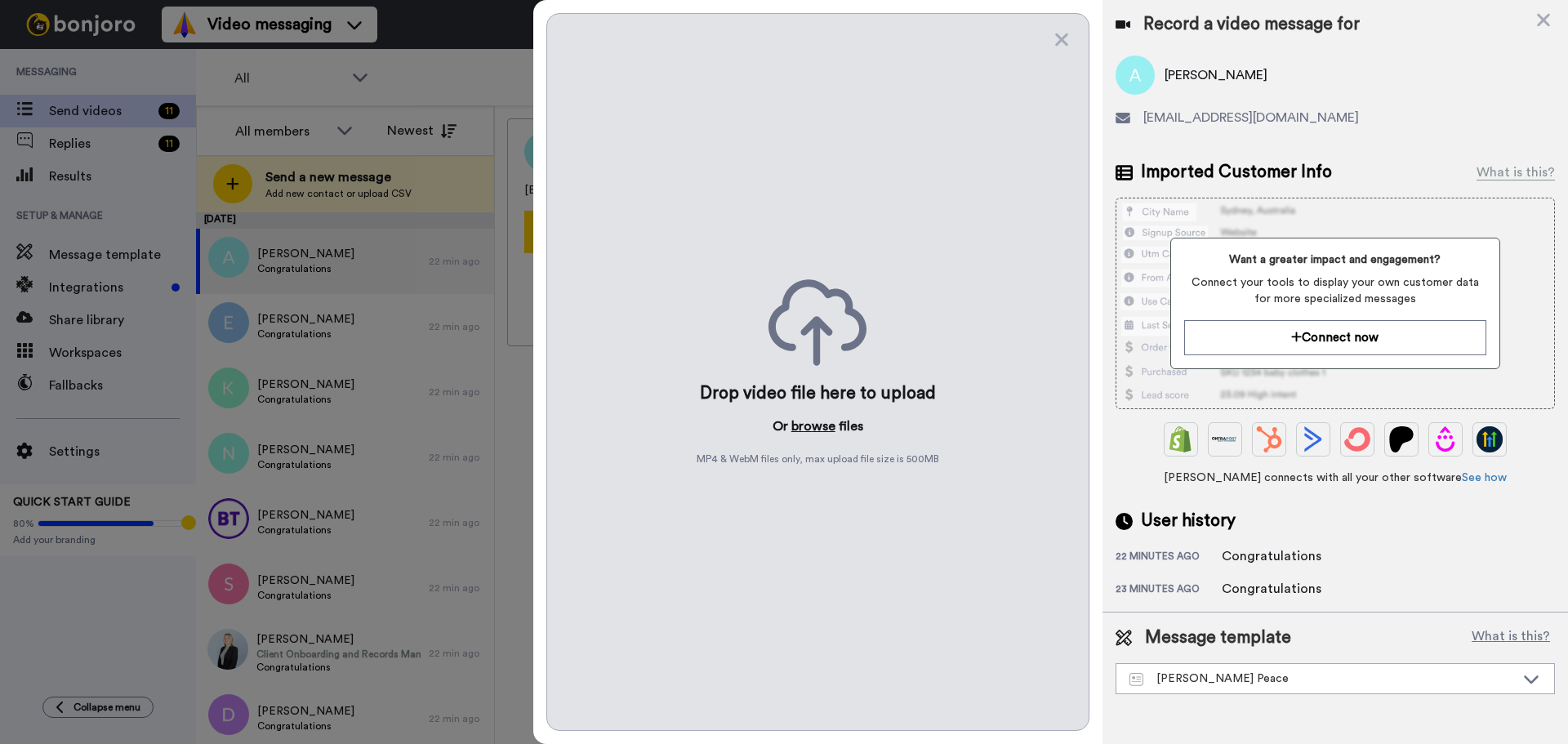
click at [820, 431] on button "browse" at bounding box center [813, 426] width 44 height 19
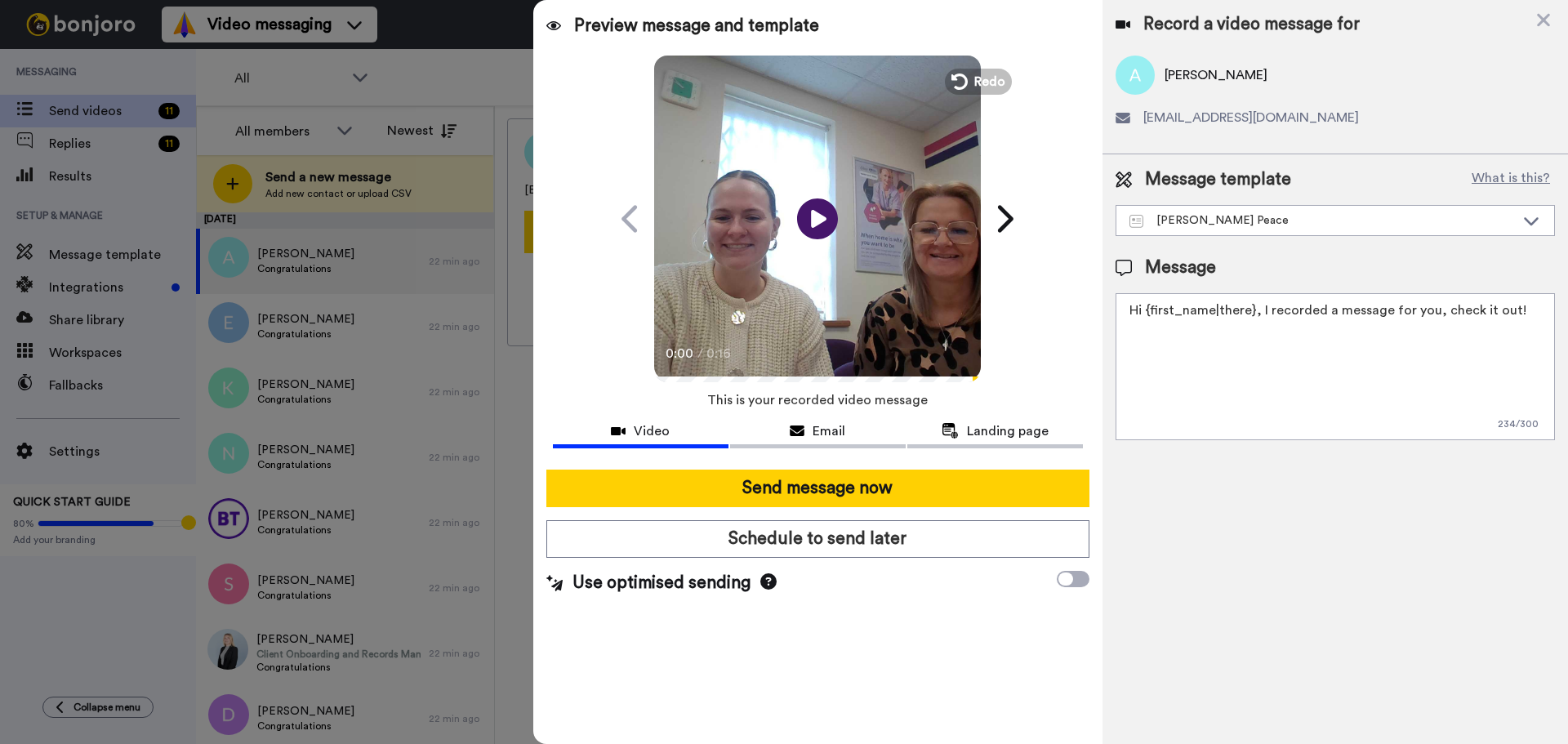
drag, startPoint x: 1514, startPoint y: 307, endPoint x: 365, endPoint y: 316, distance: 1149.0
click at [366, 316] on div "All members All members [PERSON_NAME] [PERSON_NAME] Newest Send a new message A…" at bounding box center [882, 453] width 1372 height 695
paste textarea "Watch the video to find out whether you have been successful in your Strictly C…"
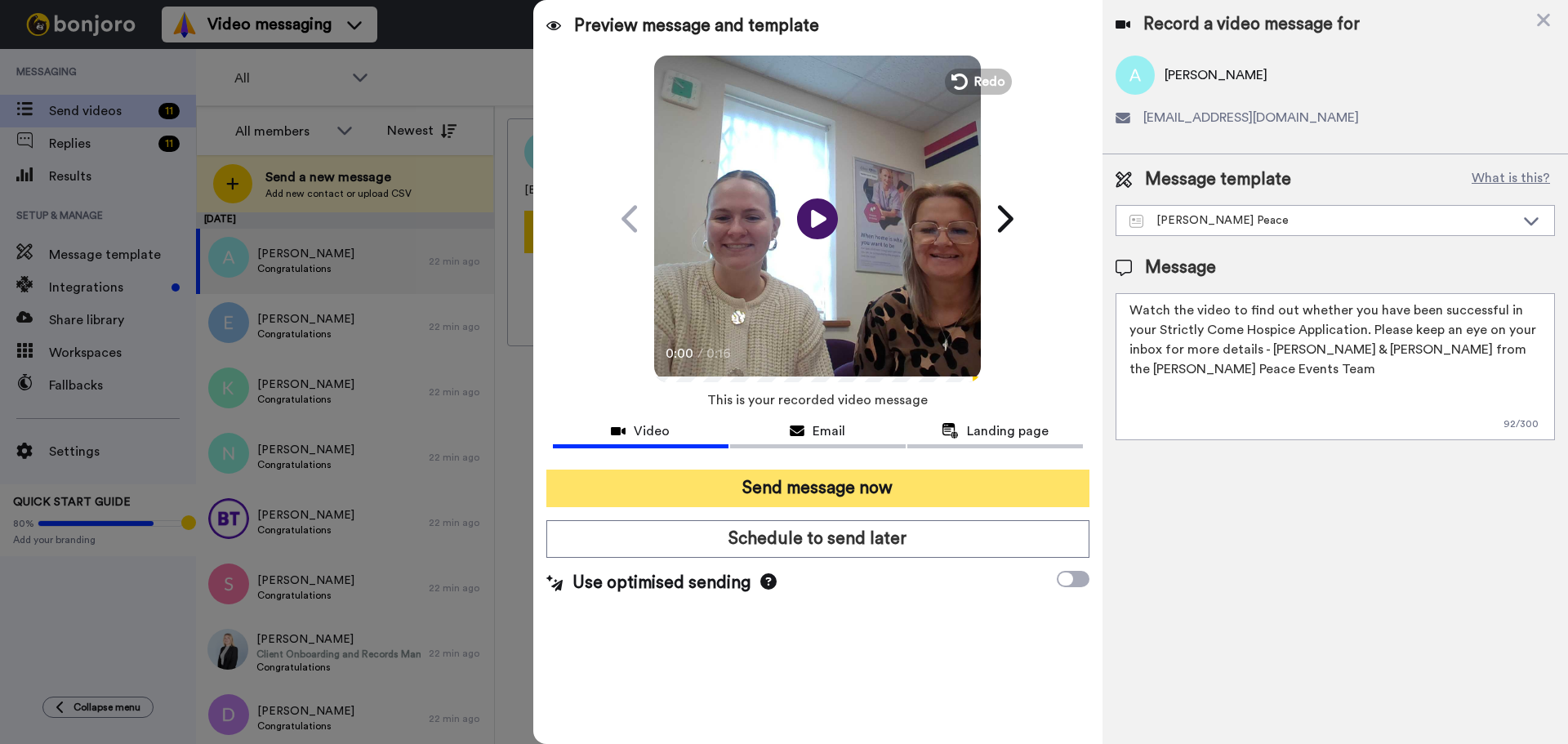
type textarea "Watch the video to find out whether you have been successful in your Strictly C…"
click at [669, 469] on button "Send message now" at bounding box center [817, 487] width 543 height 37
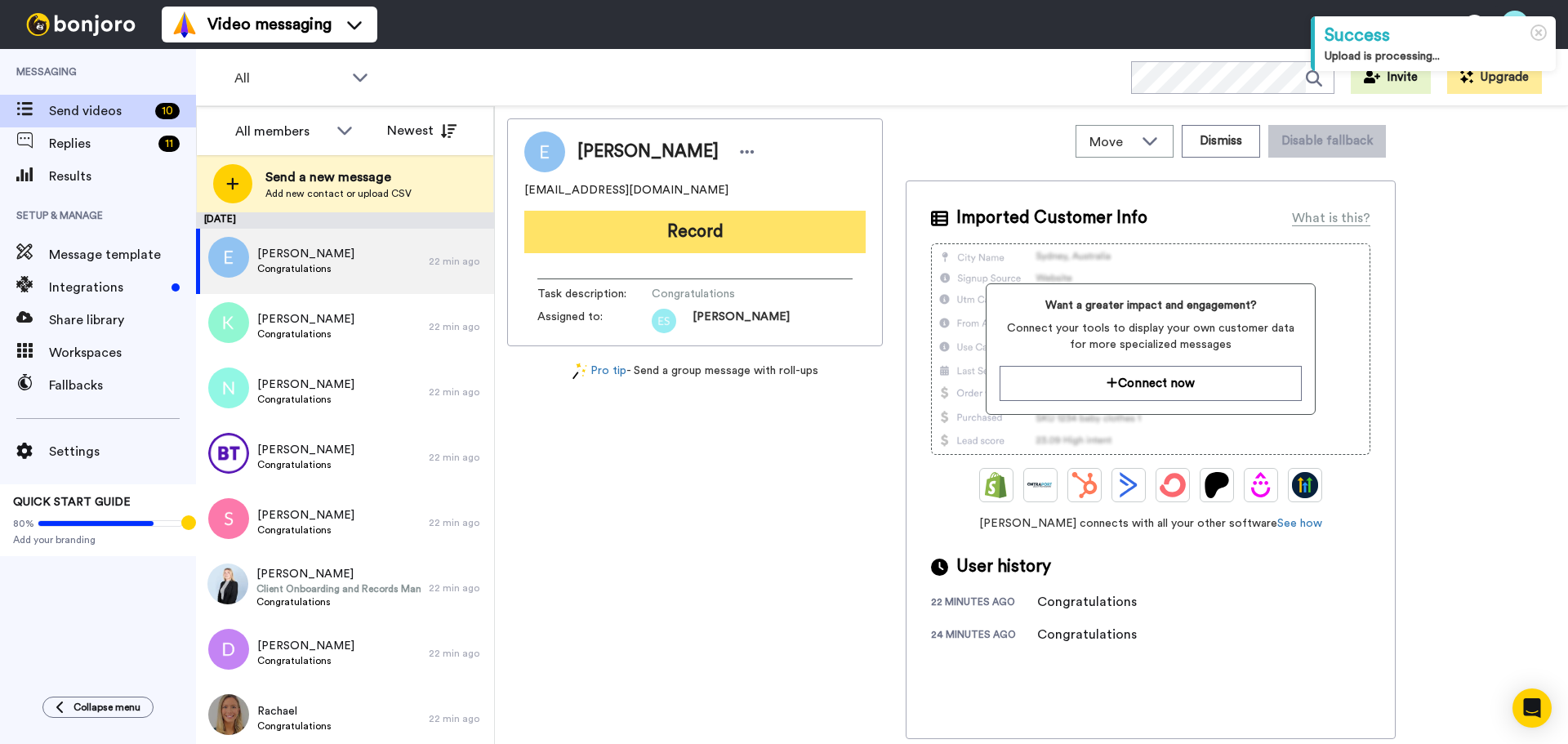
click at [653, 247] on button "Record" at bounding box center [694, 232] width 341 height 42
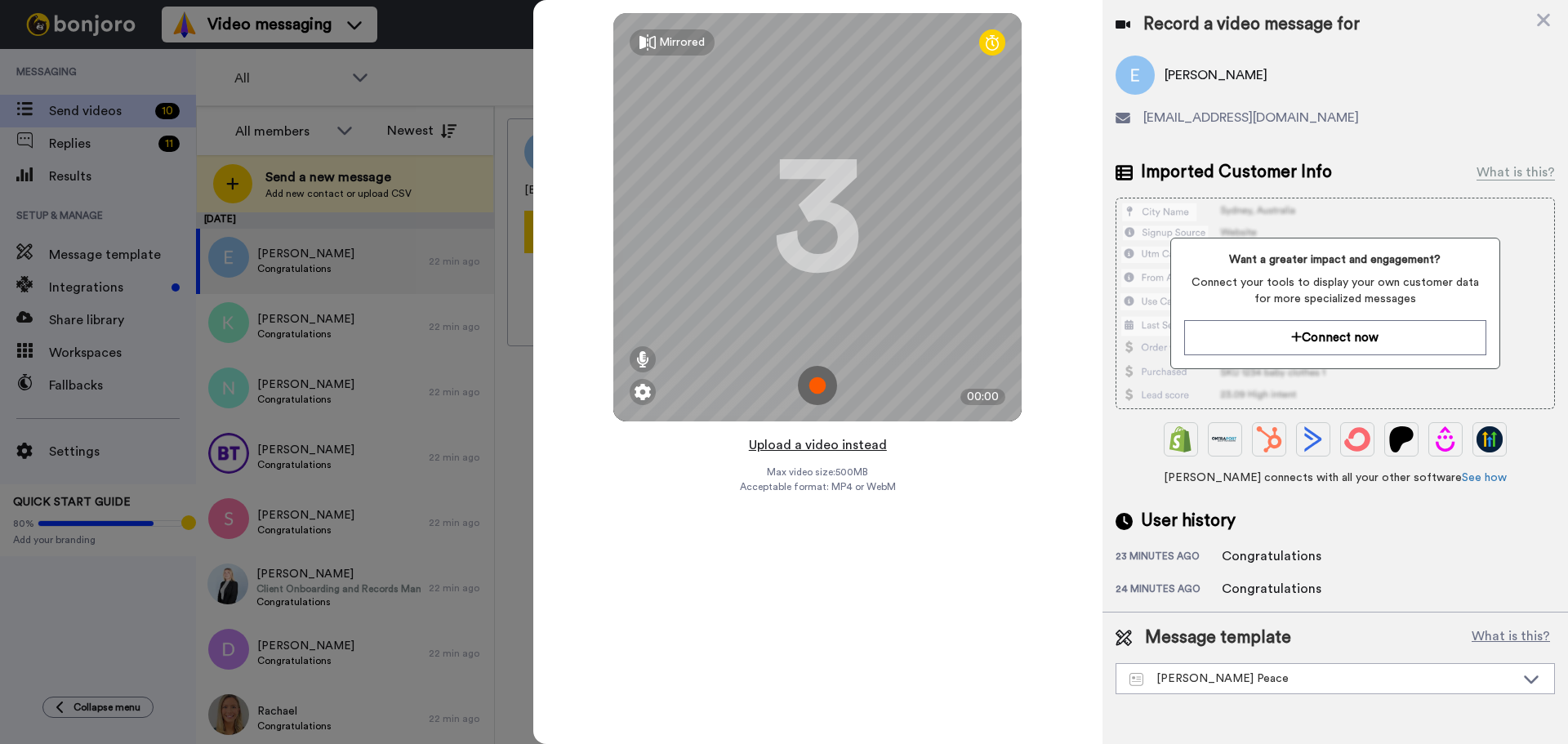
click at [853, 446] on button "Upload a video instead" at bounding box center [818, 445] width 148 height 21
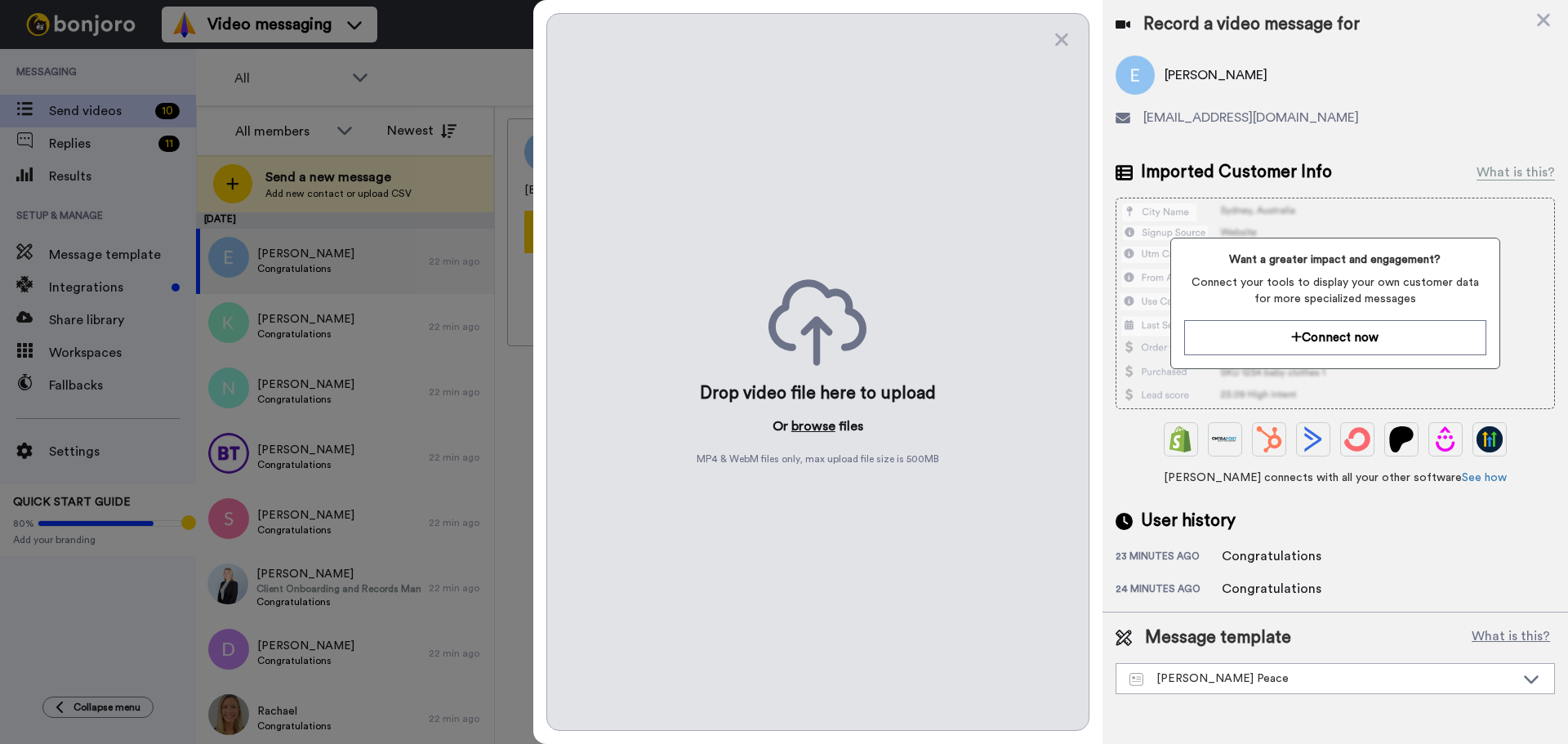
click at [816, 424] on button "browse" at bounding box center [813, 426] width 44 height 19
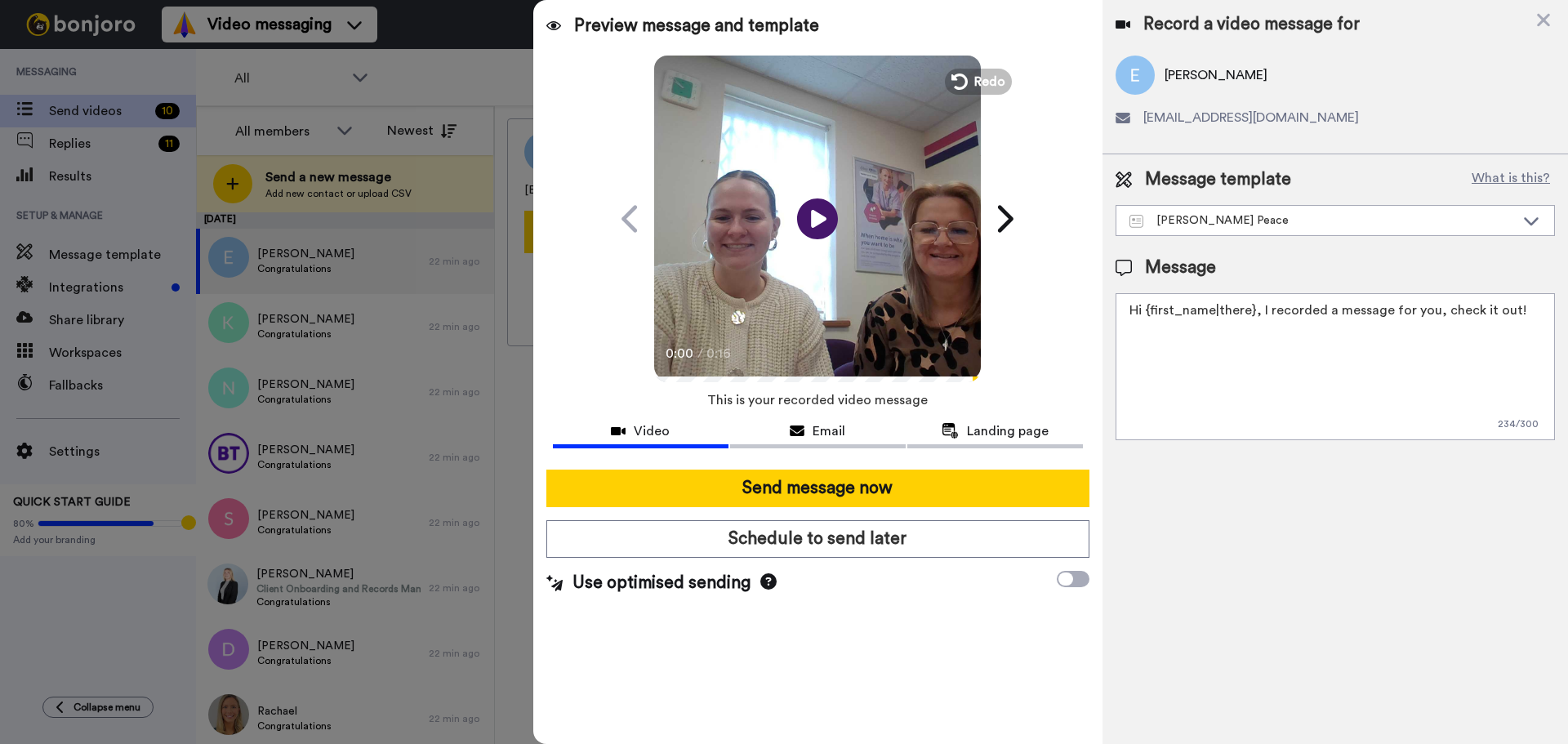
drag, startPoint x: 1532, startPoint y: 311, endPoint x: 738, endPoint y: 326, distance: 794.1
click at [750, 332] on div "Preview message and template Play/Pause 0:00 / 0:16 Here's a personal video I r…" at bounding box center [1051, 372] width 1034 height 744
paste textarea "Watch the video to find out whether you have been successful in your Strictly C…"
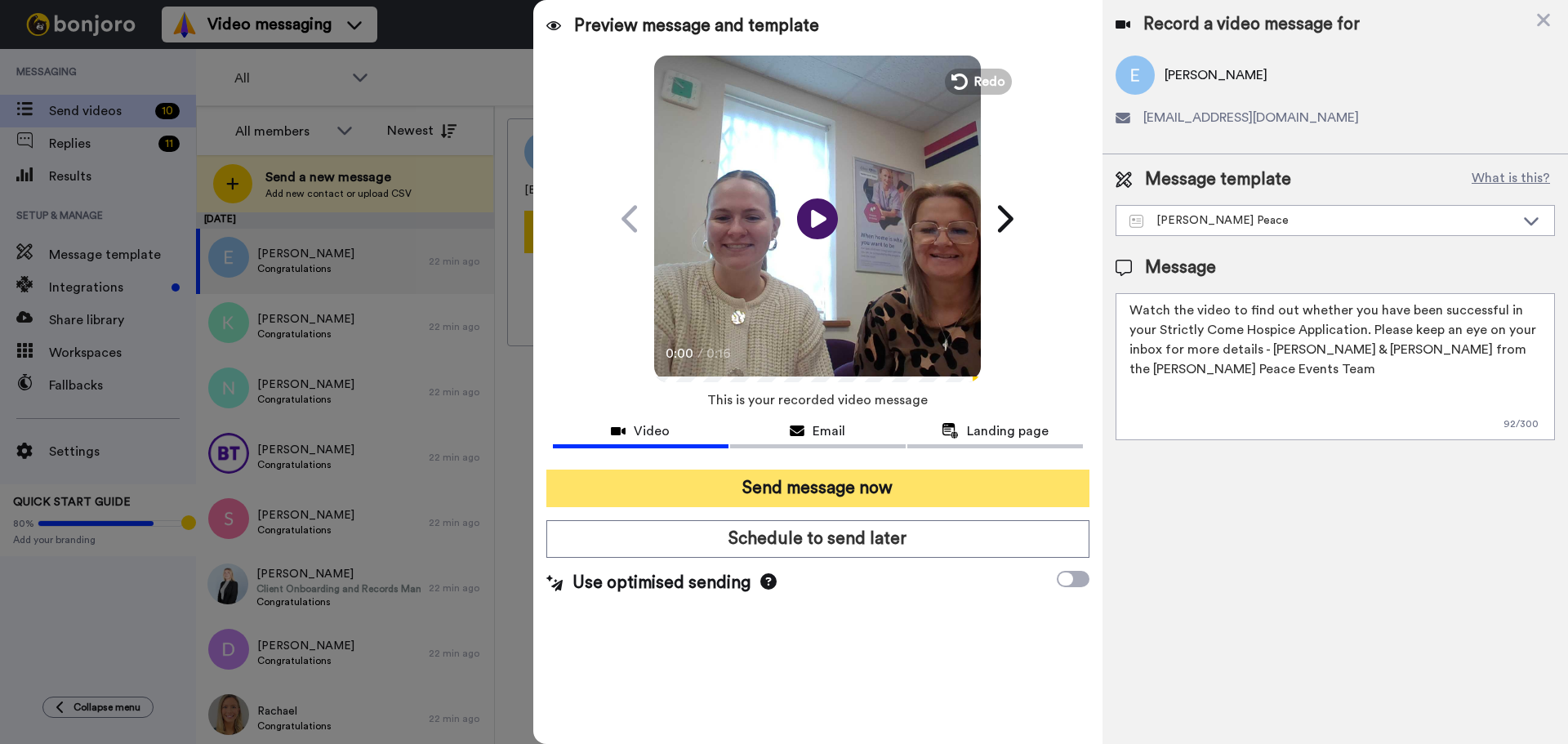
type textarea "Watch the video to find out whether you have been successful in your Strictly C…"
click at [898, 493] on button "Send message now" at bounding box center [817, 487] width 543 height 37
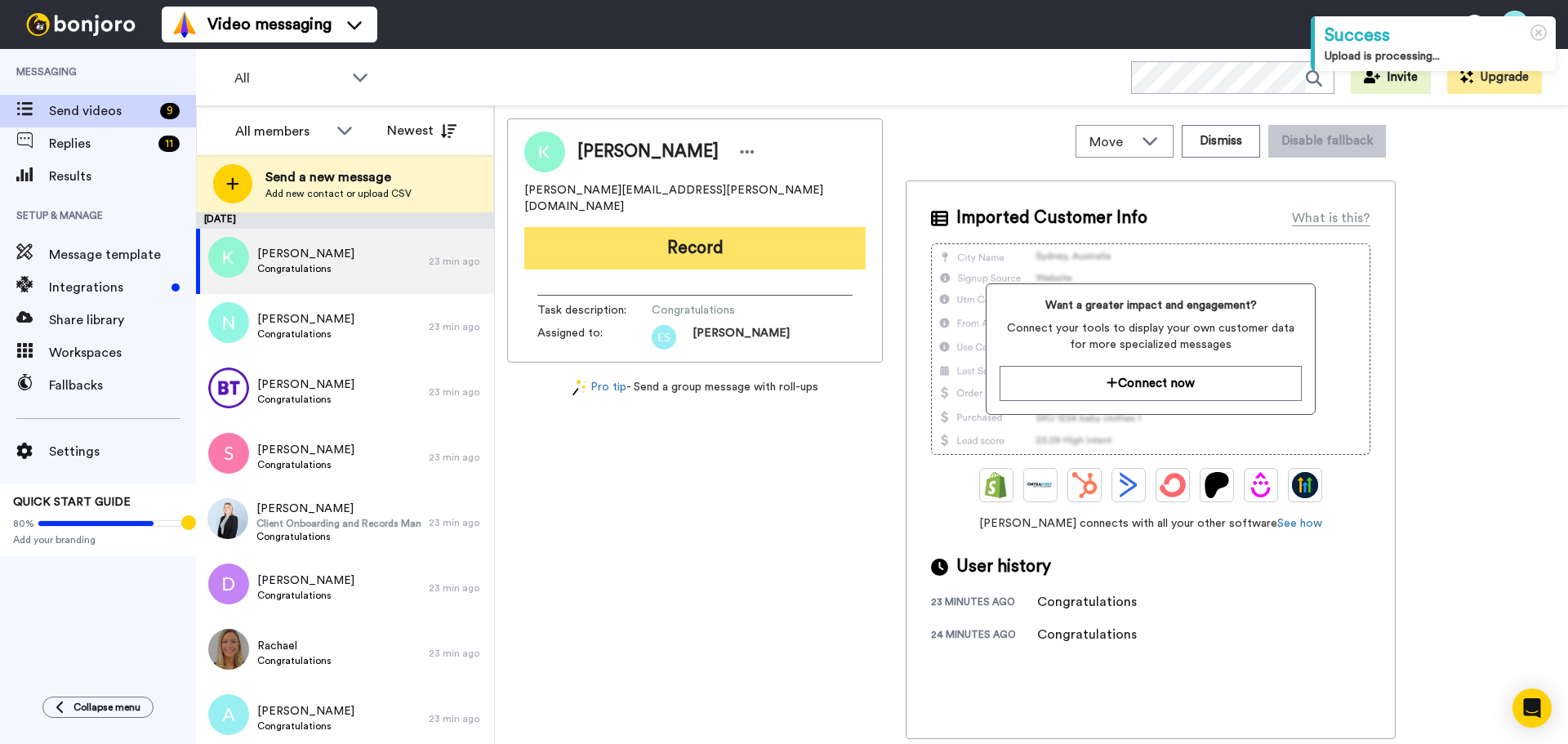
click at [614, 236] on button "Record" at bounding box center [694, 248] width 341 height 42
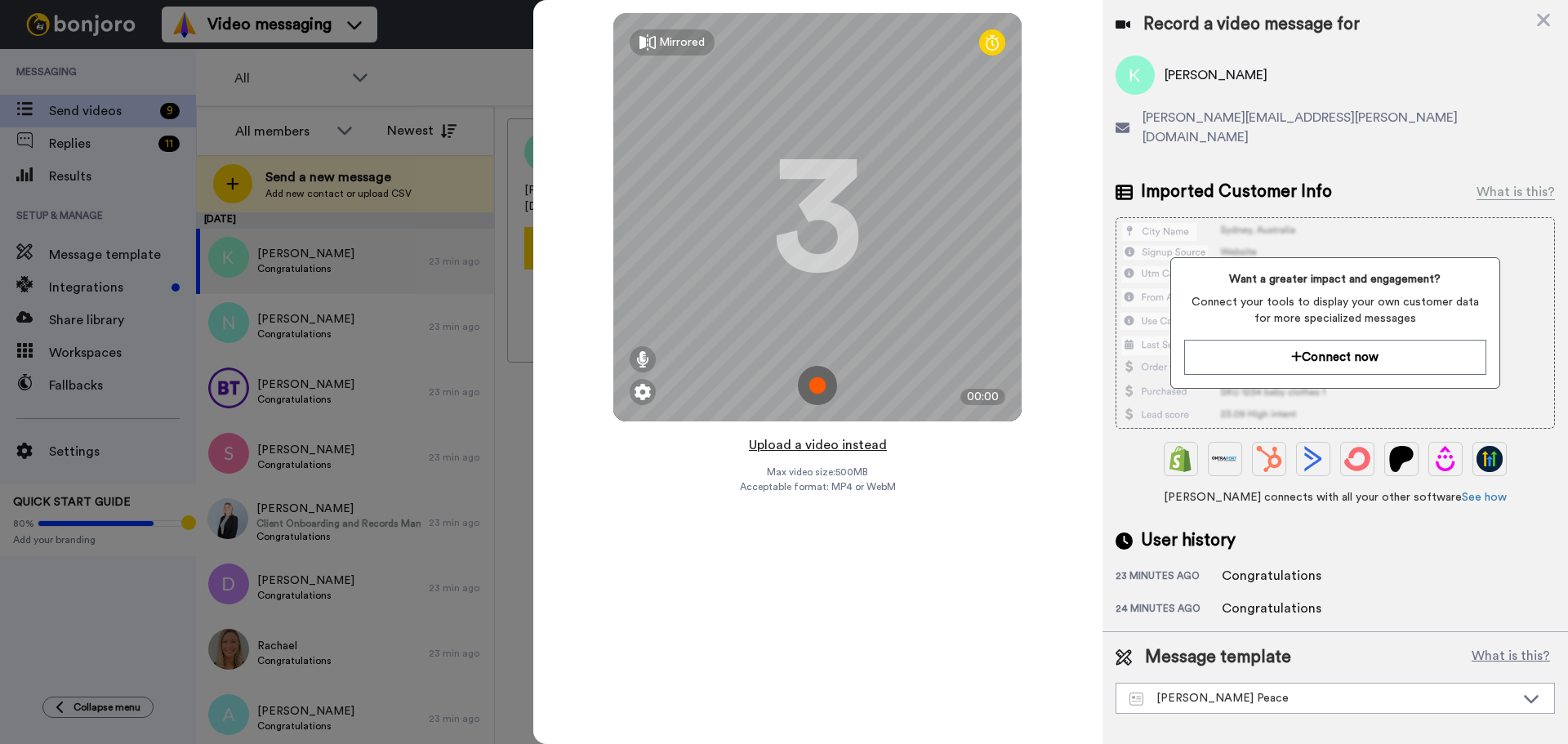
click at [823, 443] on button "Upload a video instead" at bounding box center [818, 445] width 148 height 21
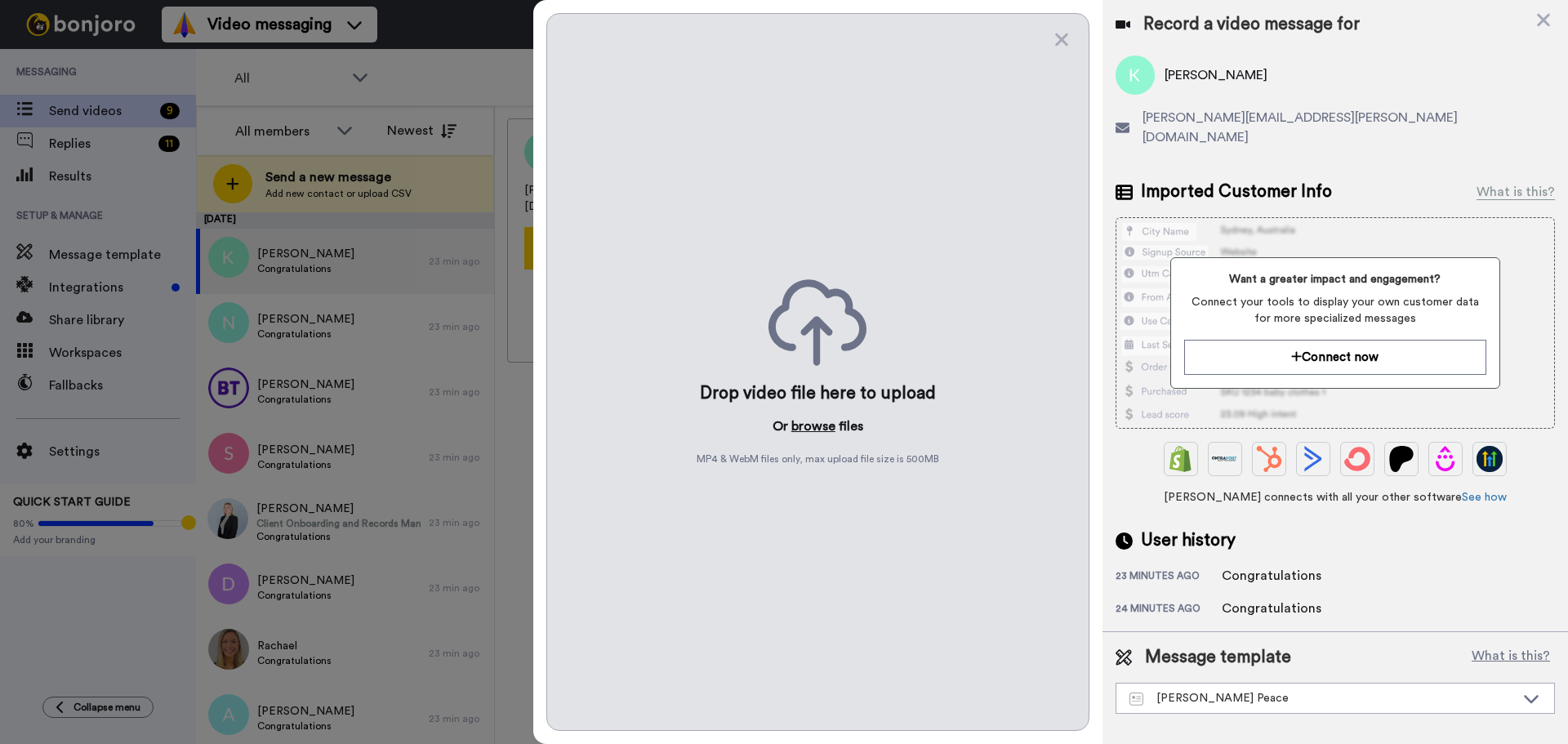
click at [814, 426] on button "browse" at bounding box center [813, 426] width 44 height 19
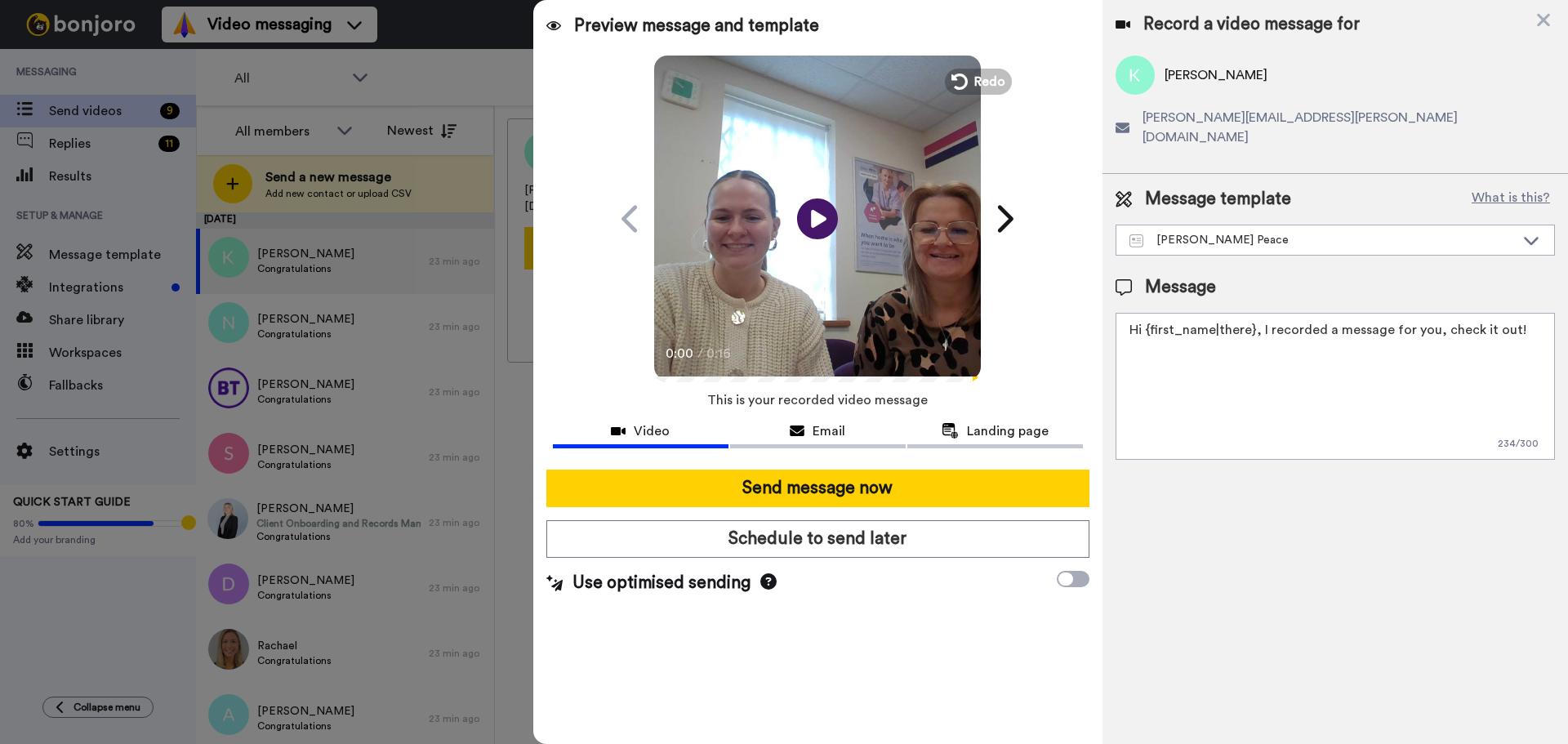
drag, startPoint x: 1527, startPoint y: 308, endPoint x: 621, endPoint y: 322, distance: 906.1
click at [628, 328] on div "Preview message and template Play/Pause 0:00 / 0:16 Here's a personal video I r…" at bounding box center [1051, 372] width 1034 height 744
paste textarea "Watch the video to find out whether you have been successful in your Strictly C…"
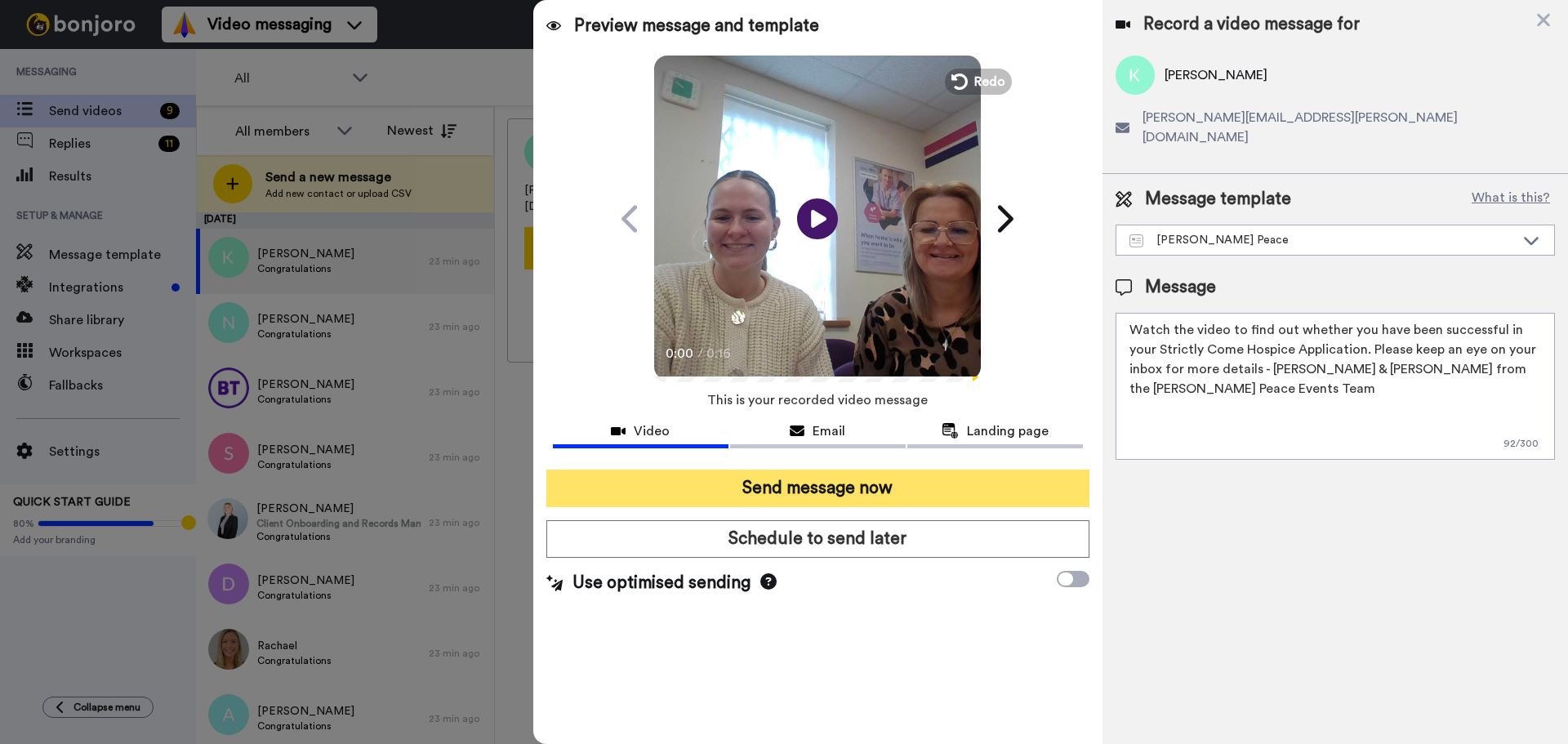
type textarea "Watch the video to find out whether you have been successful in your Strictly C…"
click at [849, 485] on button "Send message now" at bounding box center [817, 487] width 543 height 37
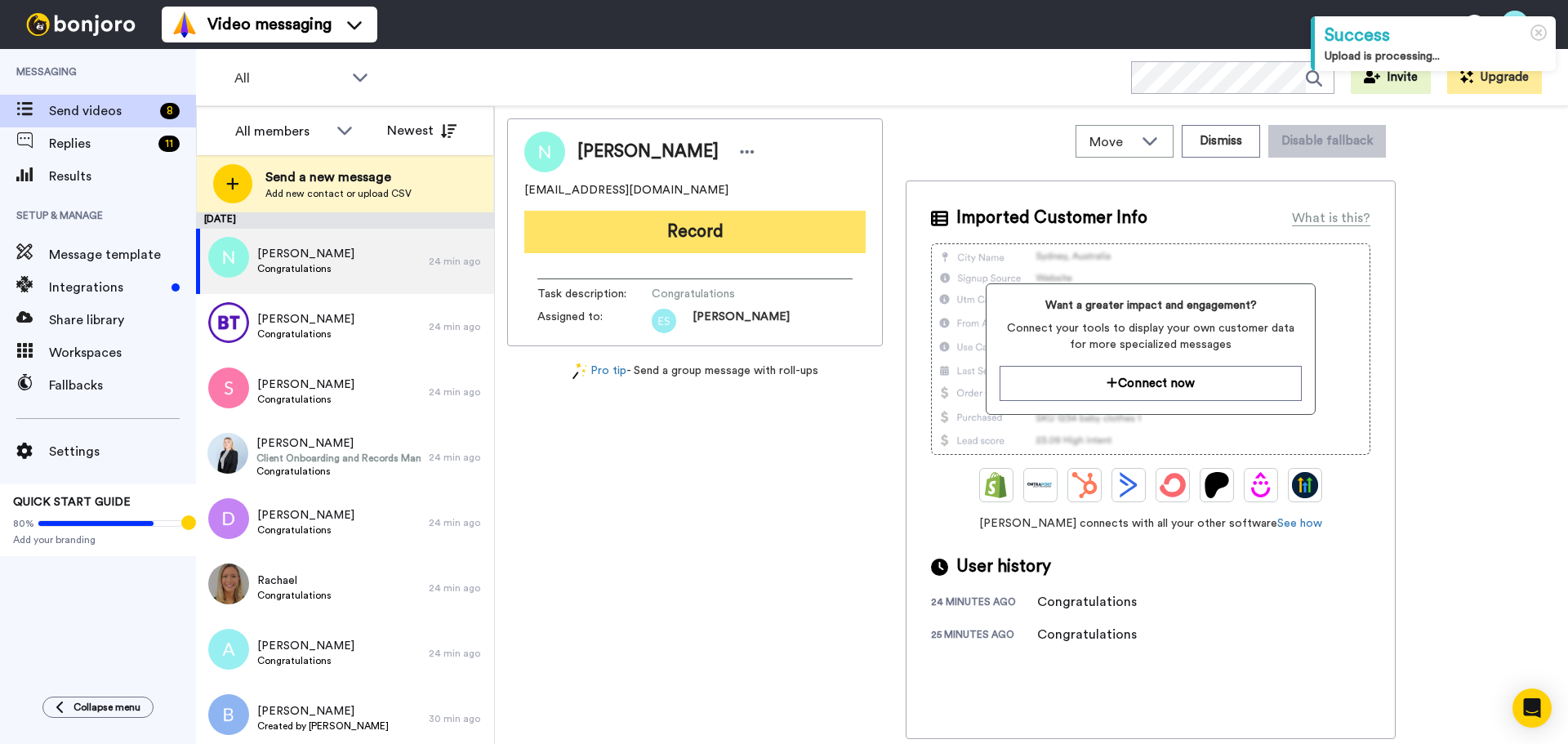
click at [657, 237] on button "Record" at bounding box center [694, 232] width 341 height 42
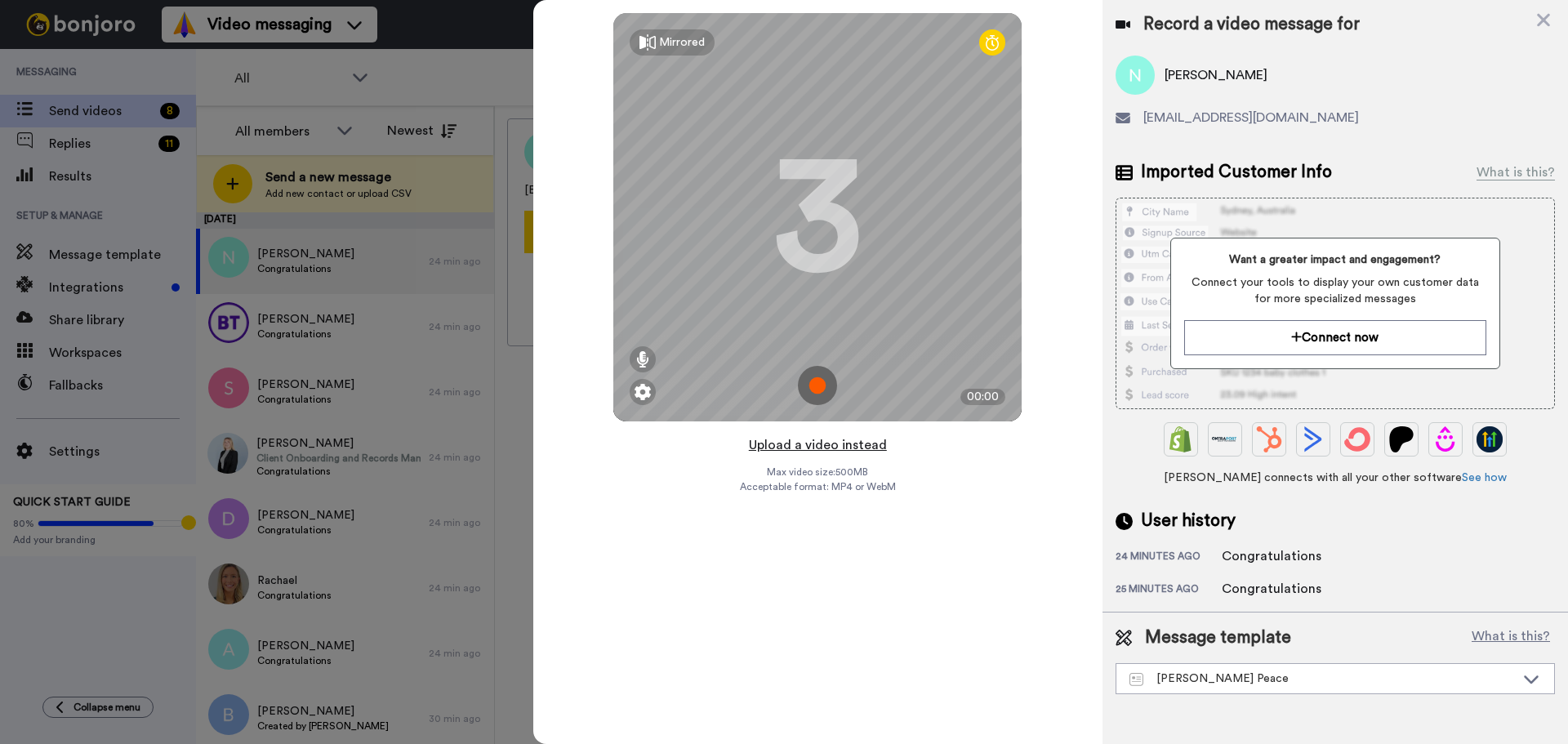
click at [821, 451] on button "Upload a video instead" at bounding box center [818, 445] width 148 height 21
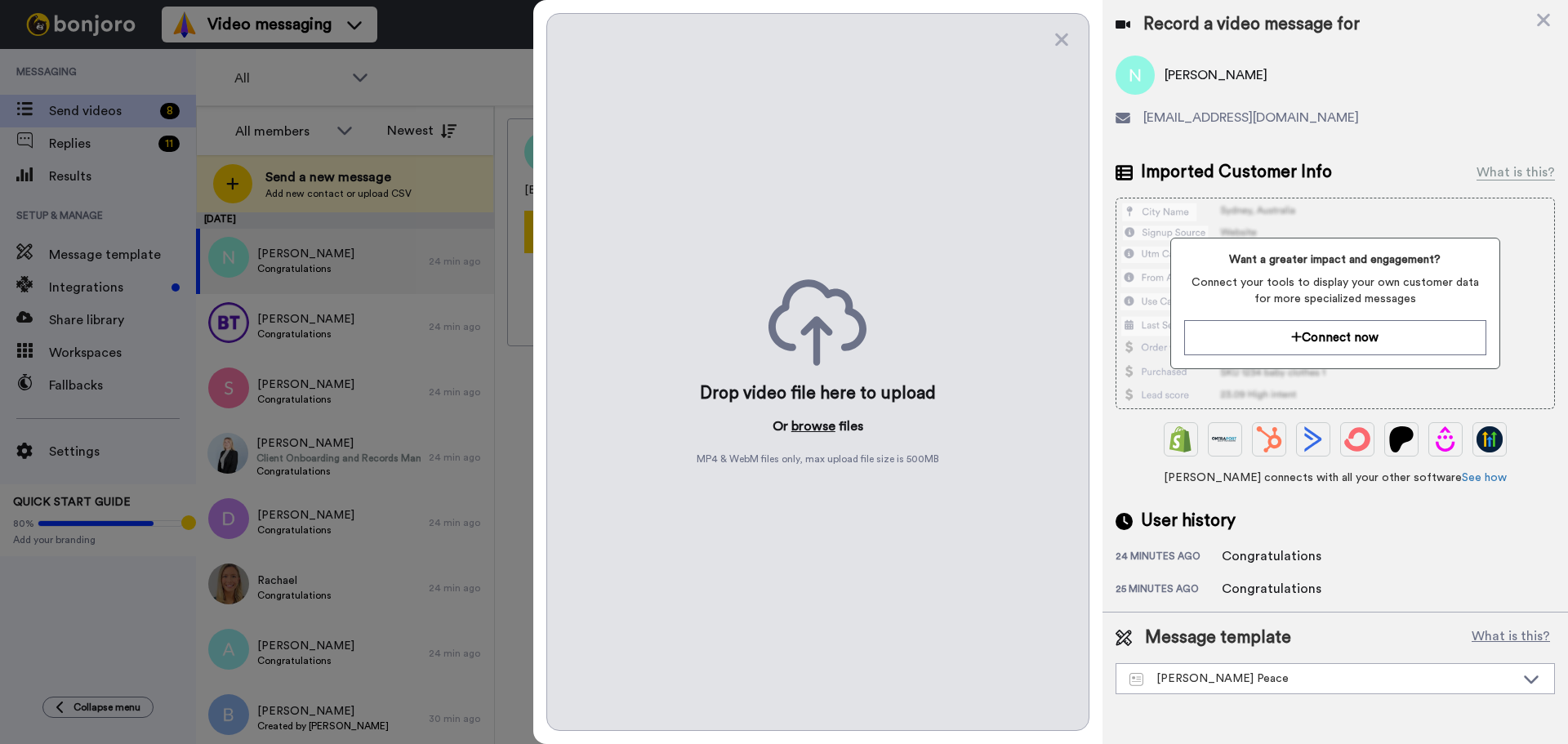
click at [801, 424] on button "browse" at bounding box center [813, 426] width 44 height 19
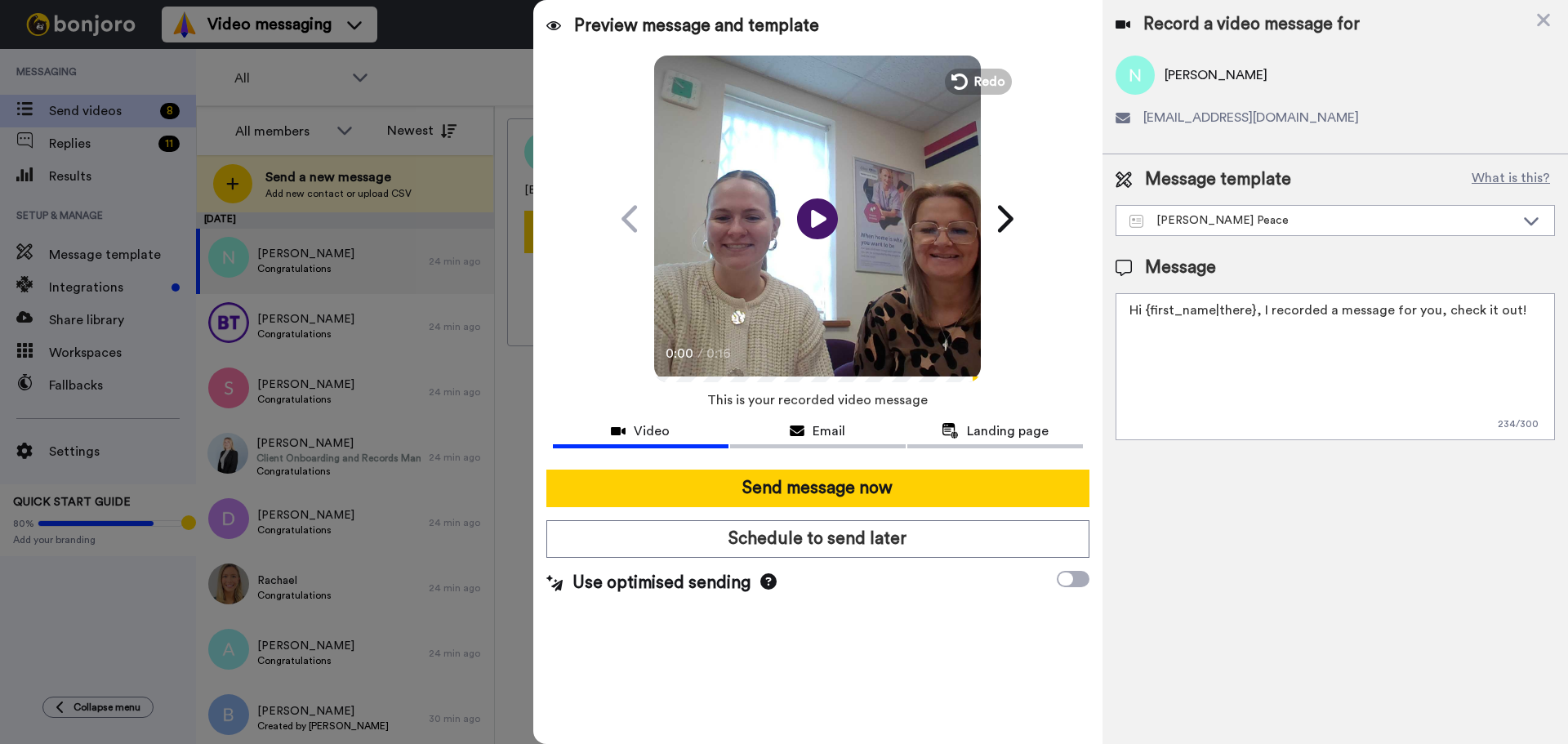
drag, startPoint x: 1535, startPoint y: 317, endPoint x: 637, endPoint y: 313, distance: 898.0
click at [677, 334] on div "Preview message and template Play/Pause 0:00 / 0:16 Here's a personal video I r…" at bounding box center [1051, 372] width 1034 height 744
paste textarea "Watch the video to find out whether you have been successful in your Strictly C…"
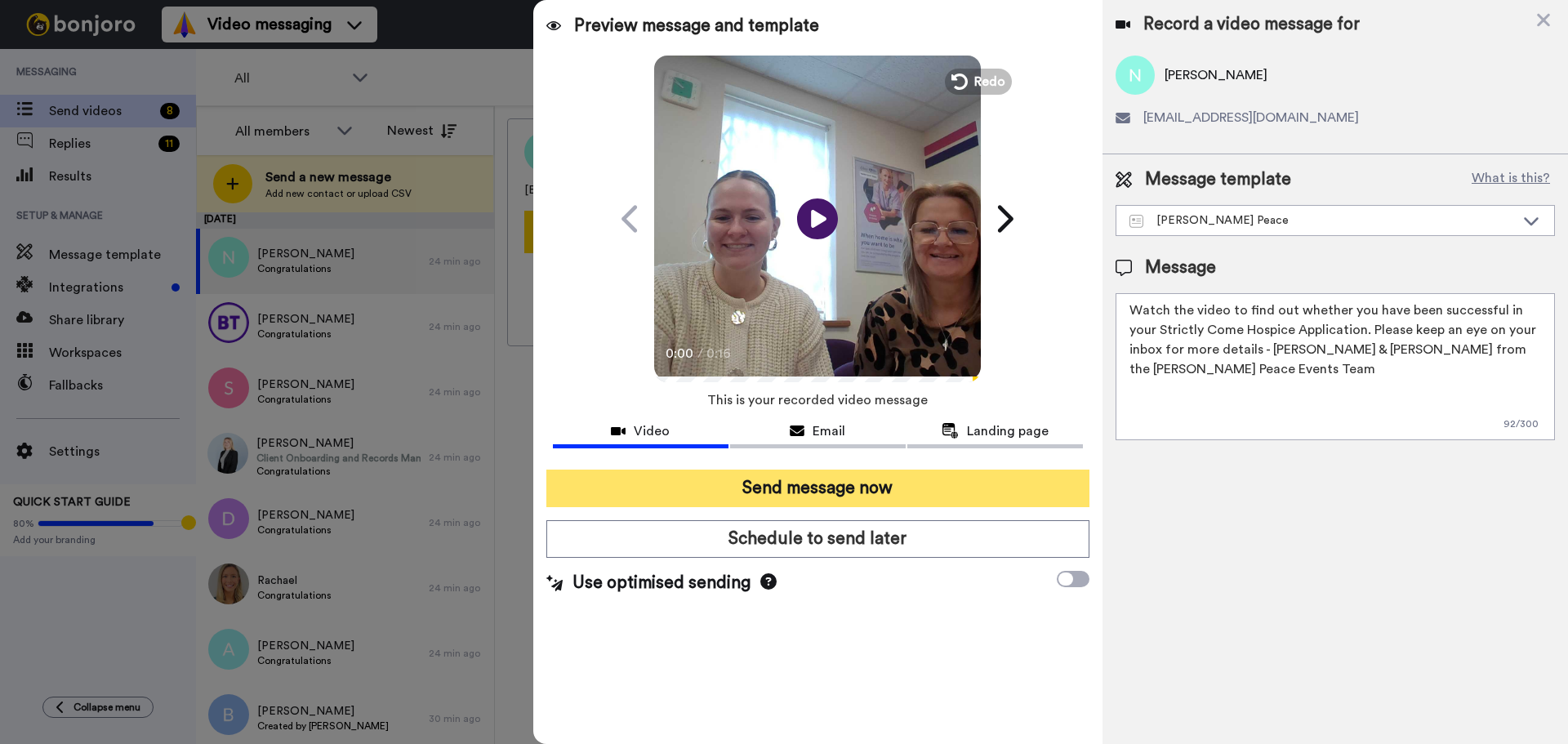
type textarea "Watch the video to find out whether you have been successful in your Strictly C…"
click at [778, 484] on button "Send message now" at bounding box center [817, 487] width 543 height 37
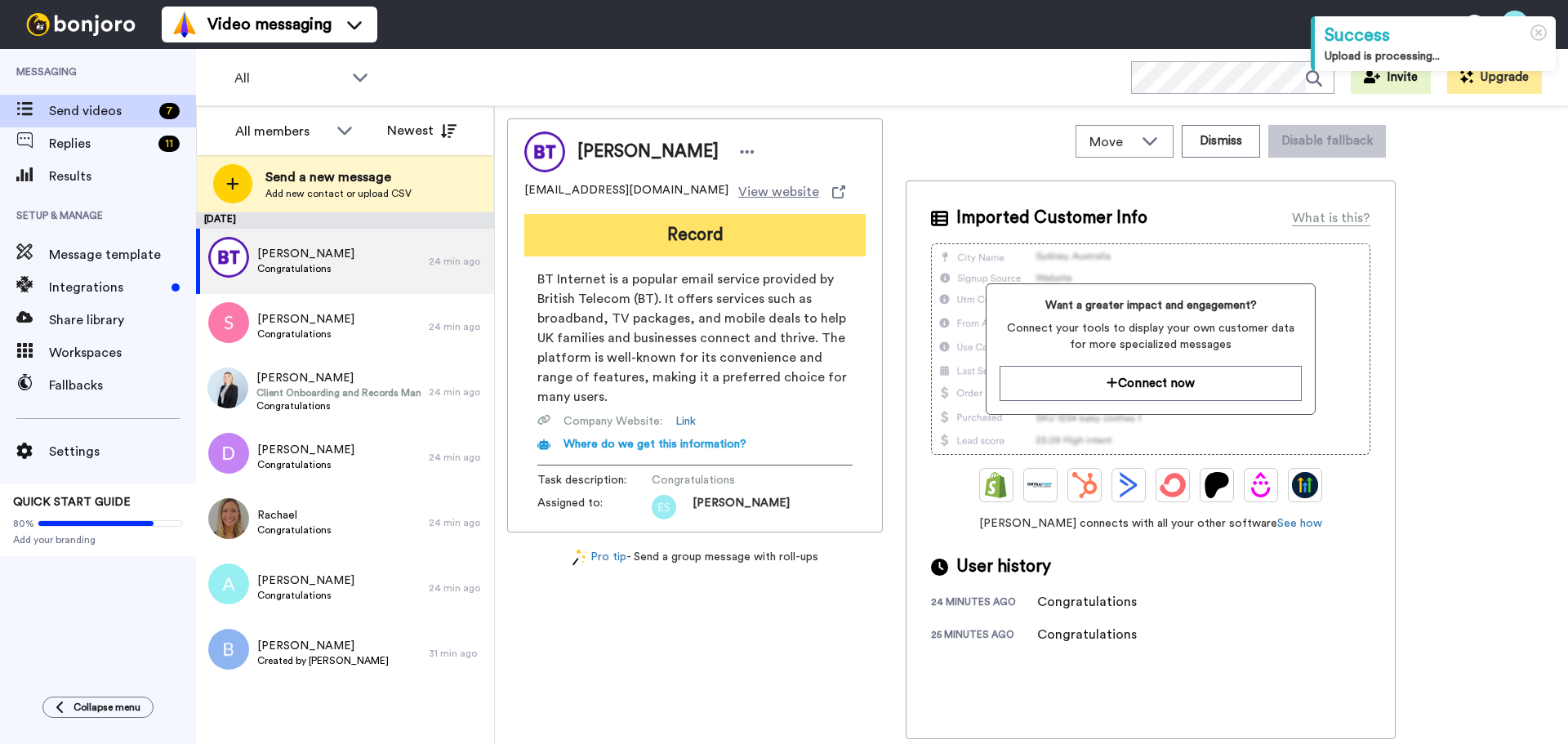
click at [648, 236] on button "Record" at bounding box center [694, 236] width 341 height 42
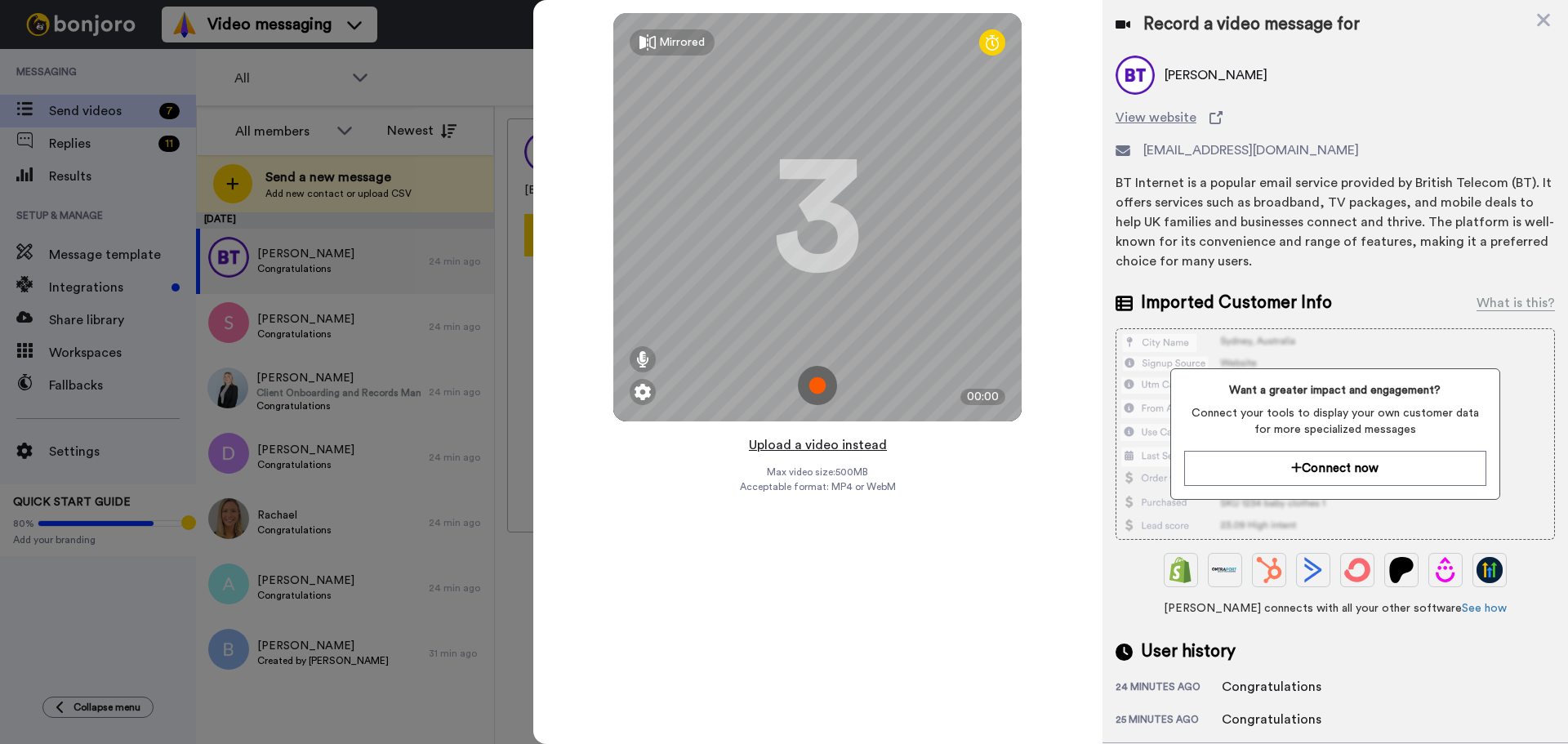
click at [859, 442] on button "Upload a video instead" at bounding box center [818, 445] width 148 height 21
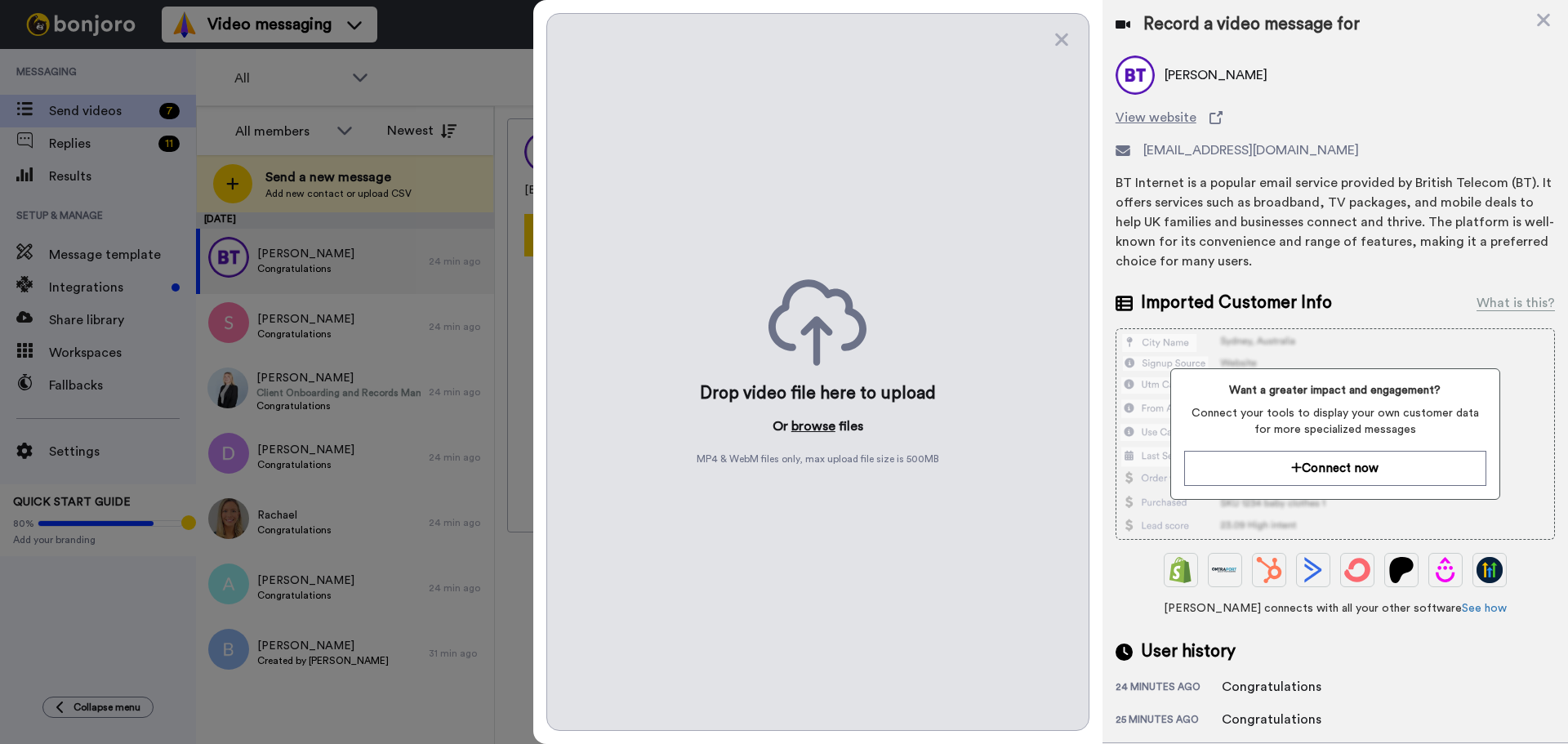
click at [812, 433] on button "browse" at bounding box center [813, 426] width 44 height 19
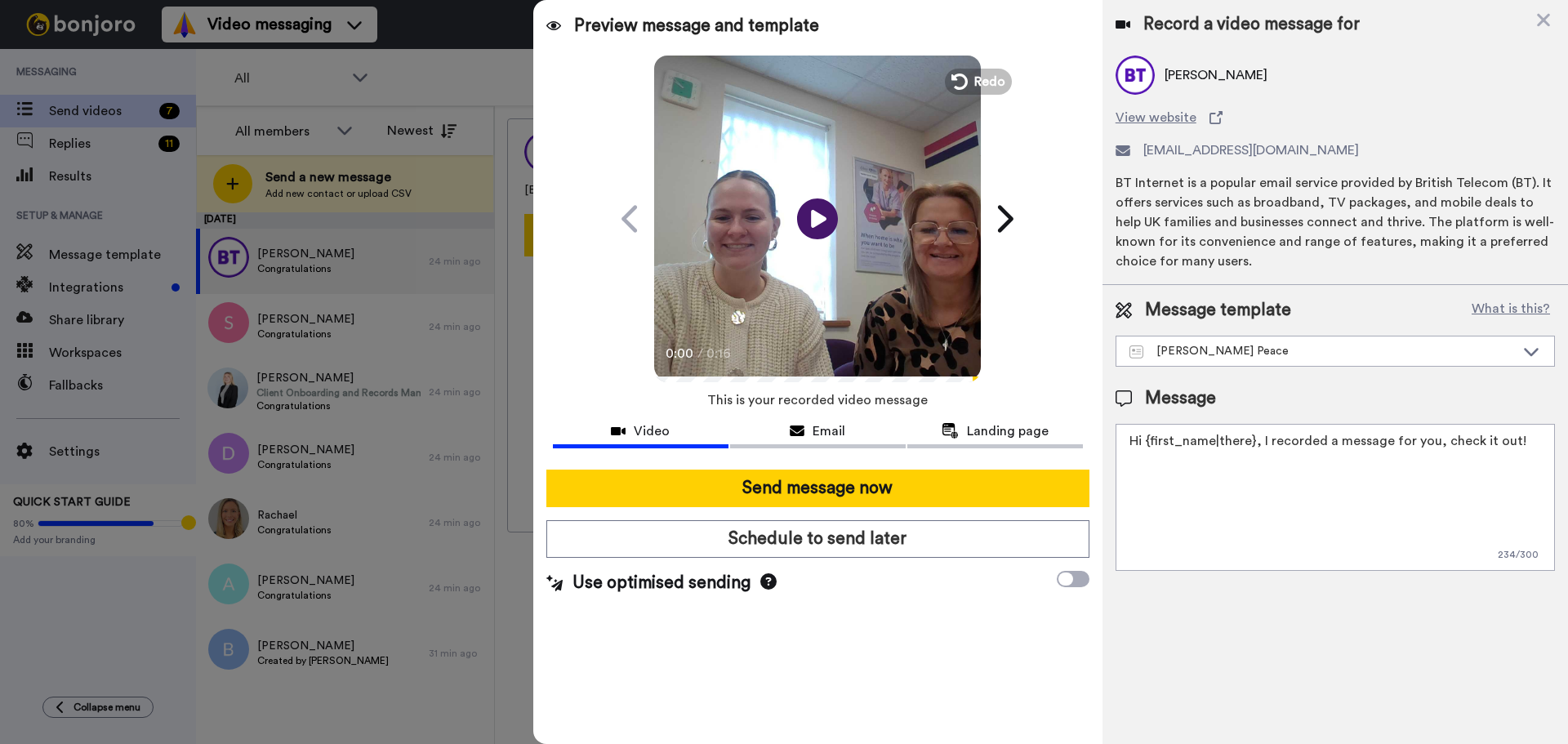
drag, startPoint x: 1146, startPoint y: 454, endPoint x: 252, endPoint y: 485, distance: 894.5
click at [252, 485] on div "All members All members Bobbi Davies Gemma Ralph Newest Send a new message Add …" at bounding box center [882, 453] width 1372 height 695
paste textarea "Watch the video to find out whether you have been successful in your Strictly C…"
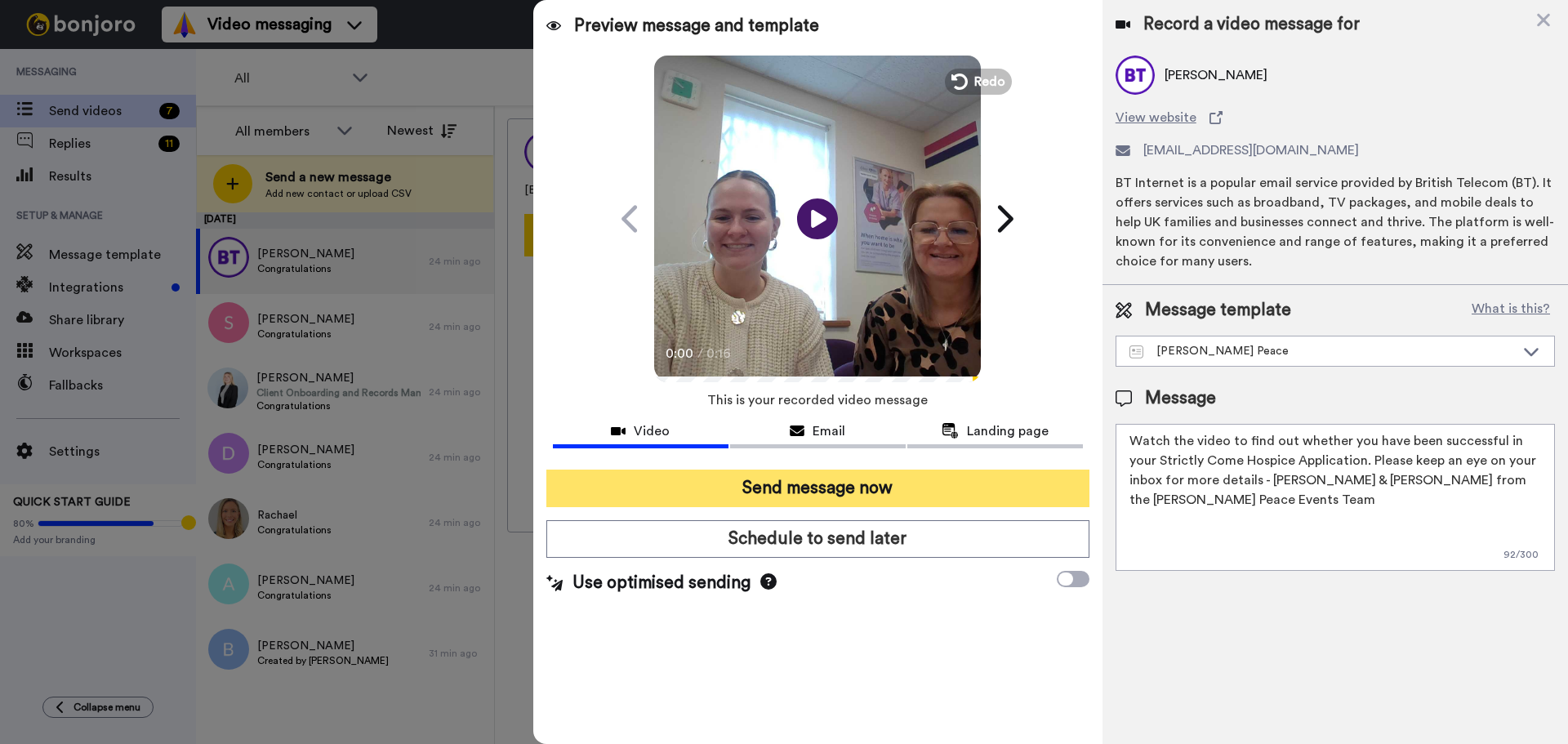
type textarea "Watch the video to find out whether you have been successful in your Strictly C…"
click at [808, 483] on button "Send message now" at bounding box center [817, 487] width 543 height 37
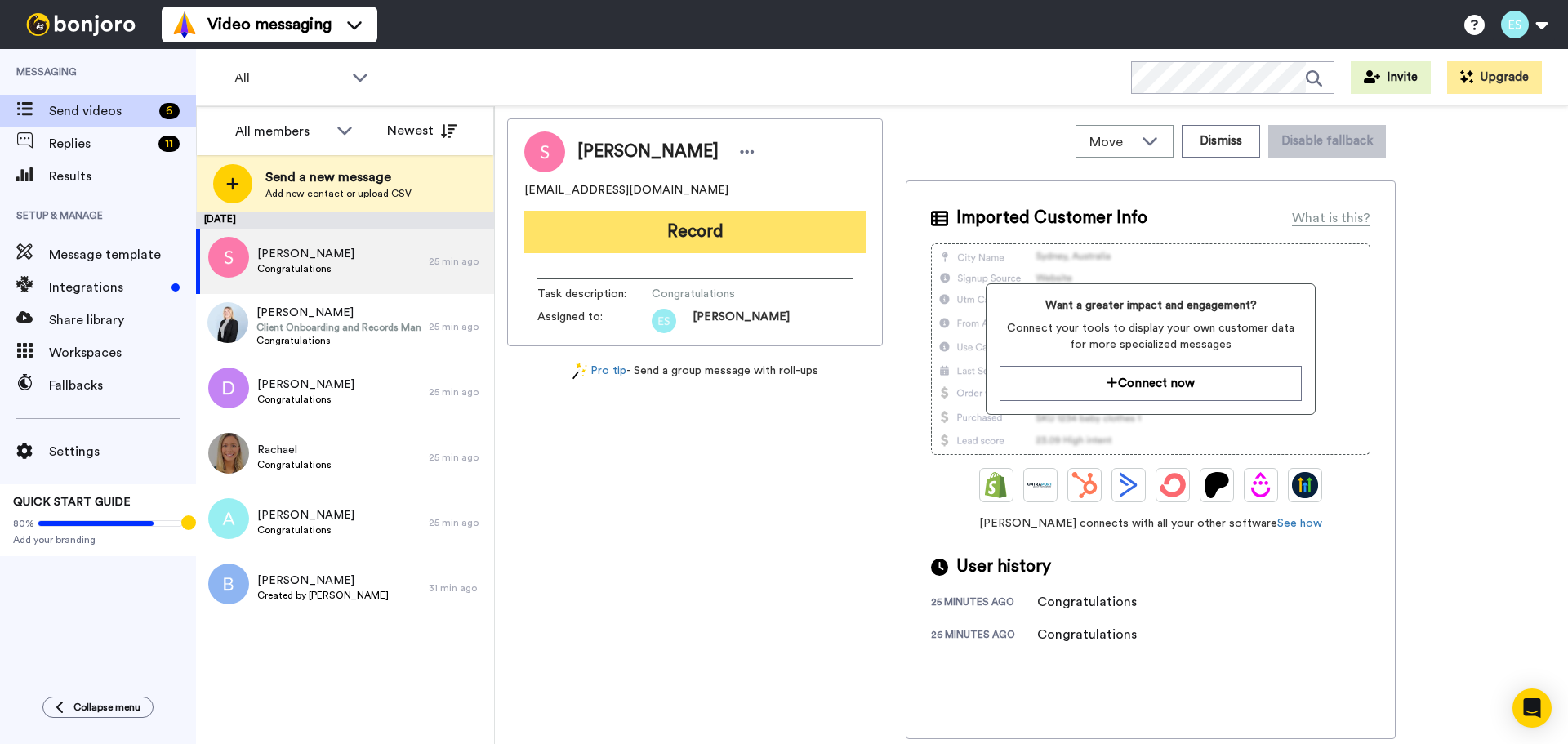
click at [656, 225] on button "Record" at bounding box center [694, 232] width 341 height 42
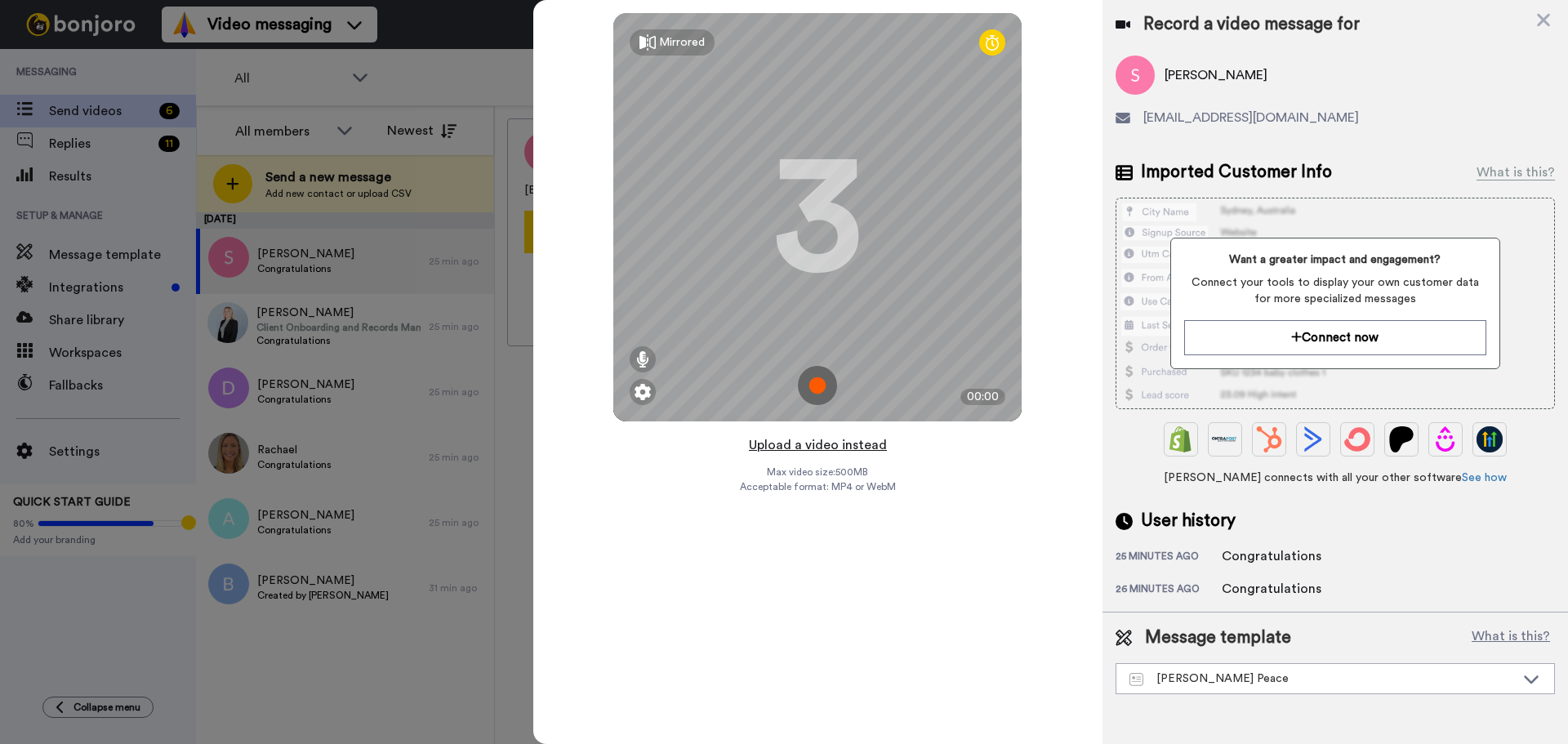
click at [808, 444] on button "Upload a video instead" at bounding box center [818, 445] width 148 height 21
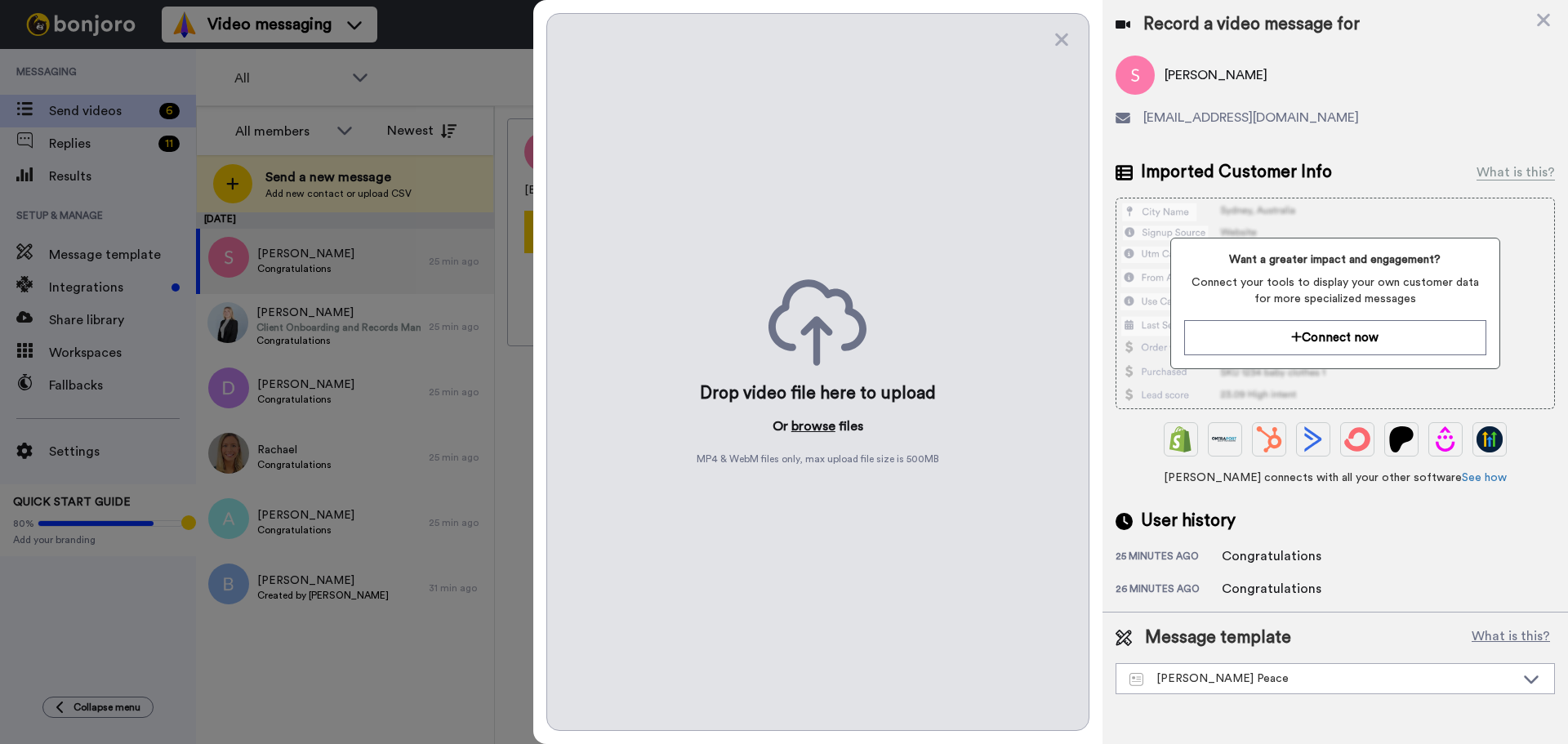
click at [816, 427] on button "browse" at bounding box center [813, 426] width 44 height 19
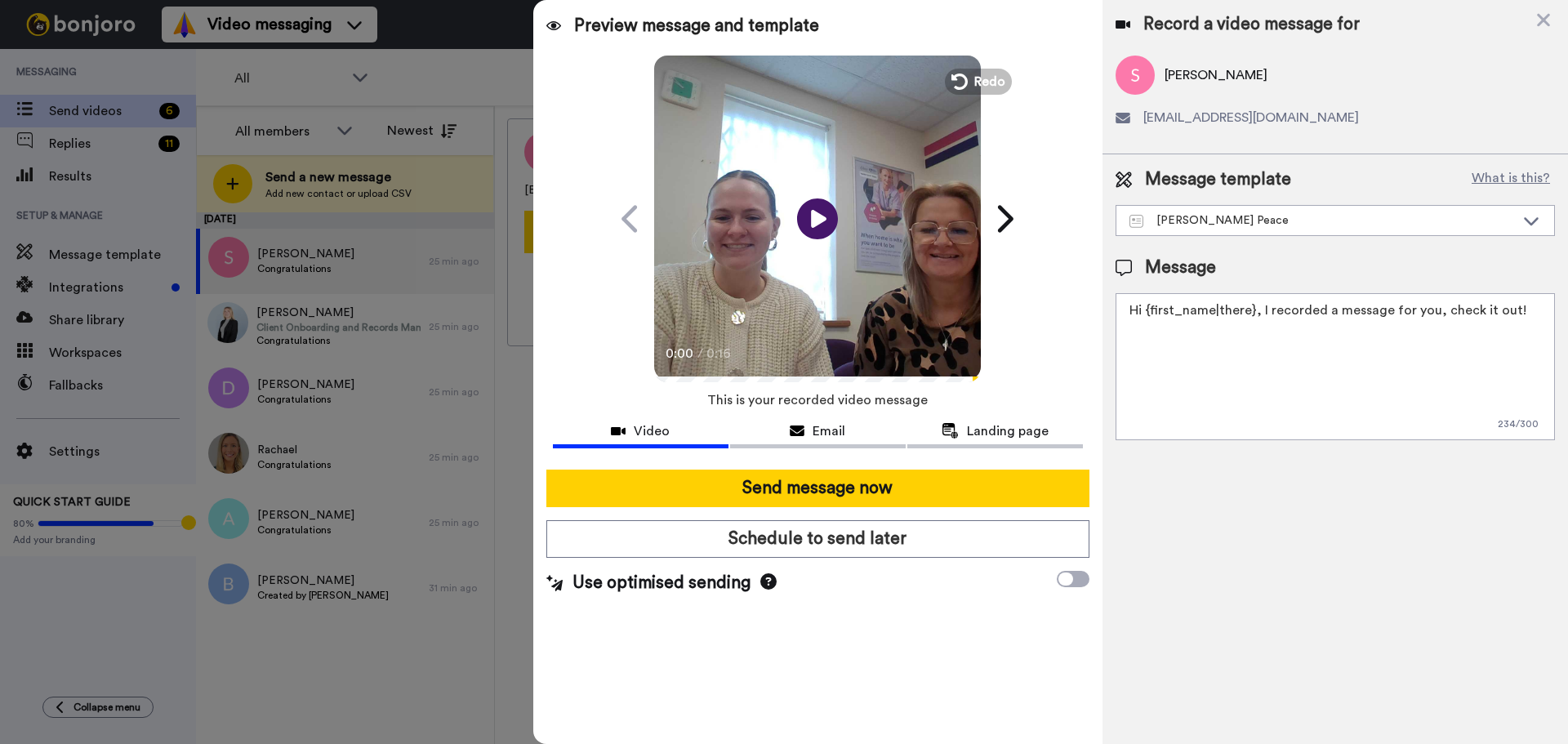
drag, startPoint x: 1086, startPoint y: 294, endPoint x: 556, endPoint y: 310, distance: 530.2
click at [556, 311] on div "Preview message and template Play/Pause 0:00 / 0:16 Here's a personal video I r…" at bounding box center [1051, 372] width 1034 height 744
paste textarea "Watch the video to find out whether you have been successful in your Strictly C…"
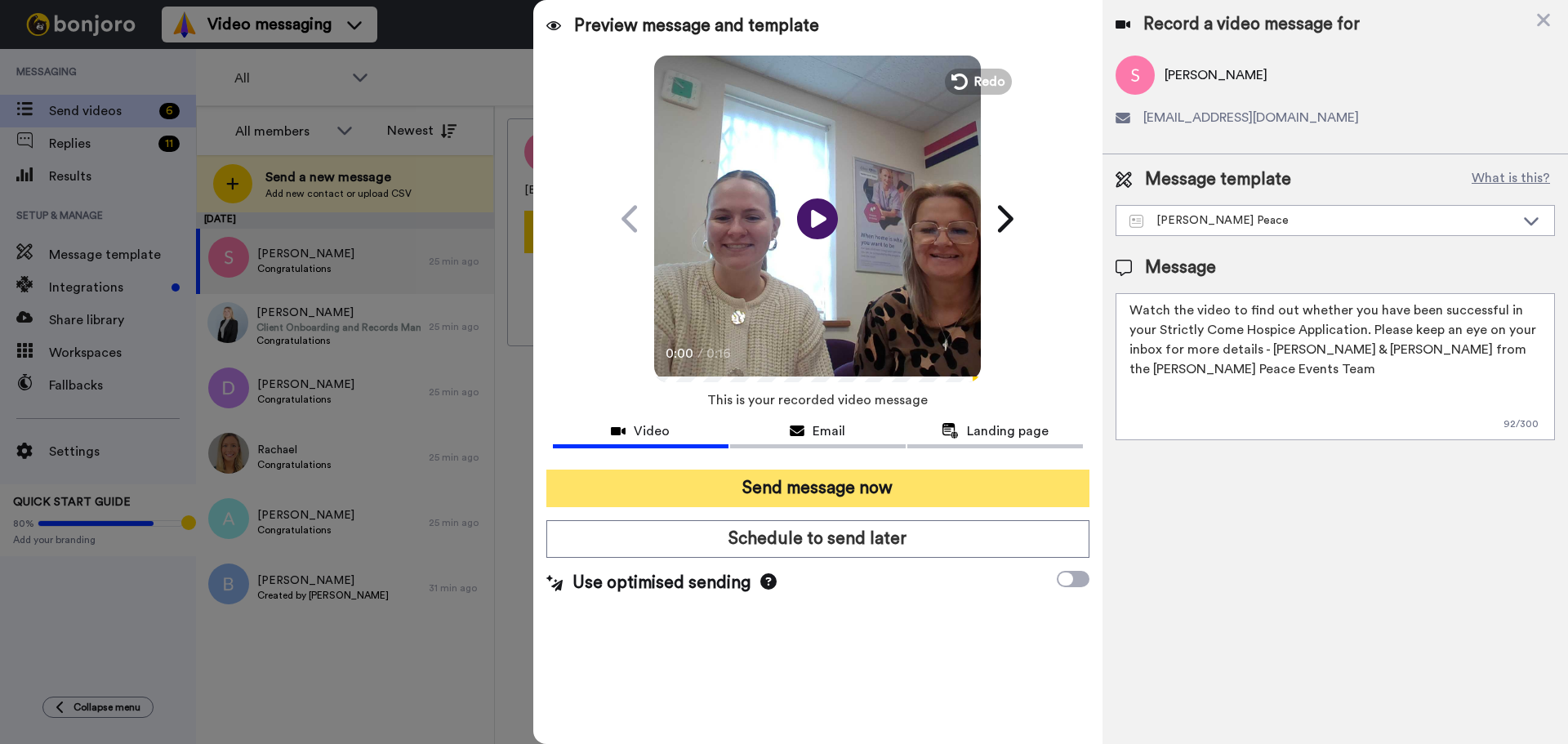
type textarea "Watch the video to find out whether you have been successful in your Strictly C…"
click at [726, 477] on button "Send message now" at bounding box center [817, 487] width 543 height 37
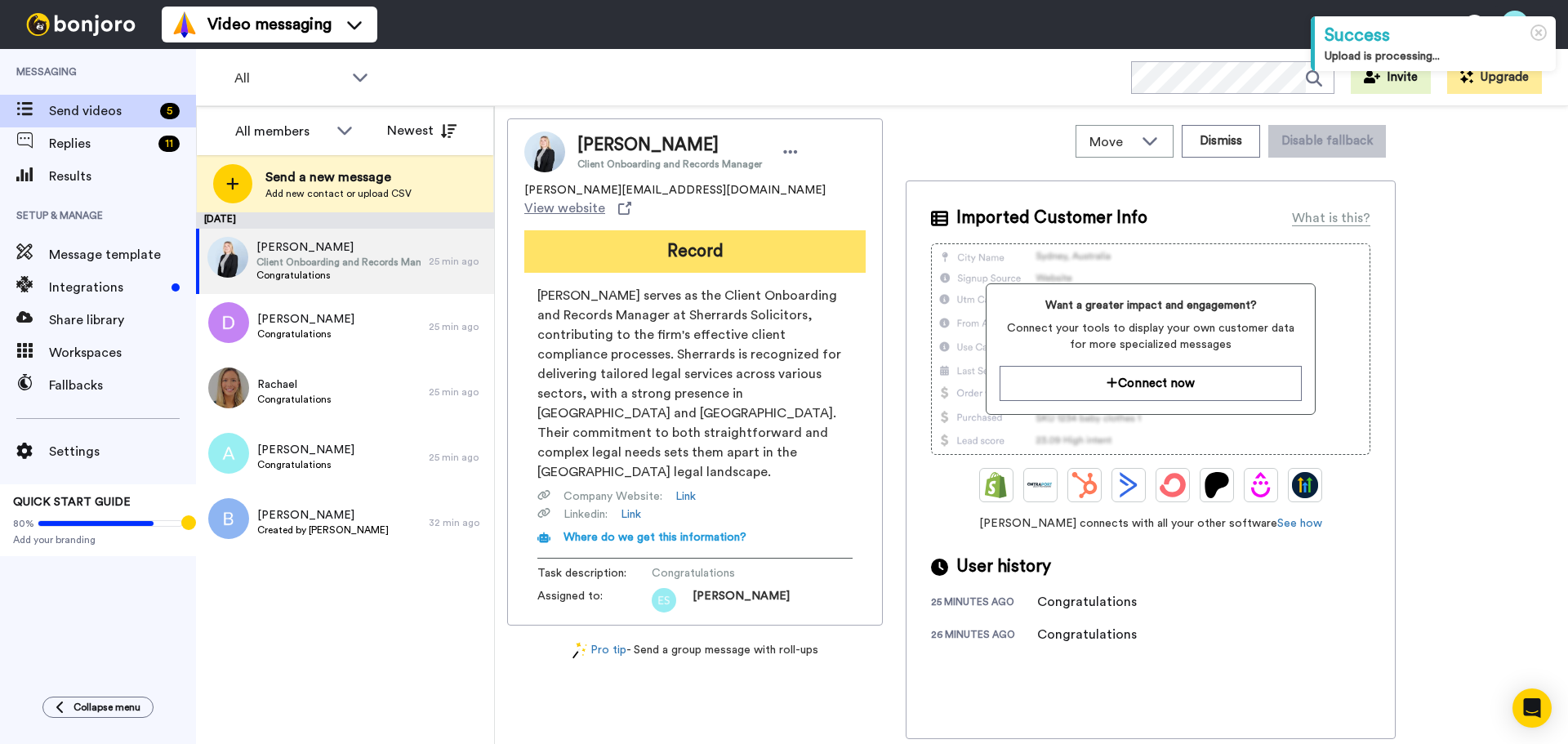
click at [739, 243] on button "Record" at bounding box center [694, 252] width 341 height 42
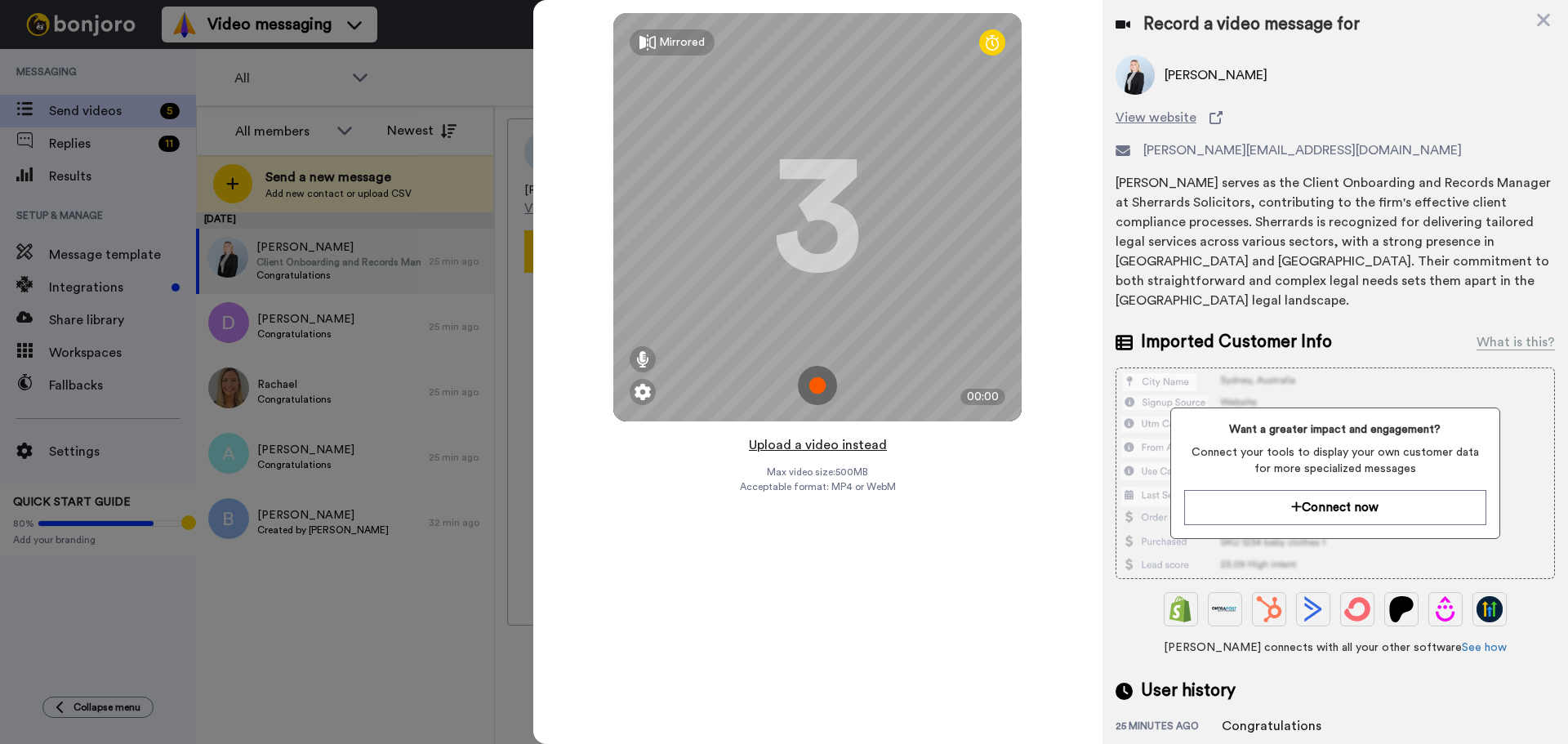
click at [824, 451] on button "Upload a video instead" at bounding box center [818, 445] width 148 height 21
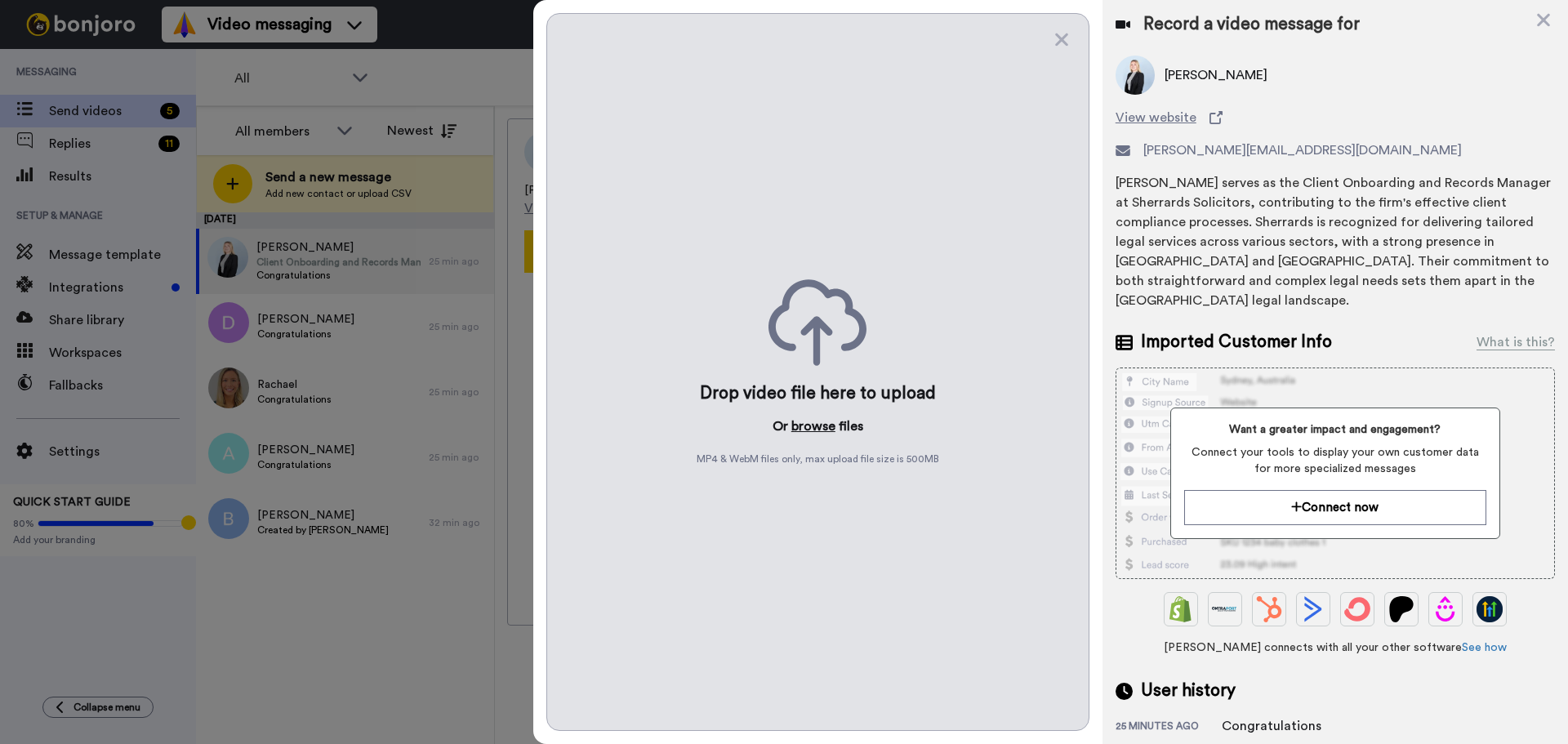
click at [808, 429] on button "browse" at bounding box center [813, 426] width 44 height 19
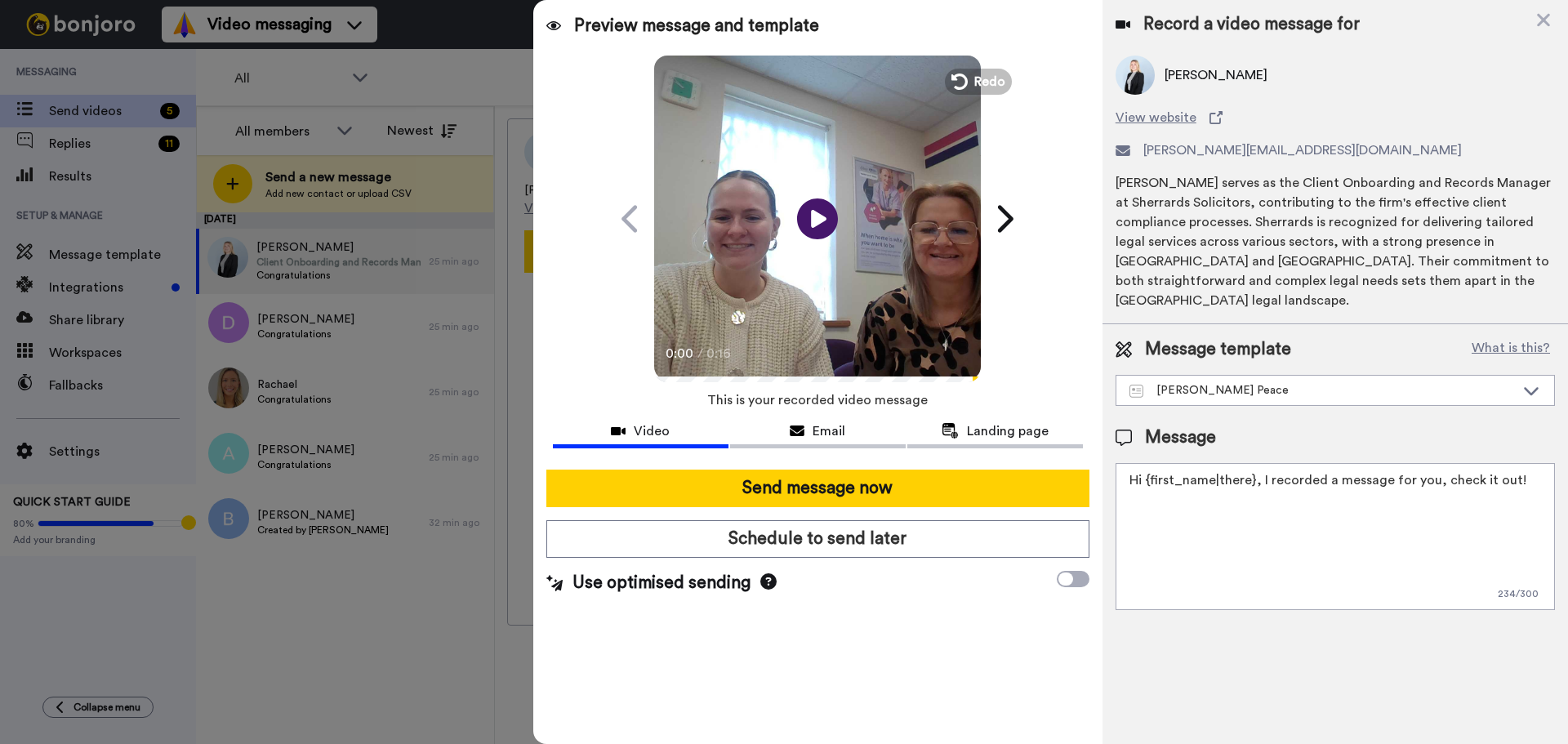
drag, startPoint x: 1521, startPoint y: 457, endPoint x: 203, endPoint y: 463, distance: 1318.0
click at [203, 463] on div "All members All members Bobbi Davies Gemma Ralph Newest Send a new message Add …" at bounding box center [882, 453] width 1372 height 695
paste textarea "Watch the video to find out whether you have been successful in your Strictly C…"
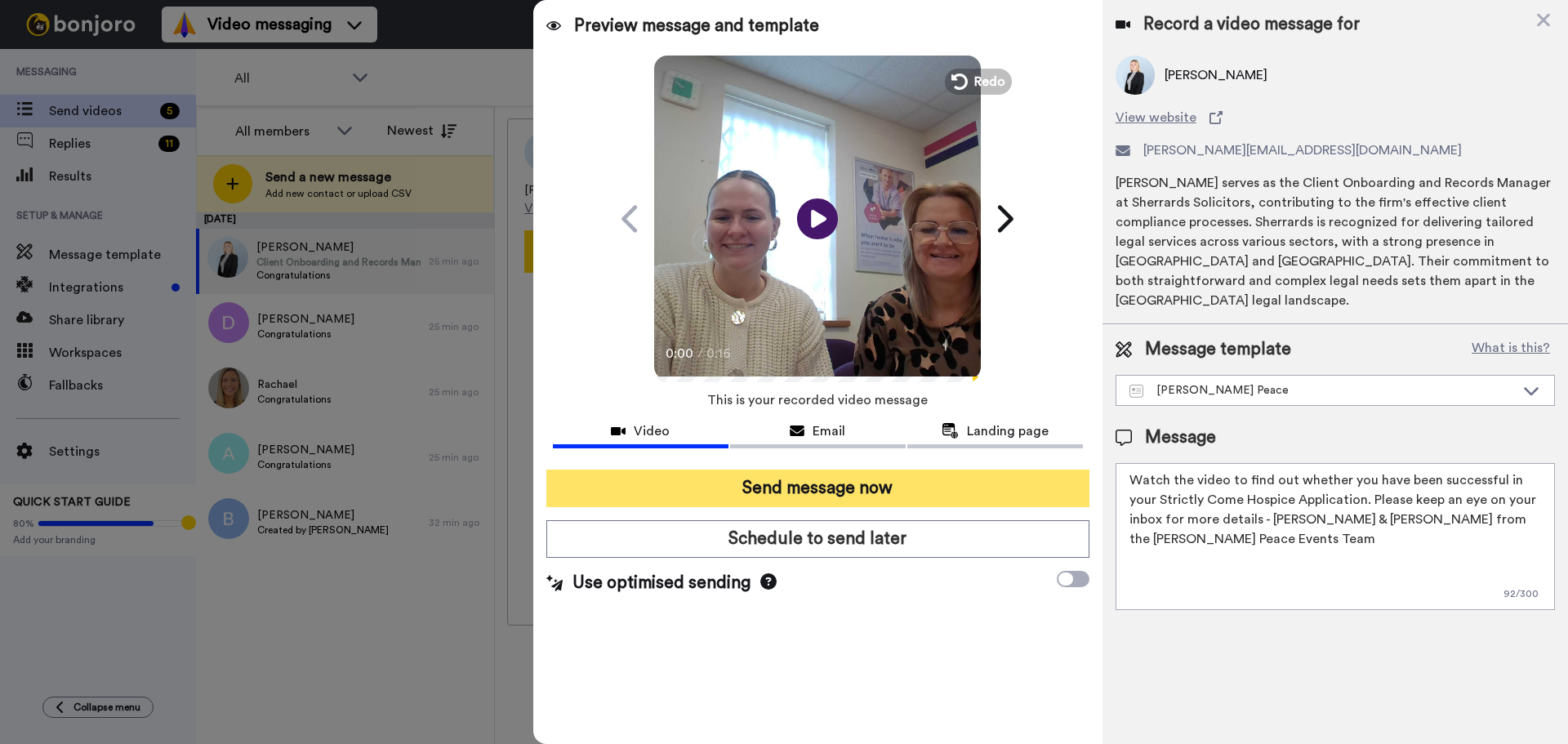
type textarea "Watch the video to find out whether you have been successful in your Strictly C…"
click at [636, 490] on button "Send message now" at bounding box center [817, 487] width 543 height 37
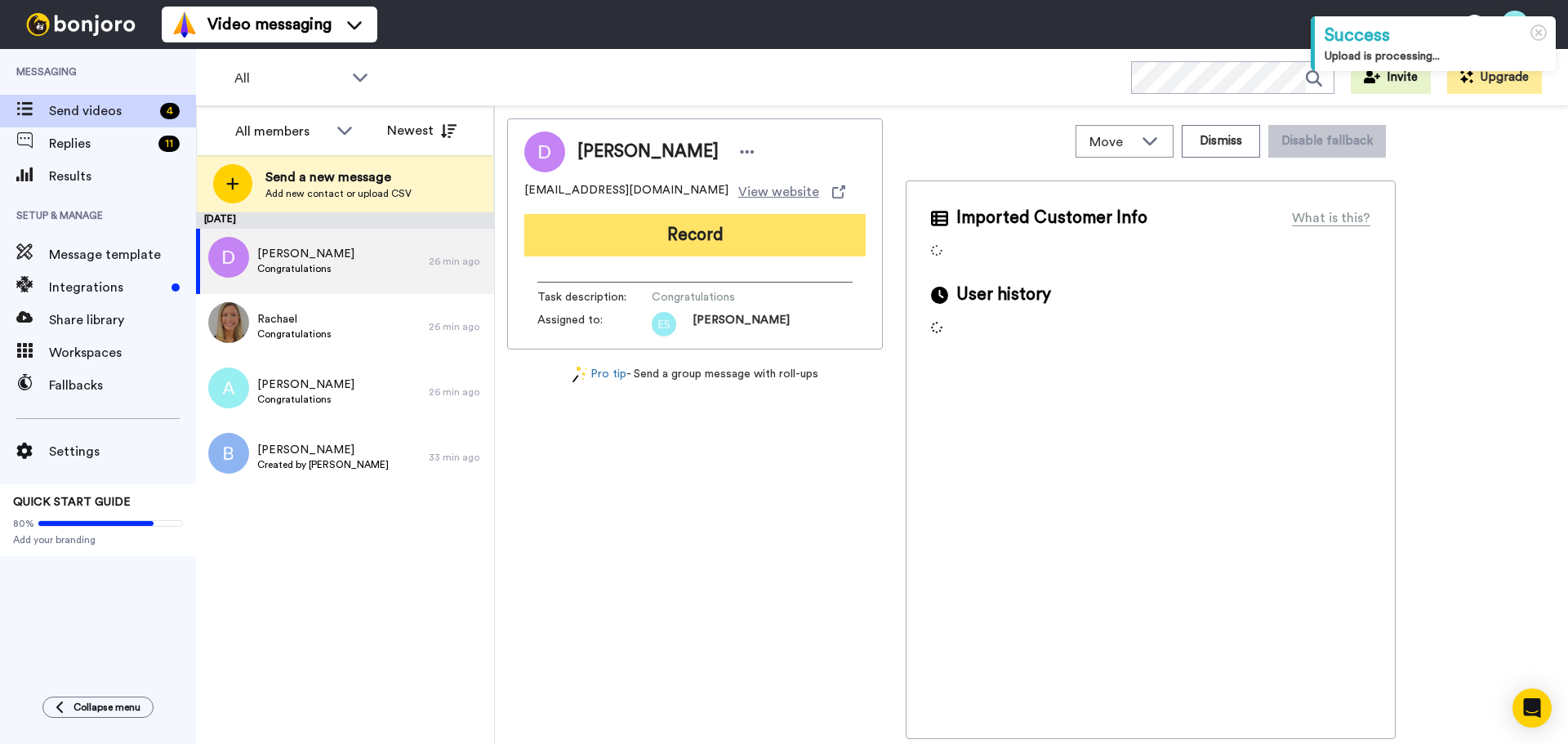
click at [669, 236] on button "Record" at bounding box center [694, 236] width 341 height 42
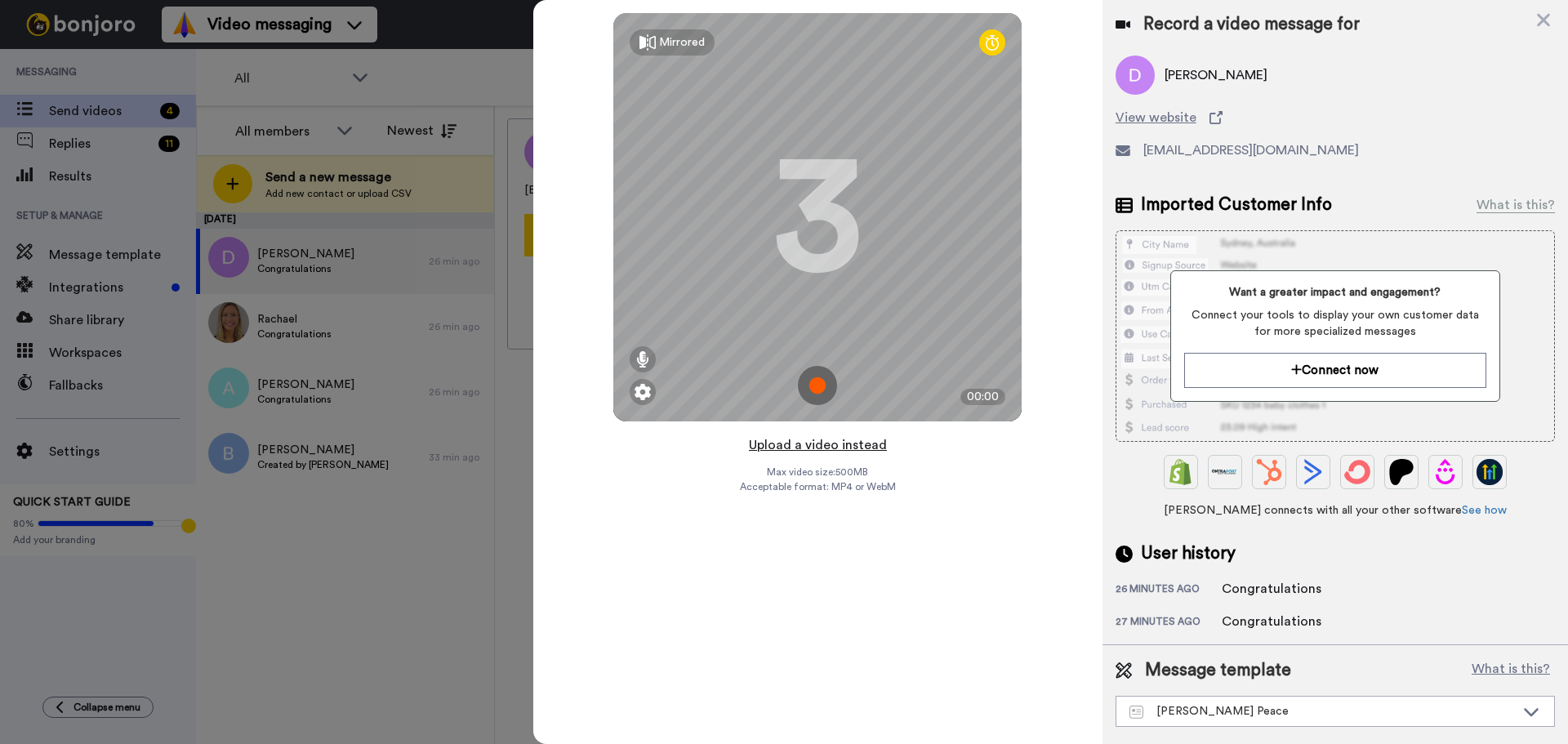
click at [852, 453] on button "Upload a video instead" at bounding box center [818, 445] width 148 height 21
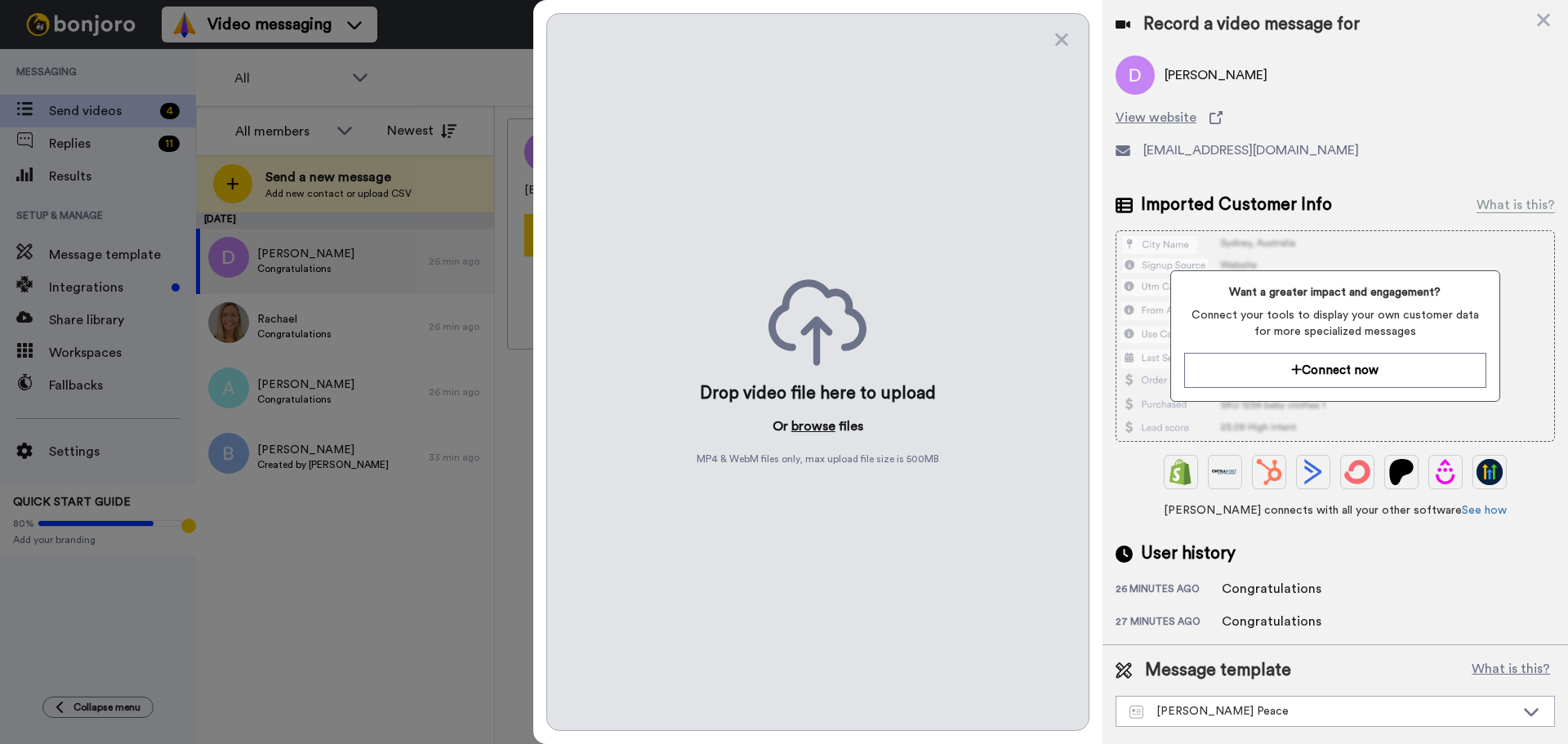
click at [811, 416] on button "browse" at bounding box center [813, 426] width 44 height 19
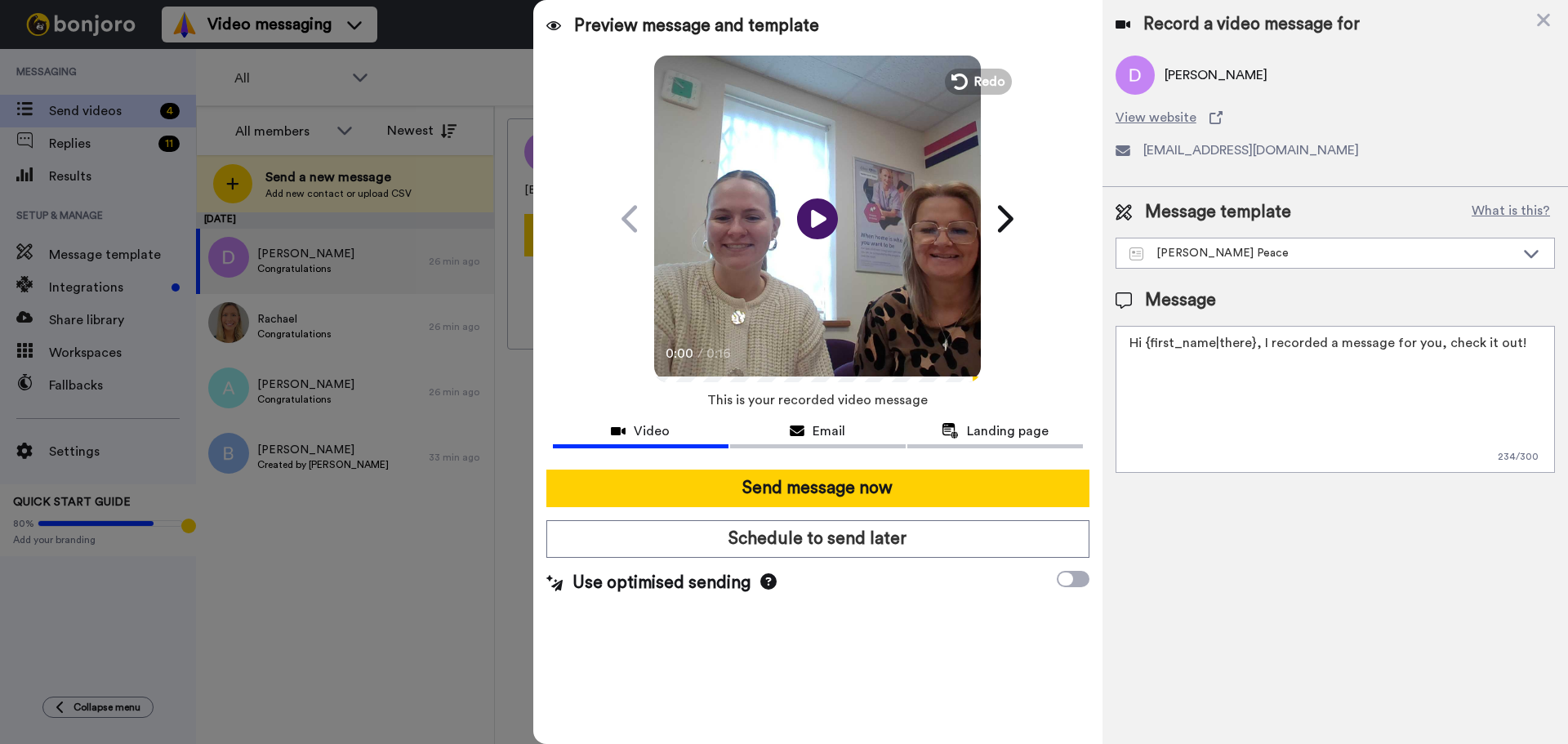
click at [836, 378] on div "Preview message and template Play/Pause 0:00 / 0:16 Here's a personal video I r…" at bounding box center [1051, 372] width 1034 height 744
paste textarea "Watch the video to find out whether you have been successful in your Strictly C…"
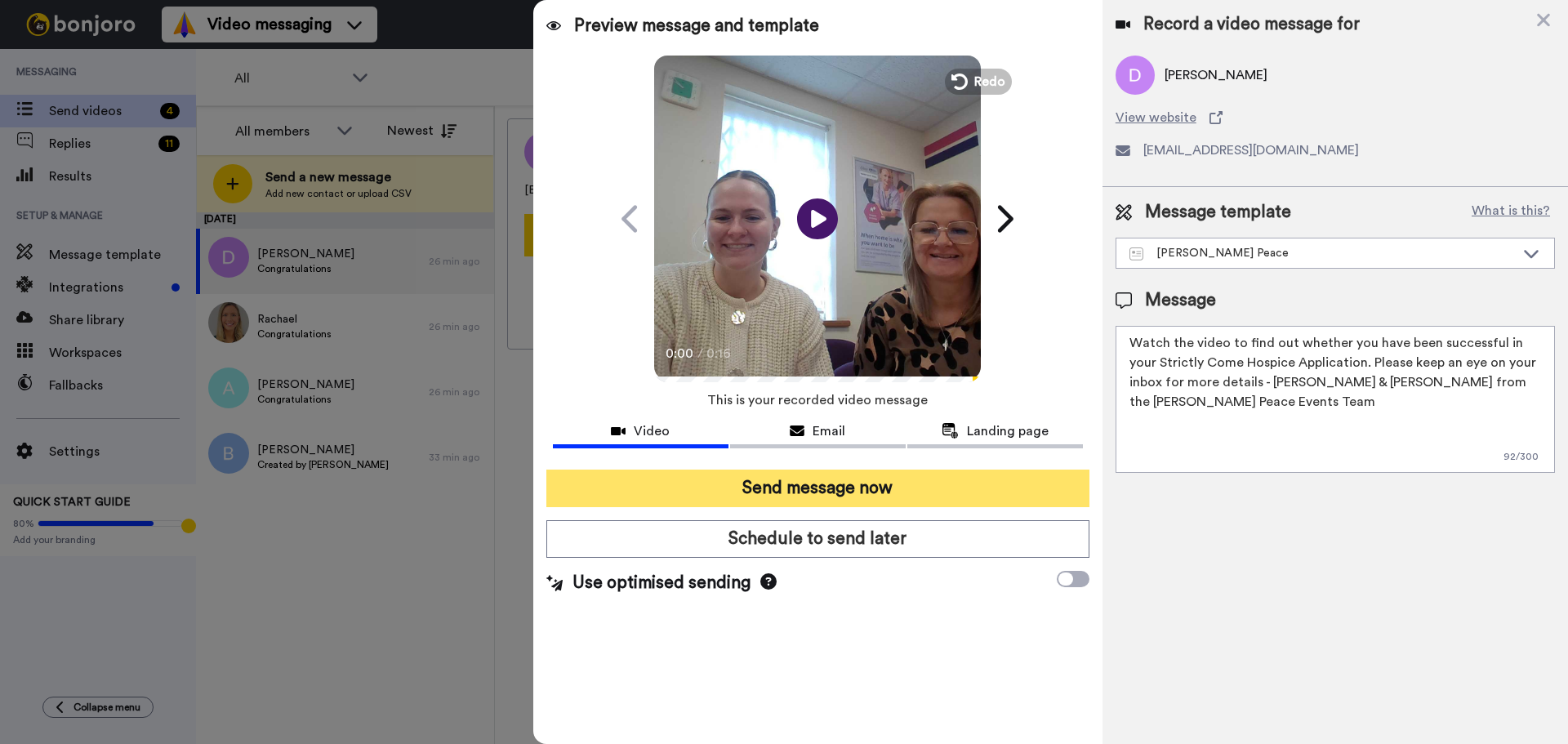
type textarea "Watch the video to find out whether you have been successful in your Strictly C…"
click at [840, 482] on button "Send message now" at bounding box center [817, 487] width 543 height 37
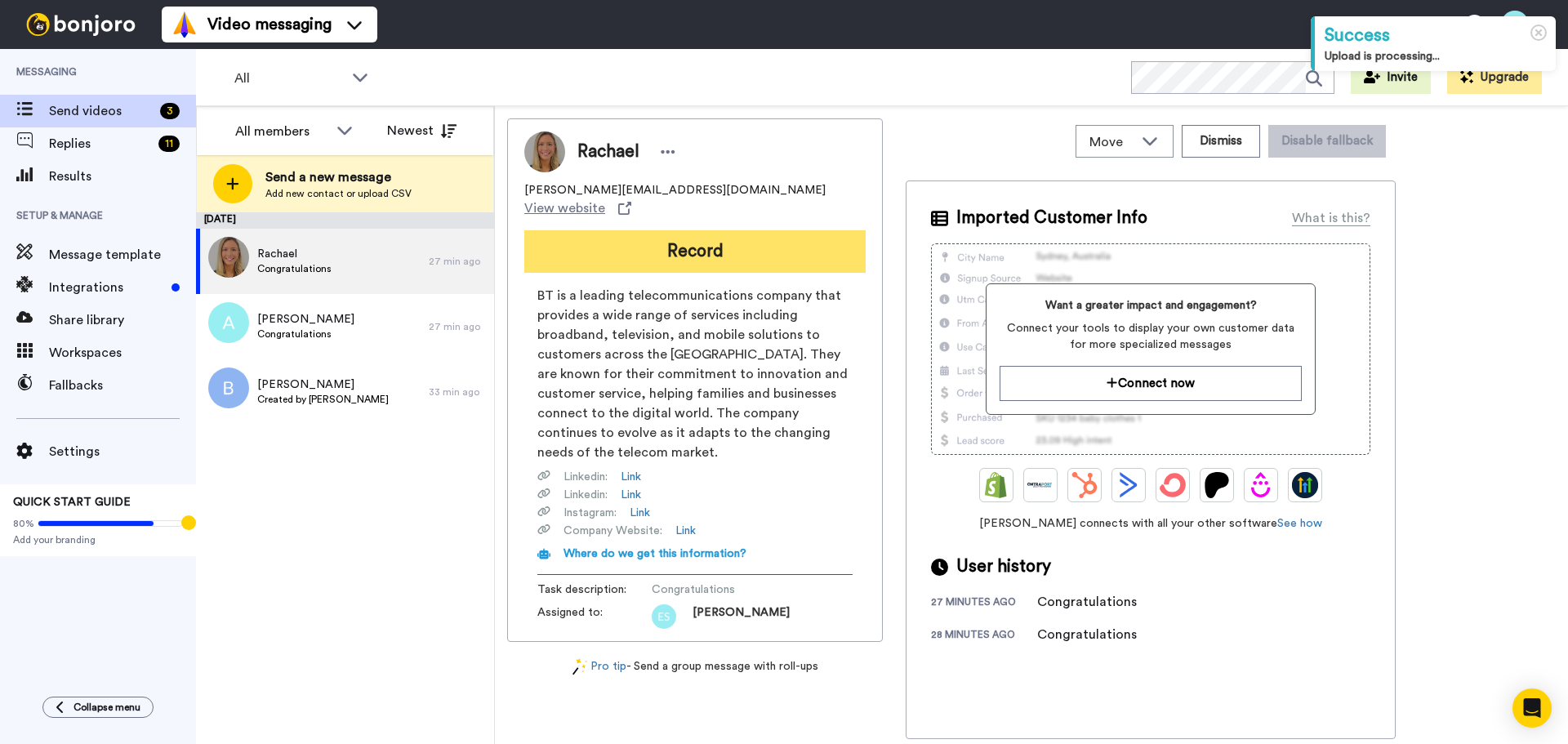
click at [657, 236] on button "Record" at bounding box center [694, 252] width 341 height 42
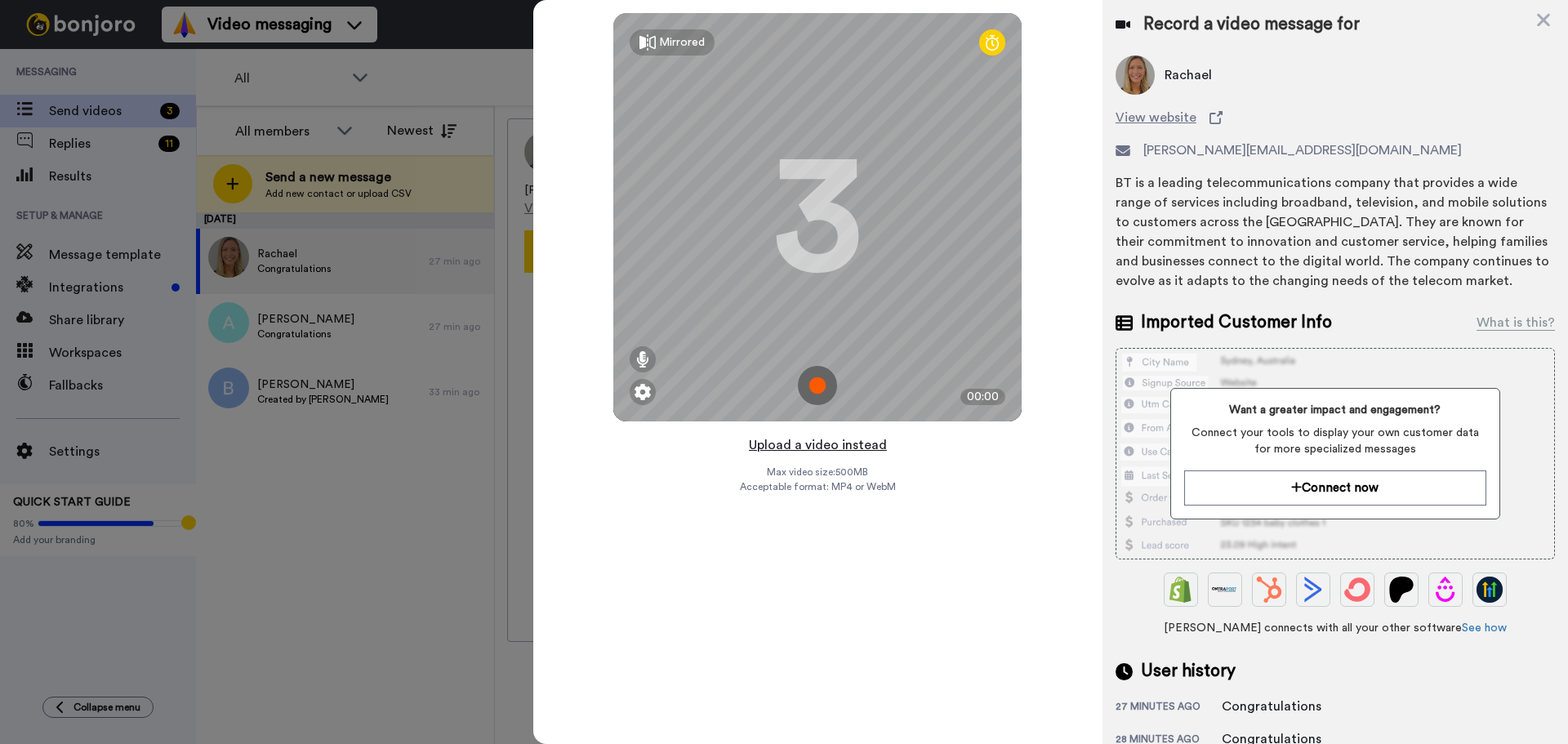
click at [819, 444] on button "Upload a video instead" at bounding box center [818, 445] width 148 height 21
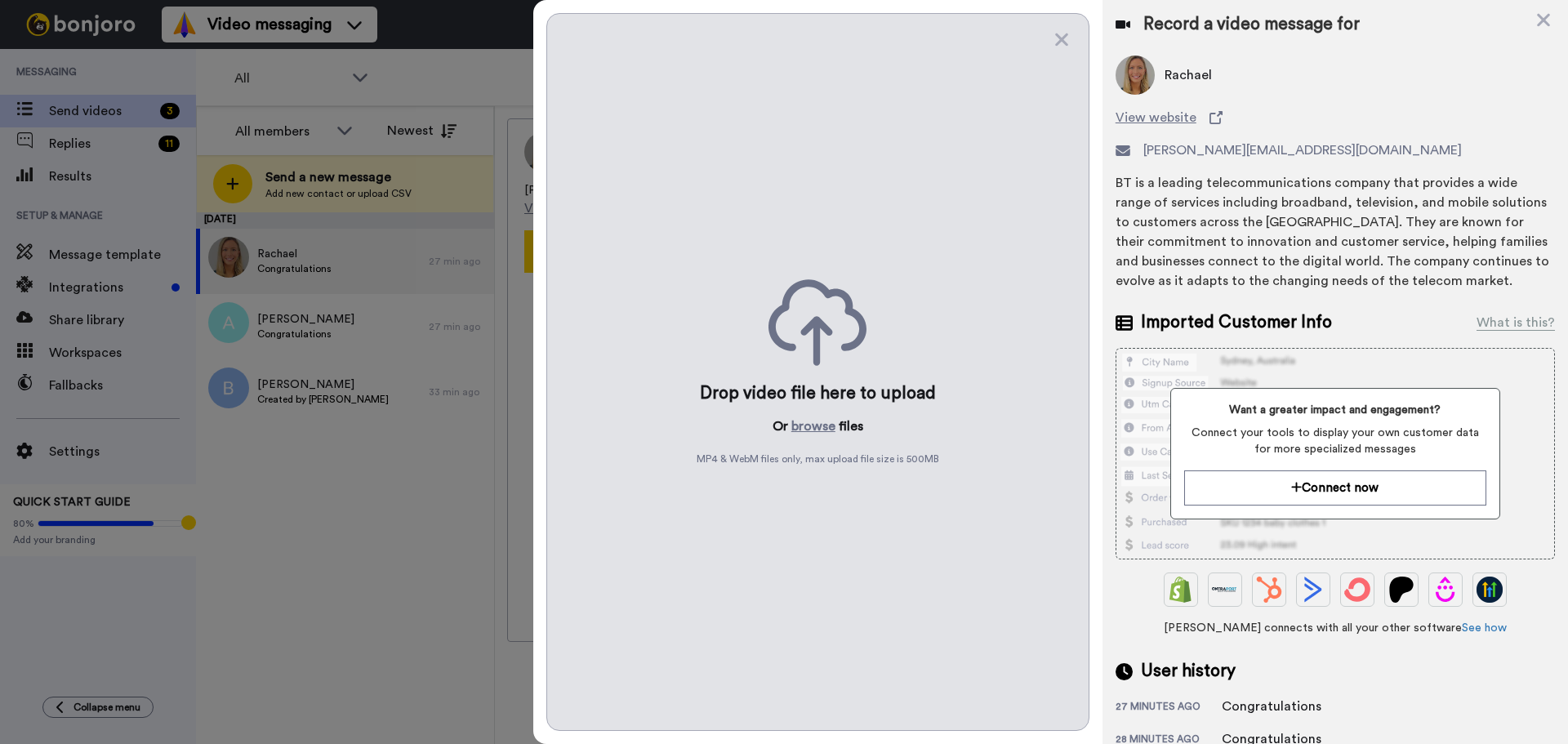
click at [819, 436] on div "Drop video file here to upload Or browse files MP4 & WebM files only, max uploa…" at bounding box center [817, 372] width 543 height 718
click at [816, 426] on button "browse" at bounding box center [813, 426] width 44 height 19
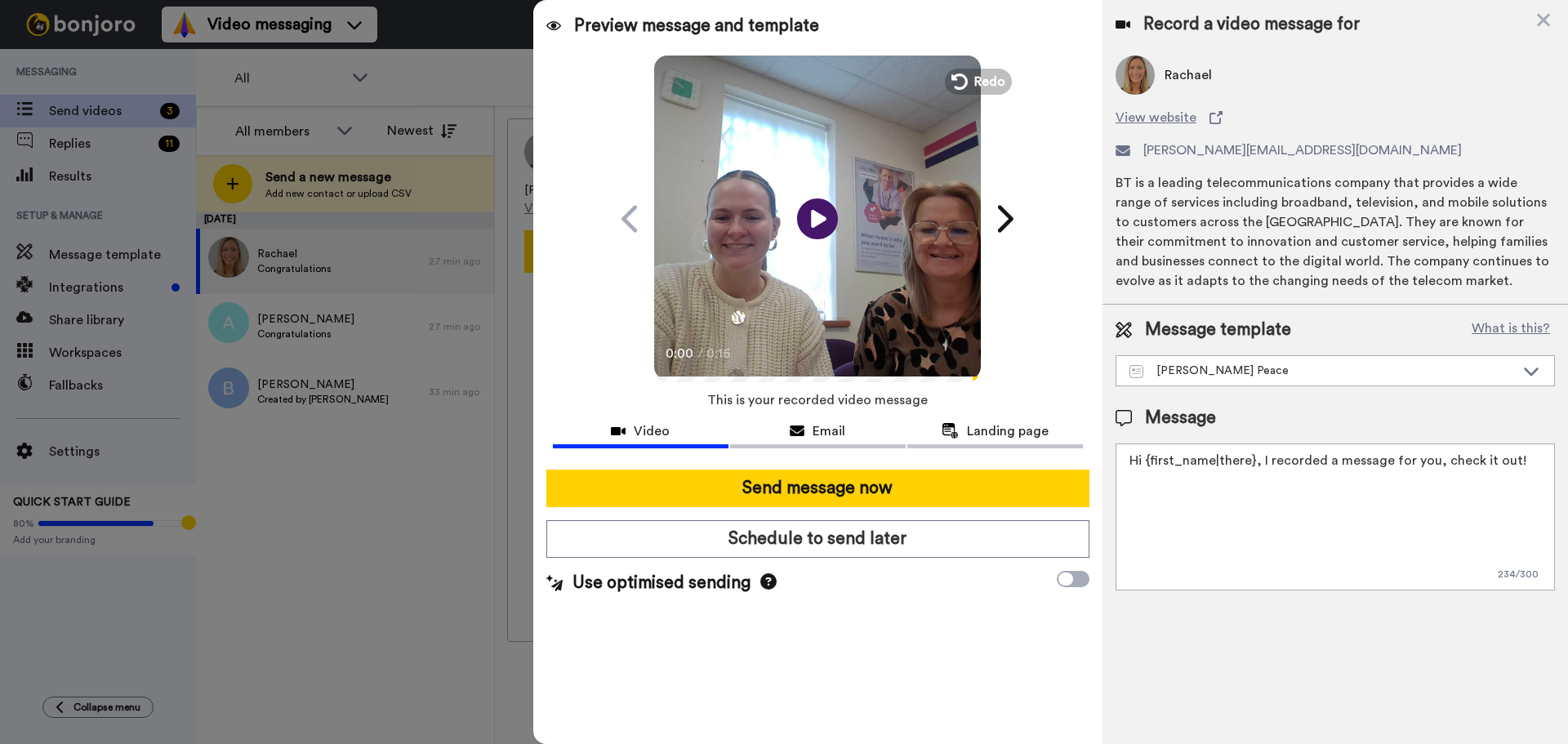
drag, startPoint x: 1518, startPoint y: 459, endPoint x: 444, endPoint y: 456, distance: 1074.0
click at [445, 456] on div "All members All members Bobbi Davies Gemma Ralph Newest Send a new message Add …" at bounding box center [882, 453] width 1372 height 695
paste textarea "Watch the video to find out whether you have been successful in your Strictly C…"
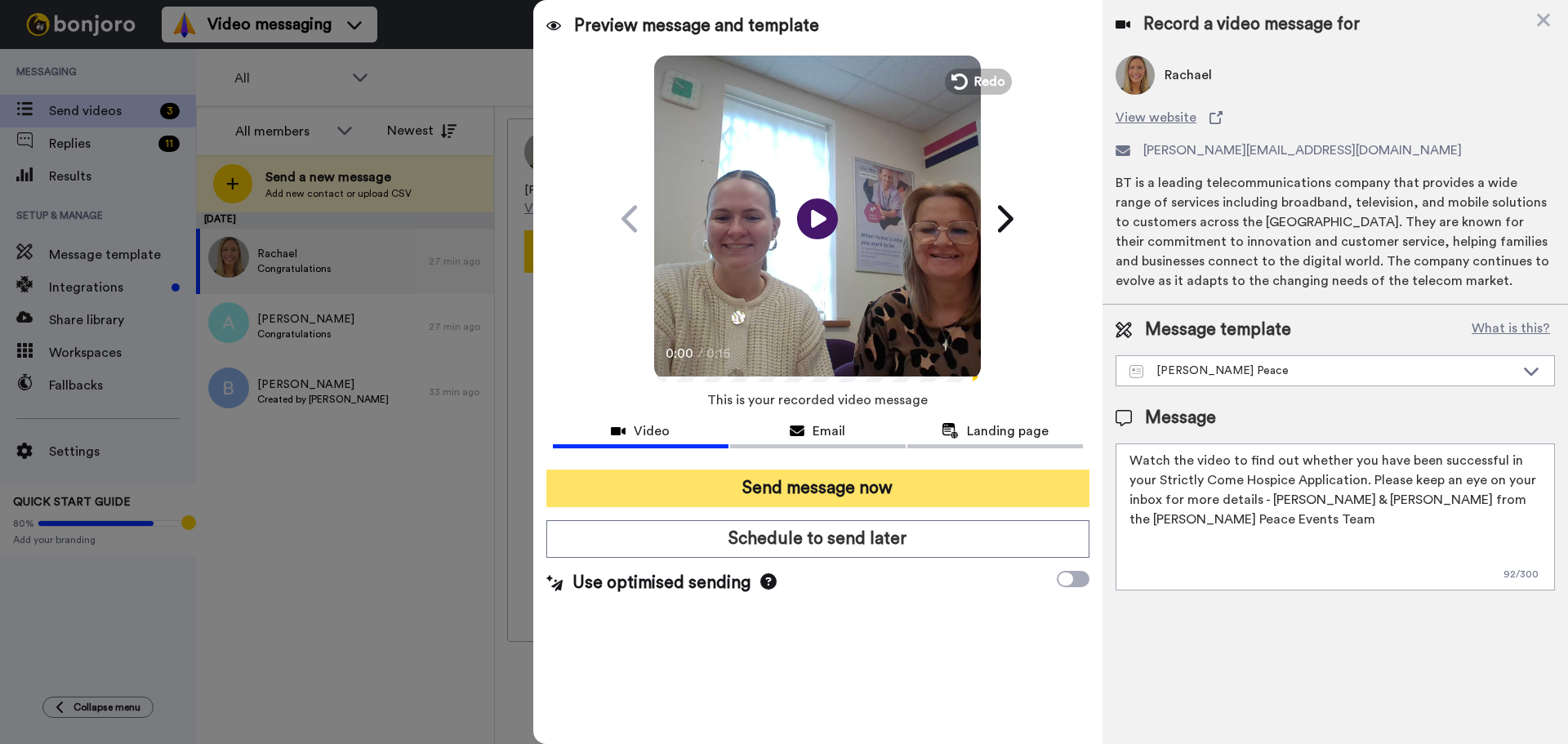
type textarea "Watch the video to find out whether you have been successful in your Strictly C…"
click at [685, 484] on button "Send message now" at bounding box center [817, 487] width 543 height 37
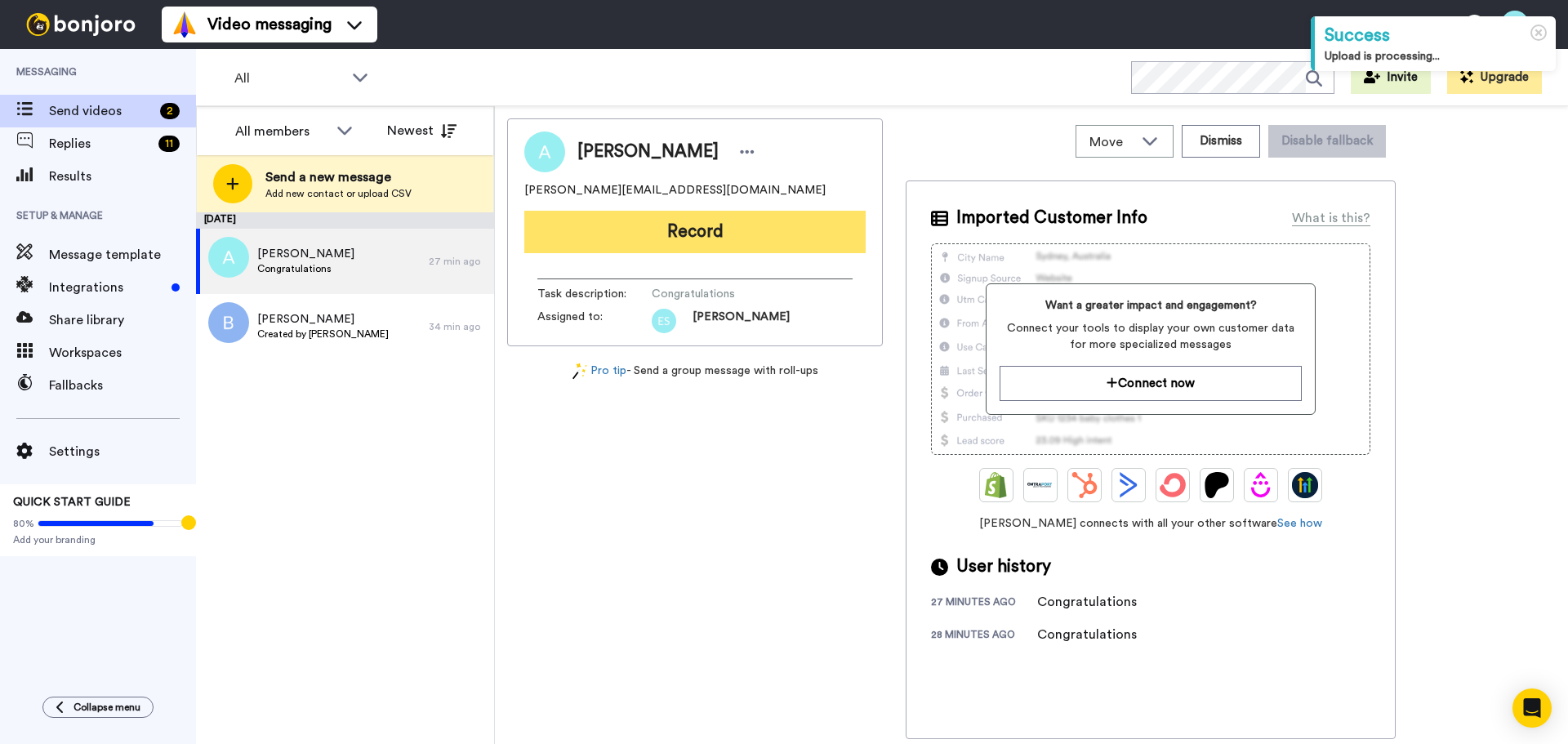
click at [626, 241] on button "Record" at bounding box center [694, 232] width 341 height 42
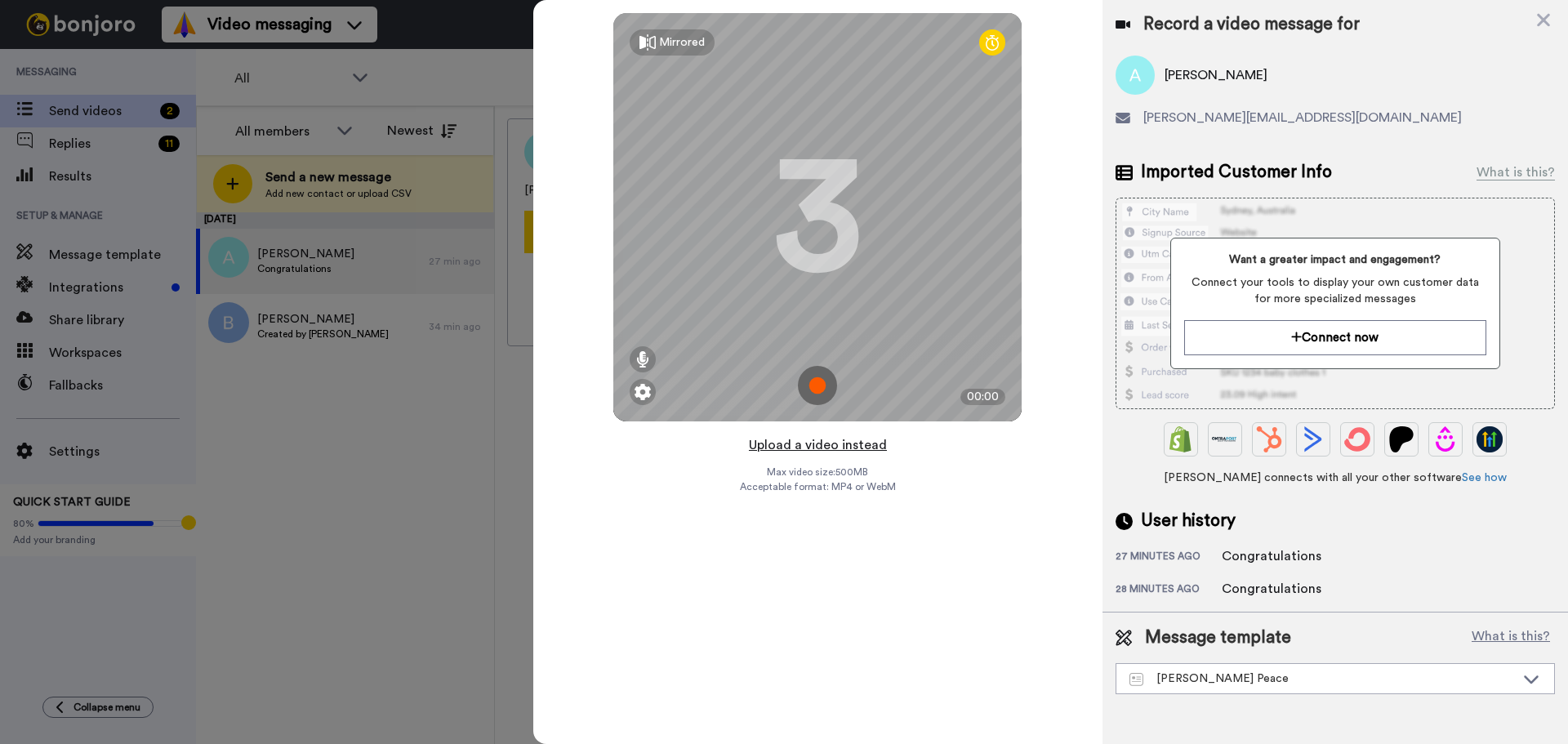
click at [815, 446] on button "Upload a video instead" at bounding box center [818, 445] width 148 height 21
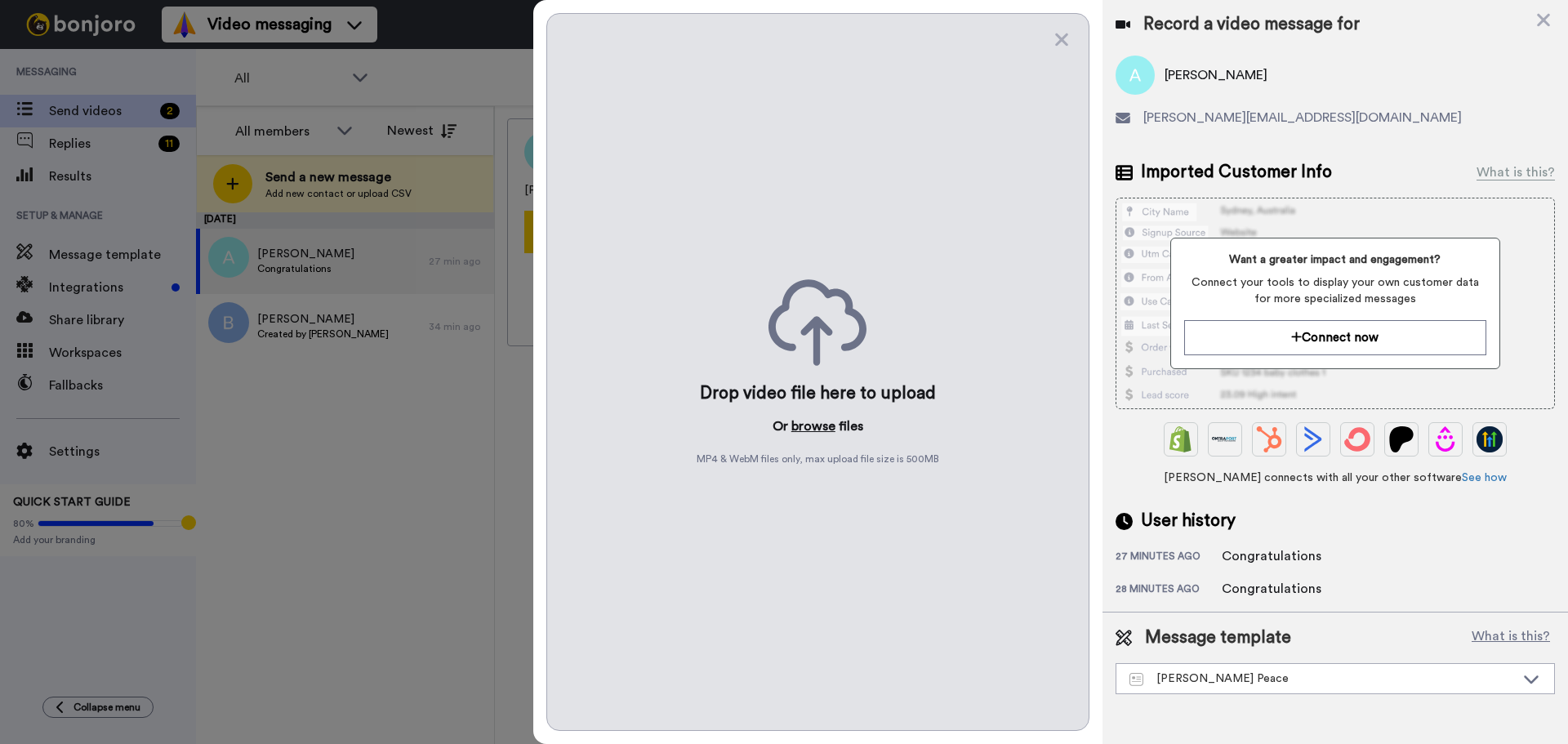
click at [817, 426] on button "browse" at bounding box center [813, 426] width 44 height 19
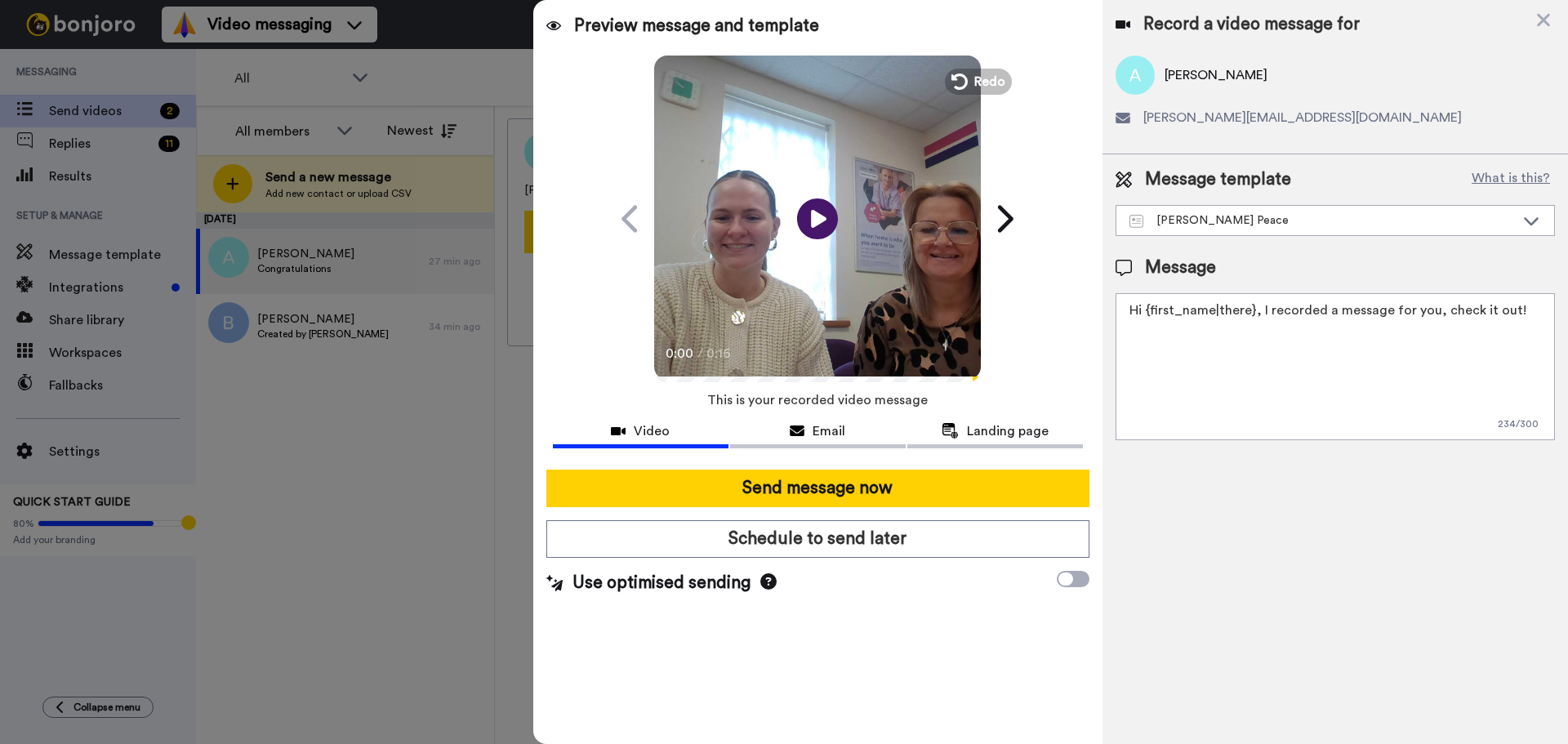
drag, startPoint x: 1519, startPoint y: 320, endPoint x: 578, endPoint y: 316, distance: 941.0
click at [578, 317] on div "Preview message and template Play/Pause 0:00 / 0:16 Here's a personal video I r…" at bounding box center [1051, 372] width 1034 height 744
paste textarea "Watch the video to find out whether you have been successful in your Strictly C…"
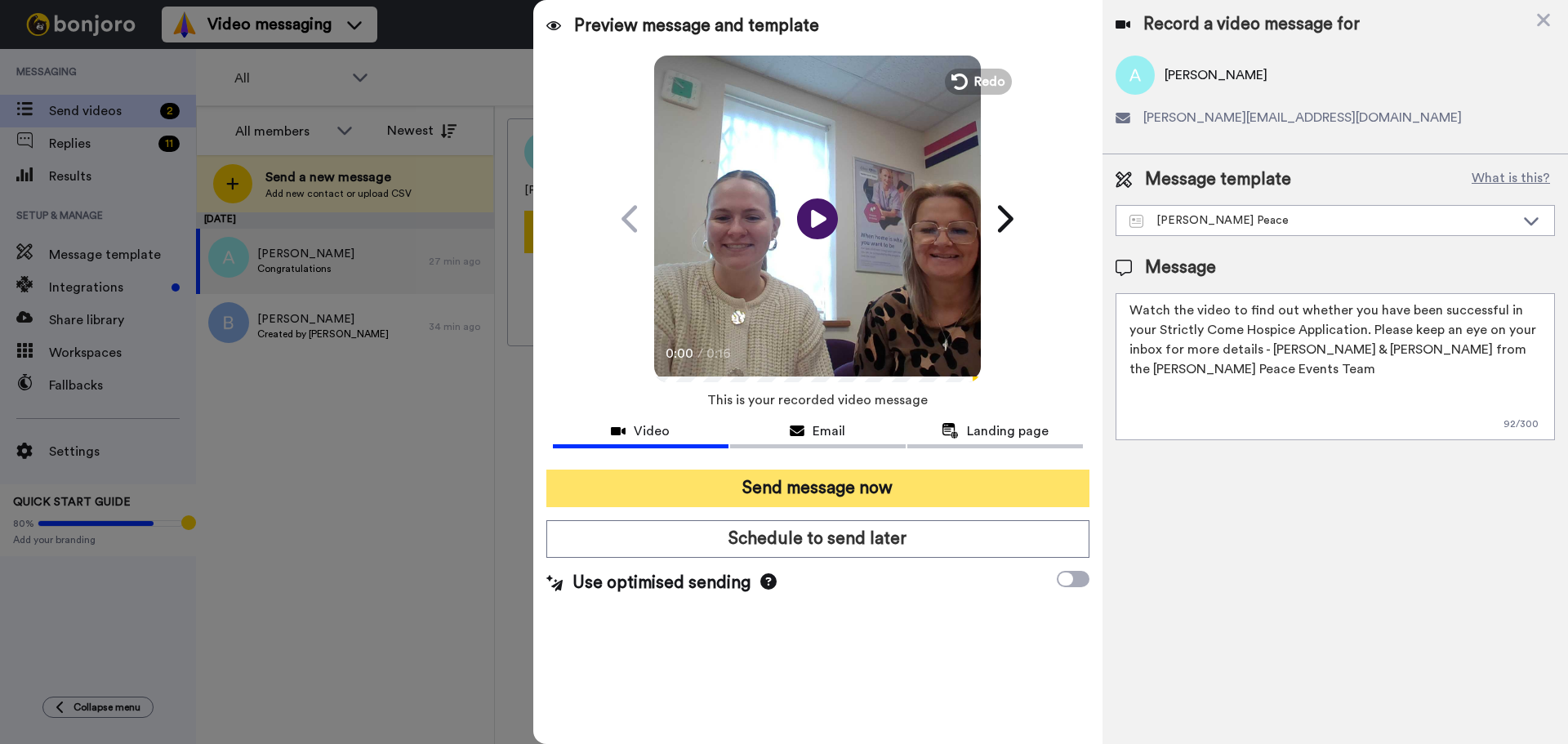
type textarea "Watch the video to find out whether you have been successful in your Strictly C…"
click at [624, 477] on button "Send message now" at bounding box center [817, 487] width 543 height 37
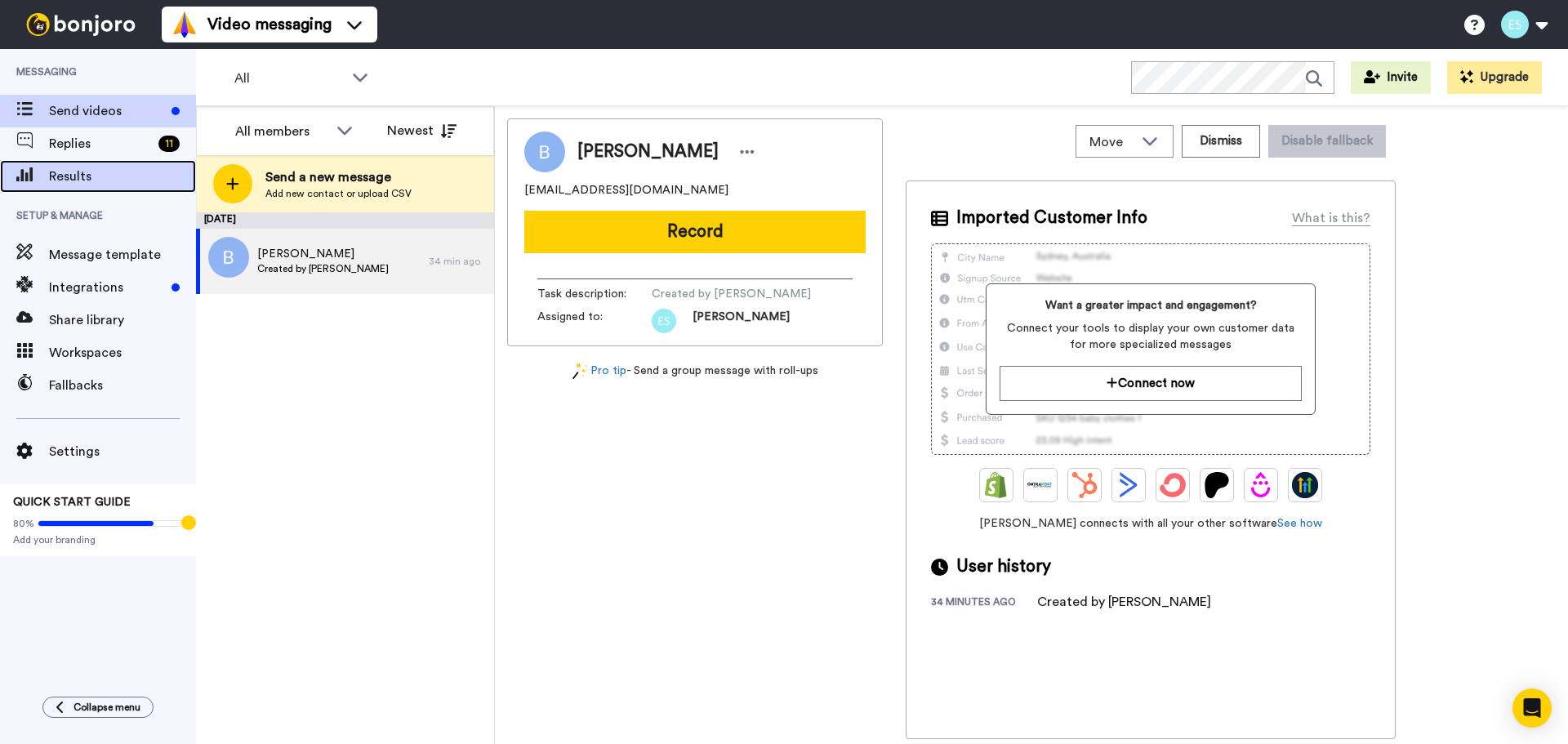
click at [91, 167] on span "Results" at bounding box center [122, 176] width 147 height 19
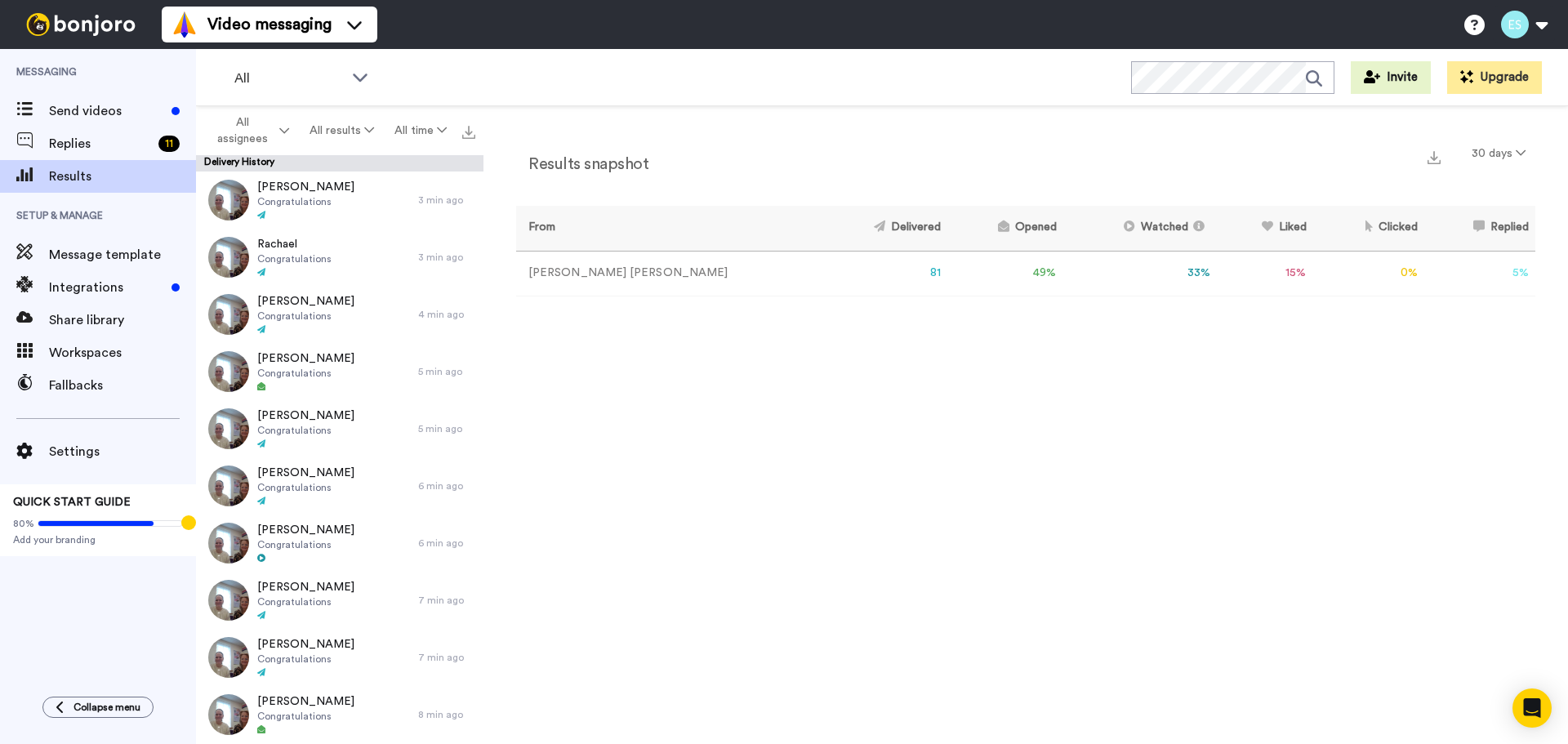
click at [402, 165] on div "Delivery History" at bounding box center [339, 162] width 287 height 16
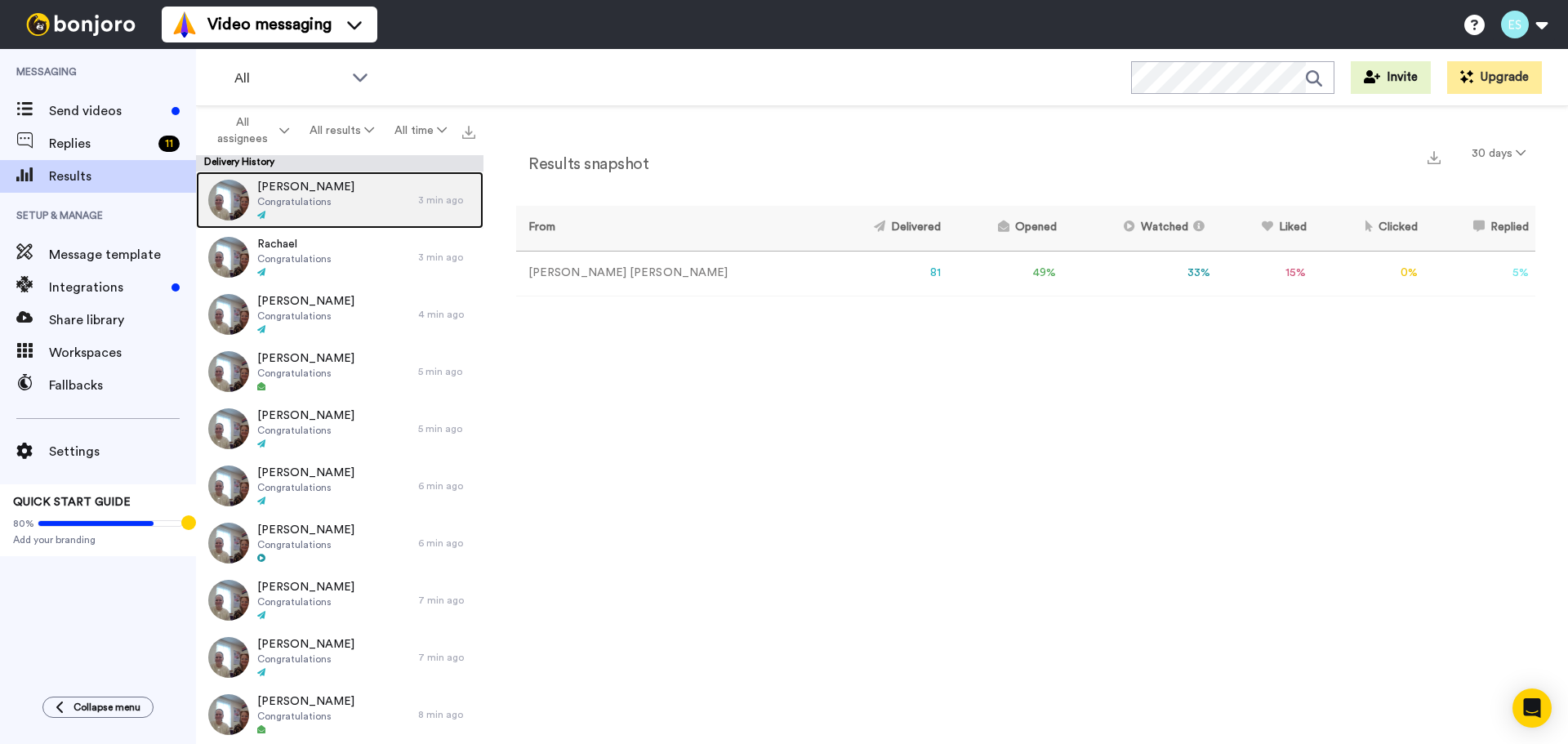
click at [383, 197] on div "[PERSON_NAME] Congratulations" at bounding box center [307, 199] width 222 height 57
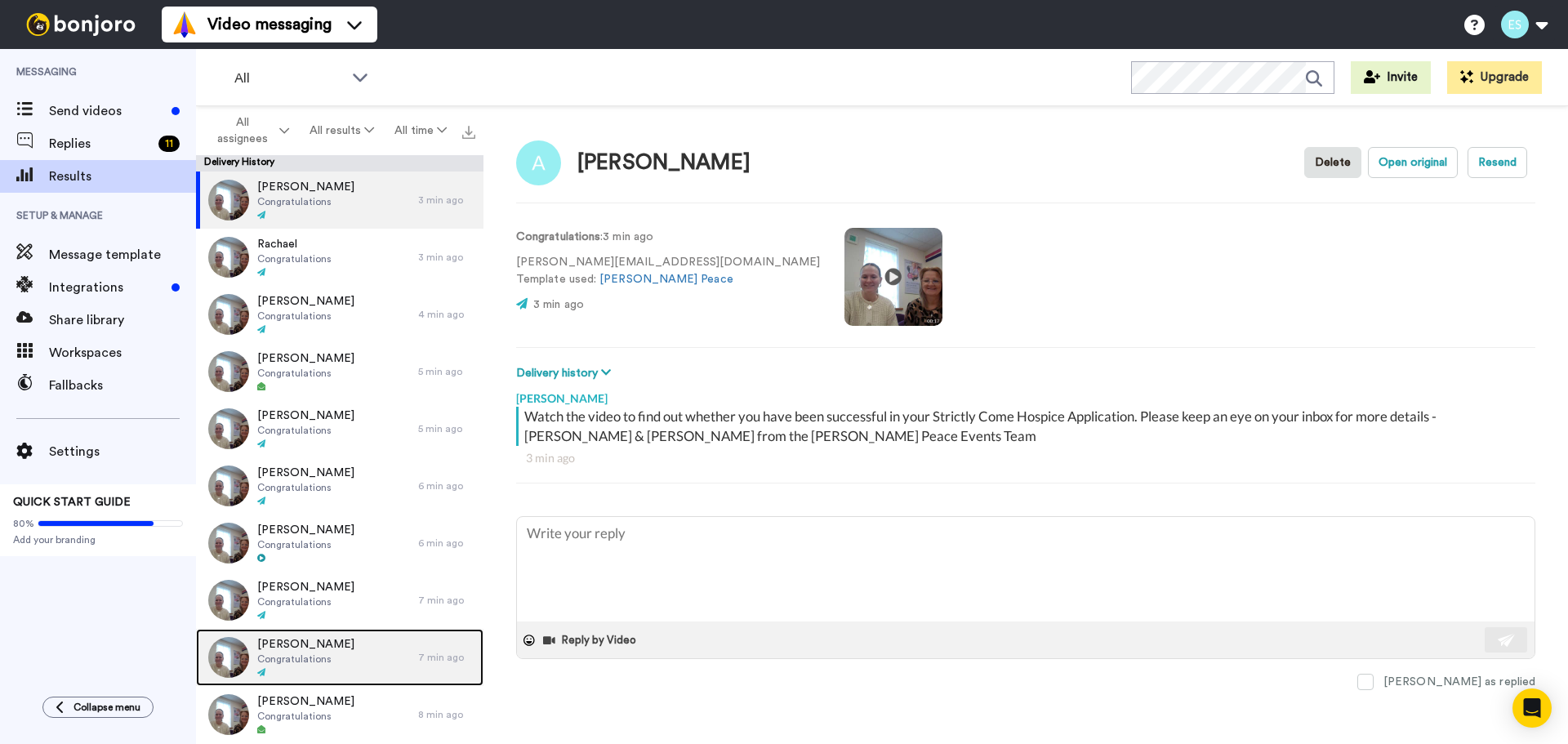
click at [277, 654] on span "Congratulations" at bounding box center [306, 659] width 97 height 13
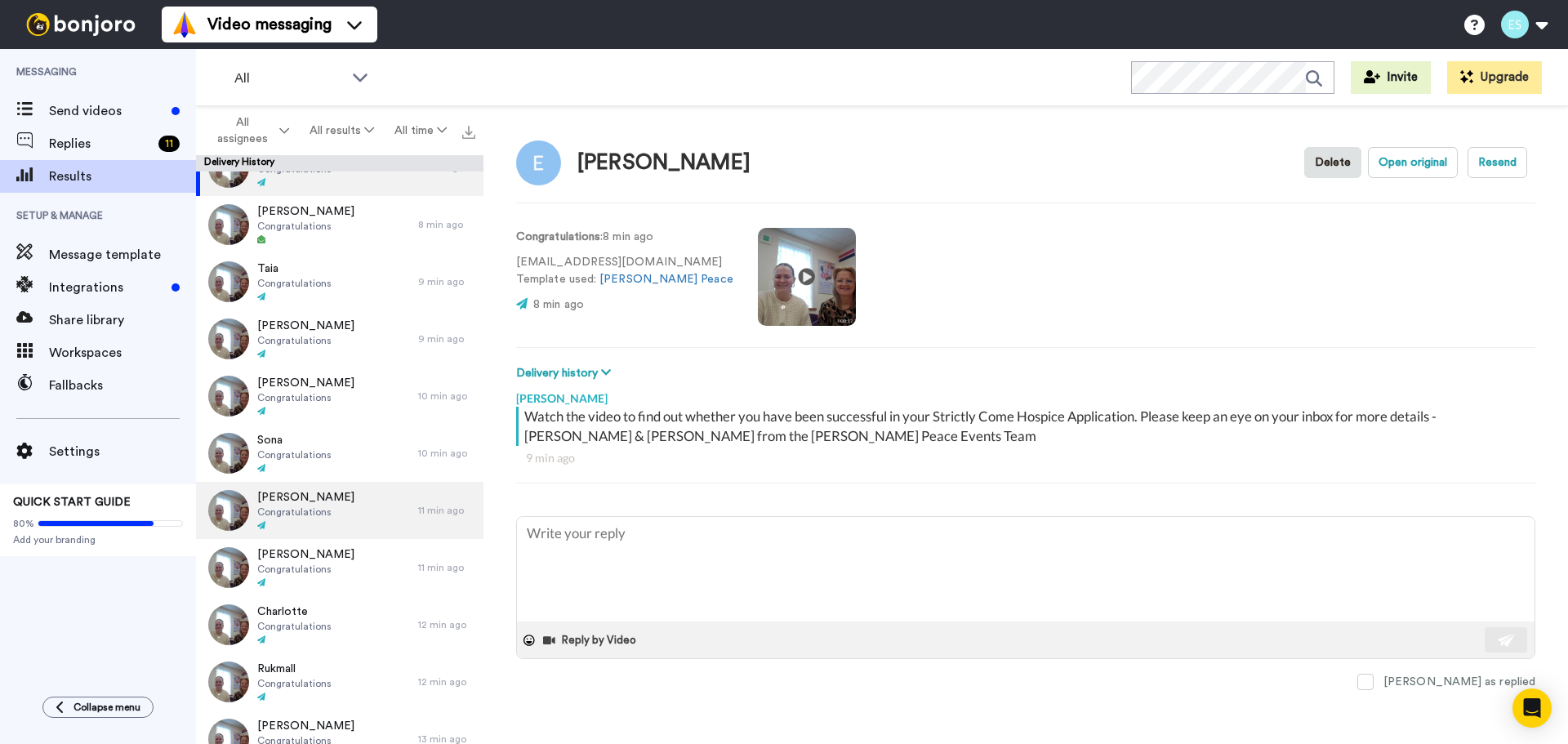
scroll to position [409, 0]
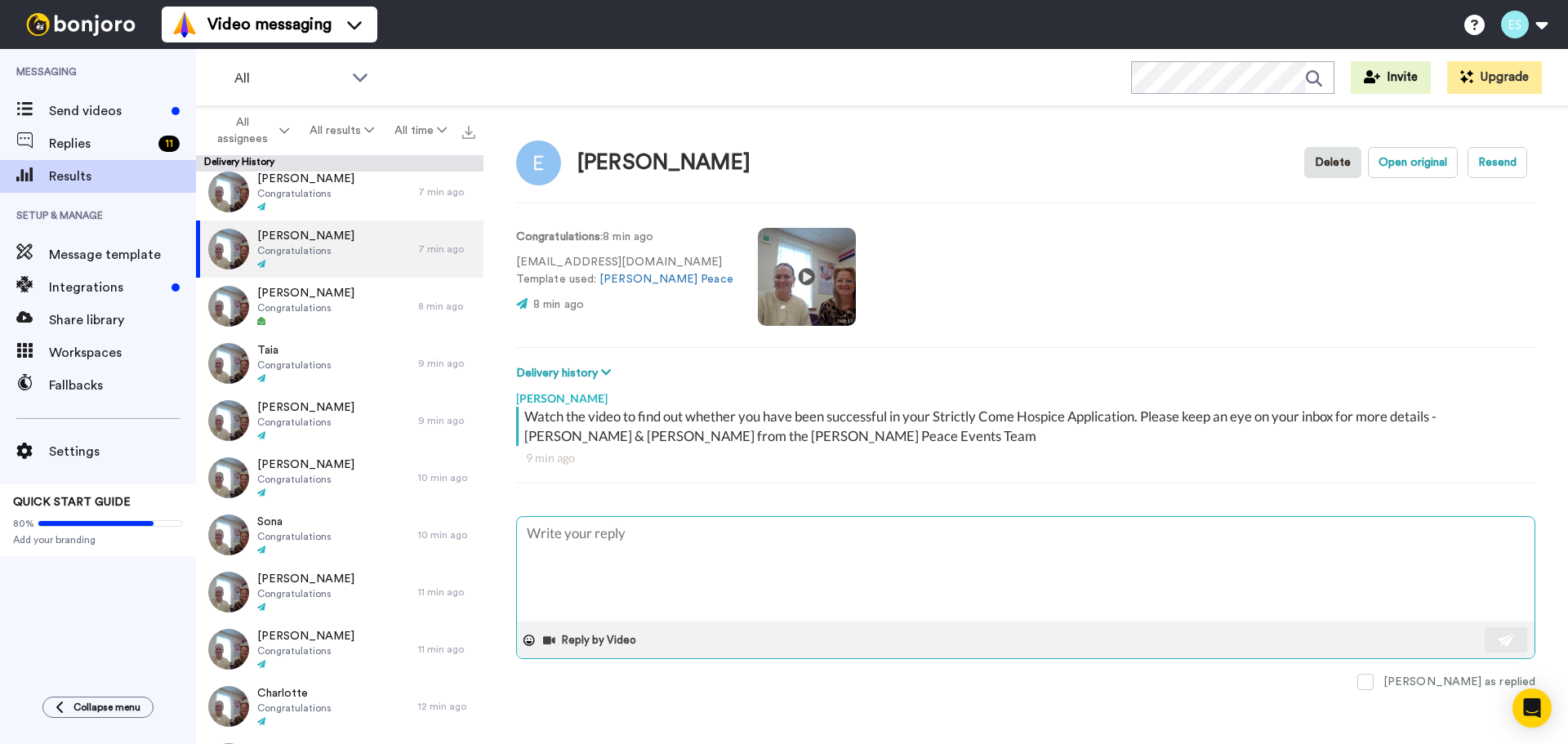
type textarea "x"
type textarea "A"
type textarea "x"
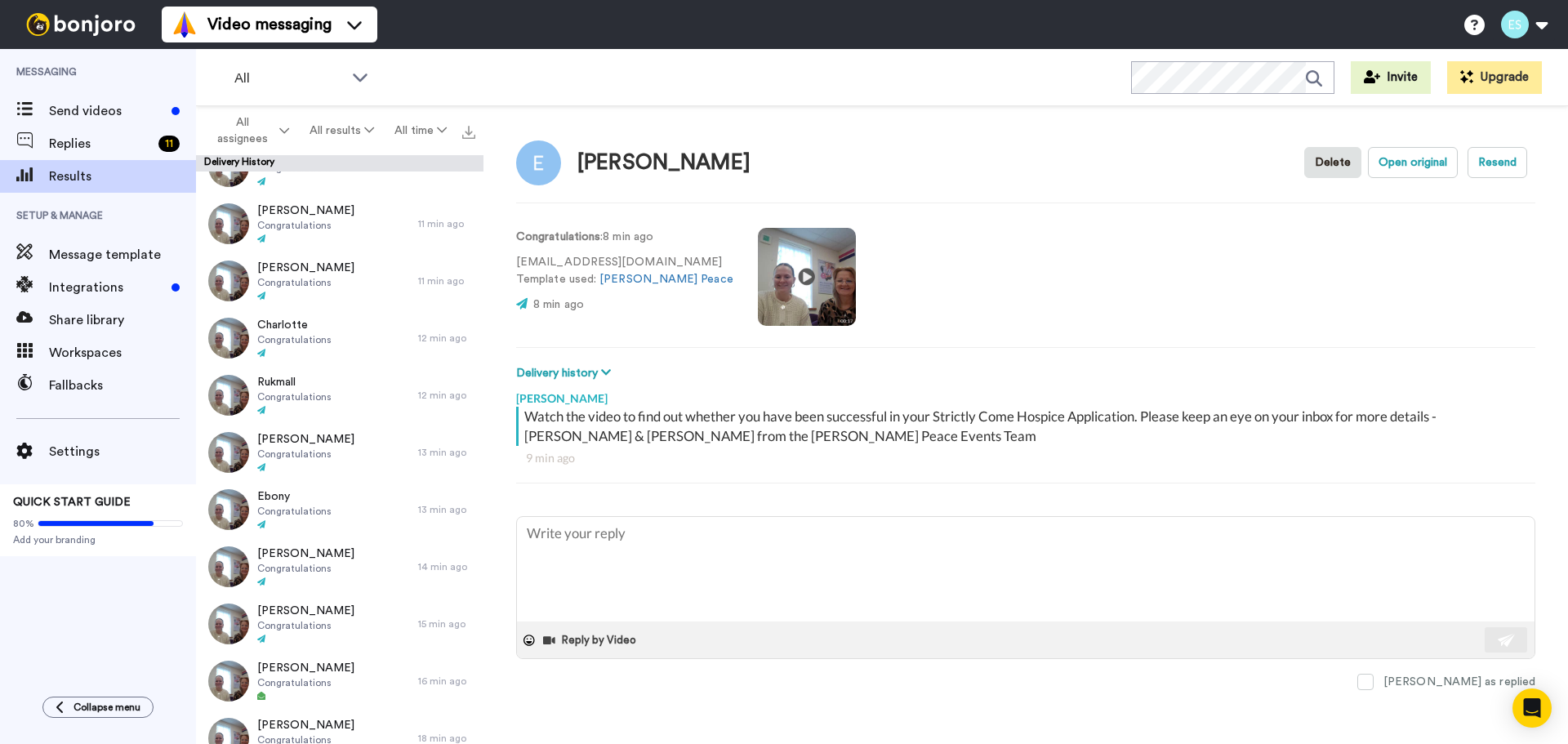
scroll to position [816, 0]
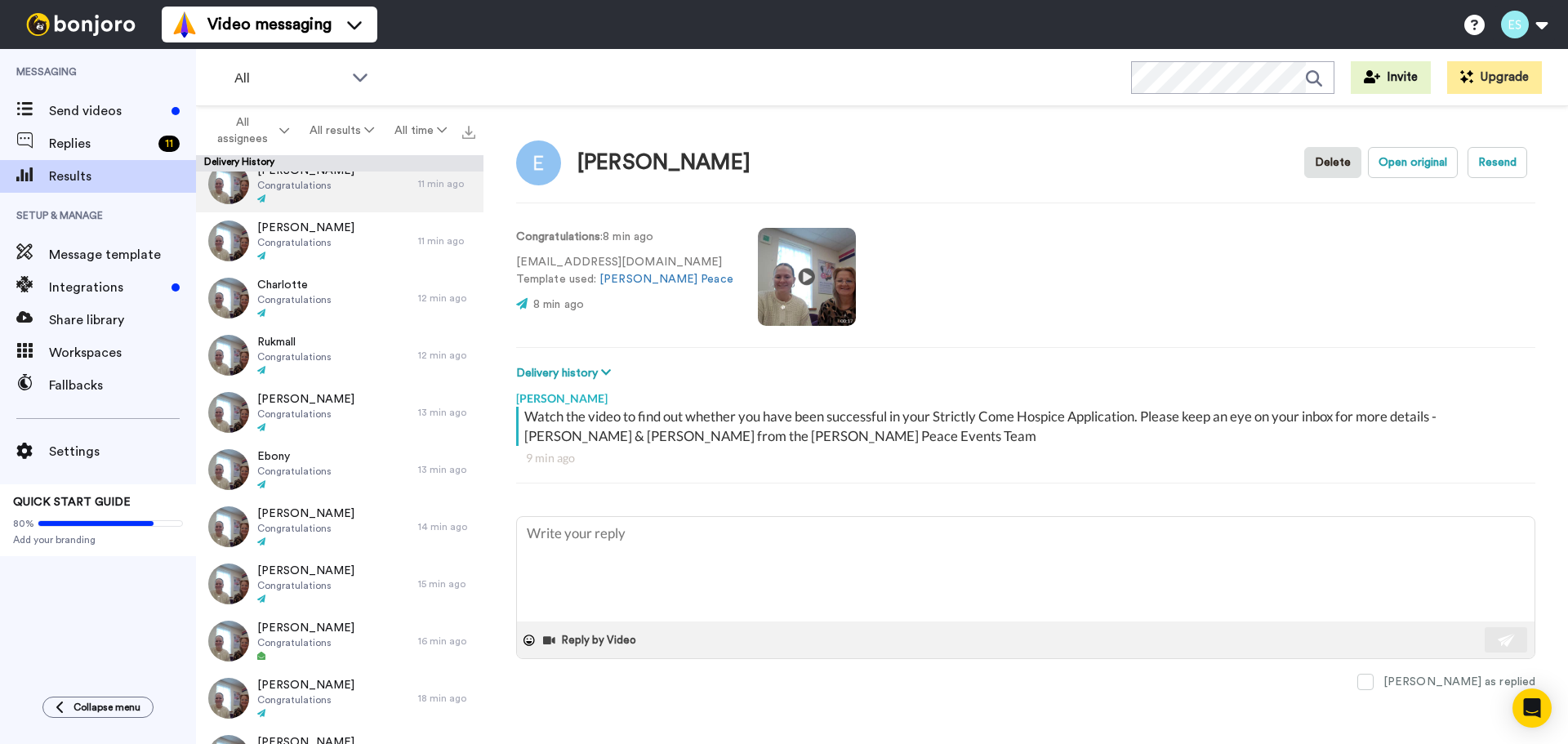
type textarea "x"
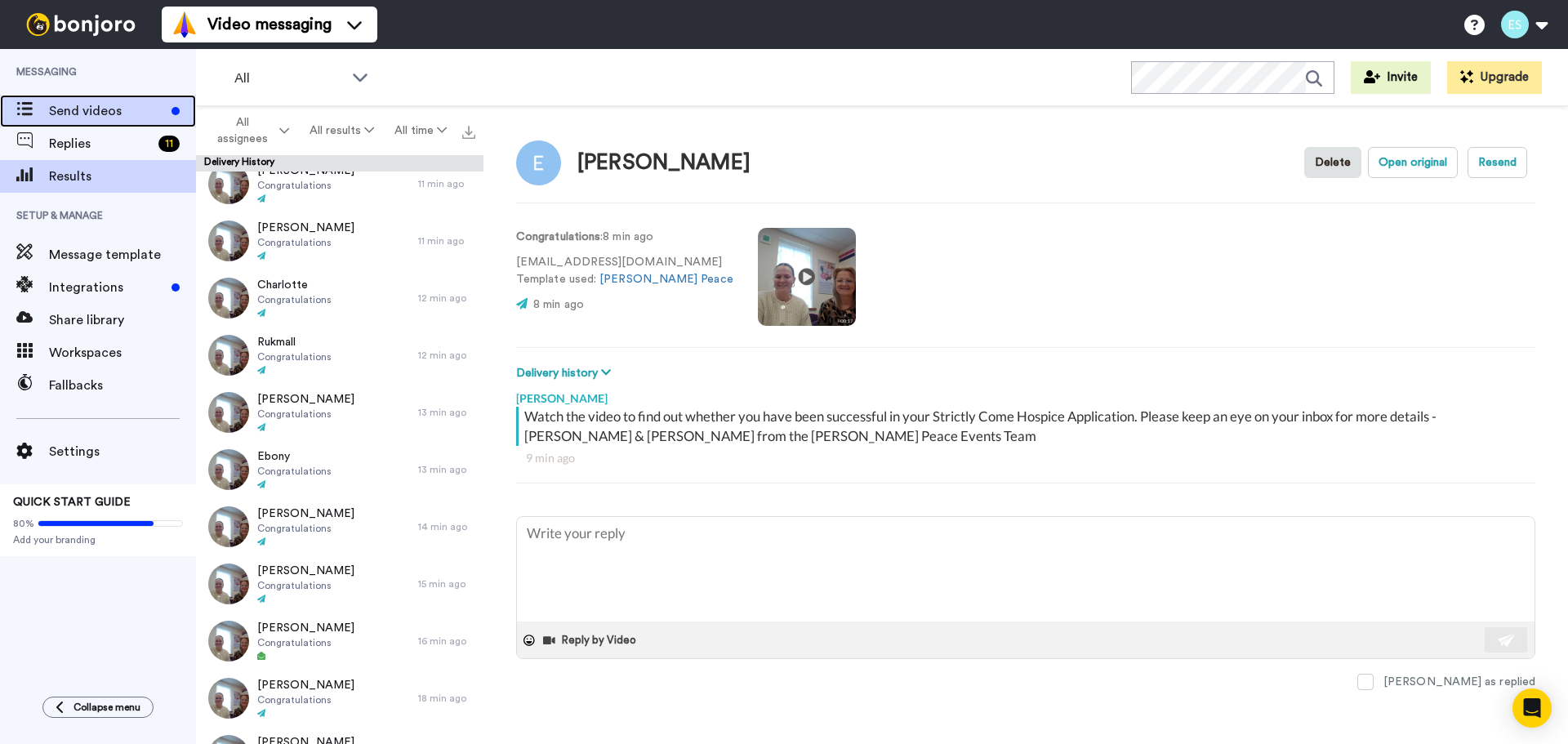
click at [112, 112] on span "Send videos" at bounding box center [107, 111] width 116 height 19
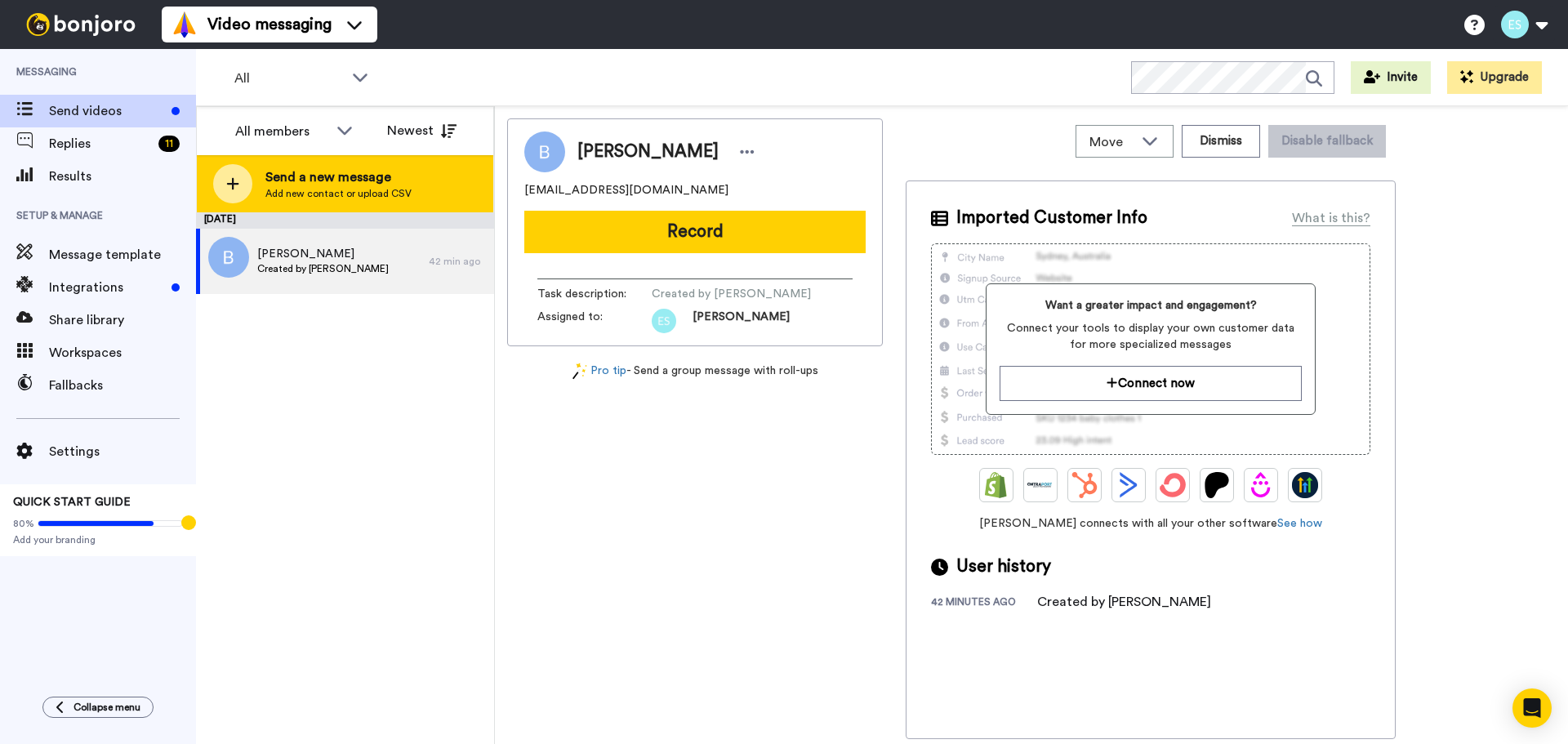
click at [344, 187] on span "Add new contact or upload CSV" at bounding box center [338, 194] width 146 height 13
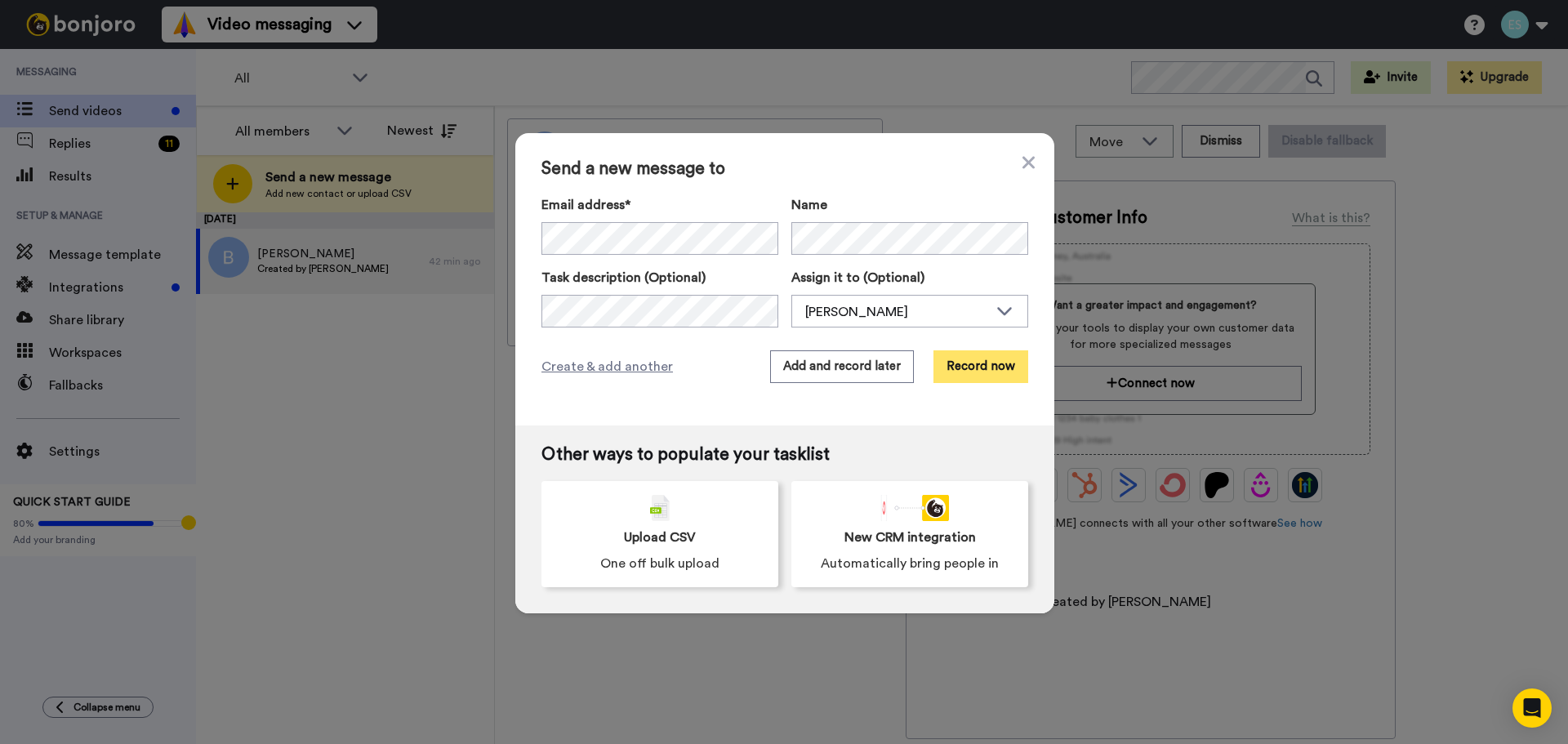
click at [952, 371] on button "Record now" at bounding box center [981, 366] width 95 height 33
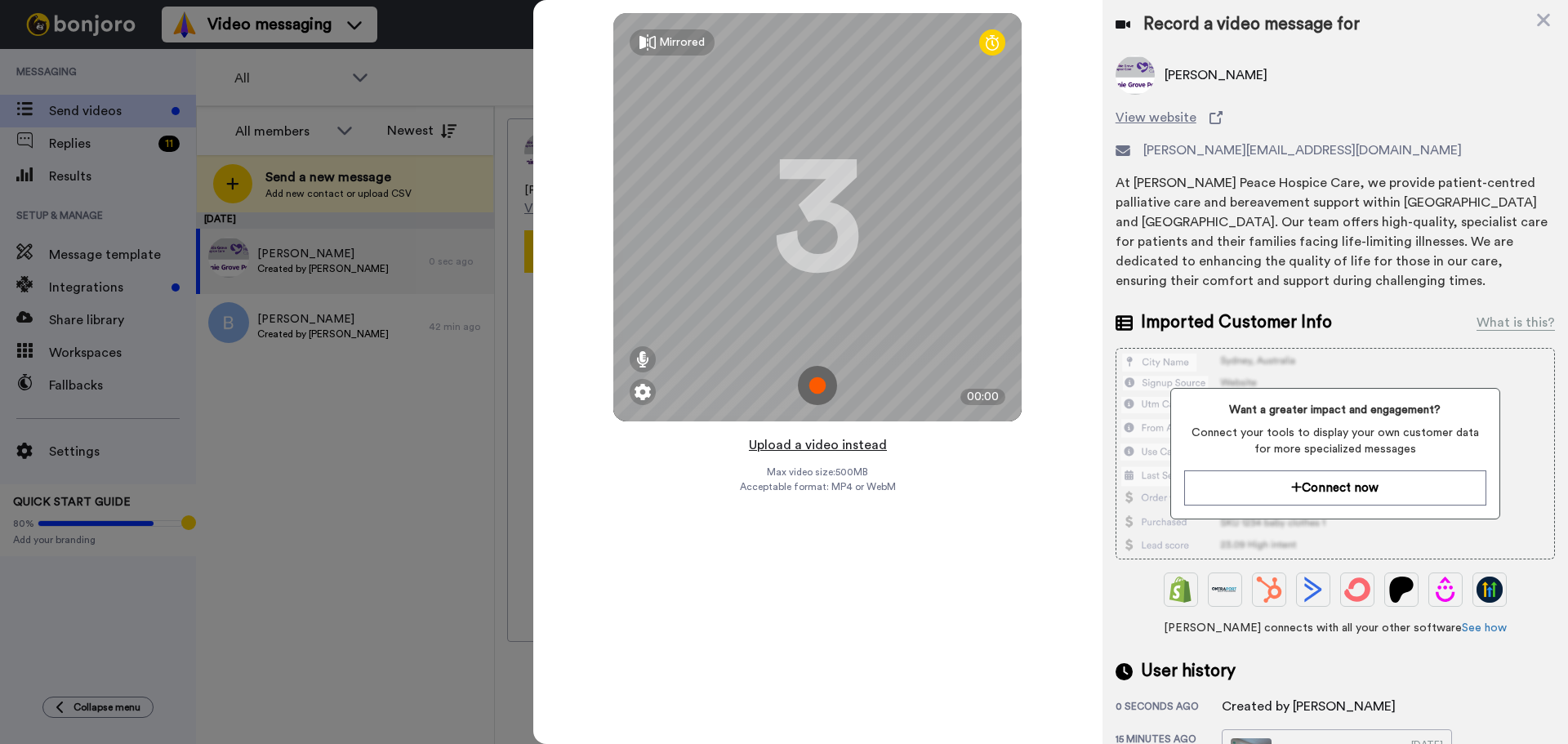
click at [816, 445] on button "Upload a video instead" at bounding box center [818, 445] width 148 height 21
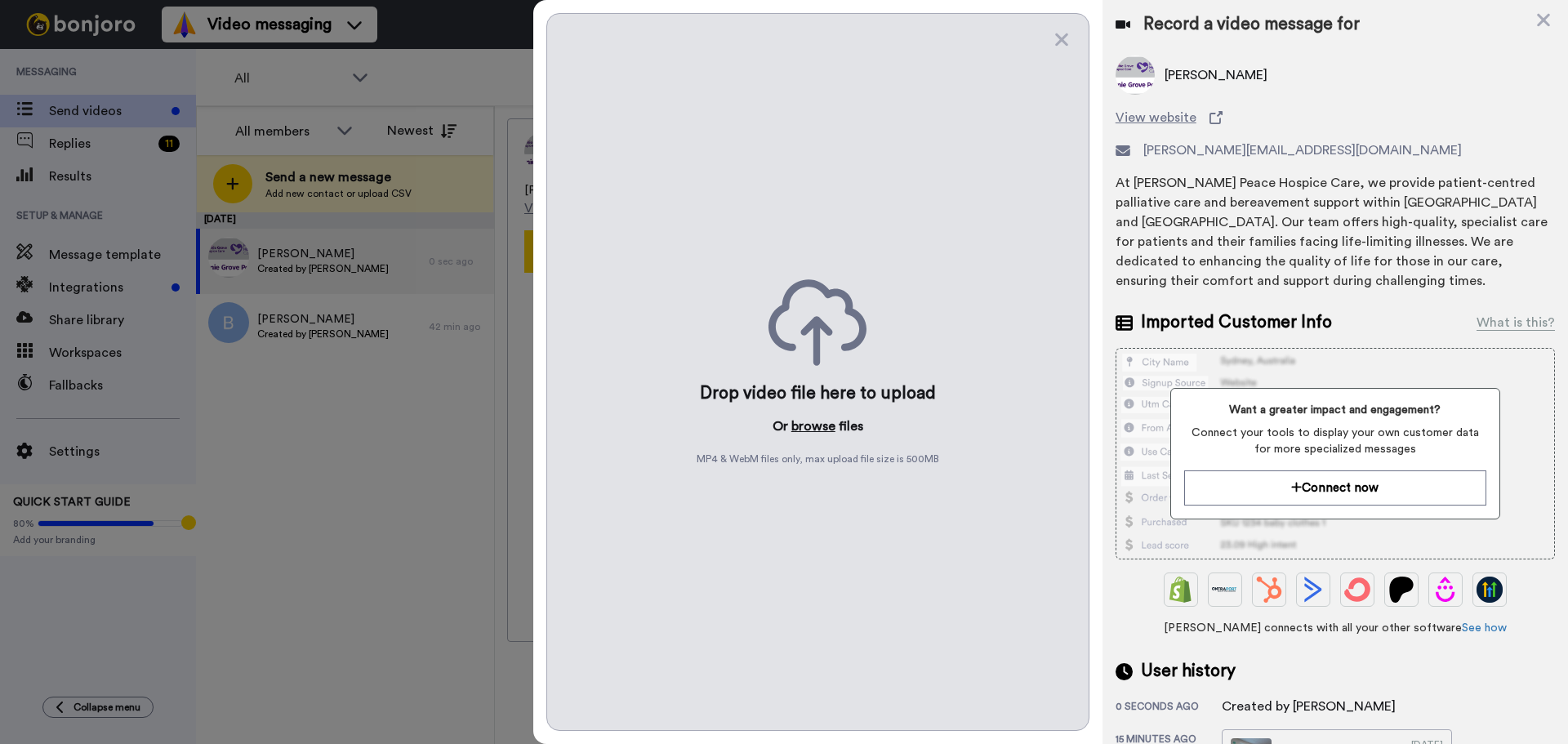
click at [801, 426] on button "browse" at bounding box center [813, 426] width 44 height 19
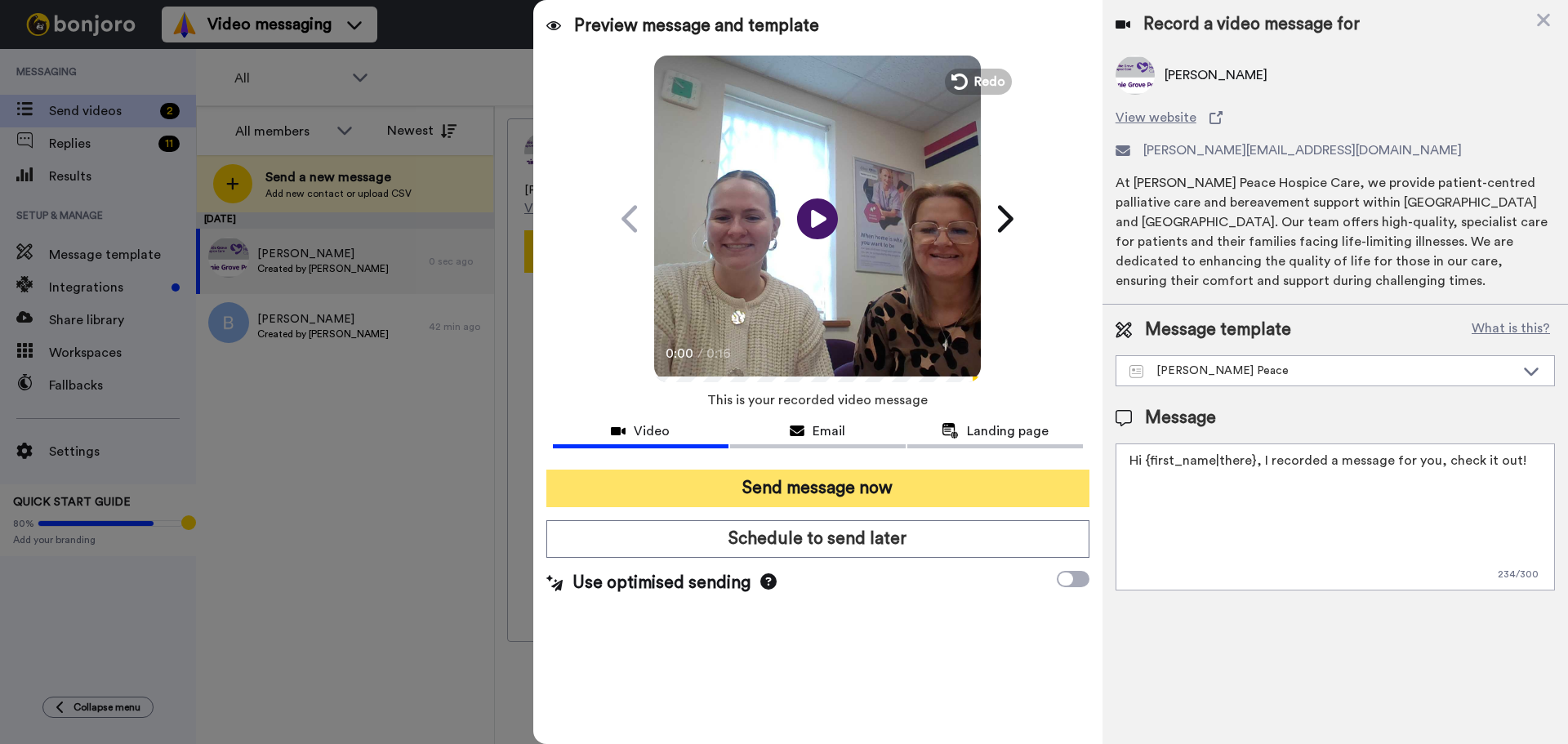
drag, startPoint x: 1536, startPoint y: 463, endPoint x: 660, endPoint y: 499, distance: 876.7
click at [656, 508] on div "Preview message and template Play/Pause 0:00 / 0:16 Here's a personal video I r…" at bounding box center [1051, 372] width 1034 height 744
paste textarea "Watch the video to find out whether you have been successful in your Strictly C…"
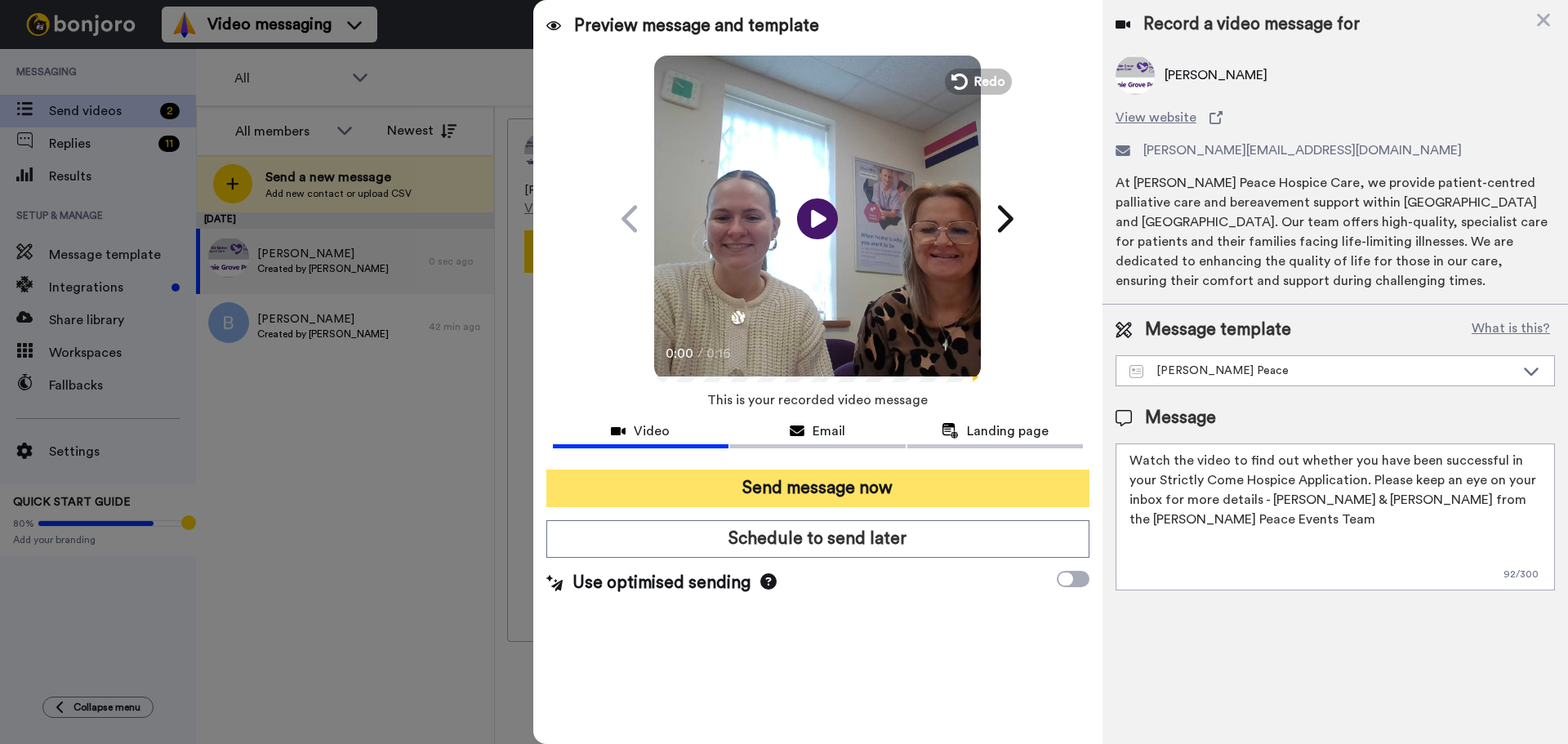
type textarea "Watch the video to find out whether you have been successful in your Strictly C…"
click at [681, 480] on button "Send message now" at bounding box center [817, 487] width 543 height 37
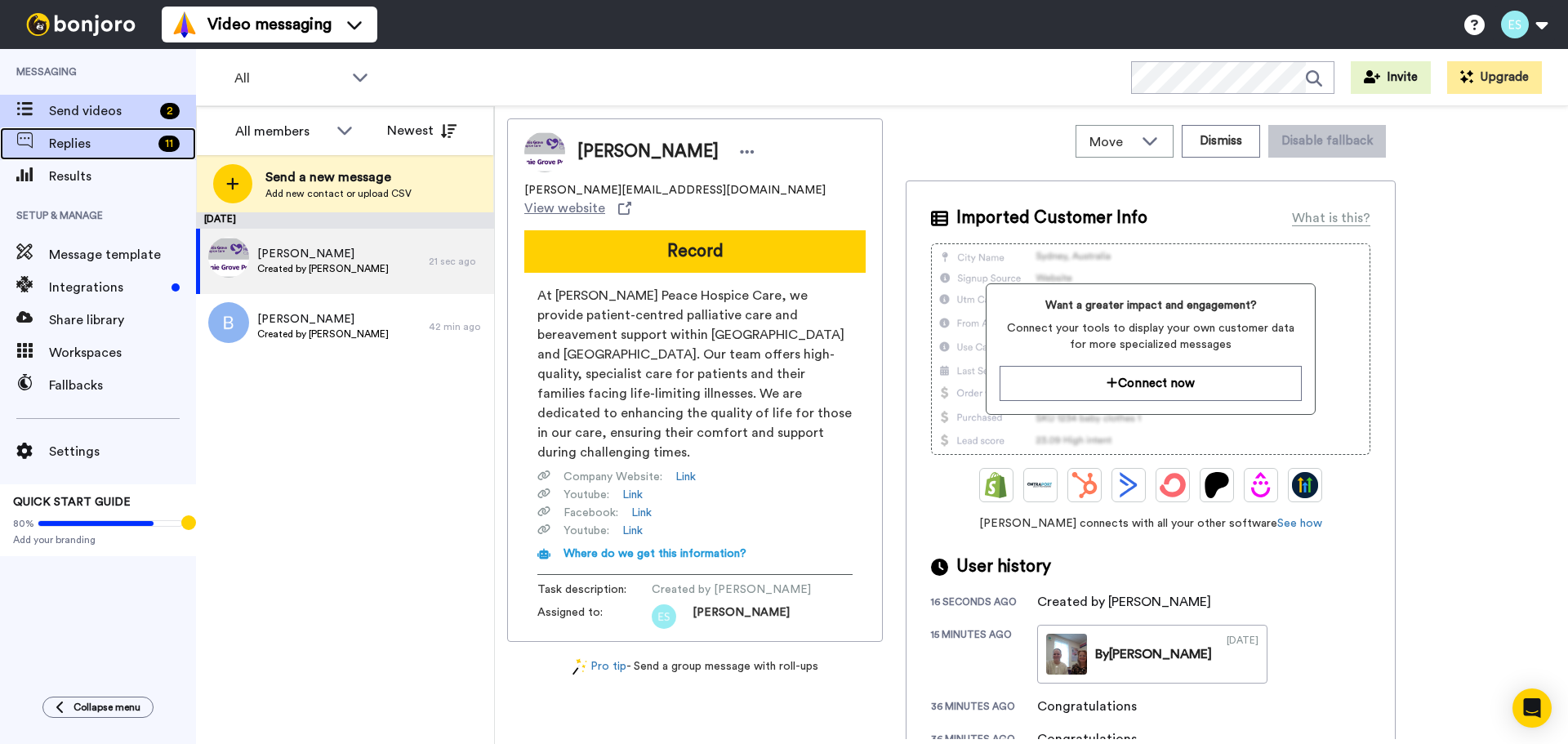
click at [122, 149] on span "Replies" at bounding box center [100, 143] width 103 height 19
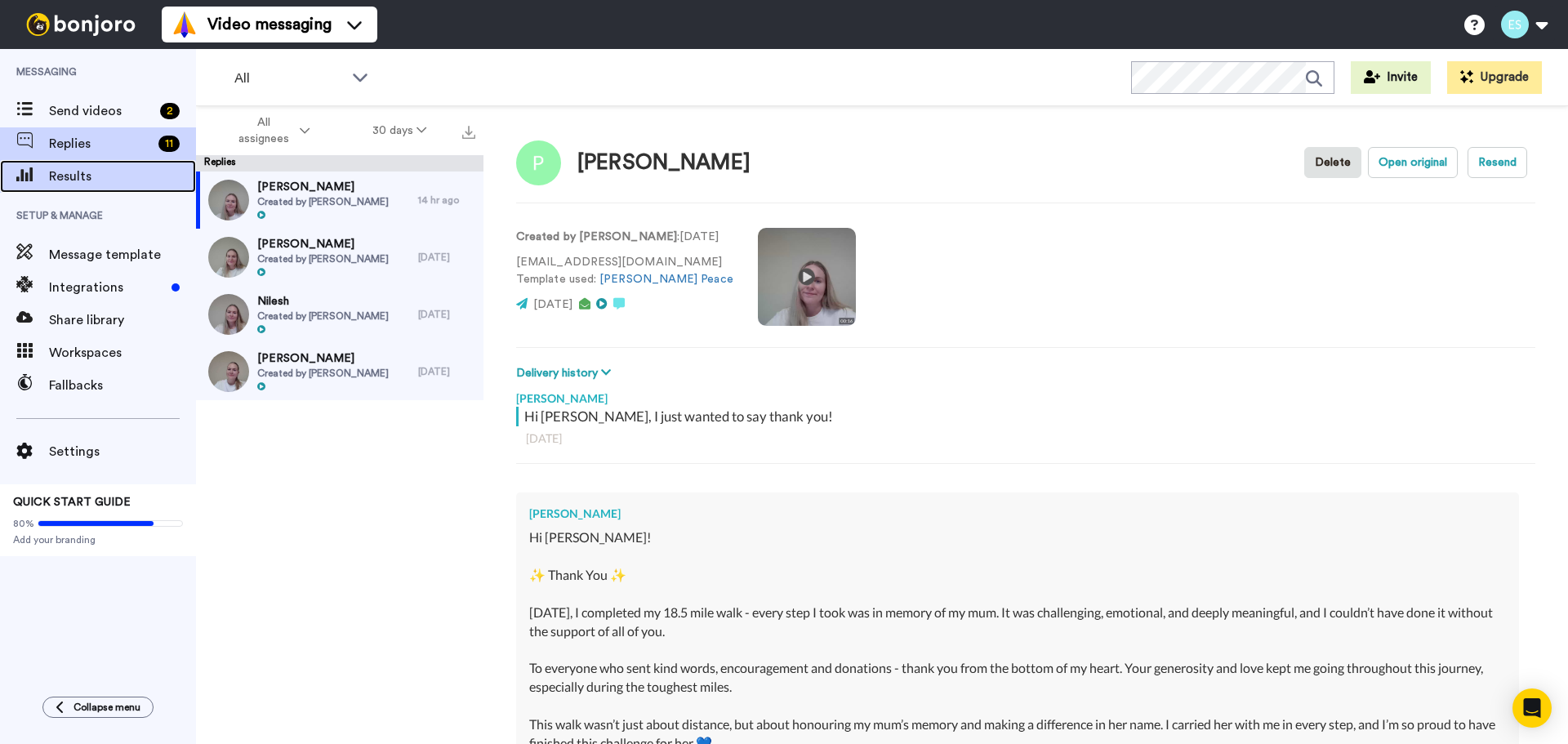
click at [138, 176] on span "Results" at bounding box center [122, 176] width 147 height 19
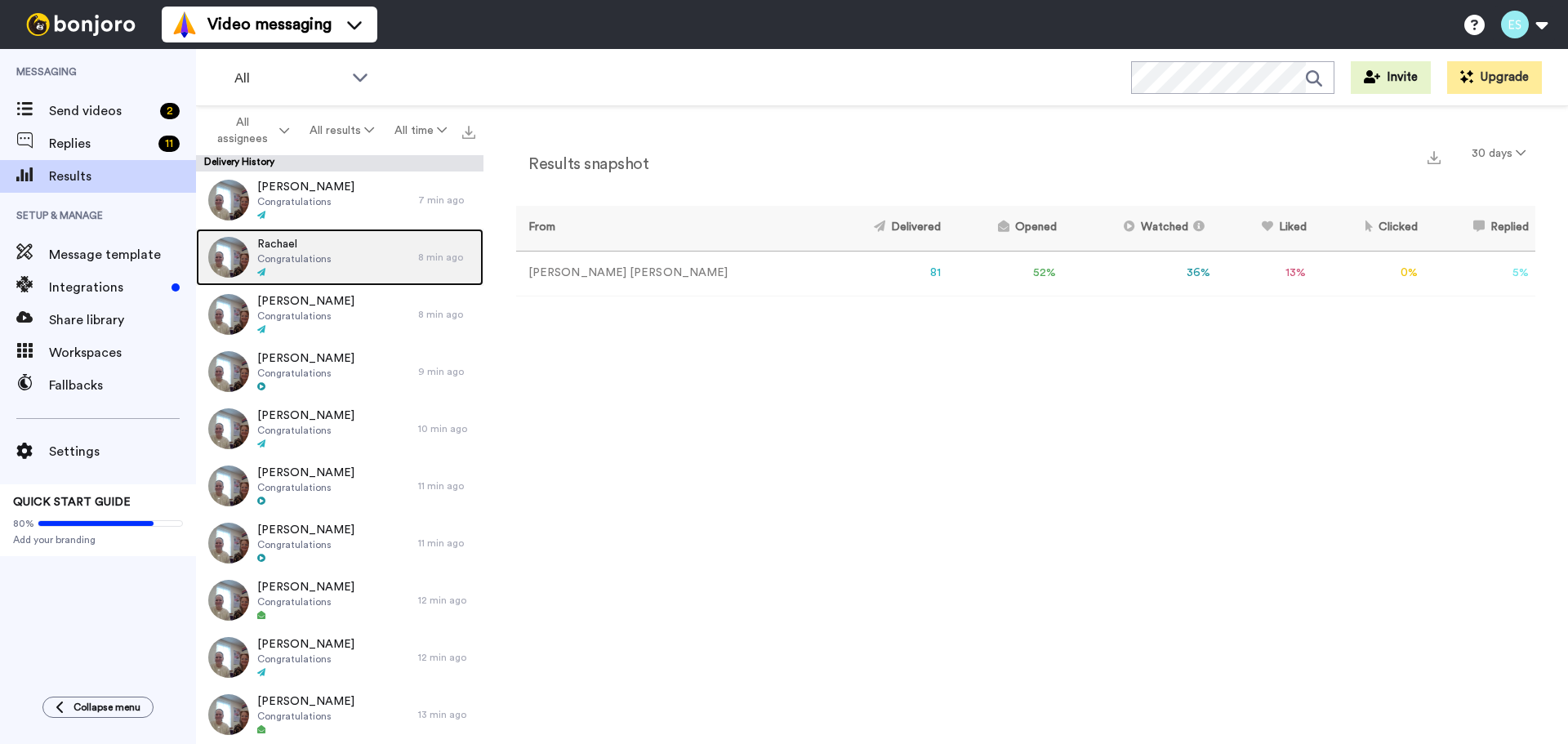
click at [248, 255] on img at bounding box center [229, 257] width 40 height 40
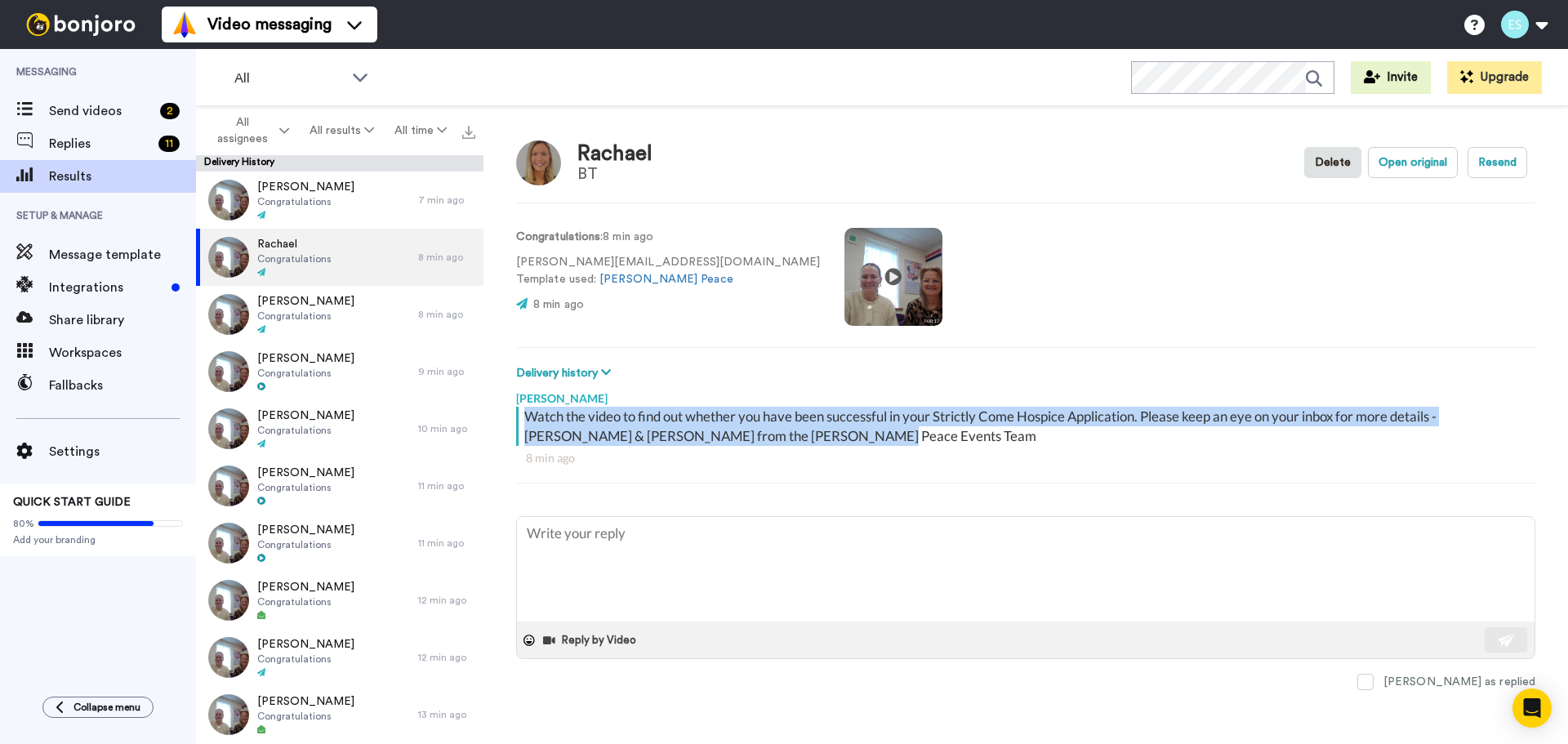
drag, startPoint x: 526, startPoint y: 412, endPoint x: 834, endPoint y: 436, distance: 308.9
click at [834, 436] on div "Watch the video to find out whether you have been successful in your Strictly C…" at bounding box center [1027, 426] width 1007 height 39
copy div "Watch the video to find out whether you have been successful in your Strictly C…"
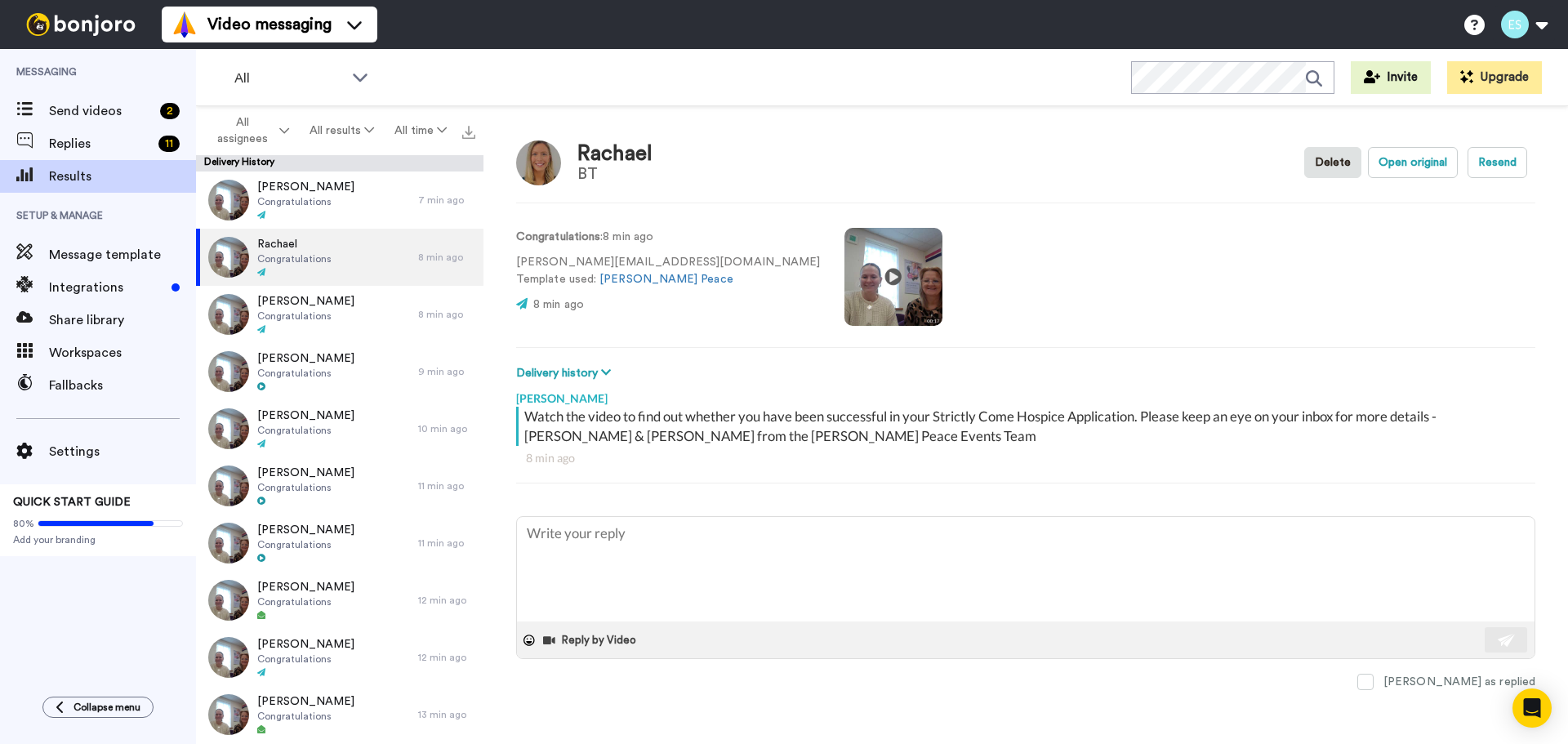
click at [854, 469] on div "Watch the video to find out whether you have been successful in your Strictly C…" at bounding box center [1026, 453] width 1019 height 93
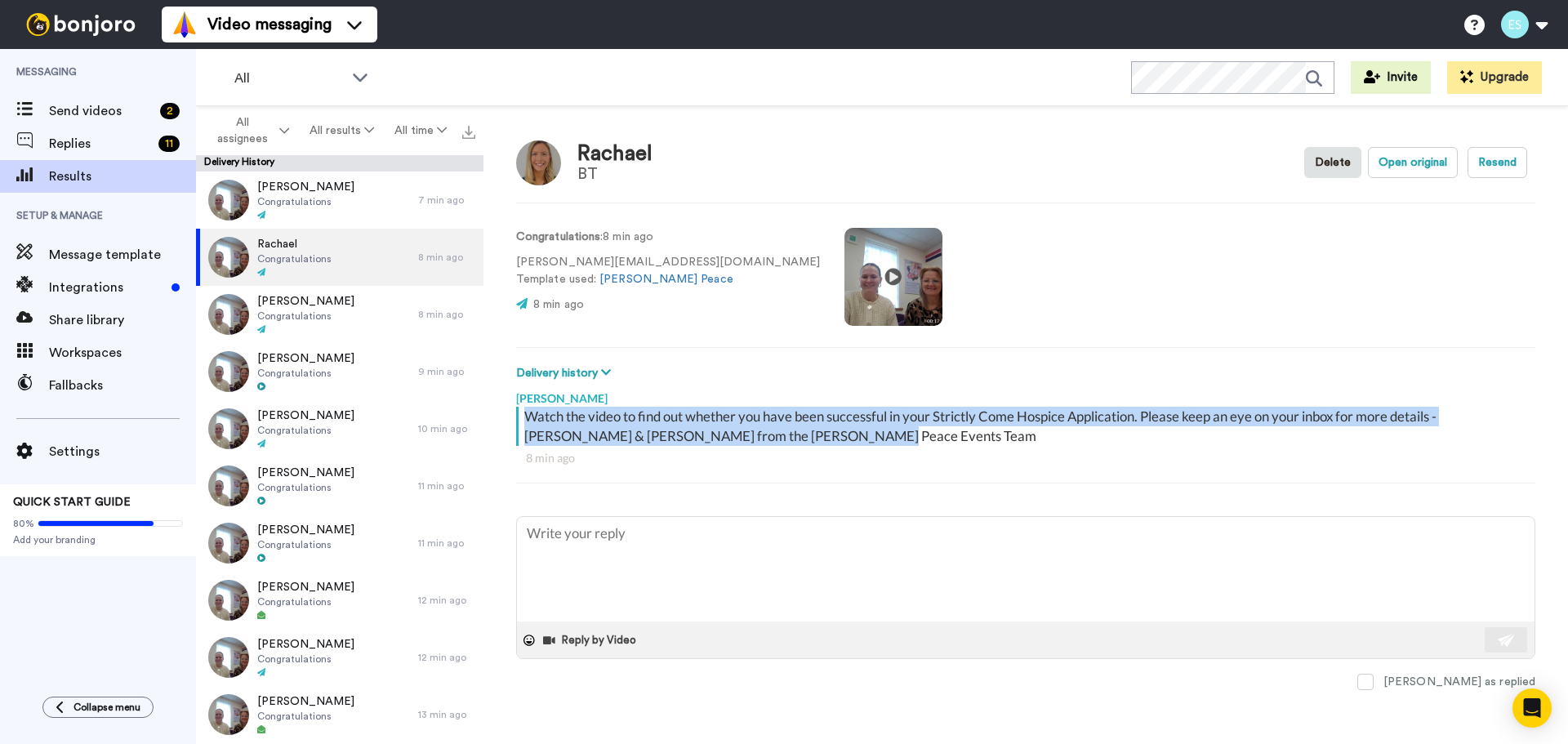
drag, startPoint x: 829, startPoint y: 438, endPoint x: 522, endPoint y: 421, distance: 307.5
click at [522, 421] on div "Watch the video to find out whether you have been successful in your Strictly C…" at bounding box center [1024, 426] width 1015 height 39
copy div "Watch the video to find out whether you have been successful in your Strictly C…"
type textarea "x"
click at [848, 445] on div "Watch the video to find out whether you have been successful in your Strictly C…" at bounding box center [1027, 426] width 1007 height 39
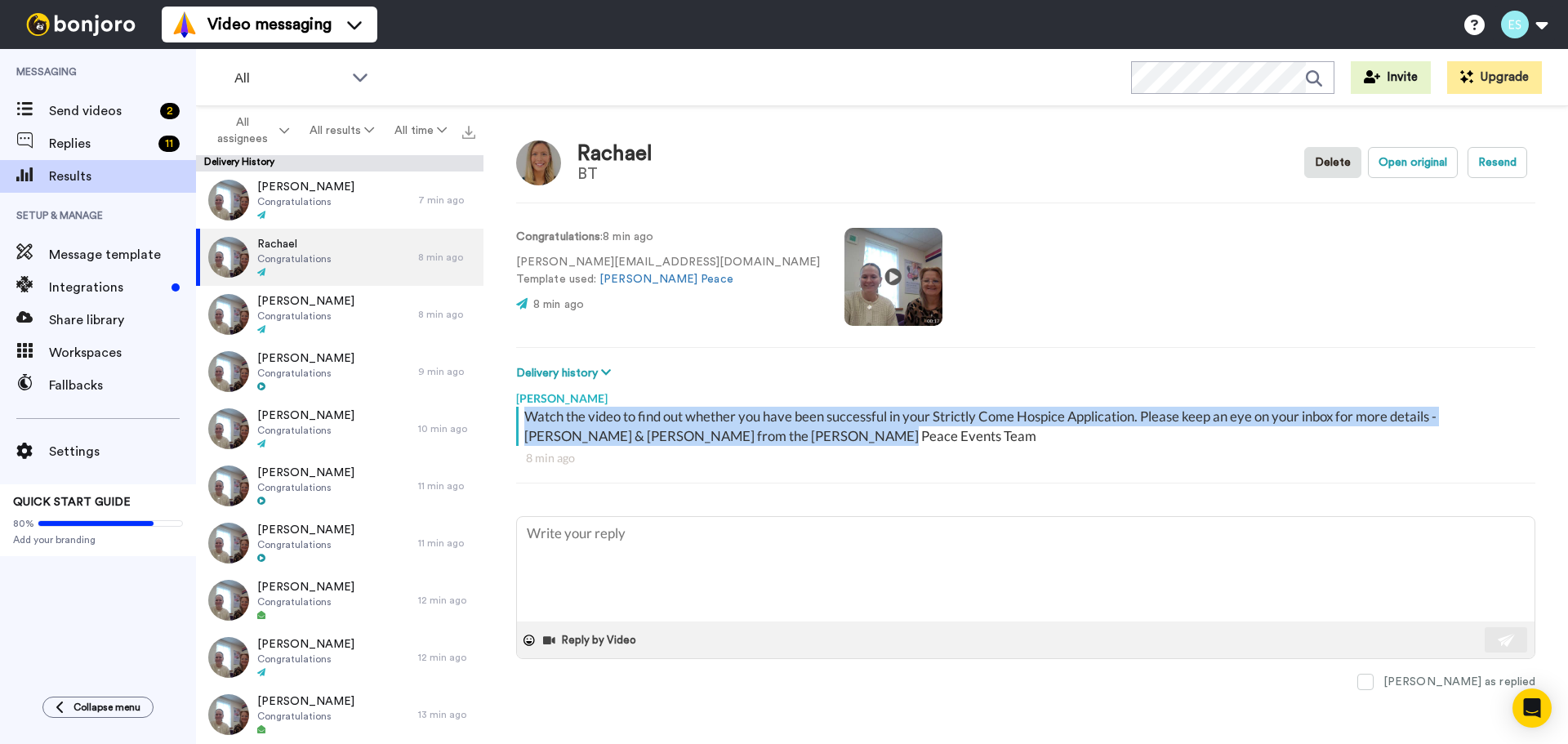
drag, startPoint x: 824, startPoint y: 437, endPoint x: 525, endPoint y: 420, distance: 299.5
click at [525, 420] on div "Watch the video to find out whether you have been successful in your Strictly C…" at bounding box center [1027, 426] width 1007 height 39
copy div "Watch the video to find out whether you have been successful in your Strictly C…"
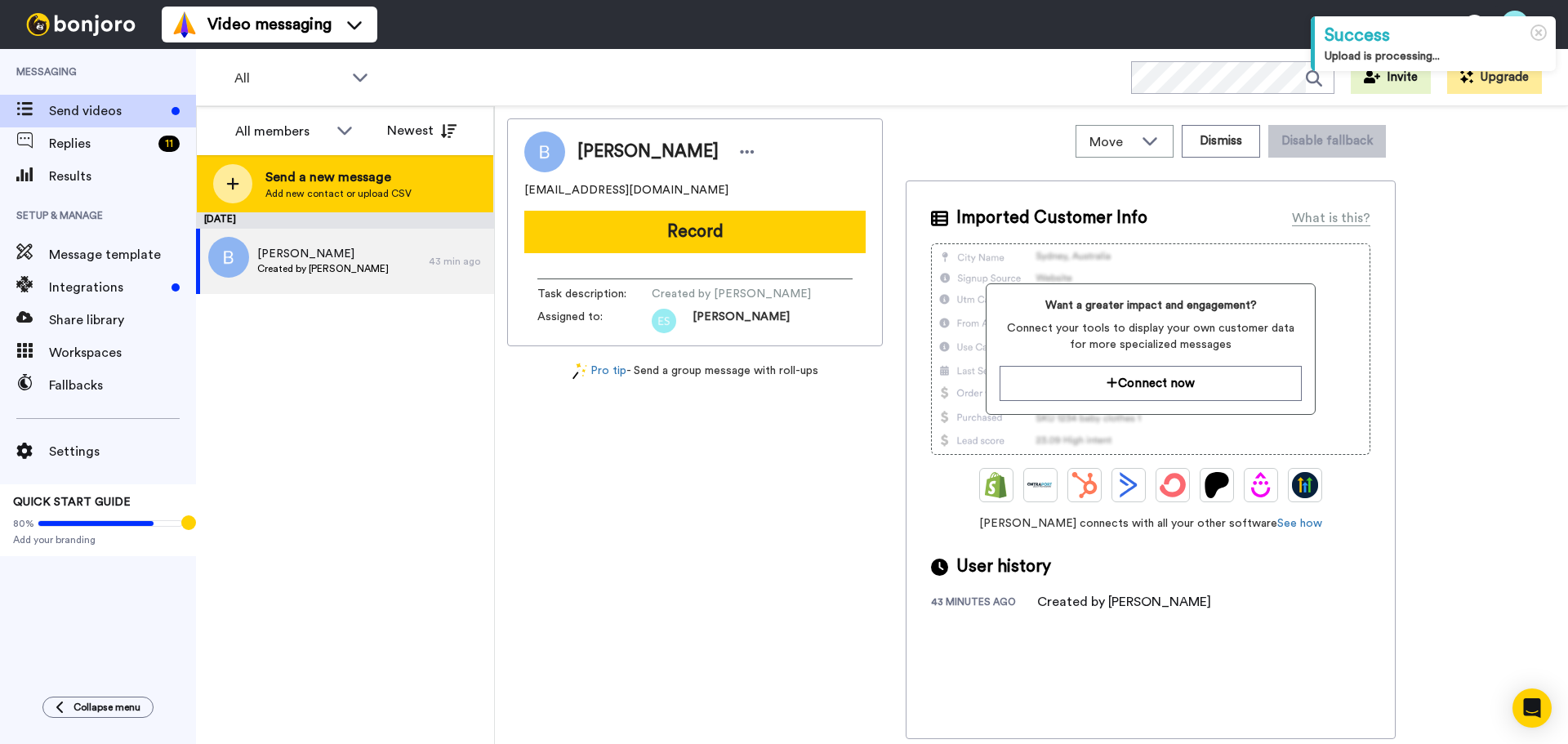
click at [297, 172] on span "Send a new message" at bounding box center [338, 177] width 146 height 19
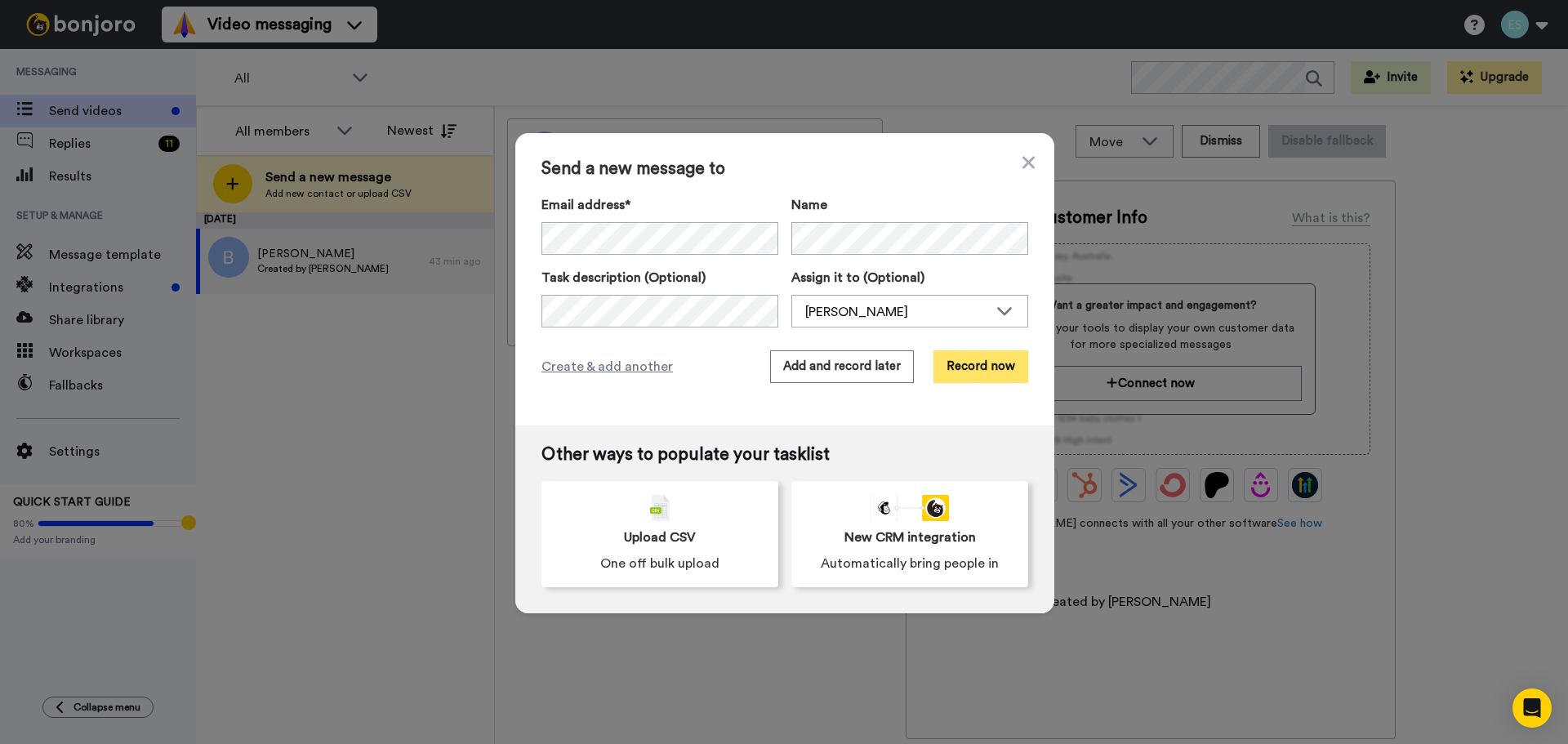
click at [959, 362] on button "Record now" at bounding box center [981, 366] width 95 height 33
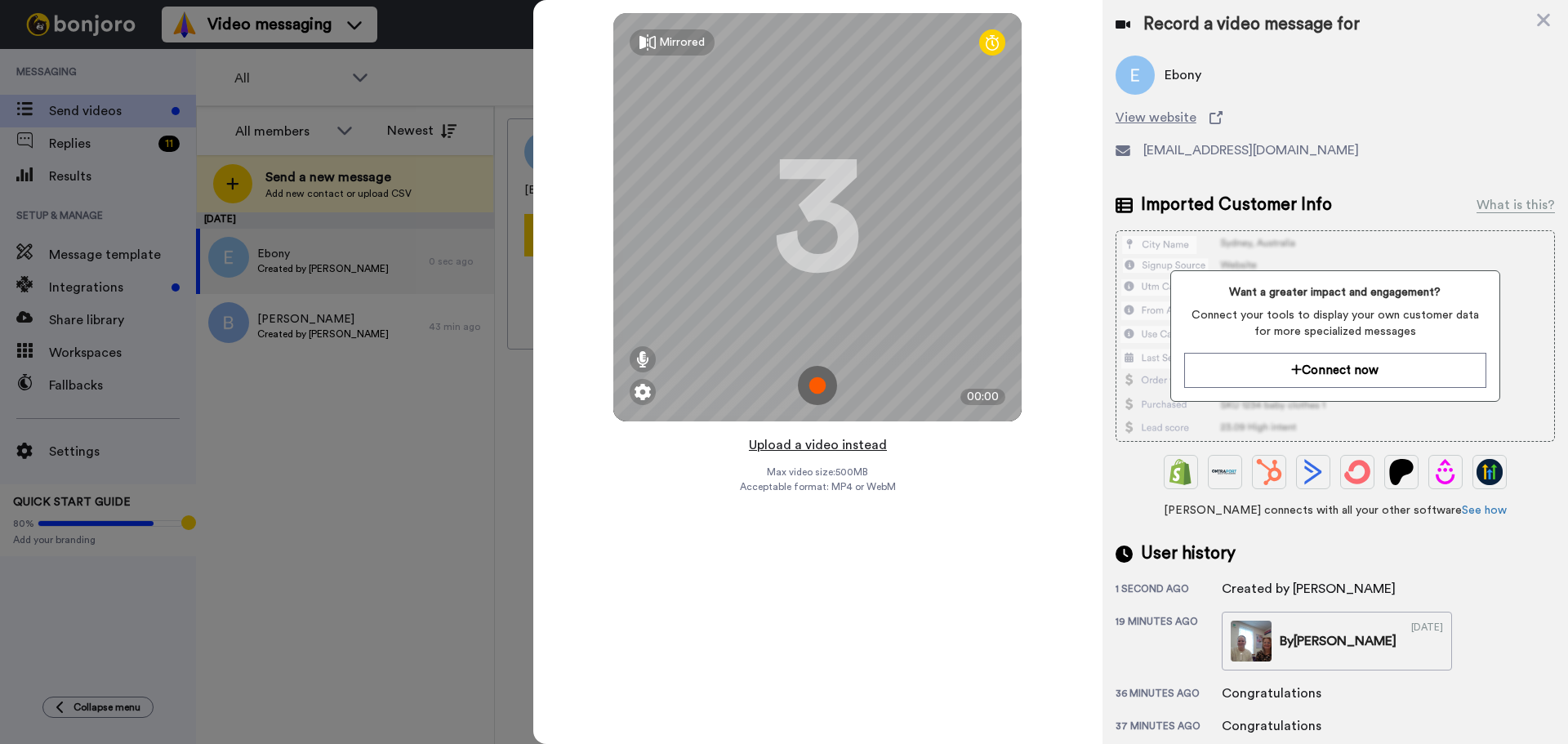
click at [794, 447] on button "Upload a video instead" at bounding box center [818, 445] width 148 height 21
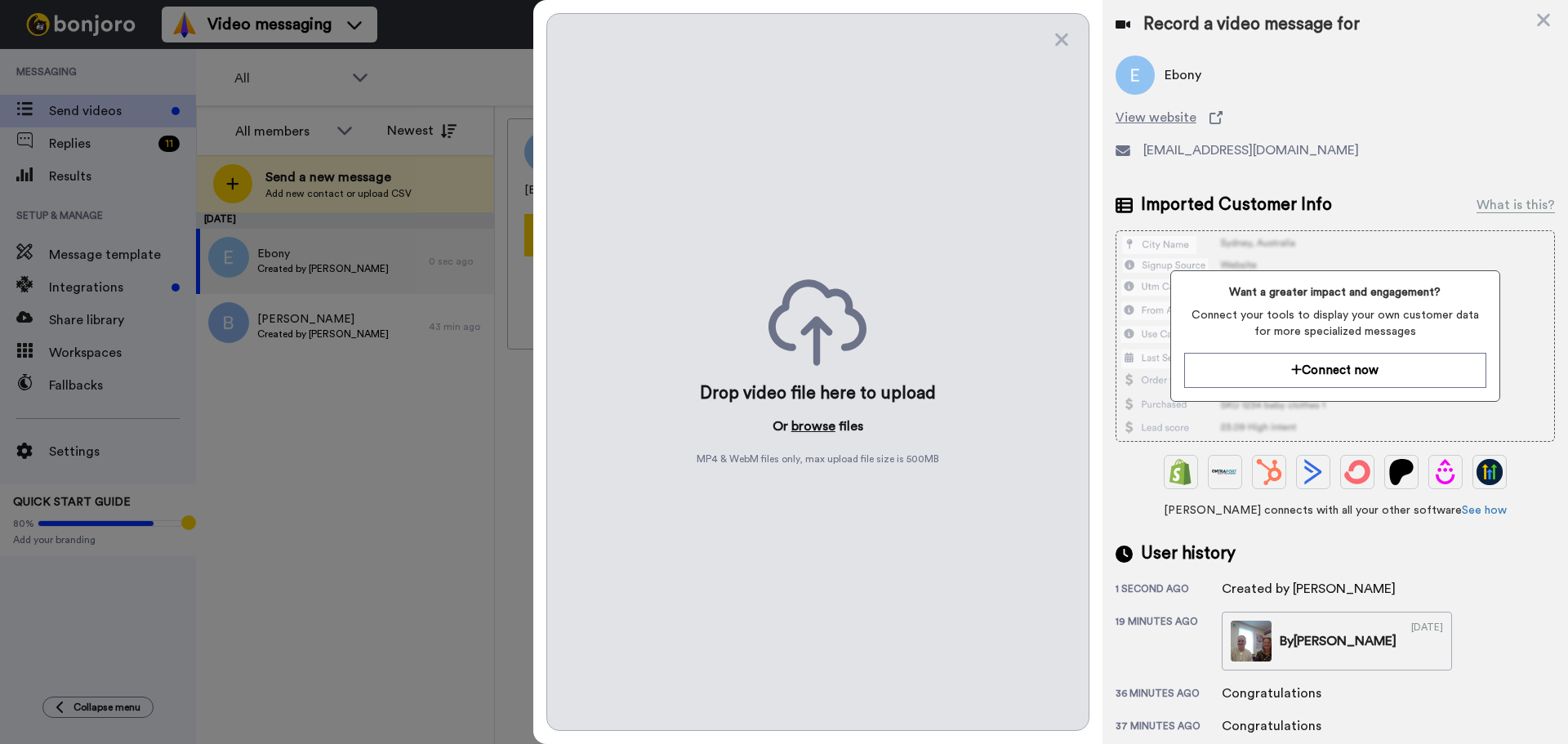
click at [816, 429] on button "browse" at bounding box center [813, 426] width 44 height 19
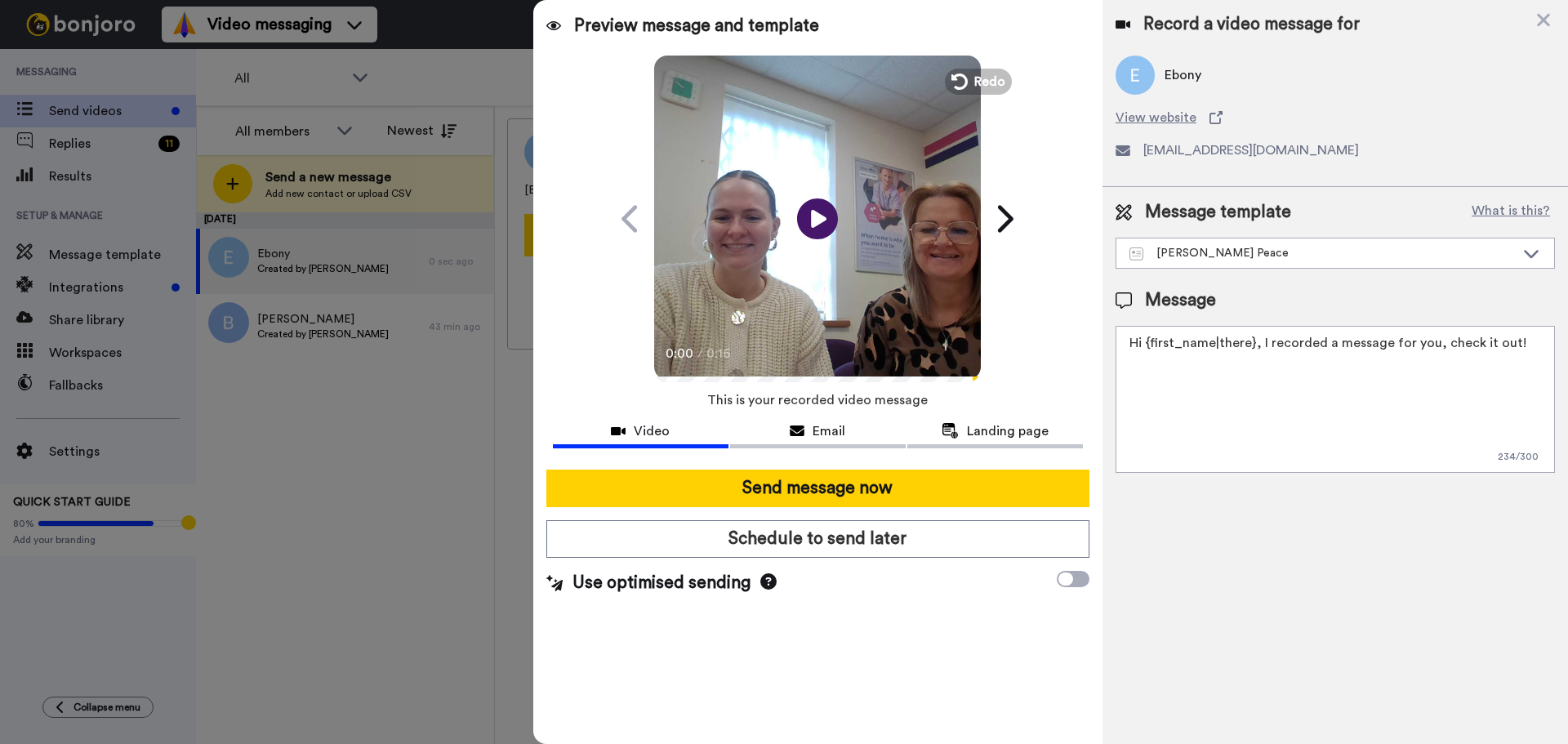
drag, startPoint x: 1535, startPoint y: 350, endPoint x: 579, endPoint y: 263, distance: 960.0
click at [606, 304] on div "Preview message and template Play/Pause 0:00 / 0:16 Here's a personal video I r…" at bounding box center [1051, 372] width 1034 height 744
paste textarea "EBONYJAY98@OUTLOOK.COM"
drag, startPoint x: 1347, startPoint y: 342, endPoint x: 708, endPoint y: 353, distance: 639.1
click at [709, 354] on div "Preview message and template Play/Pause 0:00 / 0:16 Here's a personal video I r…" at bounding box center [1051, 372] width 1034 height 744
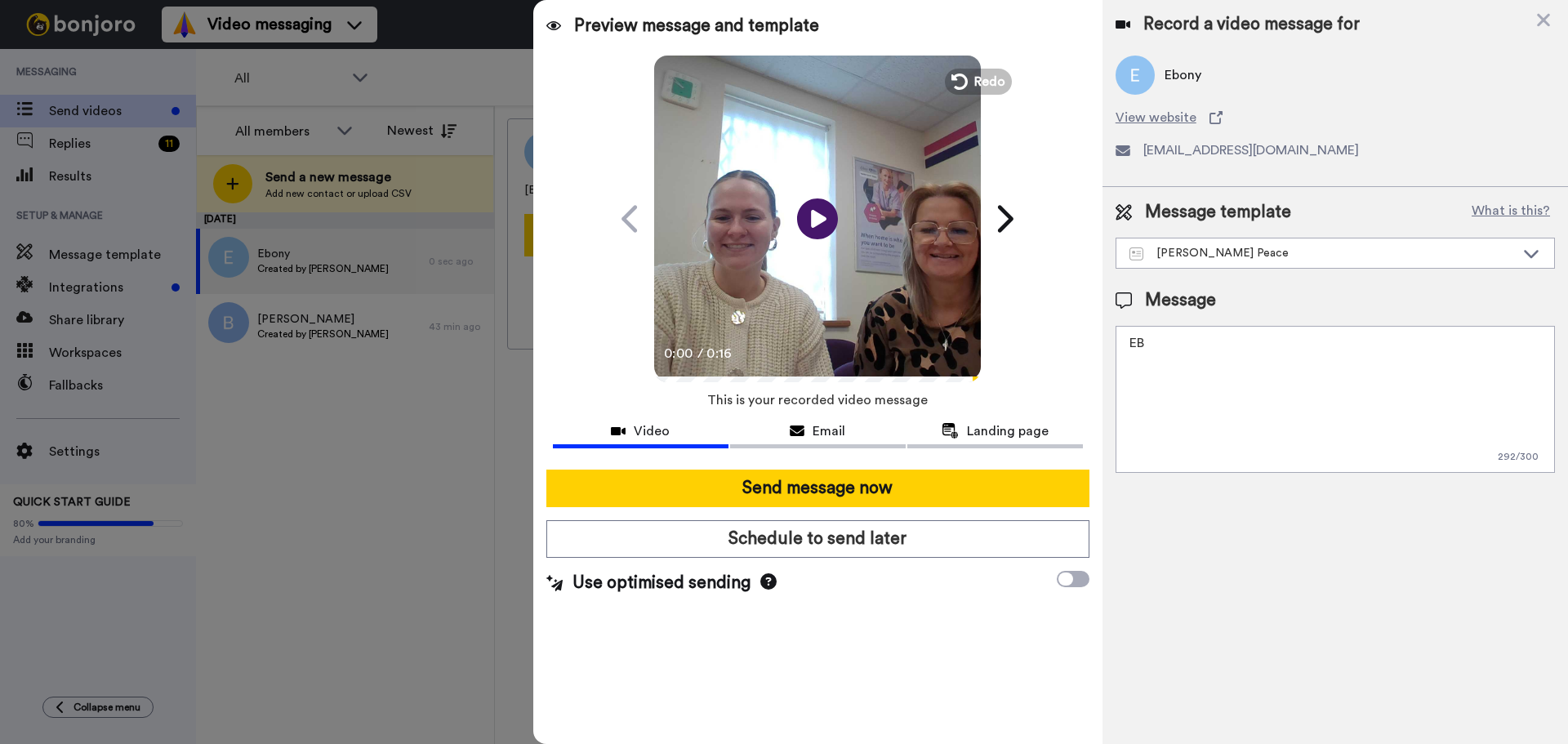
type textarea "E"
paste textarea "Watch the video to find out whether you have been successful in your Strictly C…"
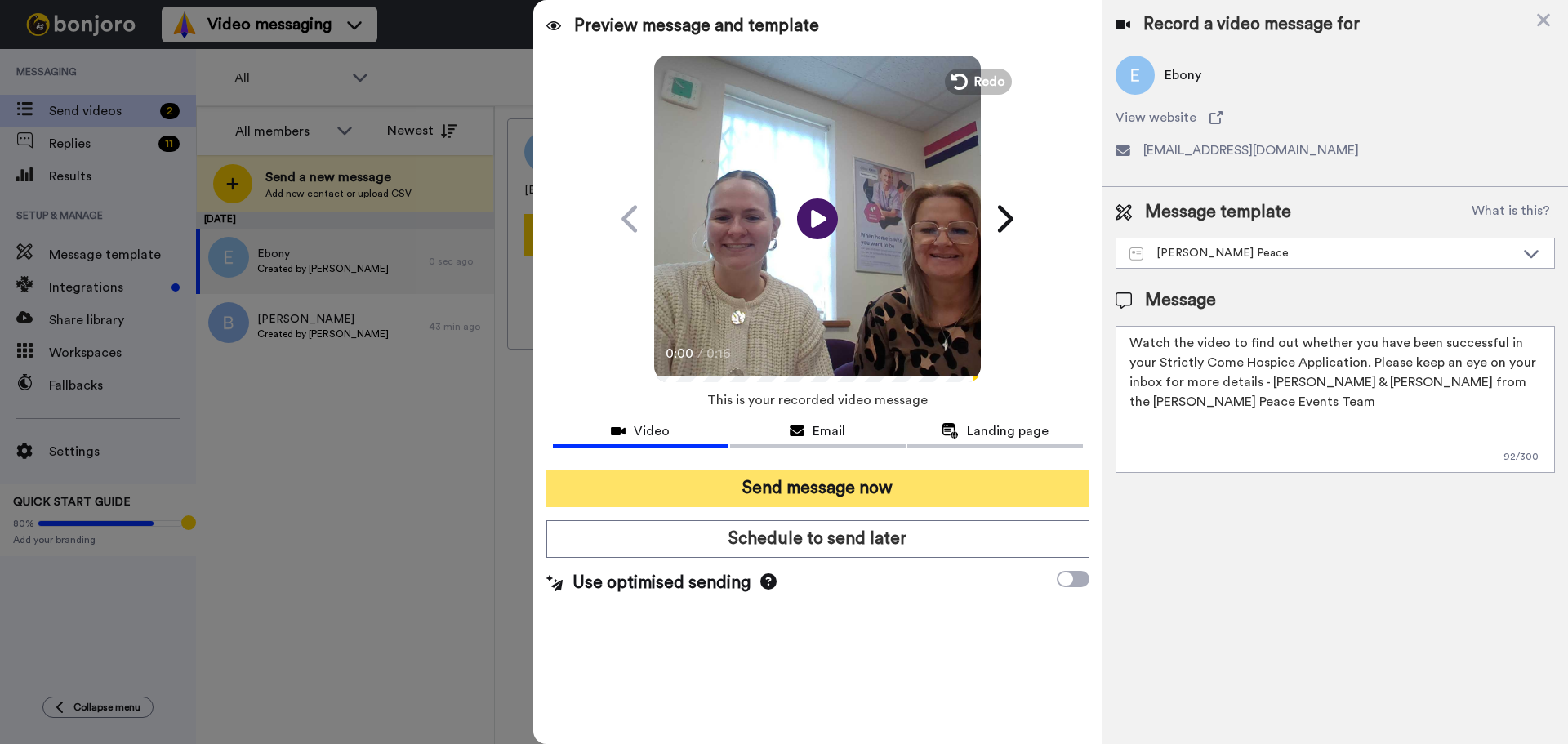
type textarea "Watch the video to find out whether you have been successful in your Strictly C…"
click at [908, 493] on button "Send message now" at bounding box center [817, 487] width 543 height 37
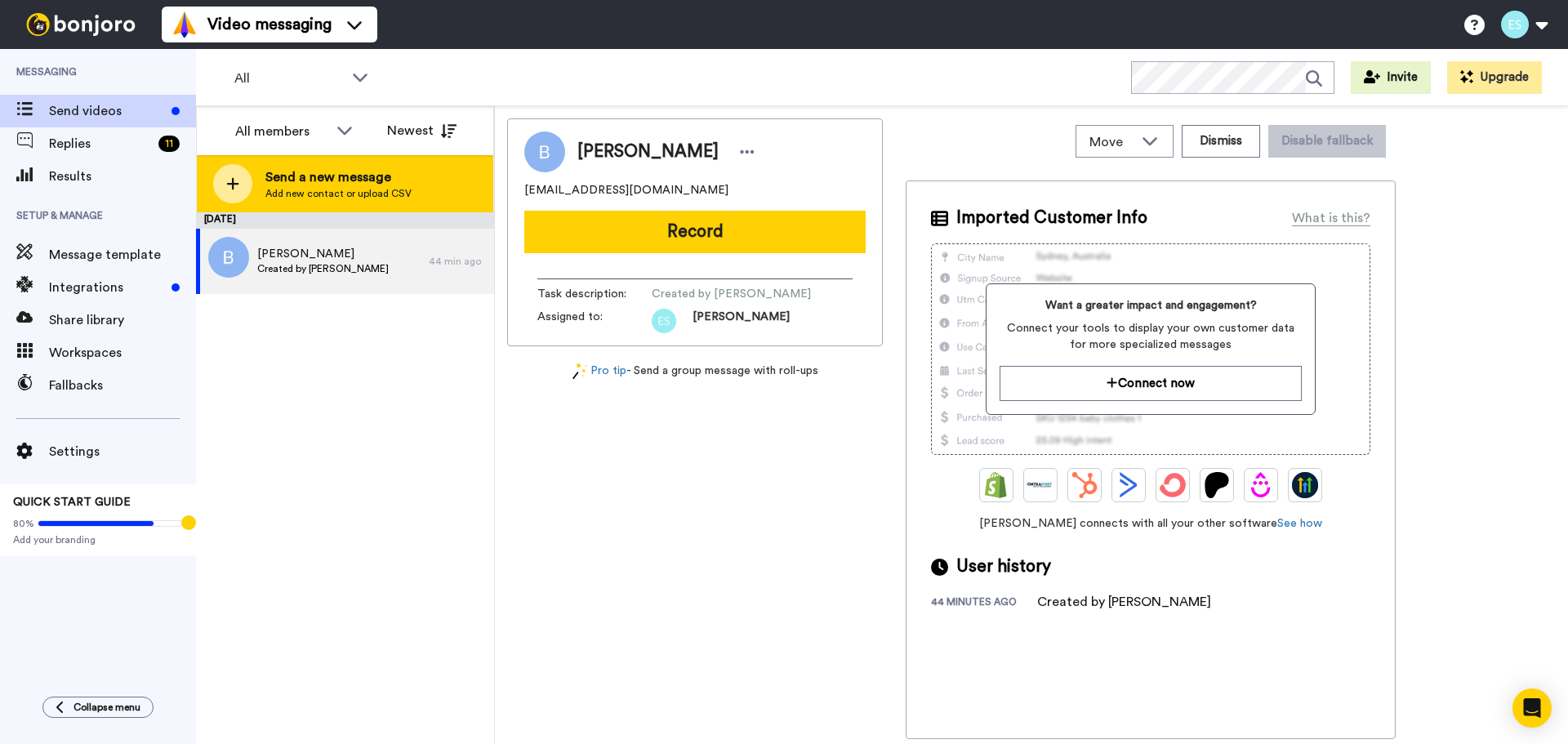
click at [470, 197] on div "Send a new message Add new contact or upload CSV" at bounding box center [345, 183] width 296 height 57
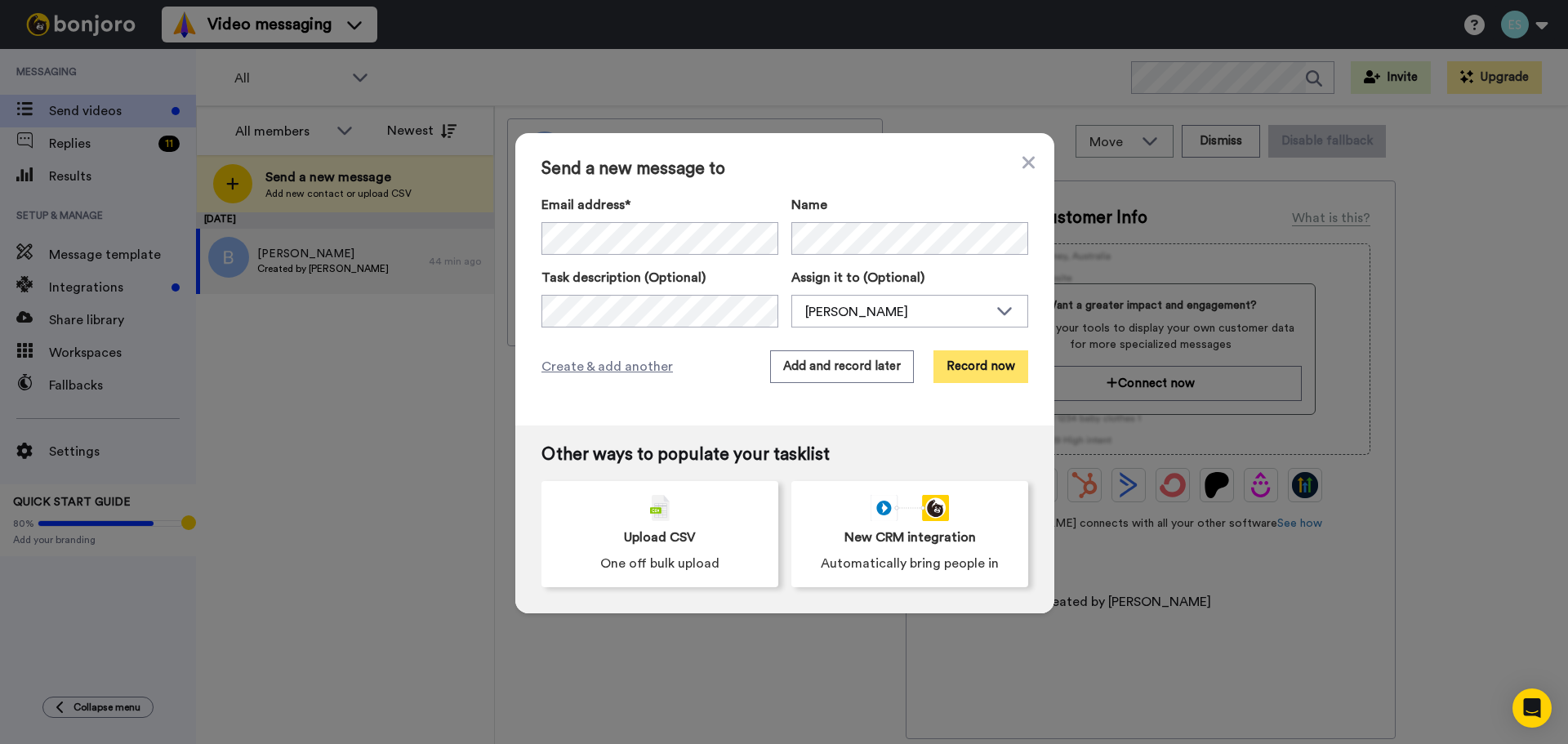
click at [956, 352] on button "Record now" at bounding box center [981, 366] width 95 height 33
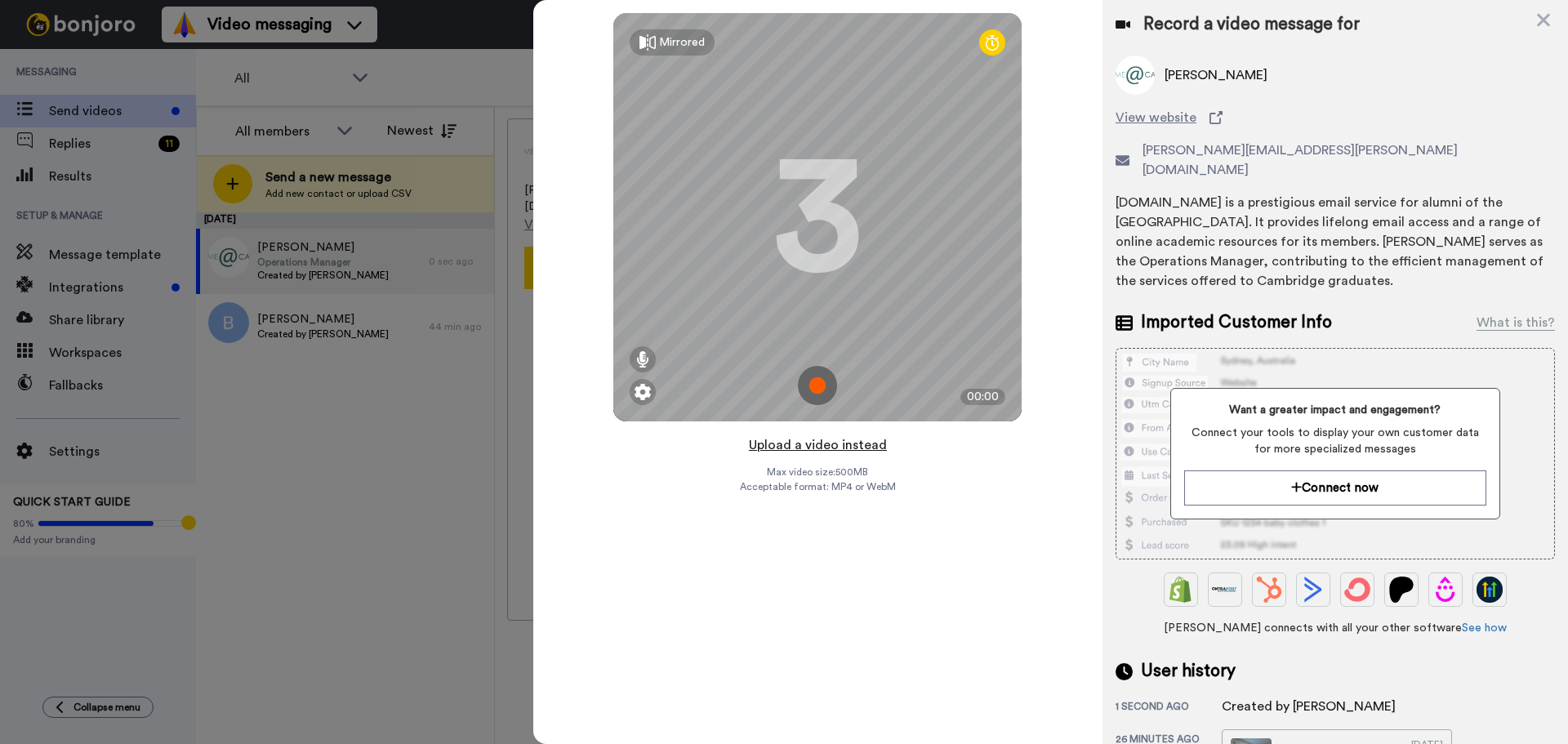
click button "Upload a video instead"
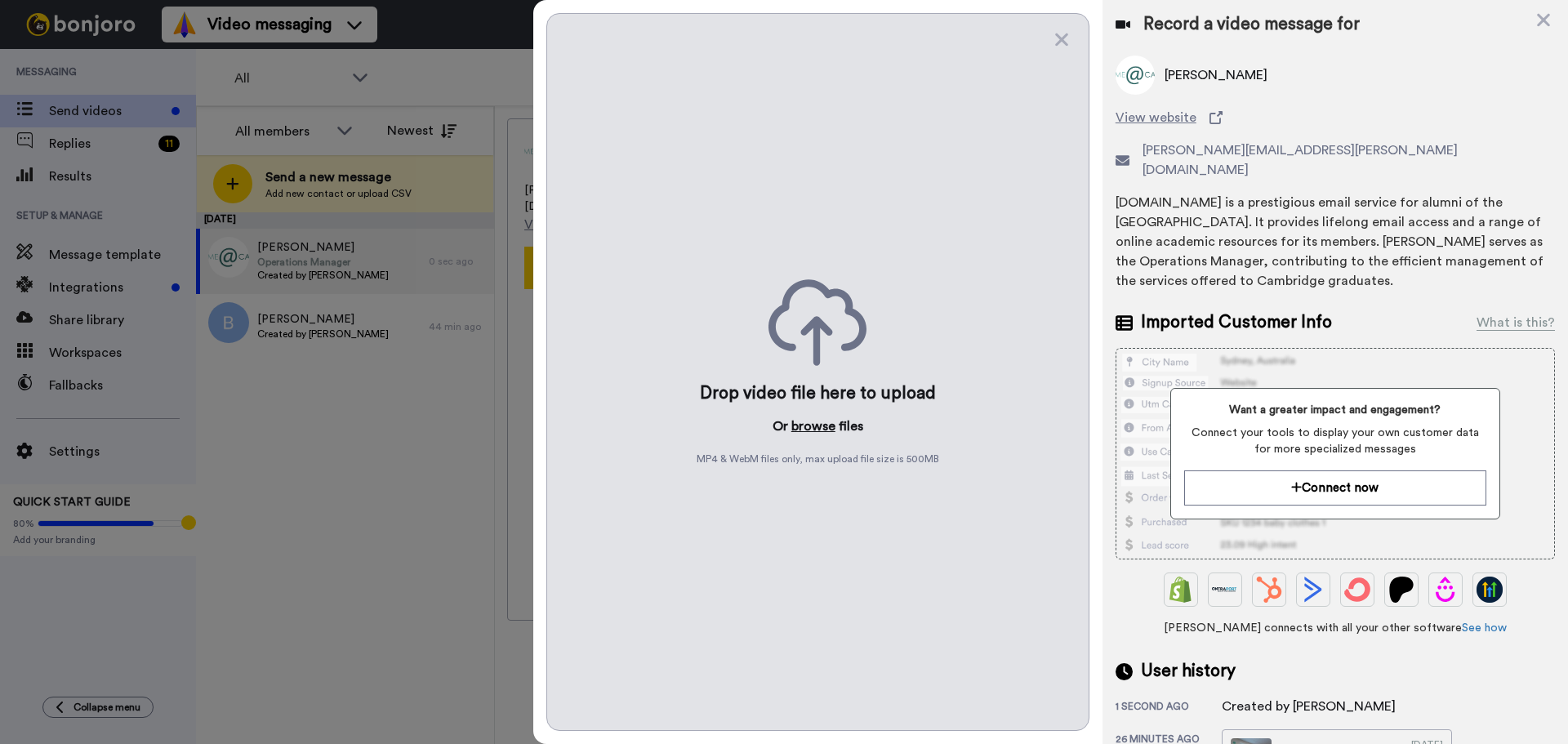
click button "browse"
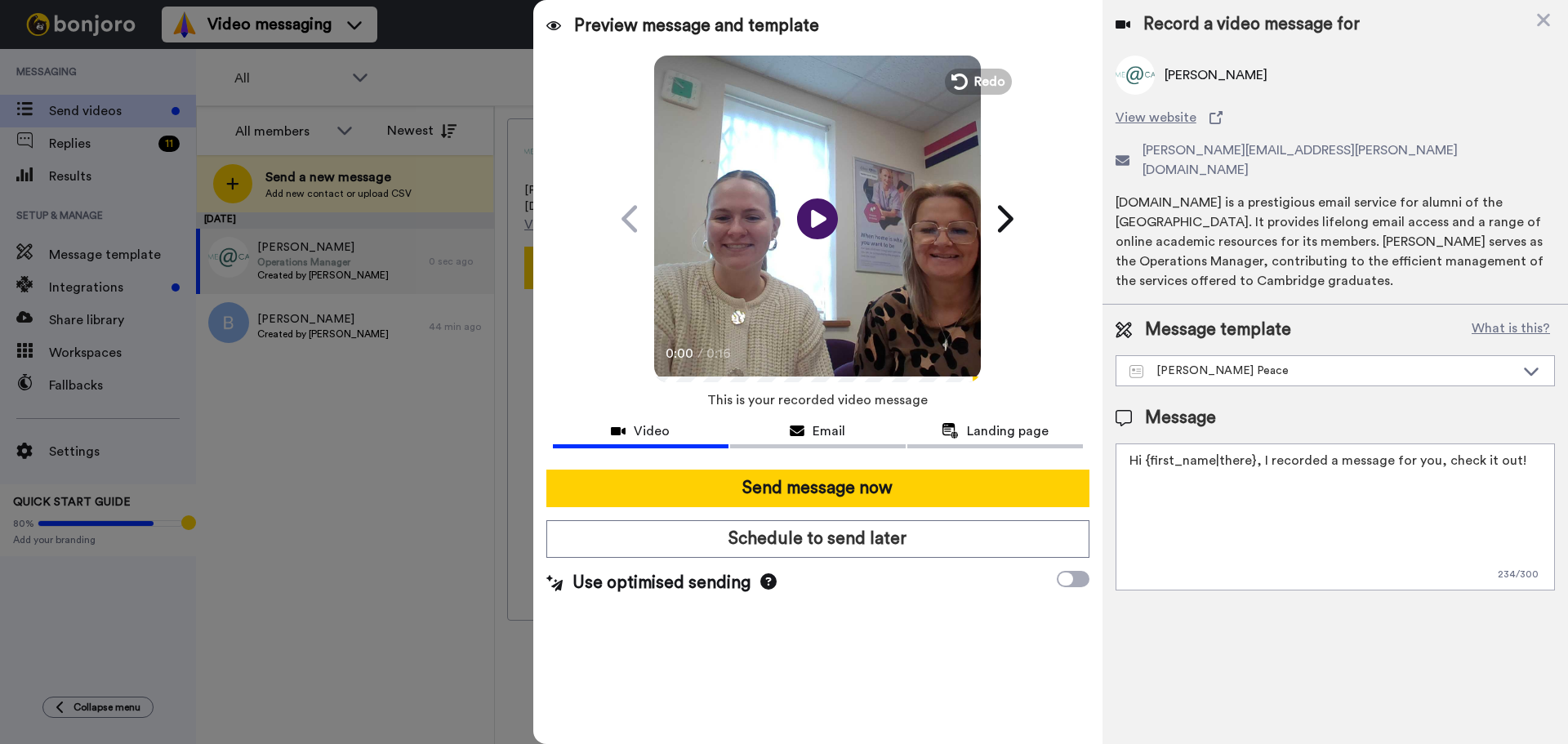
drag, startPoint x: 1515, startPoint y: 442, endPoint x: 603, endPoint y: 447, distance: 912.0
click div "Preview message and template Play/Pause 0:00 / 0:16 Here's a personal video I r…"
paste textarea "[PERSON_NAME][EMAIL_ADDRESS][PERSON_NAME][DOMAIN_NAME]"
drag, startPoint x: 1357, startPoint y: 439, endPoint x: 423, endPoint y: 510, distance: 936.7
click div "All members All members [PERSON_NAME] [PERSON_NAME] Newest Send a new message A…"
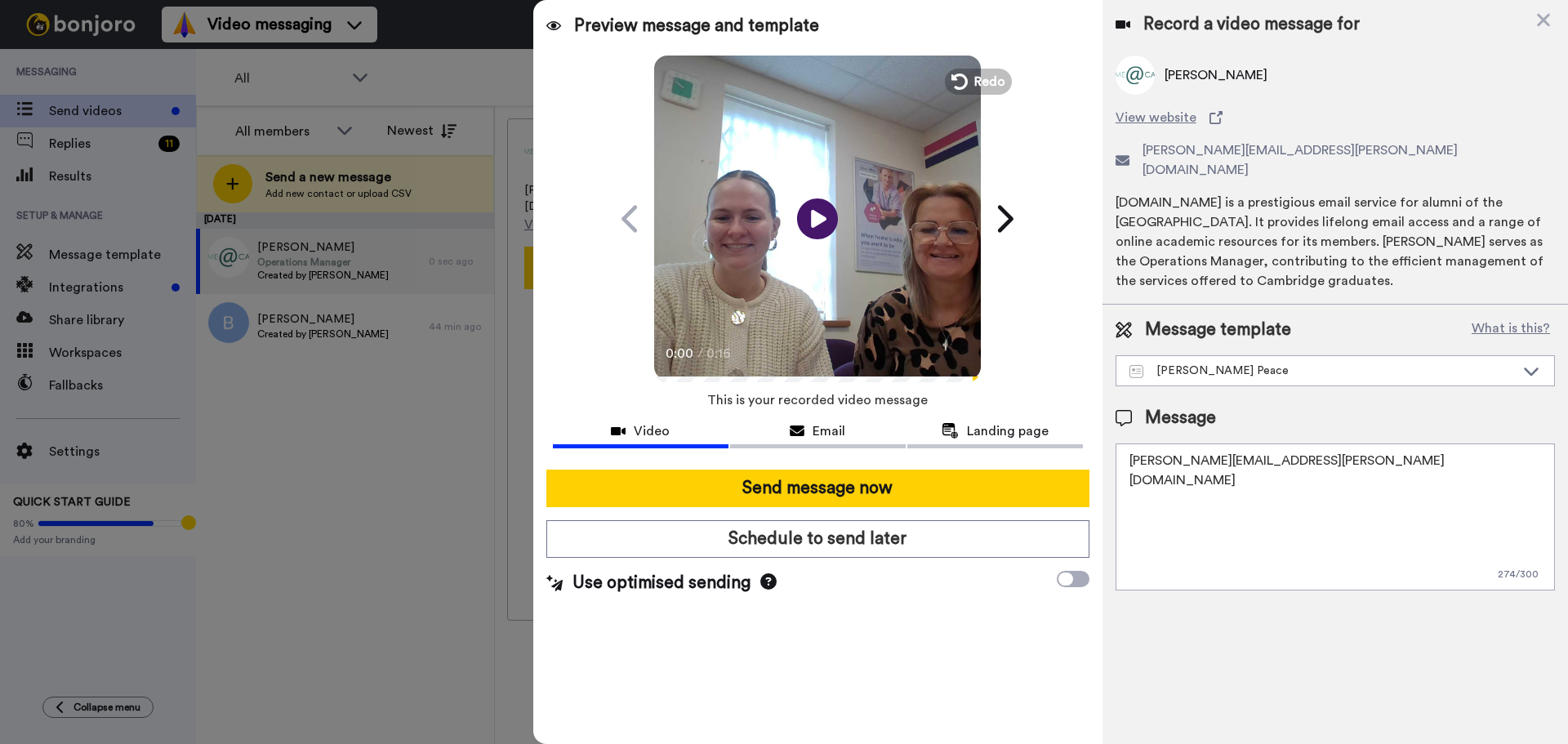
type textarea "[PERSON_NAME][EMAIL_ADDRESS][PERSON_NAME][DOMAIN_NAME]"
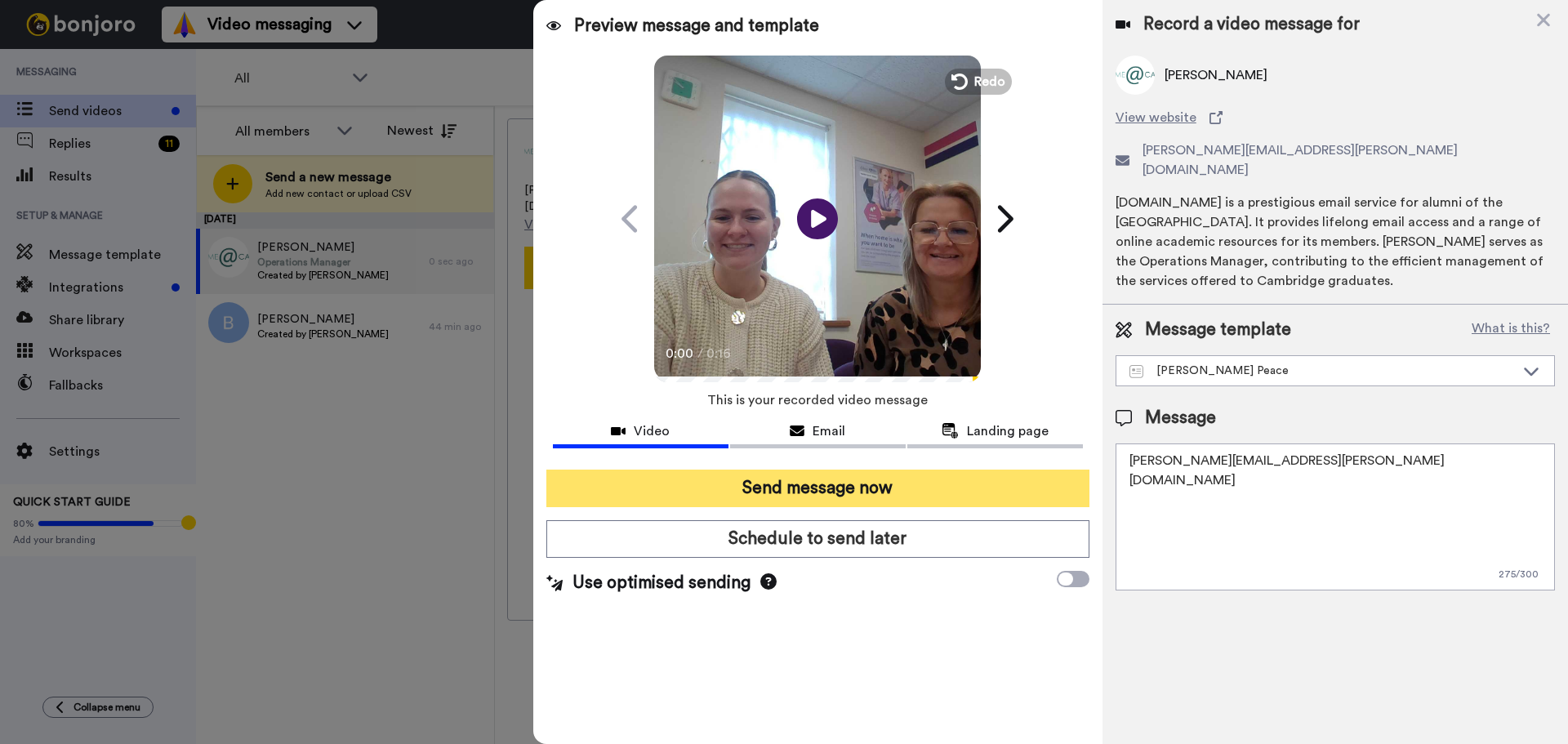
drag, startPoint x: 1204, startPoint y: 441, endPoint x: 691, endPoint y: 478, distance: 514.3
click div "Preview message and template Play/Pause 0:00 / 0:16 Here's a personal video I r…"
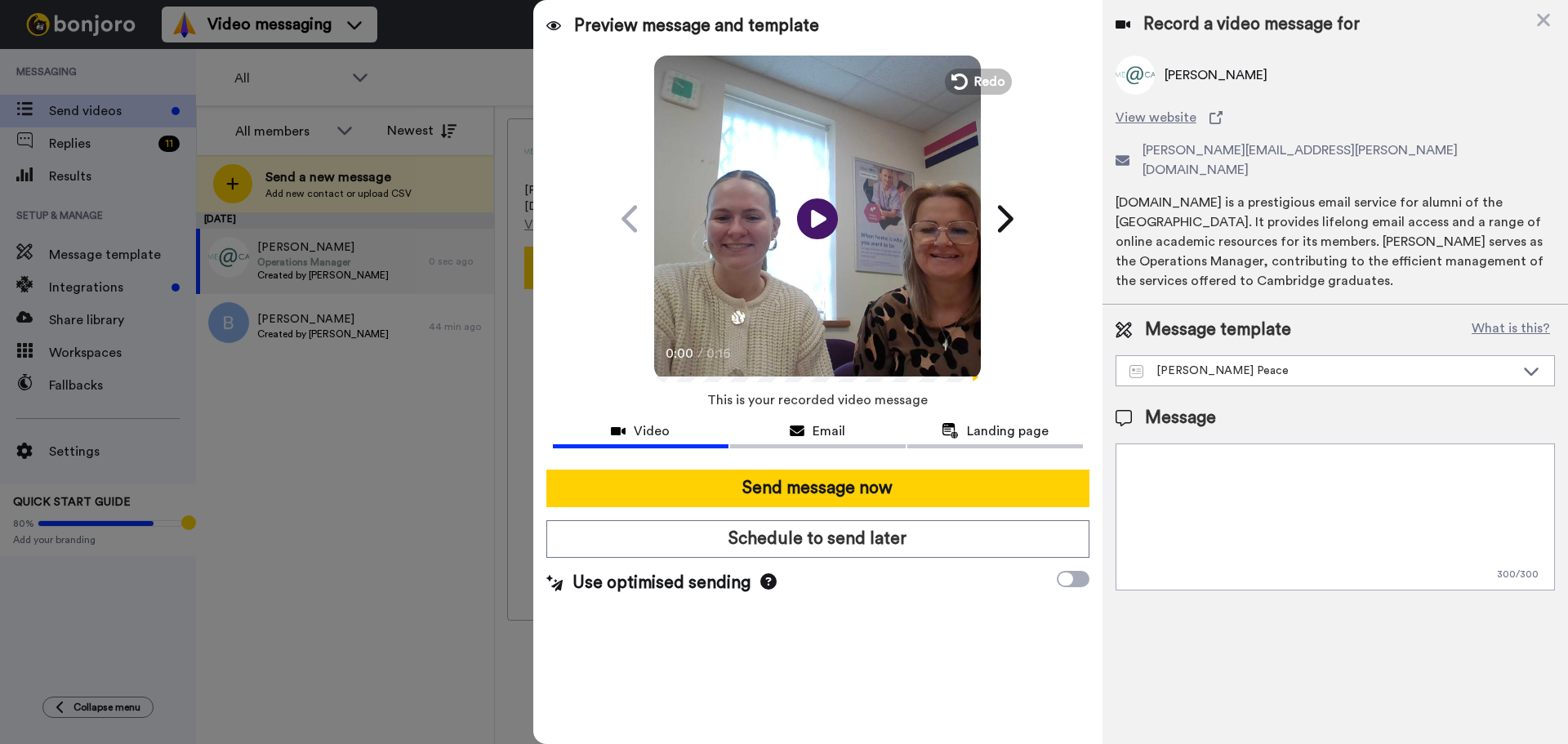
paste textarea "Watch the video to find out whether you have been successful in your Strictly C…"
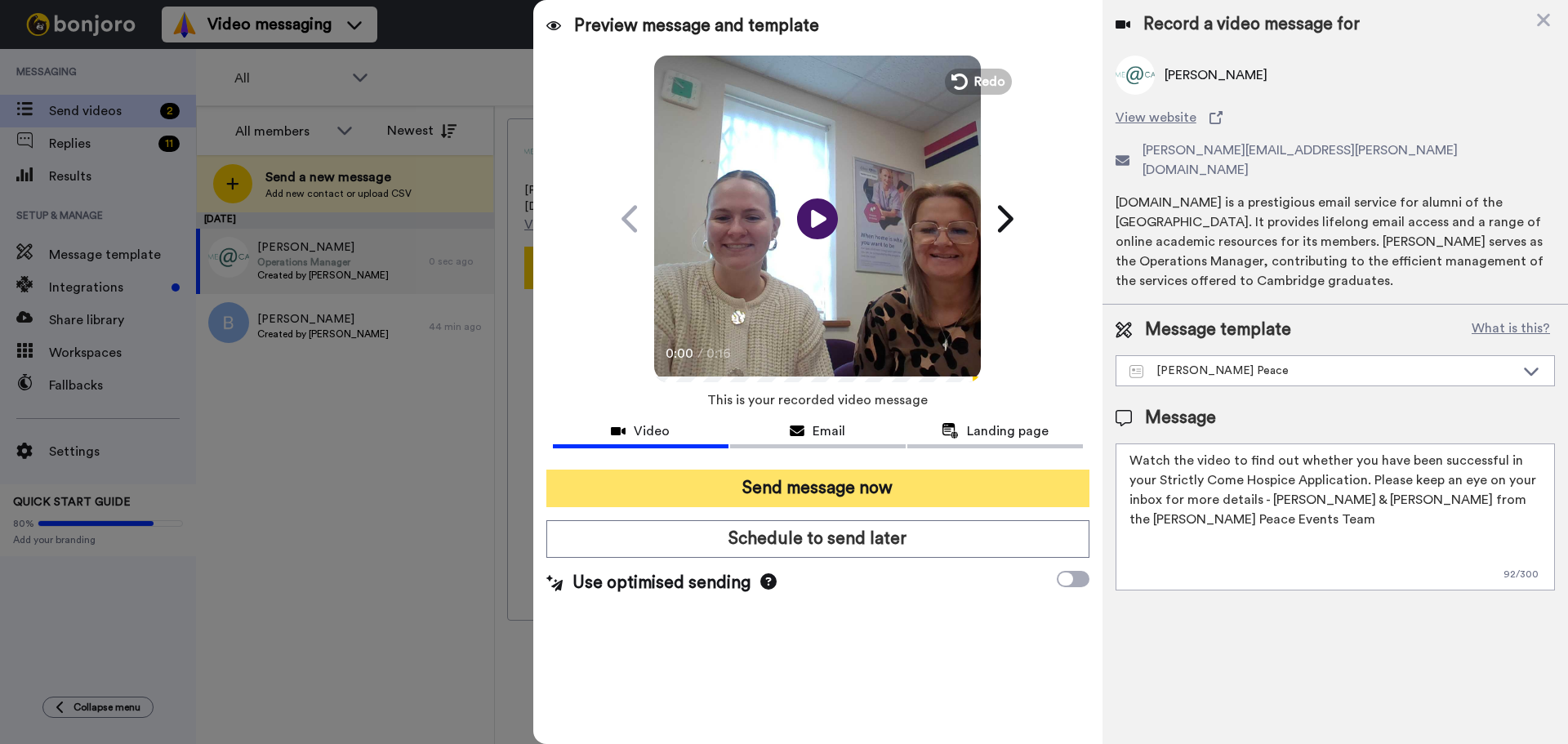
type textarea "Watch the video to find out whether you have been successful in your Strictly C…"
click button "Send message now"
